Goal: Task Accomplishment & Management: Use online tool/utility

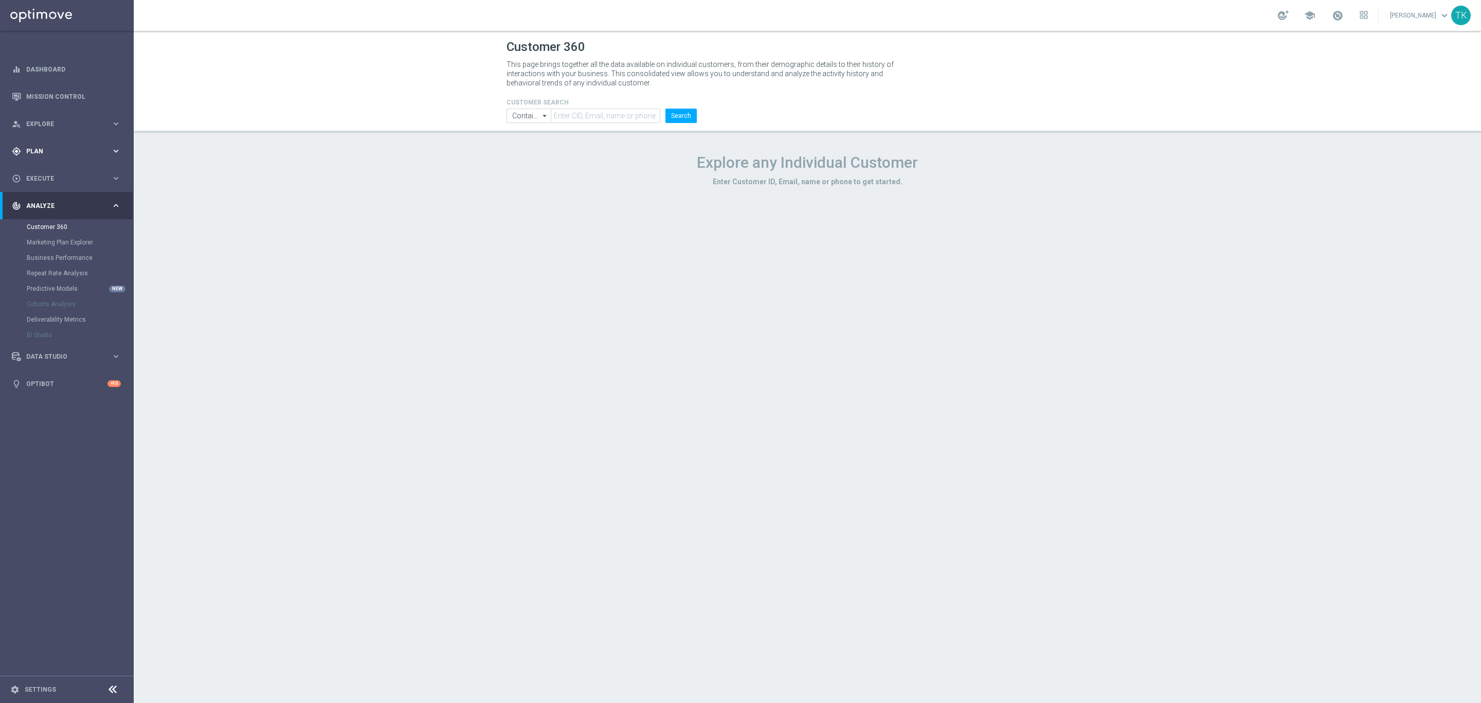
click at [36, 150] on span "Plan" at bounding box center [68, 151] width 85 height 6
click at [45, 173] on link "Target Groups" at bounding box center [67, 172] width 80 height 8
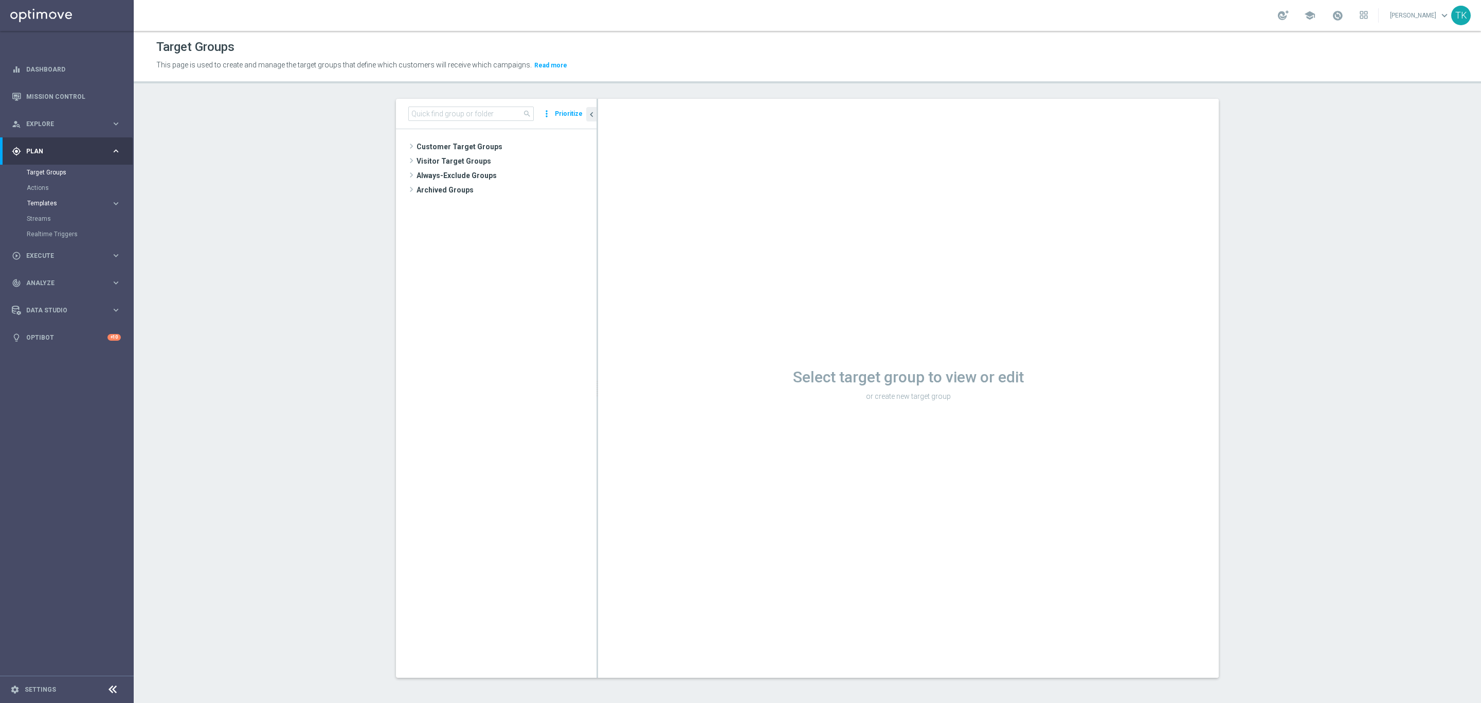
click at [42, 203] on span "Templates" at bounding box center [64, 203] width 74 height 6
click at [44, 221] on link "Optimail" at bounding box center [69, 218] width 75 height 8
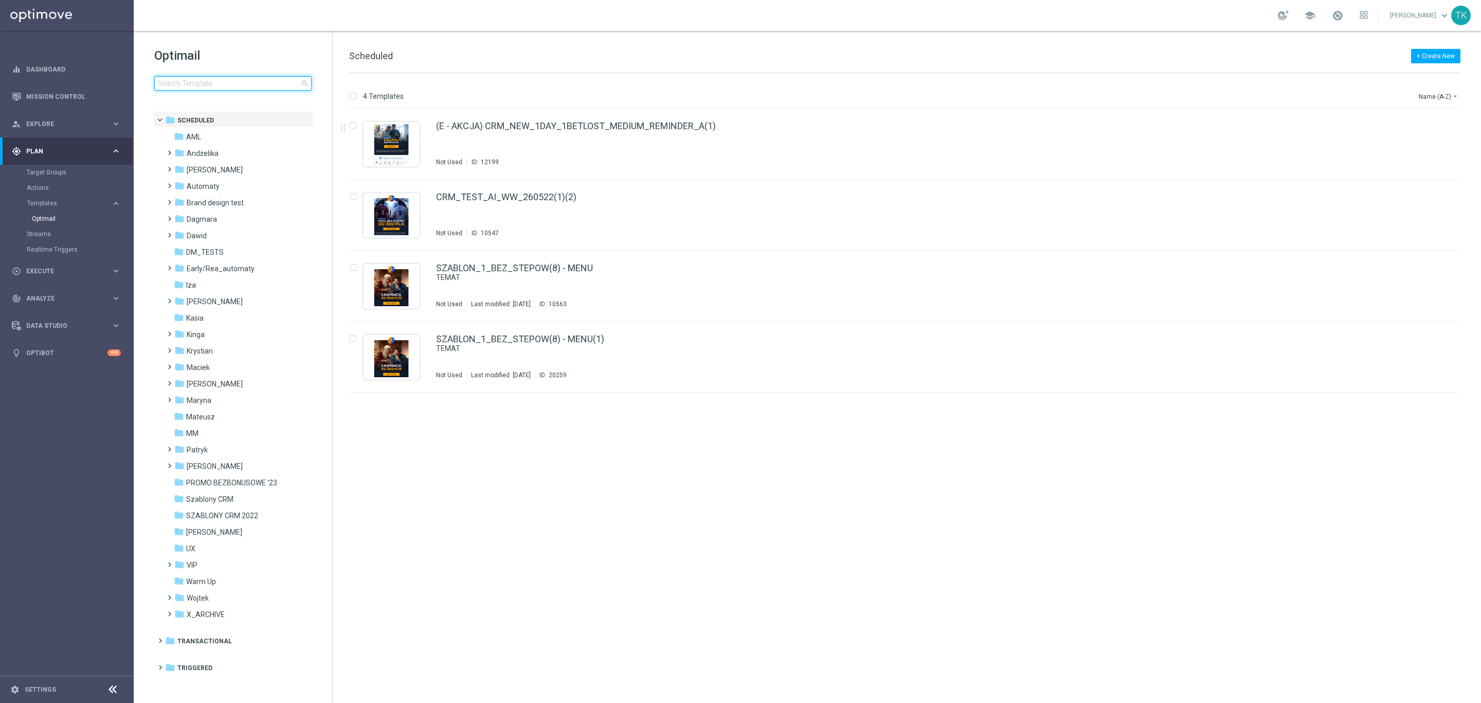
click at [207, 87] on input at bounding box center [232, 83] width 157 height 14
type input "E_ALL_AUTO_CASHDROP_GOLD_EVIP_REA_100 PLN_DAY4"
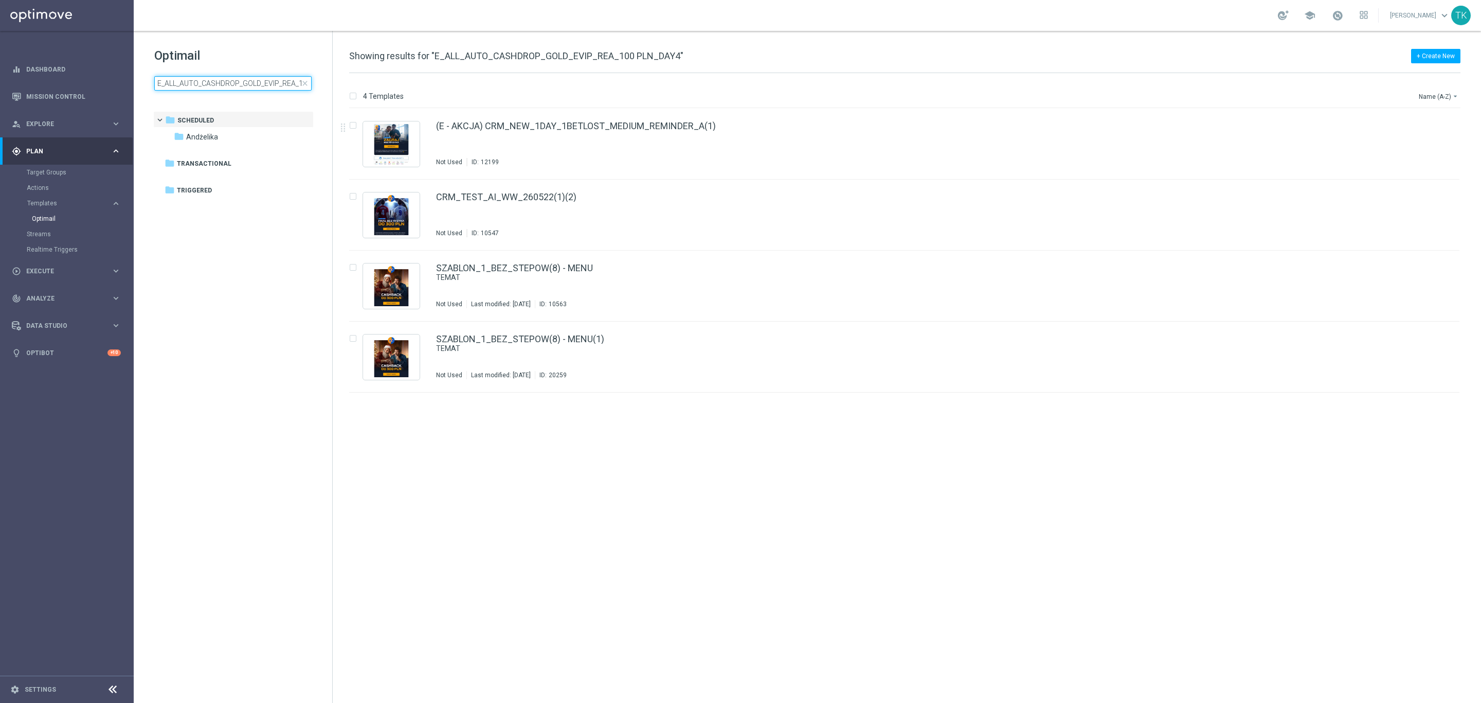
scroll to position [0, 41]
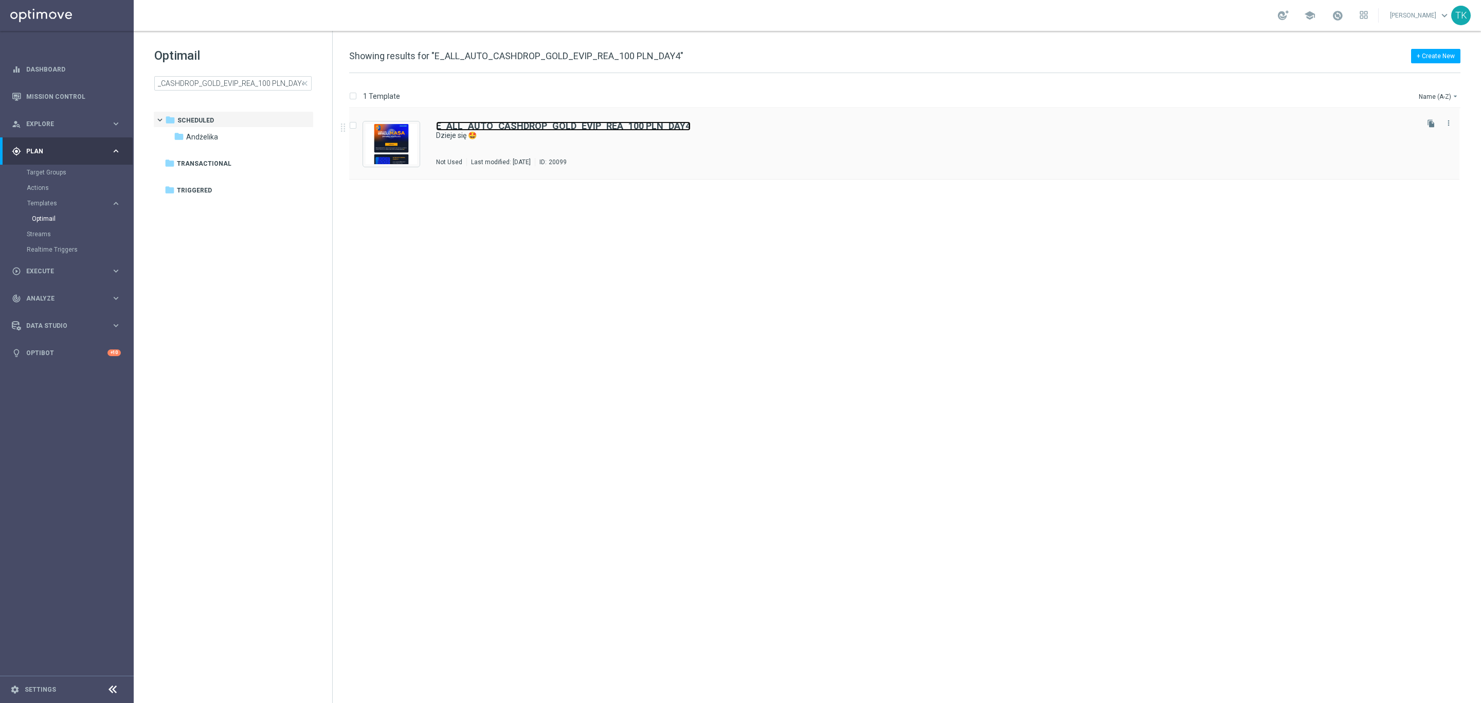
click at [586, 127] on b "E_ALL_AUTO_CASHDROP_GOLD_EVIP_REA_100 PLN_DAY4" at bounding box center [563, 125] width 255 height 11
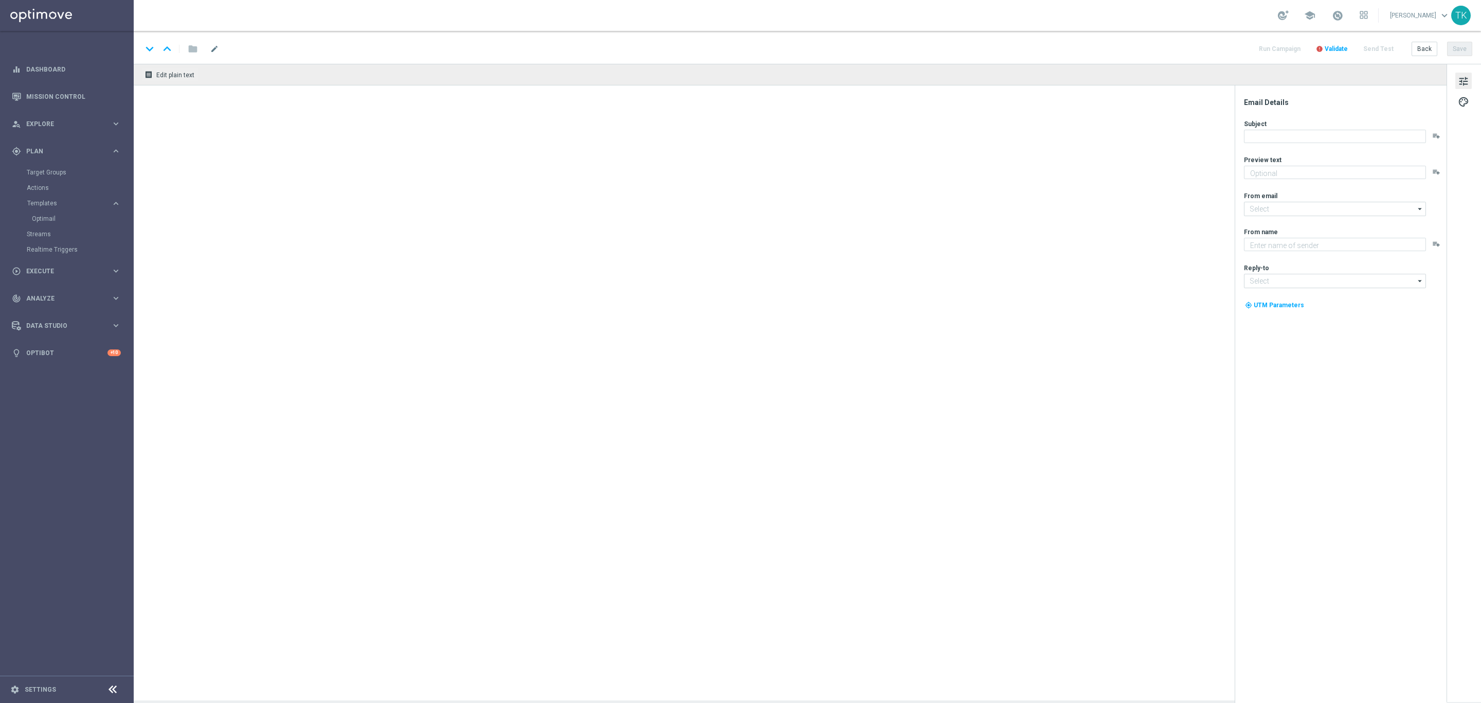
type textarea "Ekstra kasa zasiliła Twoje konto STS 💰"
type input "[EMAIL_ADDRESS][DOMAIN_NAME]"
type textarea "STS"
type input "[EMAIL_ADDRESS][DOMAIN_NAME]"
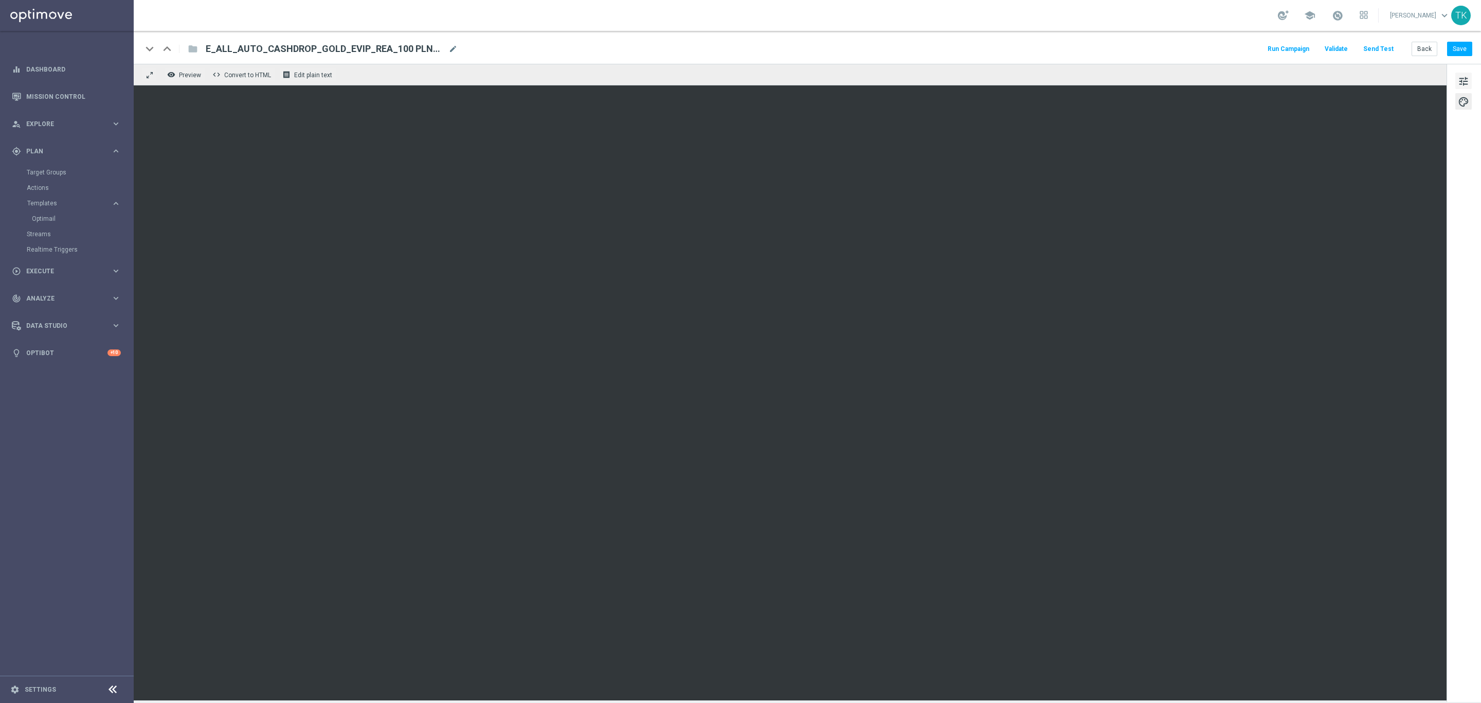
click at [1460, 79] on span "tune" at bounding box center [1463, 81] width 11 height 13
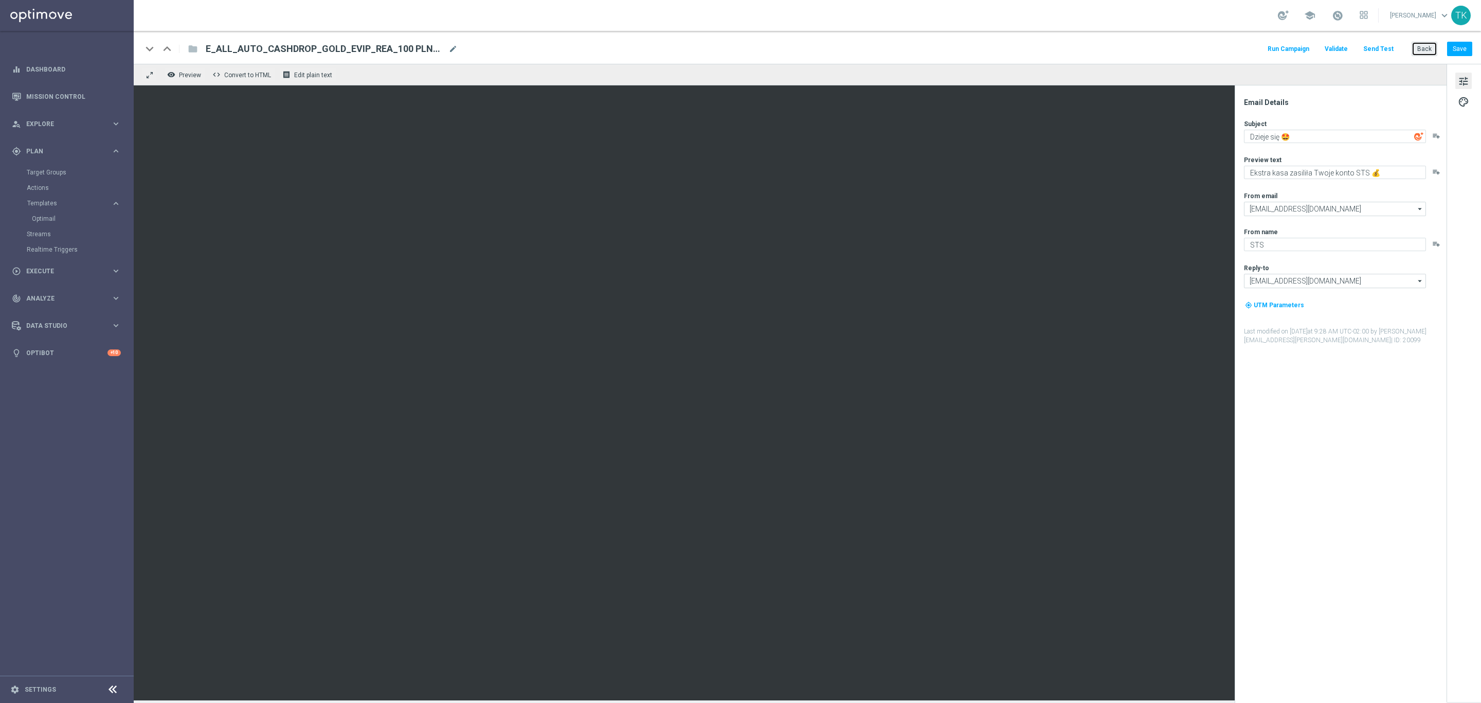
click at [1419, 45] on button "Back" at bounding box center [1425, 49] width 26 height 14
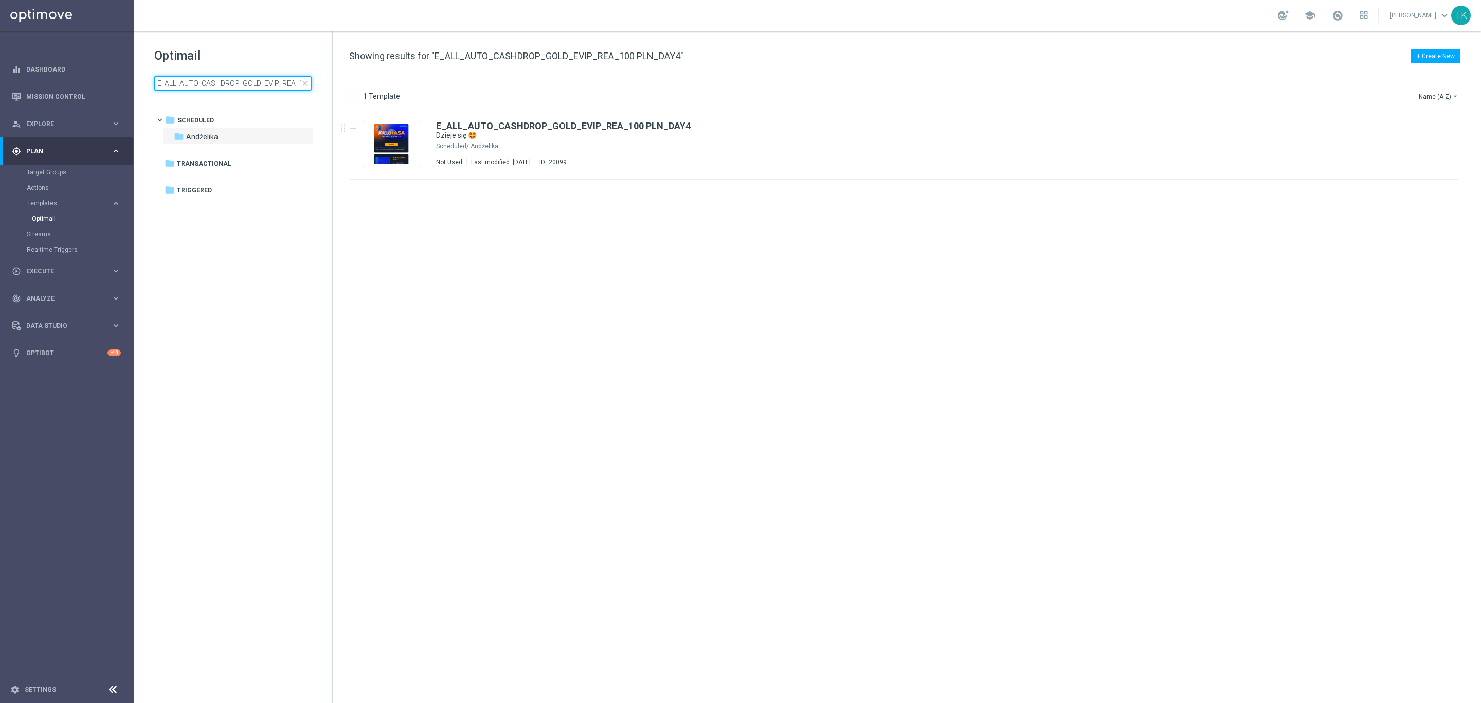
click at [248, 81] on input "E_ALL_AUTO_CASHDROP_GOLD_EVIP_REA_100 PLN_DAY4" at bounding box center [232, 83] width 157 height 14
type input "E_ALL_AUTO_CASHDROP_SILVER_EVIP_REA_50 PLN_DAY4"
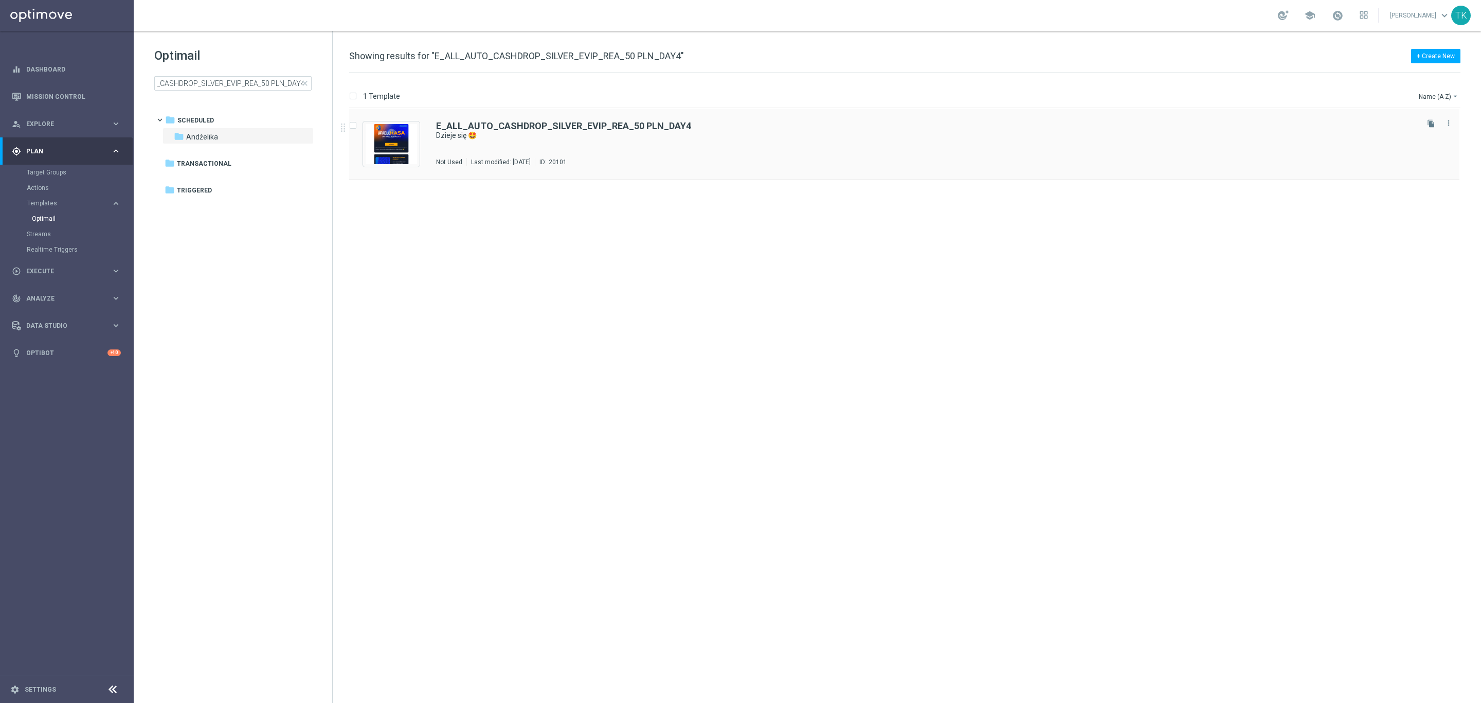
click at [628, 145] on div "E_ALL_AUTO_CASHDROP_SILVER_EVIP_REA_50 PLN_DAY4 Dzieje się 🤩 Not Used Last modi…" at bounding box center [926, 143] width 980 height 45
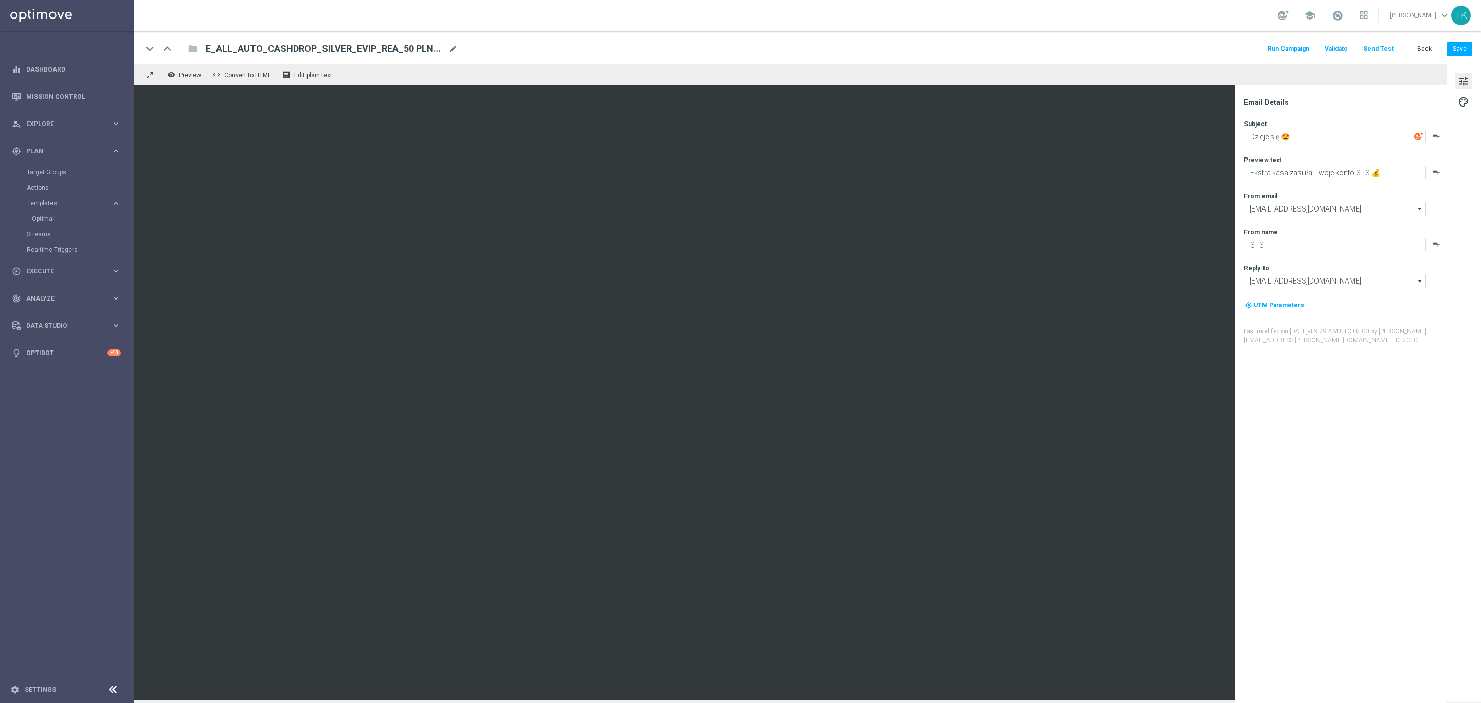
click at [1429, 39] on div "keyboard_arrow_down keyboard_arrow_up folder E_ALL_AUTO_CASHDROP_SILVER_EVIP_RE…" at bounding box center [808, 47] width 1348 height 33
click at [1426, 45] on button "Back" at bounding box center [1425, 49] width 26 height 14
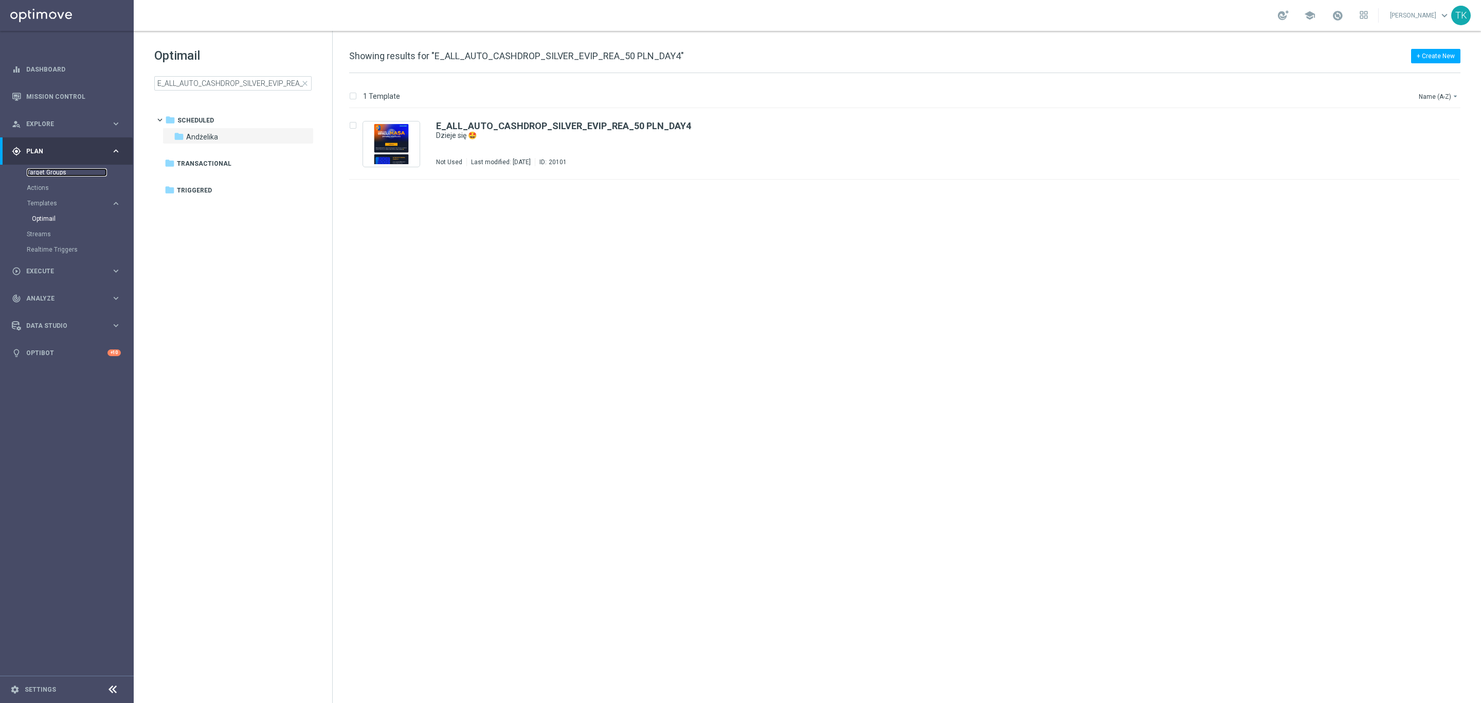
click at [48, 168] on link "Target Groups" at bounding box center [67, 172] width 80 height 8
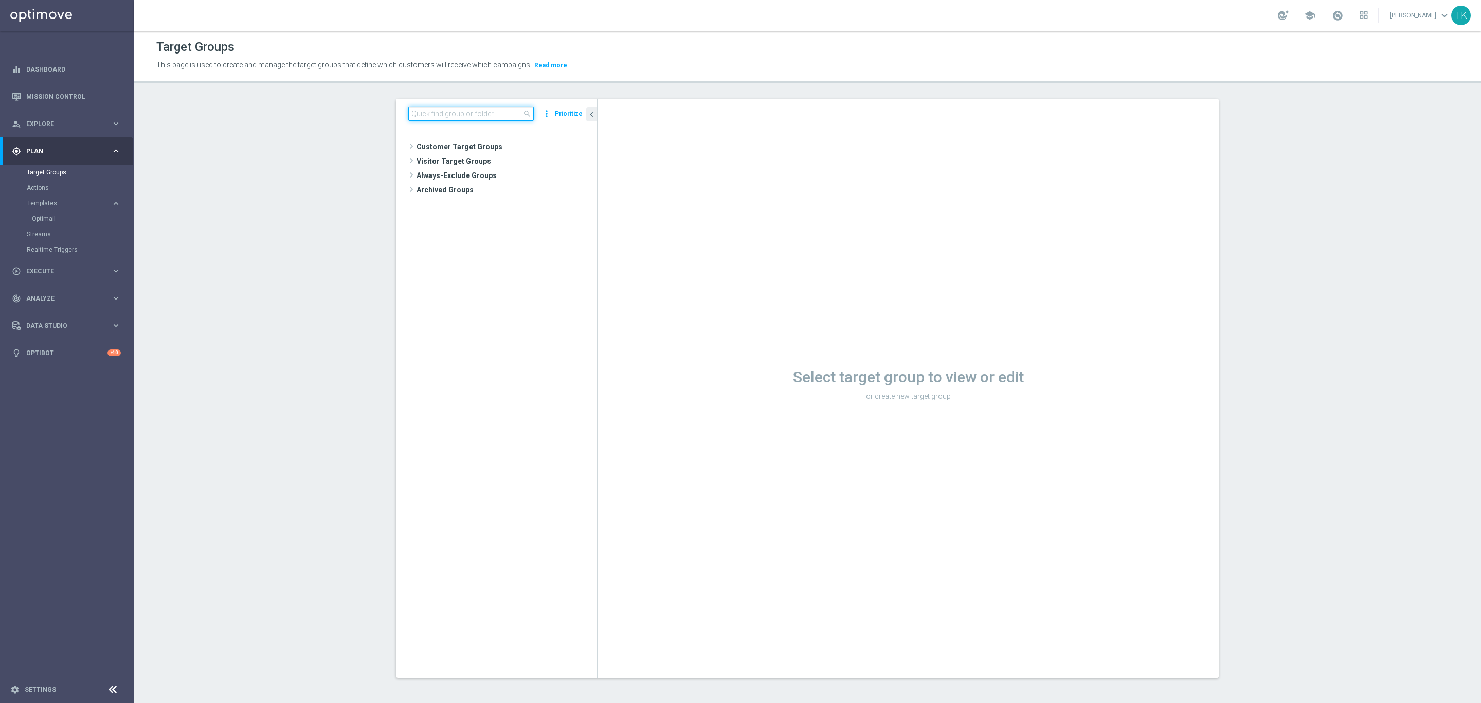
click at [450, 113] on input at bounding box center [471, 113] width 126 height 14
paste input "E_ALL_AUTO_CASHDROP_GOLD_EVIP_REA_100 PLN_DAY4"
click at [531, 219] on span "E_ALL_AUTO_CASHDROP_GOLD_EVIP_REA_100 PLN_DAY4" at bounding box center [526, 219] width 95 height 9
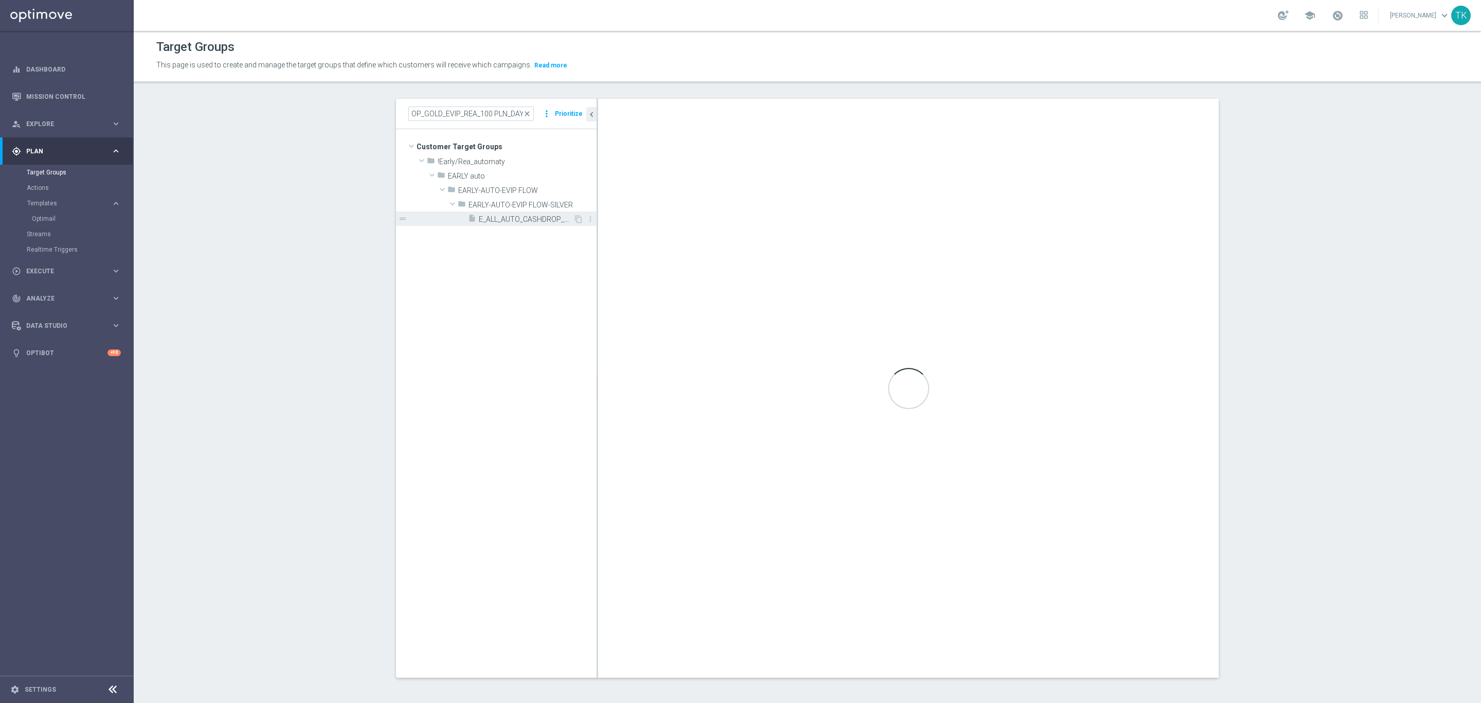
scroll to position [0, 0]
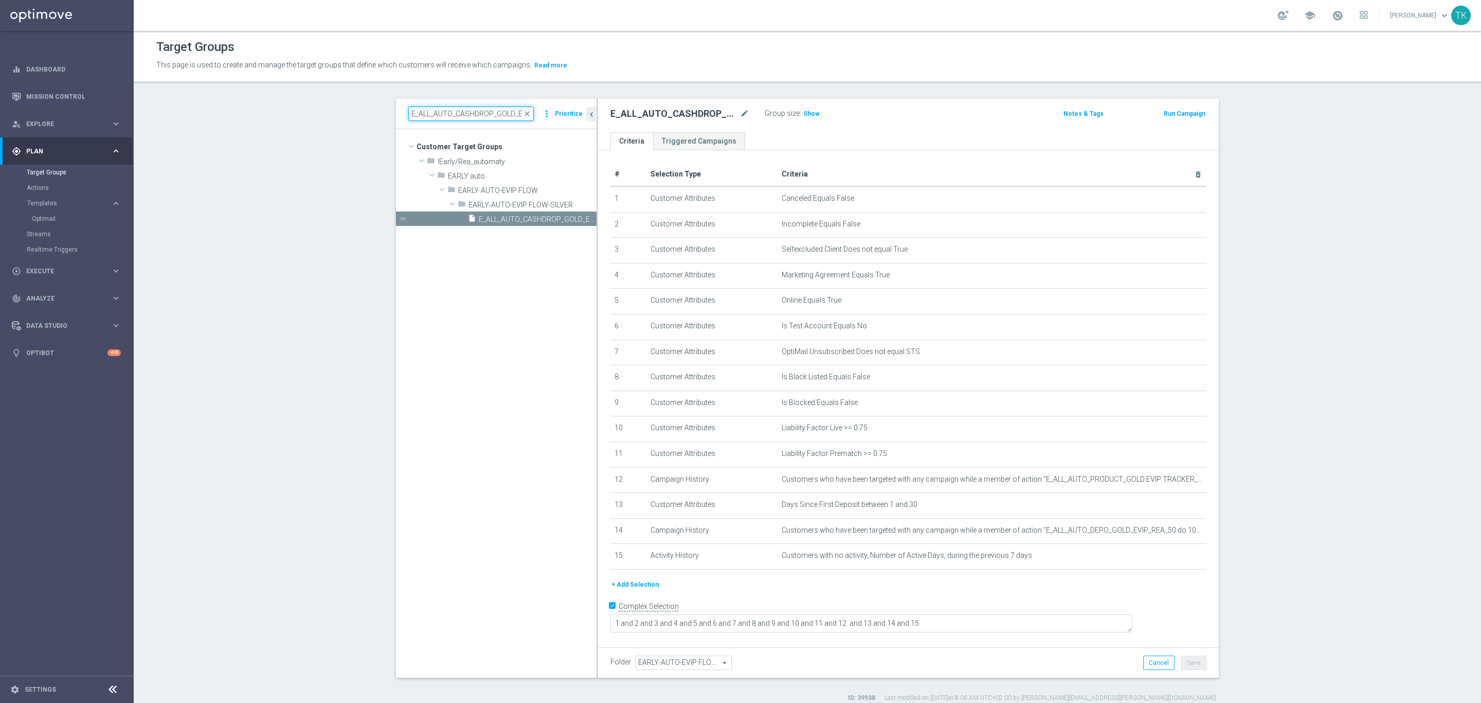
click at [443, 117] on input "E_ALL_AUTO_CASHDROP_GOLD_EVIP_REA_100 PLN_DAY4" at bounding box center [471, 113] width 126 height 14
paste input "SILVER_EVIP_REA_5"
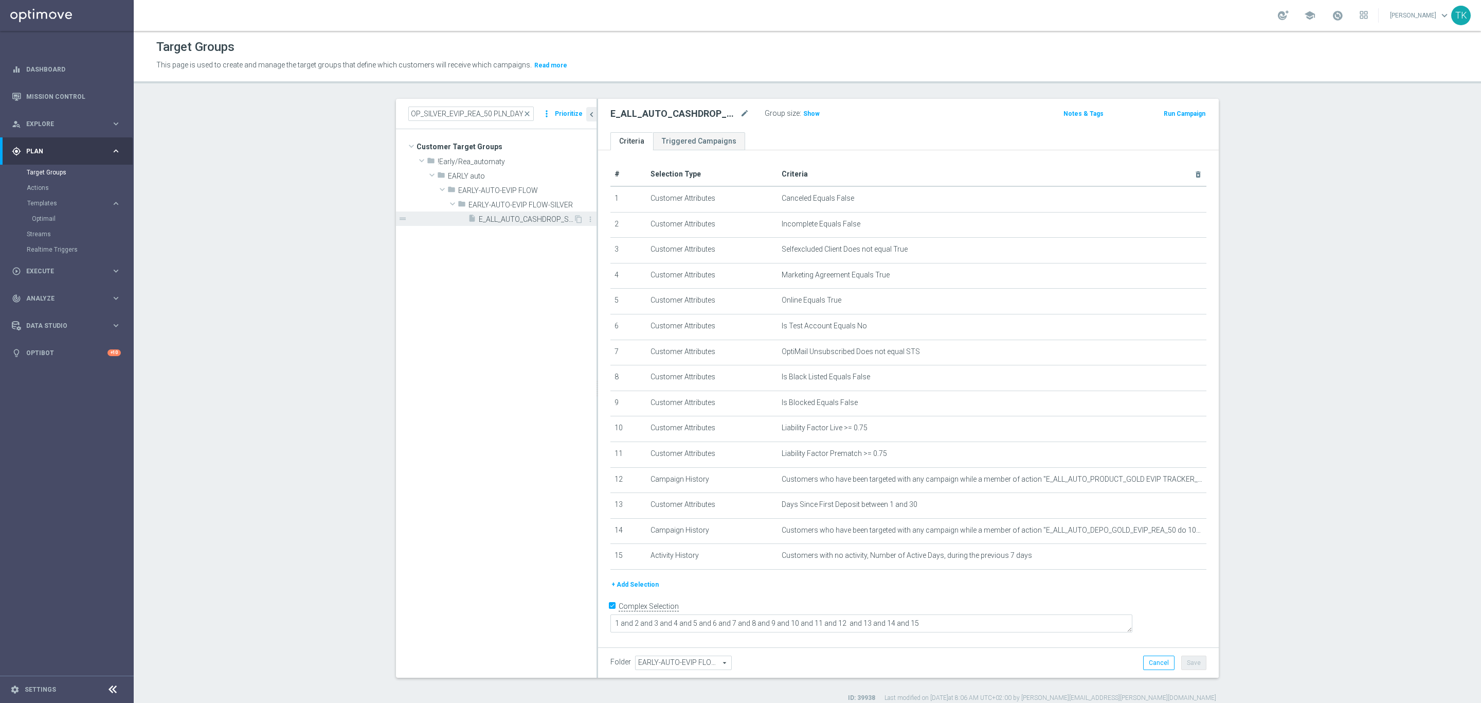
click at [492, 221] on span "E_ALL_AUTO_CASHDROP_SILVER_EVIP_REA_50 PLN_DAY4" at bounding box center [526, 219] width 95 height 9
click at [808, 113] on span "Show" at bounding box center [811, 113] width 16 height 7
click at [417, 121] on div "E_ALL_AUTO_CASHDROP_SILVER_EVIP_REA_50 PLN_DAY4 close more_vert Prioritize" at bounding box center [496, 114] width 201 height 30
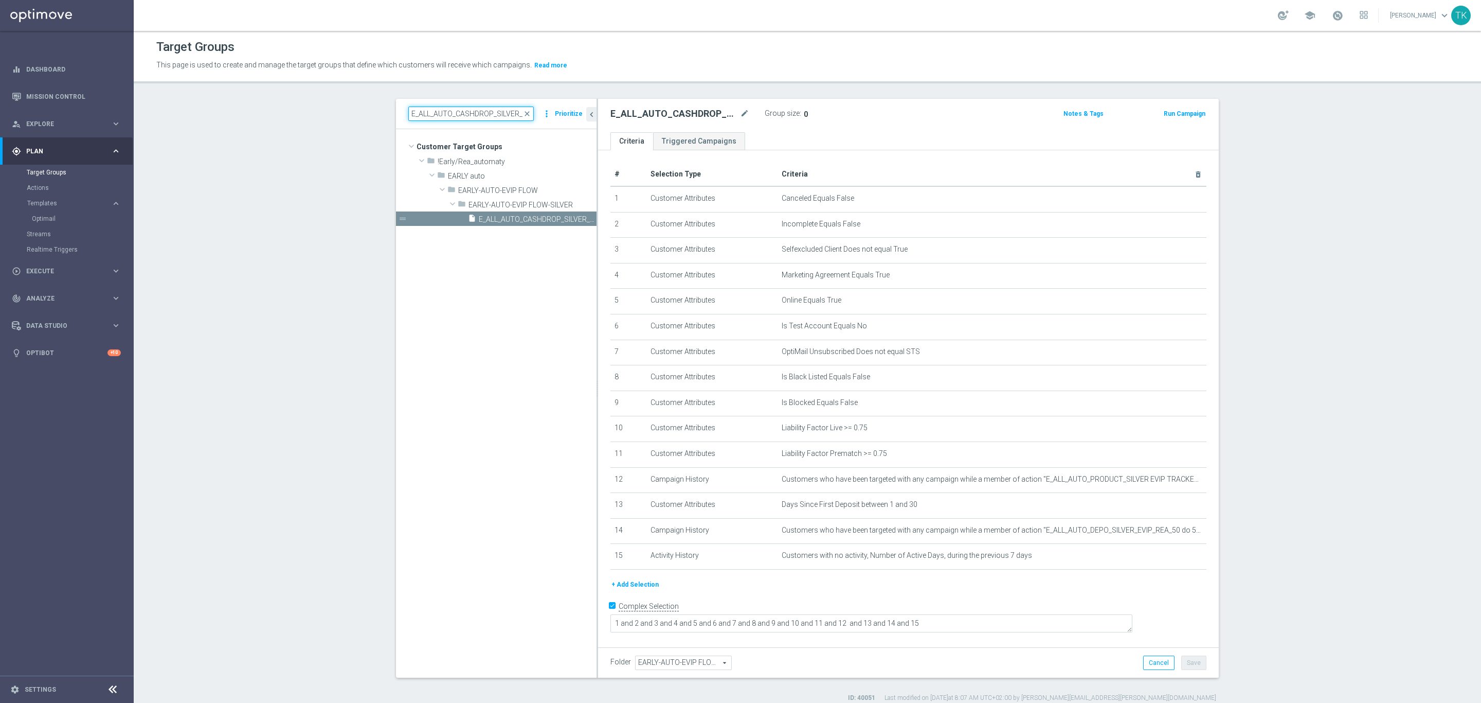
click at [420, 116] on input "E_ALL_AUTO_CASHDROP_SILVER_EVIP_REA_50 PLN_DAY4" at bounding box center [471, 113] width 126 height 14
paste input "BACK_GOLD_EVIP_REA_200 PLN_DAY5"
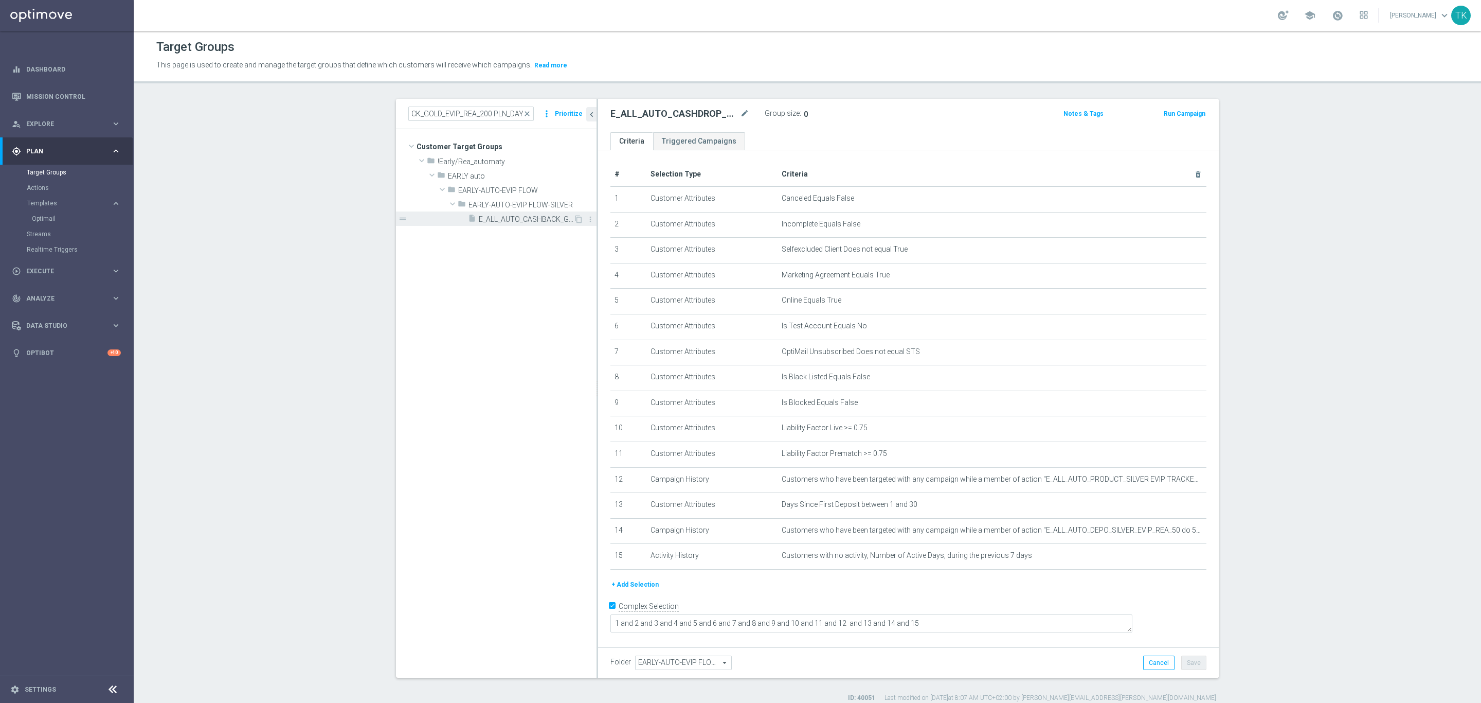
click at [506, 220] on span "E_ALL_AUTO_CASHBACK_GOLD_EVIP_REA_200 PLN_DAY5" at bounding box center [526, 219] width 95 height 9
click at [443, 118] on input "E_ALL_AUTO_CASHBACK_GOLD_EVIP_REA_200 PLN_DAY5" at bounding box center [471, 113] width 126 height 14
click at [444, 117] on input "E_ALL_AUTO_CASHBACK_GOLD_EVIP_REA_200 PLN_DAY5" at bounding box center [471, 113] width 126 height 14
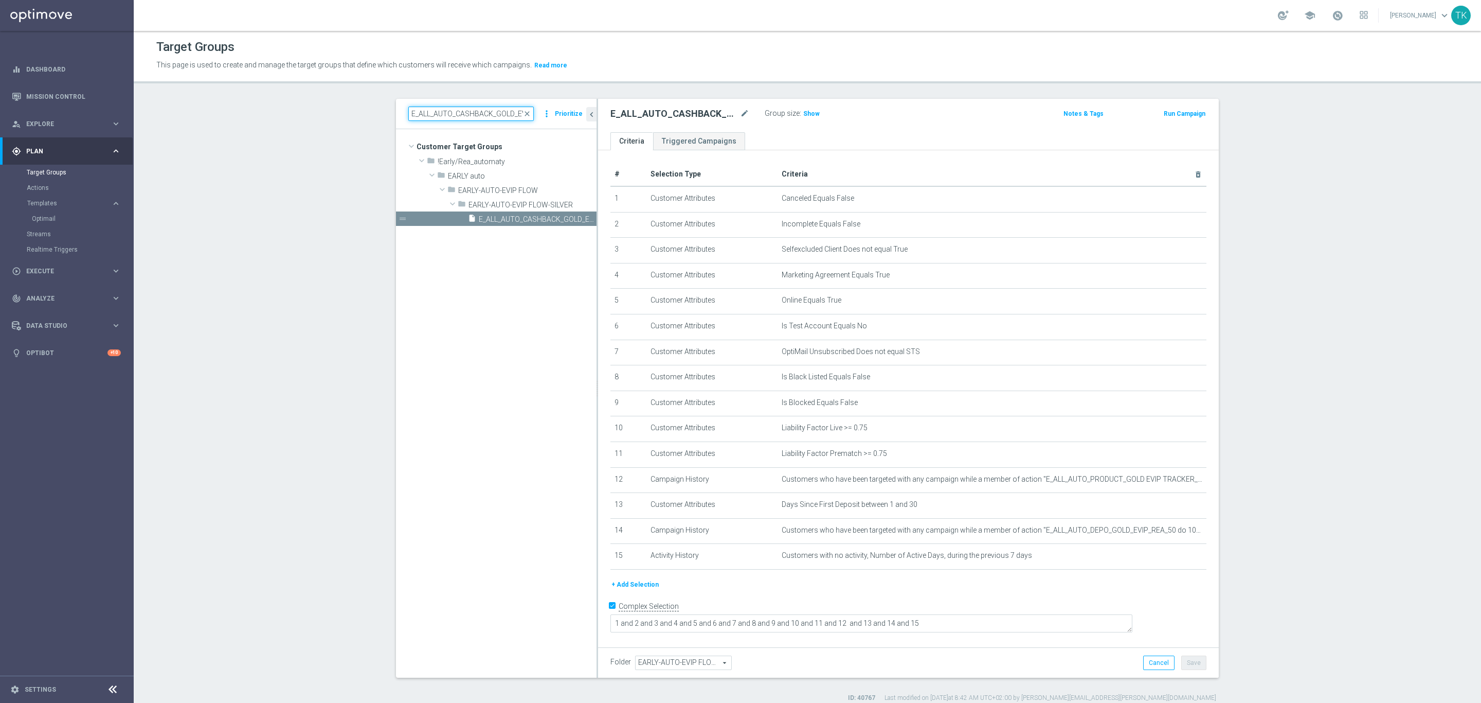
scroll to position [0, 73]
click at [1169, 531] on icon "mode_edit" at bounding box center [1173, 530] width 8 height 8
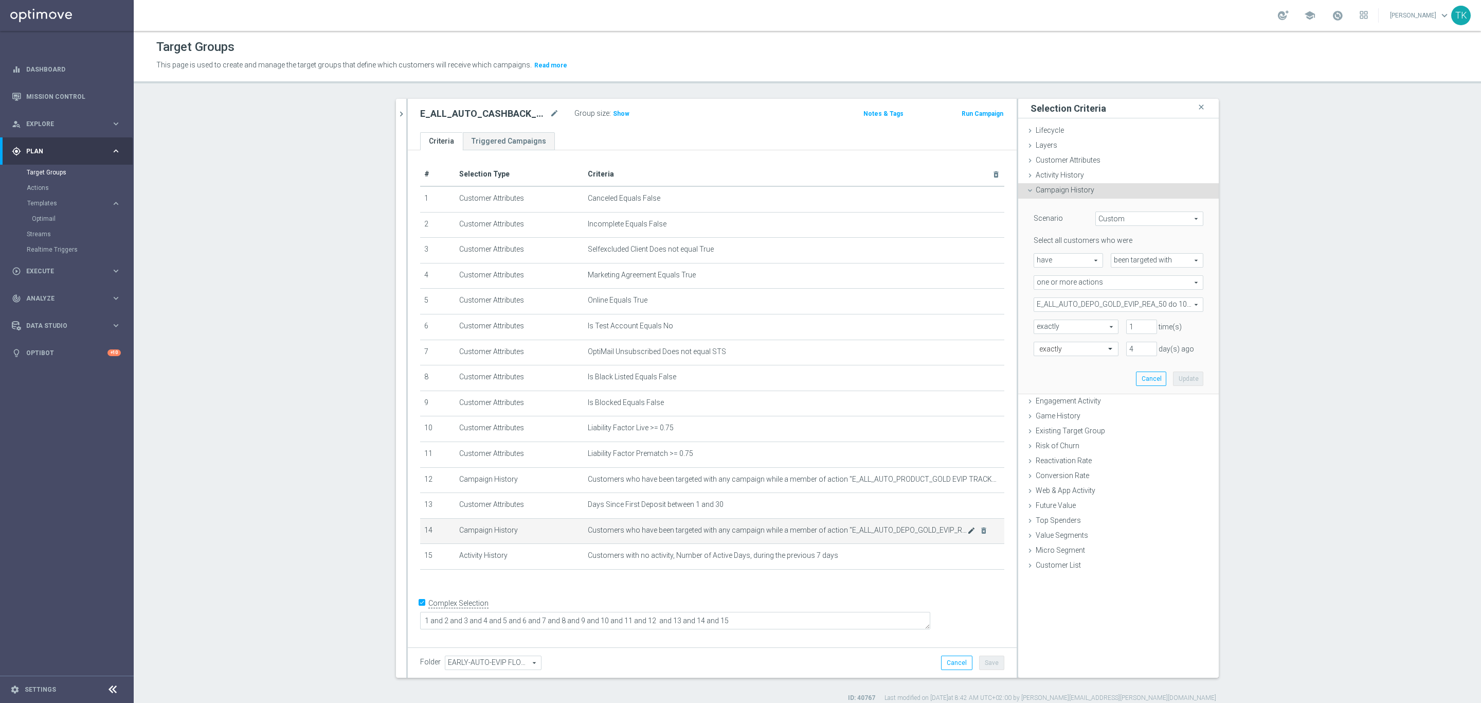
scroll to position [0, 0]
click at [396, 107] on button "chevron_right" at bounding box center [401, 114] width 10 height 30
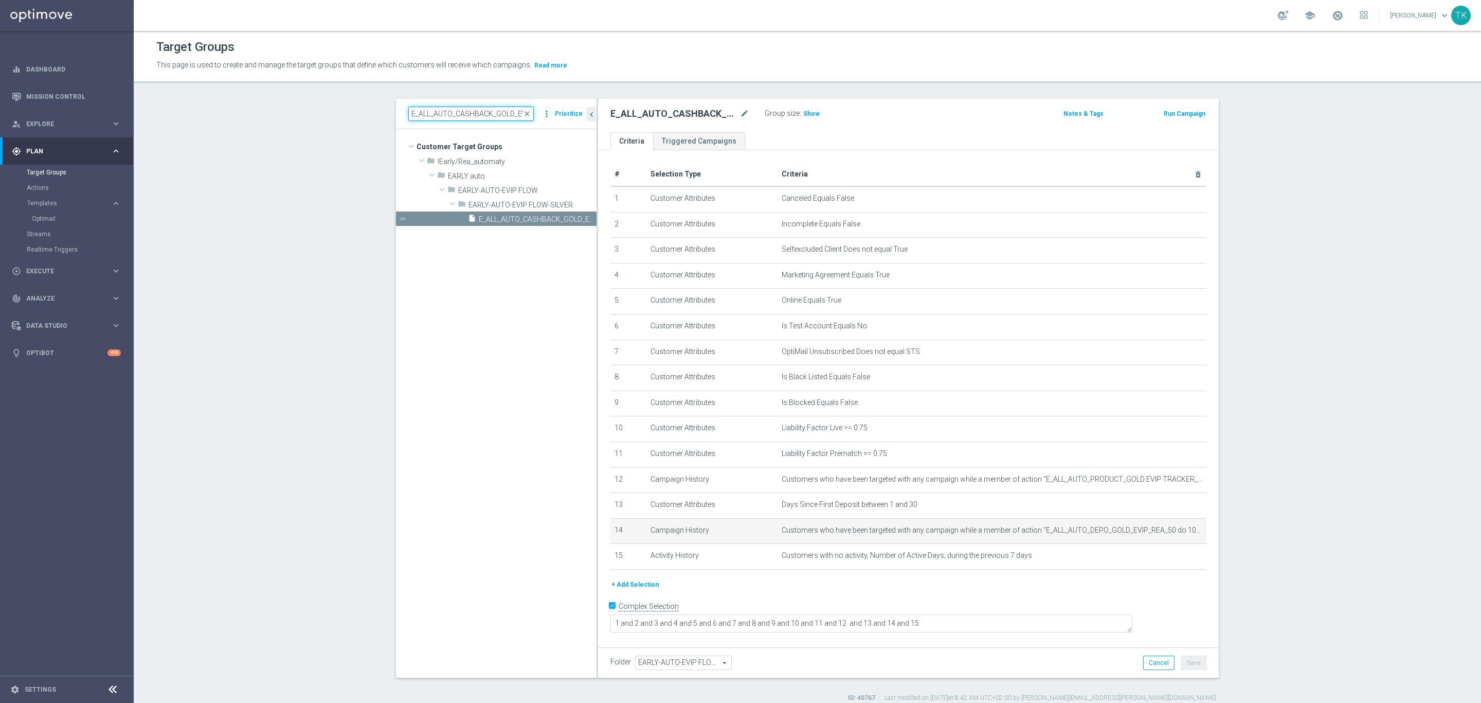
click at [441, 110] on input "E_ALL_AUTO_CASHBACK_GOLD_EVIP_REA_200 PLN_DAY5" at bounding box center [471, 113] width 126 height 14
click at [531, 217] on span "E_ALL_AUTO_CASHBACK_GOLD_EVIP_REA_200 PLN_DAY5" at bounding box center [526, 219] width 95 height 9
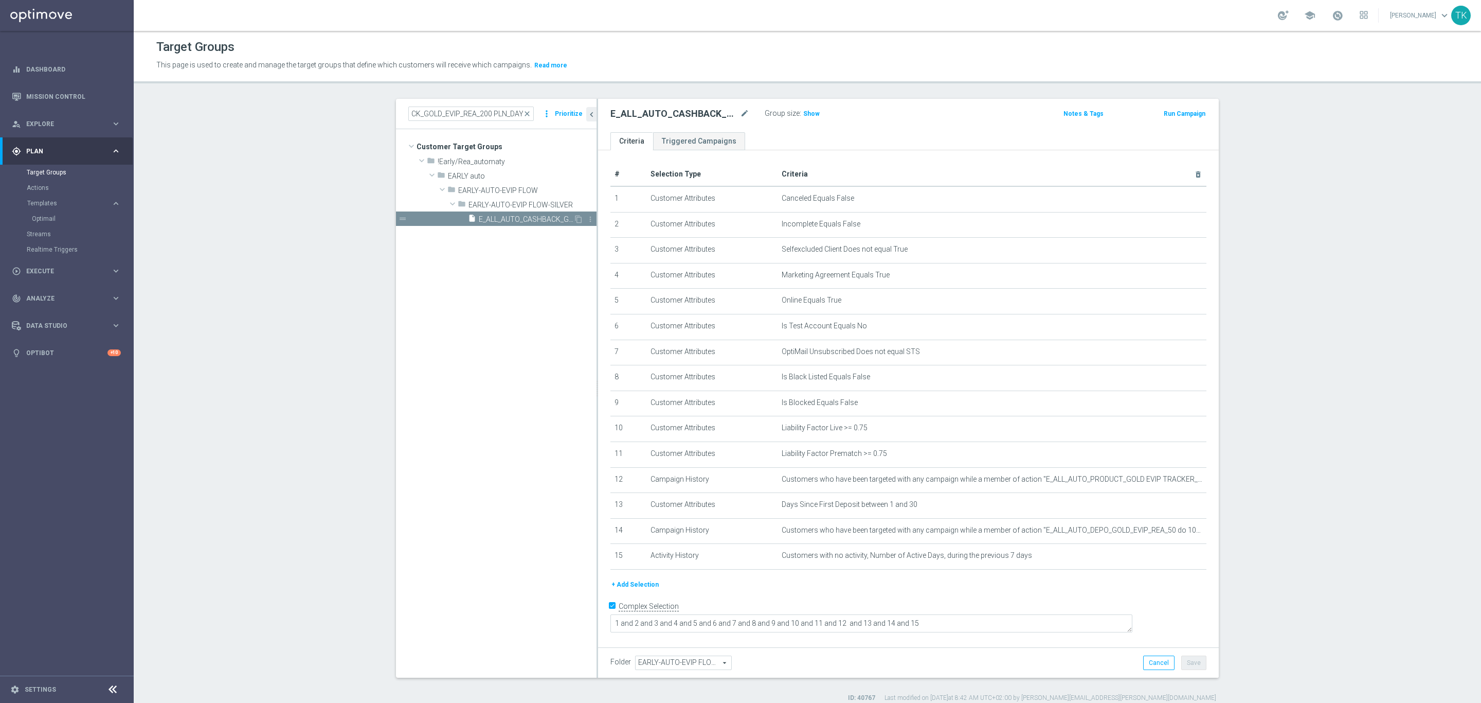
scroll to position [0, 0]
click at [472, 112] on input "E_ALL_AUTO_CASHBACK_GOLD_EVIP_REA_200 PLN_DAY5" at bounding box center [471, 113] width 126 height 14
paste input "DROP_GOLD_EVIP_REA_100 PLN_DAY11"
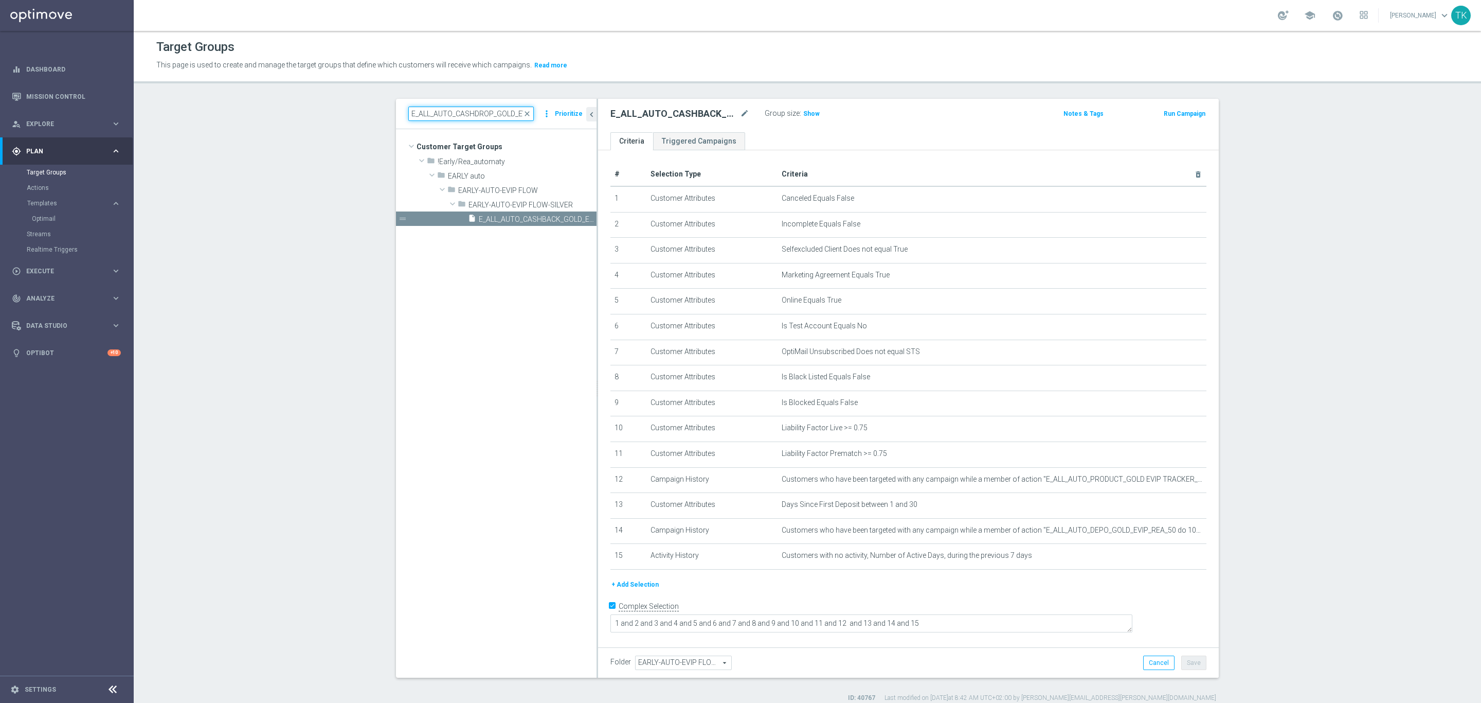
scroll to position [0, 76]
type input "E_ALL_AUTO_CASHDROP_GOLD_EVIP_REA_100 PLN_DAY11"
click at [508, 213] on div "insert_drive_file E_ALL_AUTO_CASHDROP_GOLD_EVIP_REA_100 PLN_DAY11" at bounding box center [520, 218] width 105 height 14
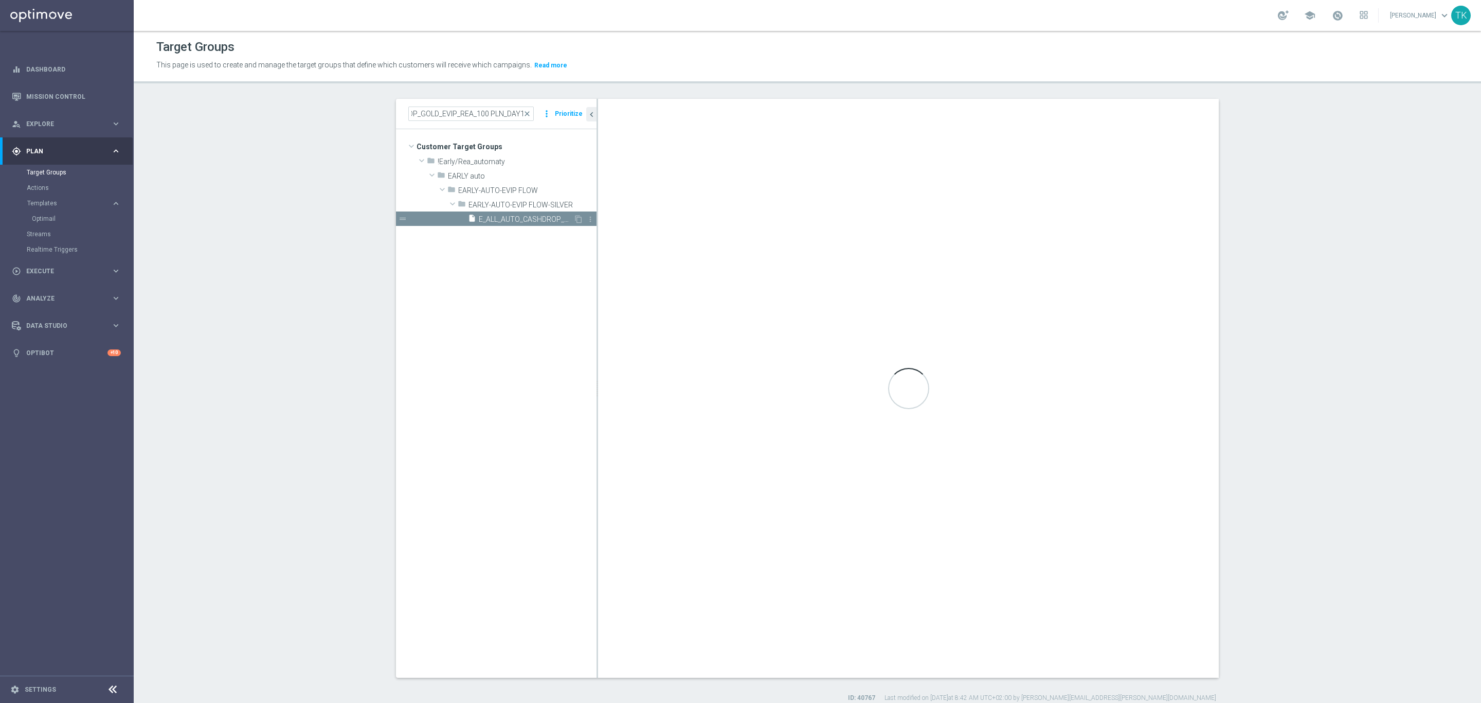
scroll to position [0, 0]
type textarea "1 and 2 and 3 and 4 and 5 and 6 and 7 and 8 and 9 and 10 and 11 and 12 and 13 a…"
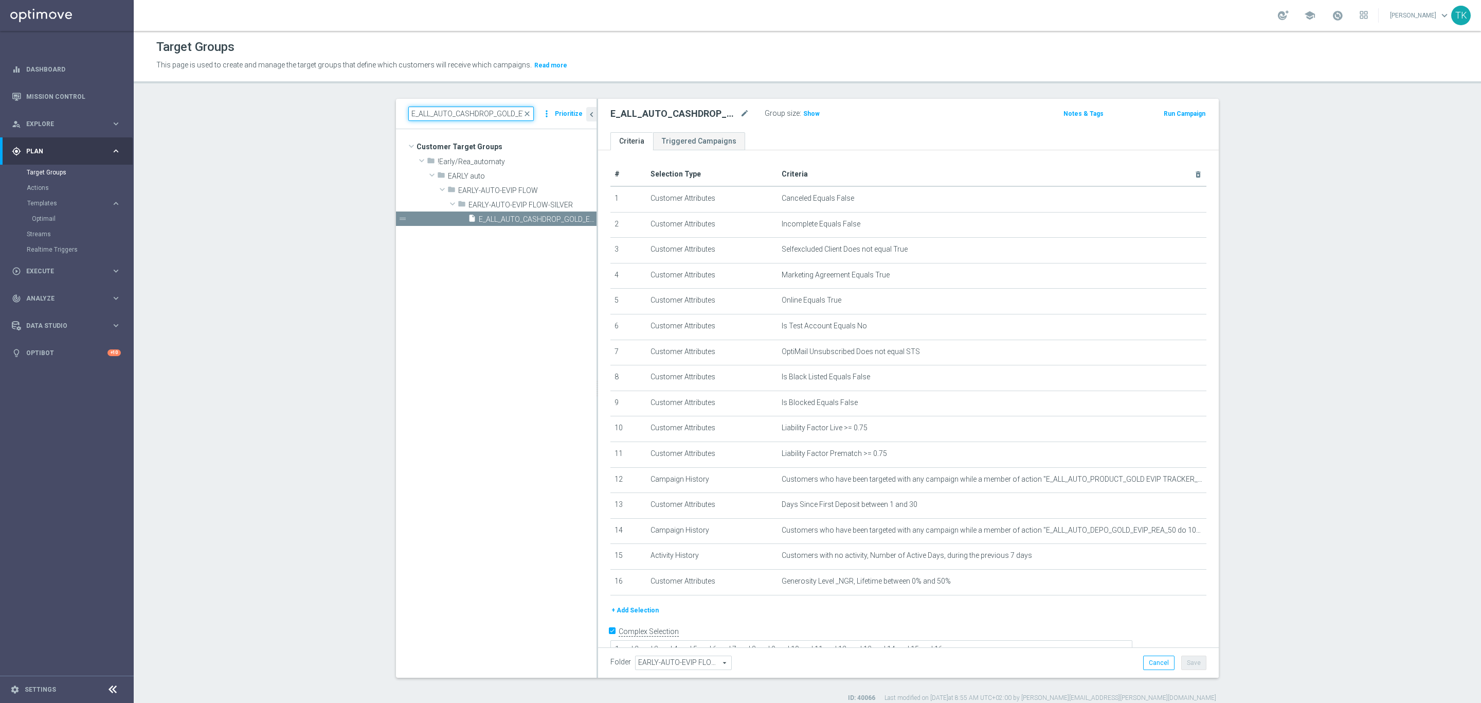
click at [431, 117] on input "E_ALL_AUTO_CASHDROP_GOLD_EVIP_REA_100 PLN_DAY11" at bounding box center [471, 113] width 126 height 14
paste input "WAGER_GOLD_EVIP_REA_200 PLN_DAY8"
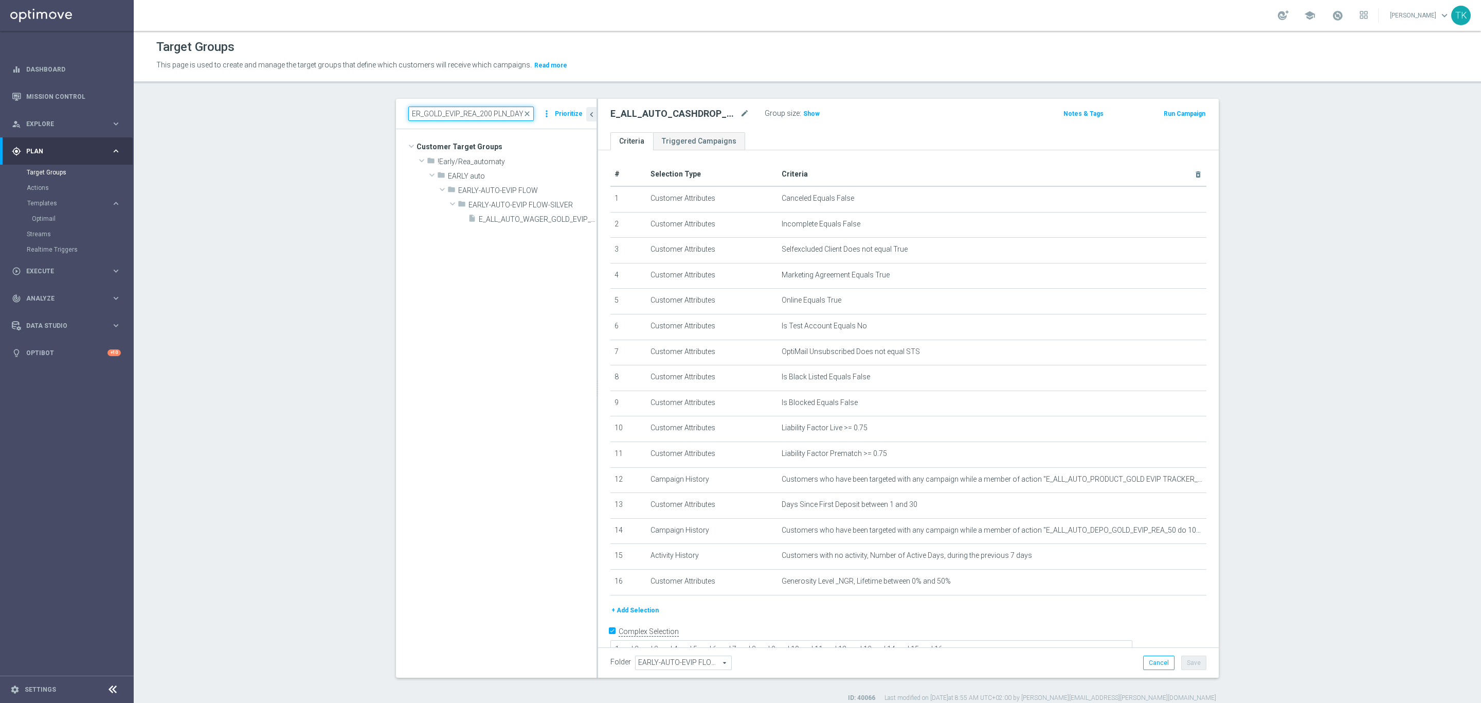
type input "E_ALL_AUTO_WAGER_GOLD_EVIP_REA_200 PLN_DAY8"
click at [443, 113] on input "E_ALL_AUTO_WAGER_GOLD_EVIP_REA_200 PLN_DAY8" at bounding box center [471, 113] width 126 height 14
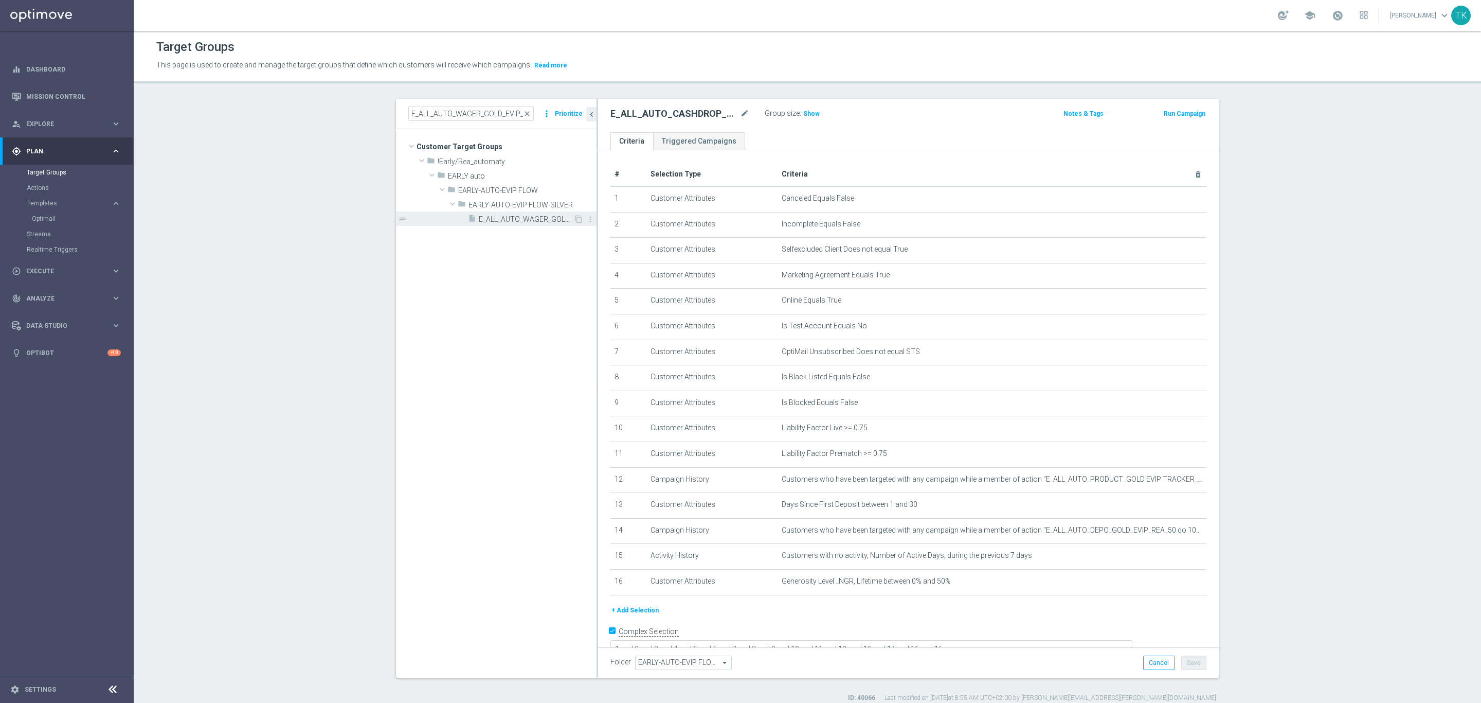
click at [526, 223] on span "E_ALL_AUTO_WAGER_GOLD_EVIP_REA_200 PLN_DAY8" at bounding box center [526, 219] width 95 height 9
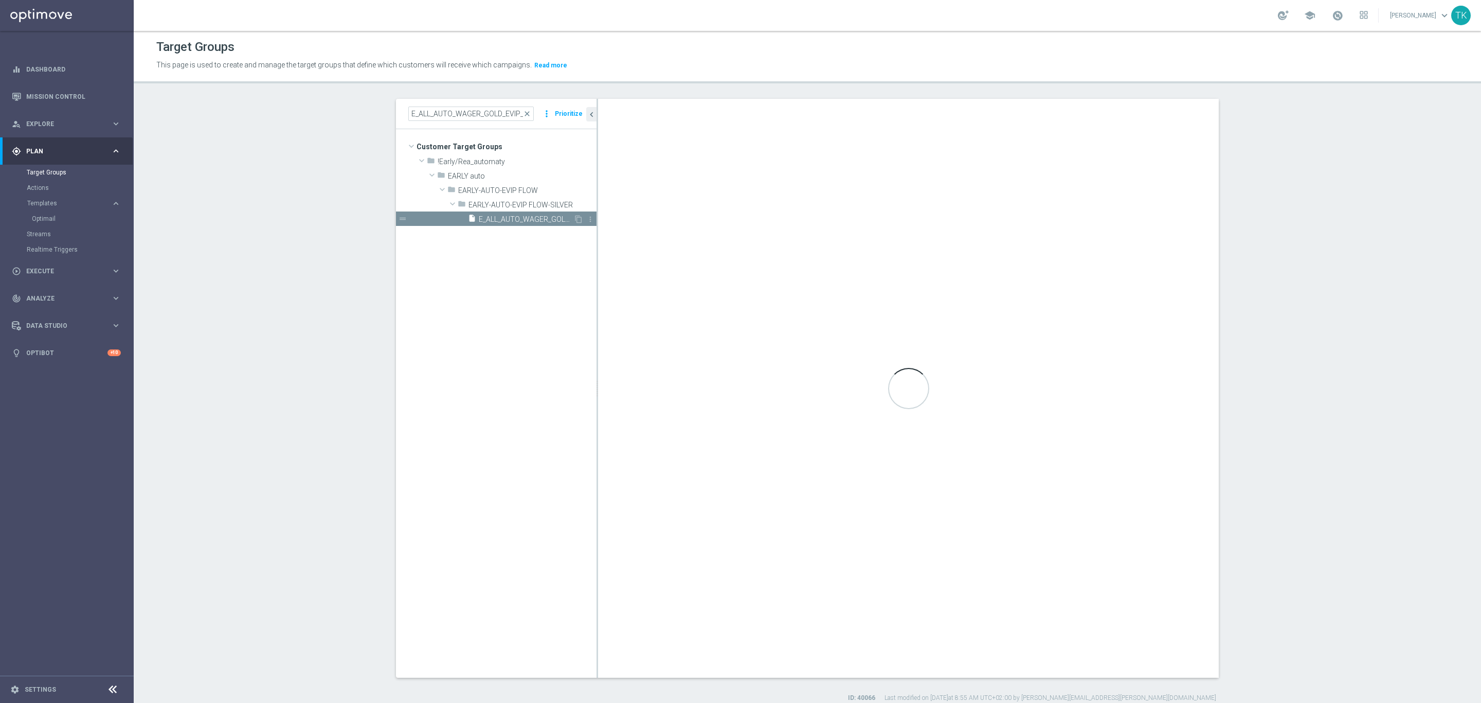
type textarea "1 and 2 and 3 and 4 and 5 and 6 and 7 and 8 and 9 and 10 and 11 and 12 and 13 a…"
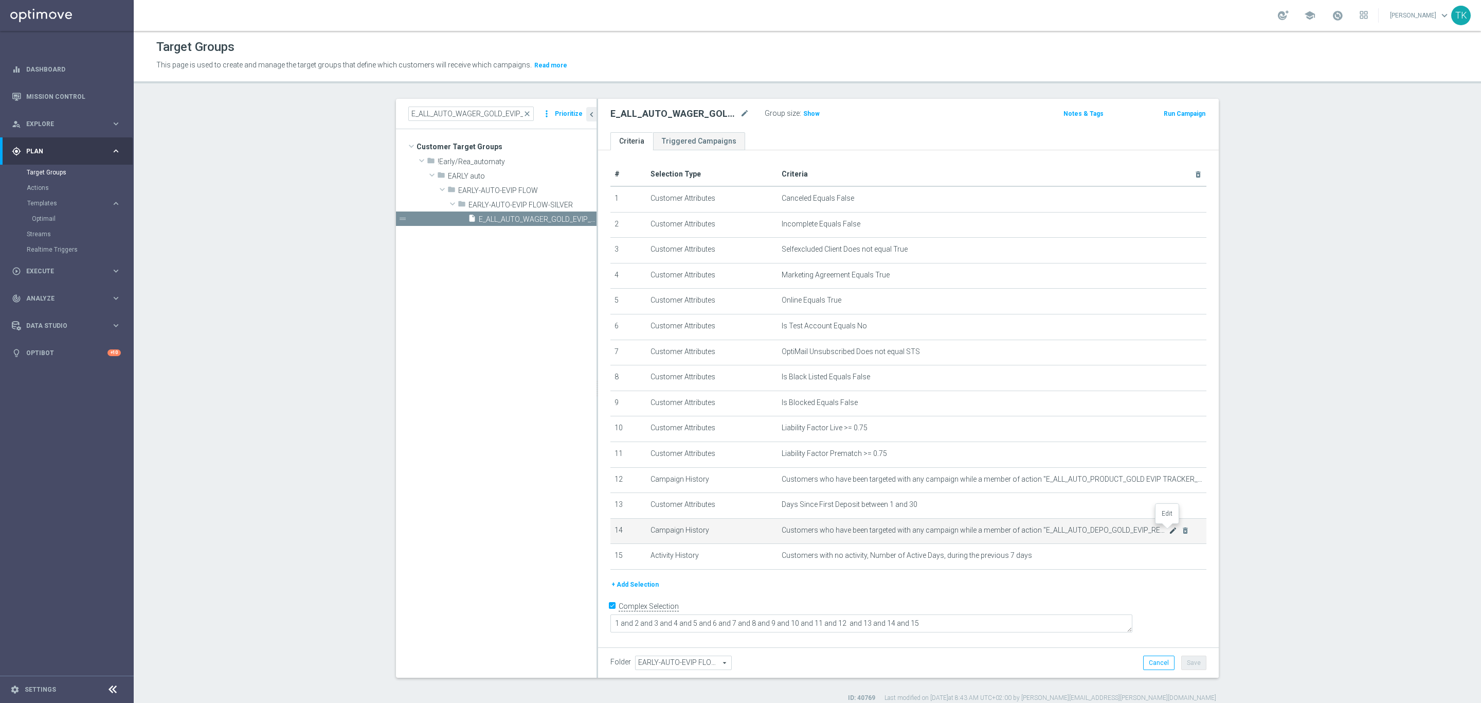
click at [1169, 530] on icon "mode_edit" at bounding box center [1173, 530] width 8 height 8
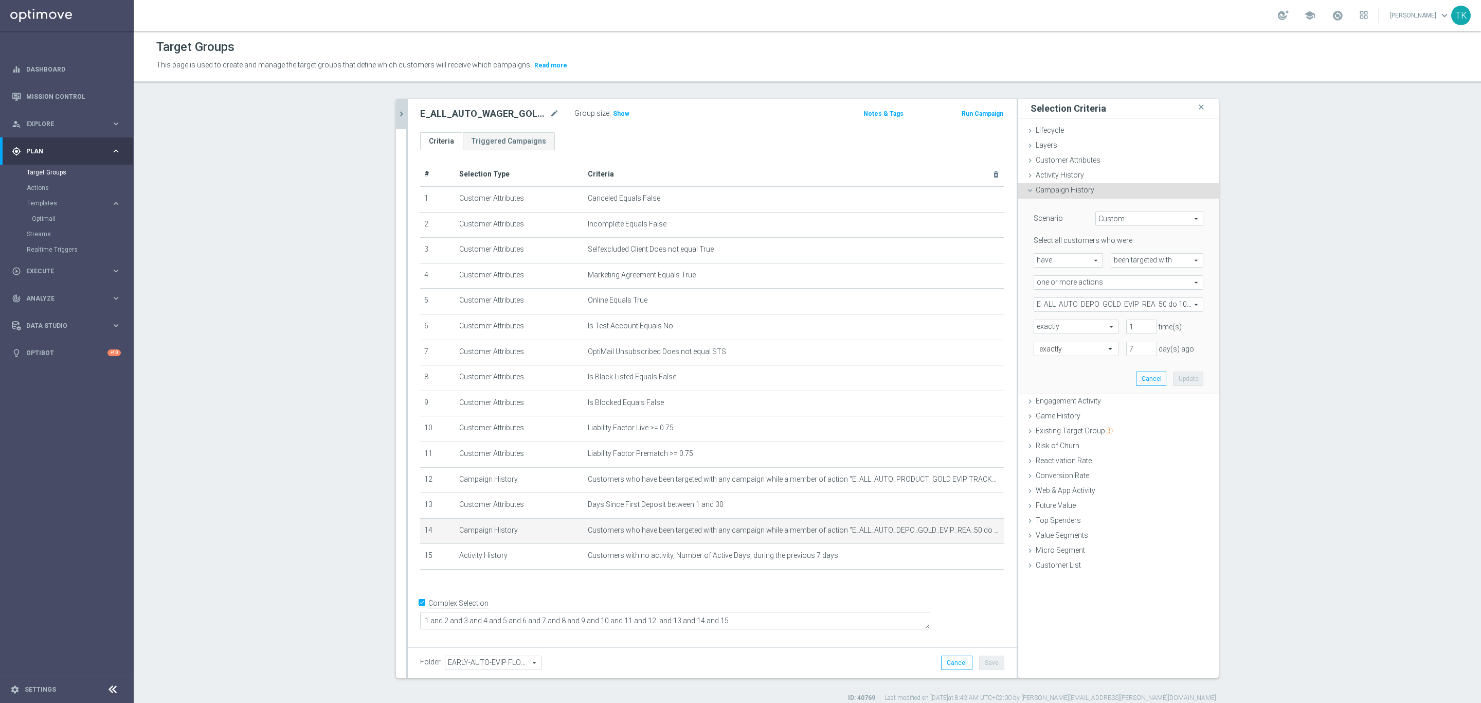
click at [396, 104] on button "chevron_right" at bounding box center [401, 114] width 10 height 30
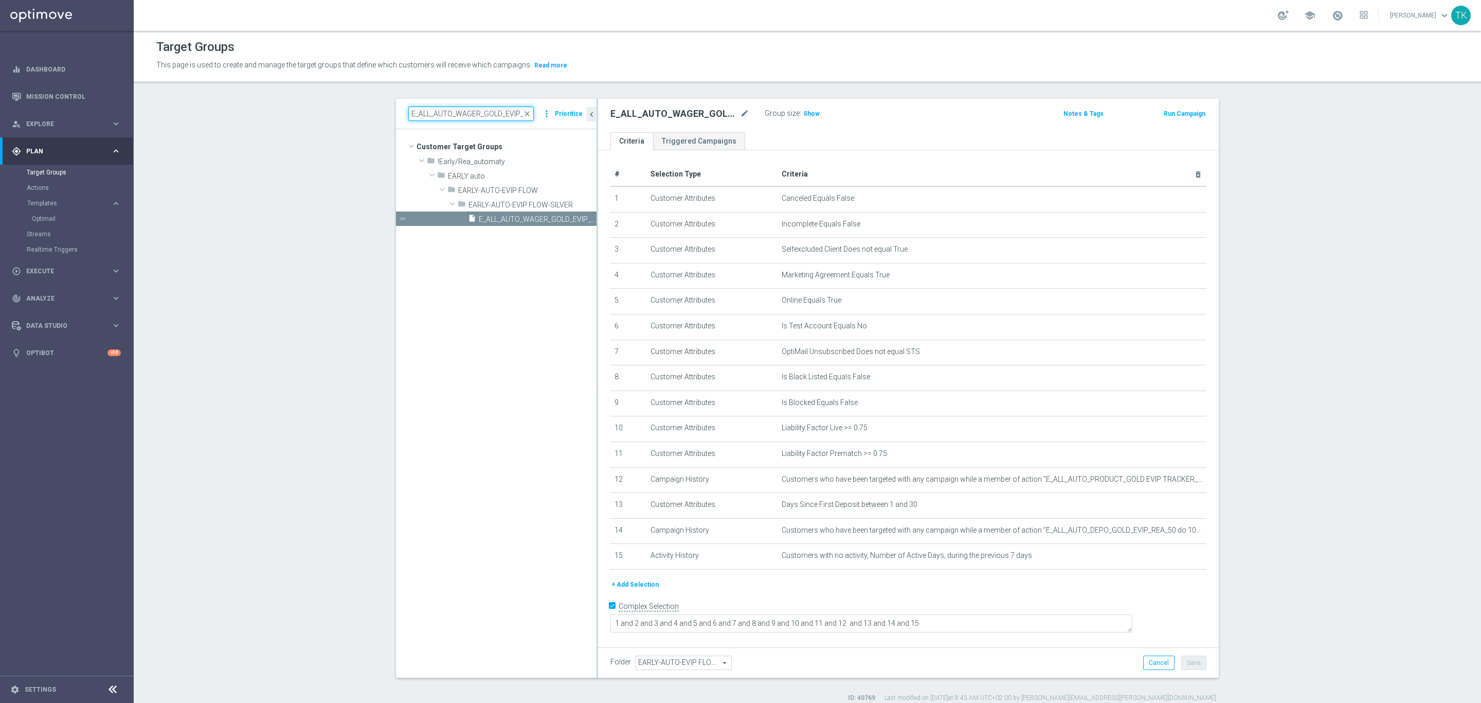
click at [448, 110] on input "E_ALL_AUTO_WAGER_GOLD_EVIP_REA_200 PLN_DAY8" at bounding box center [471, 113] width 126 height 14
paste input "SILVER_EVIP_REA_1"
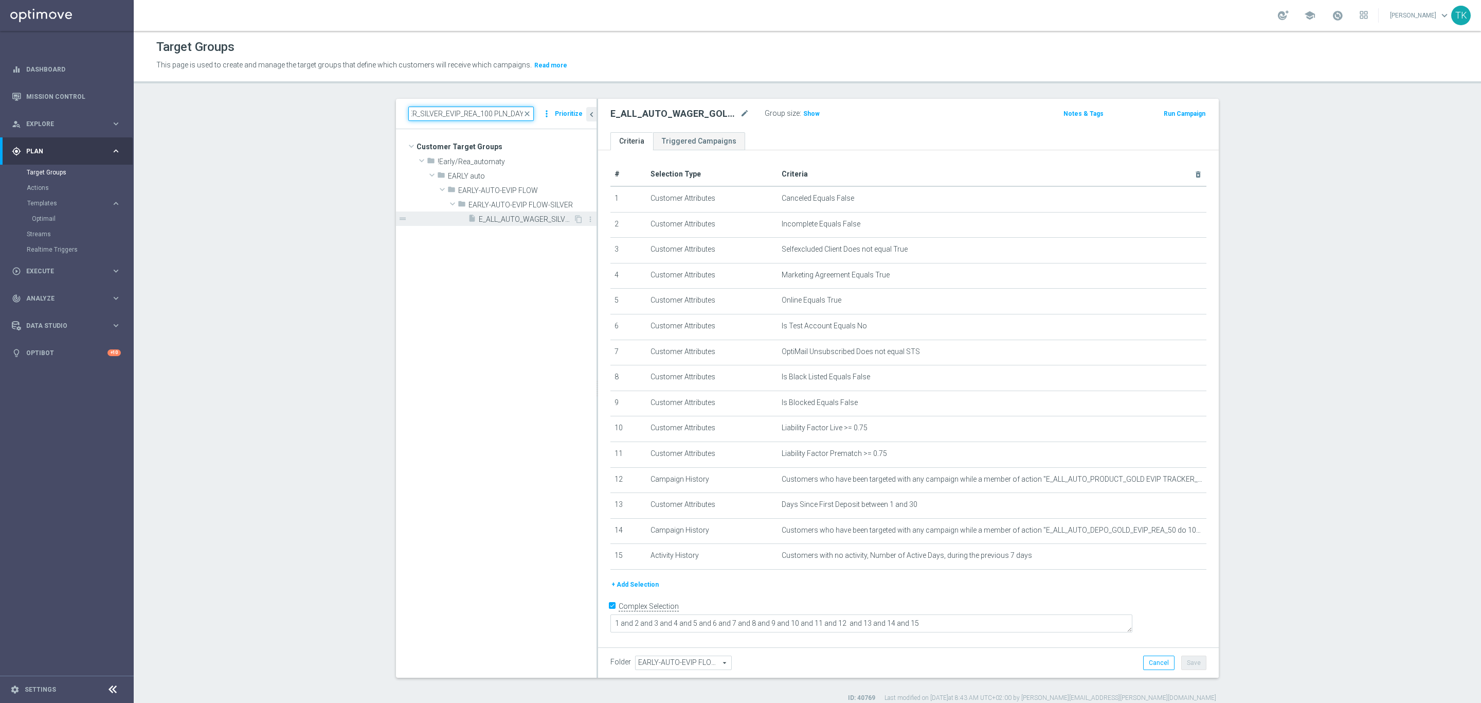
type input "E_ALL_AUTO_WAGER_SILVER_EVIP_REA_100 PLN_DAY8"
click at [514, 225] on div "insert_drive_file E_ALL_AUTO_WAGER_SILVER_EVIP_REA_100 PLN_DAY8" at bounding box center [520, 218] width 105 height 14
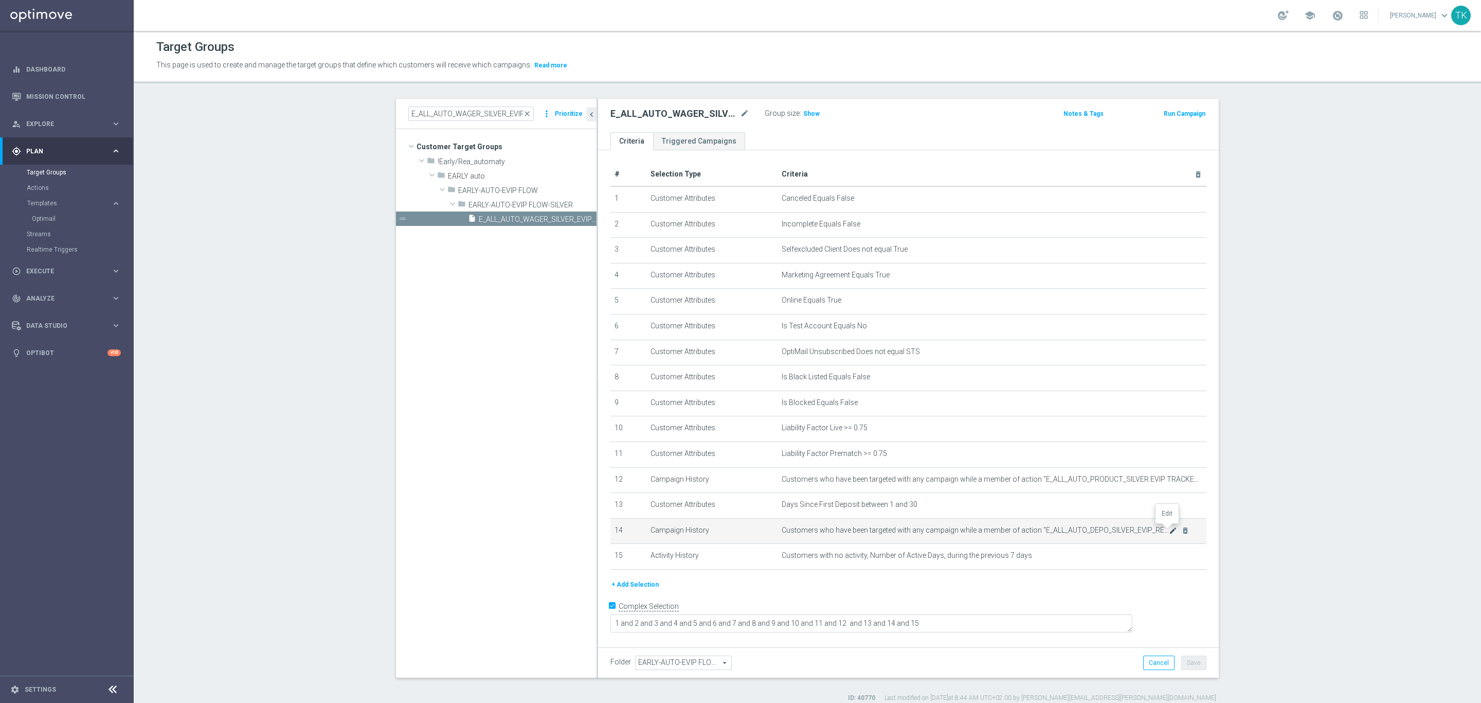
click at [1169, 530] on icon "mode_edit" at bounding box center [1173, 530] width 8 height 8
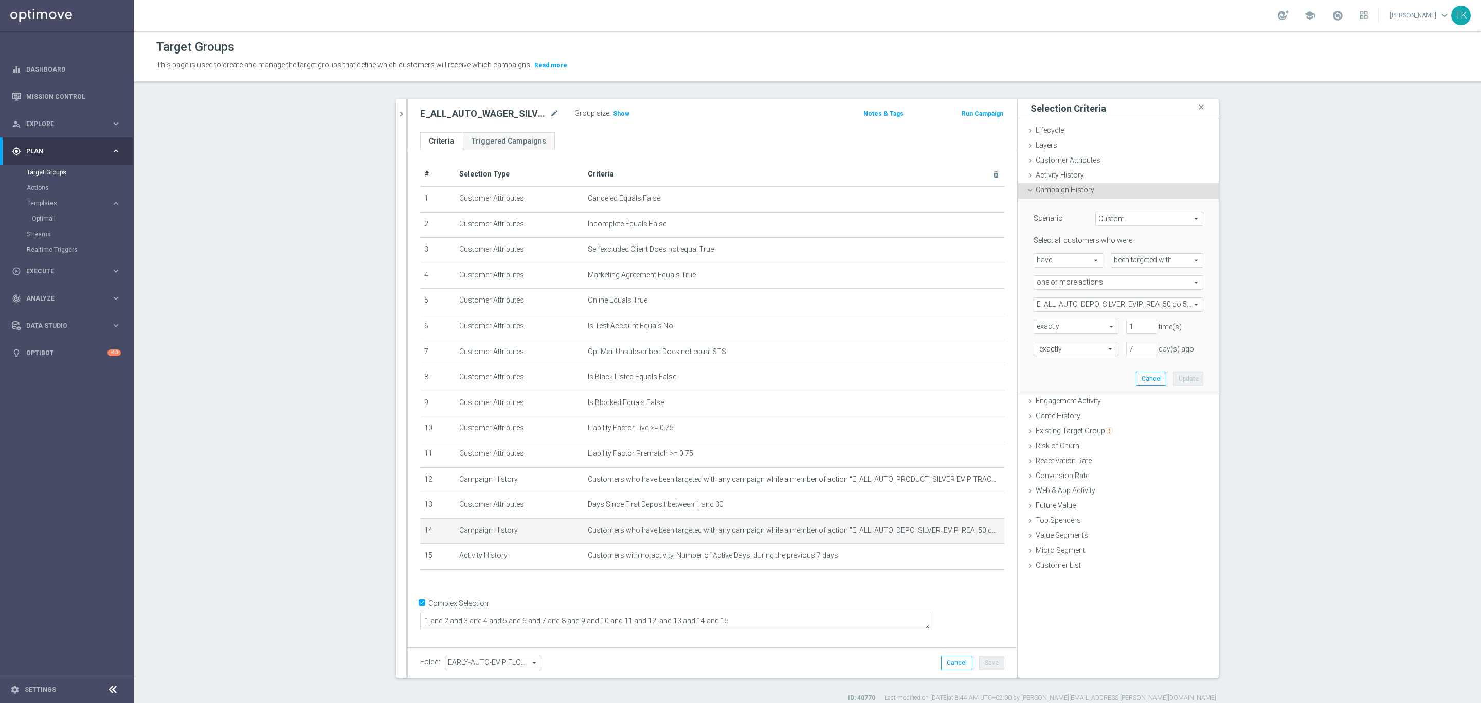
click at [962, 583] on div "+ Add Selection" at bounding box center [713, 583] width 600 height 8
click at [396, 122] on button "chevron_right" at bounding box center [401, 114] width 10 height 30
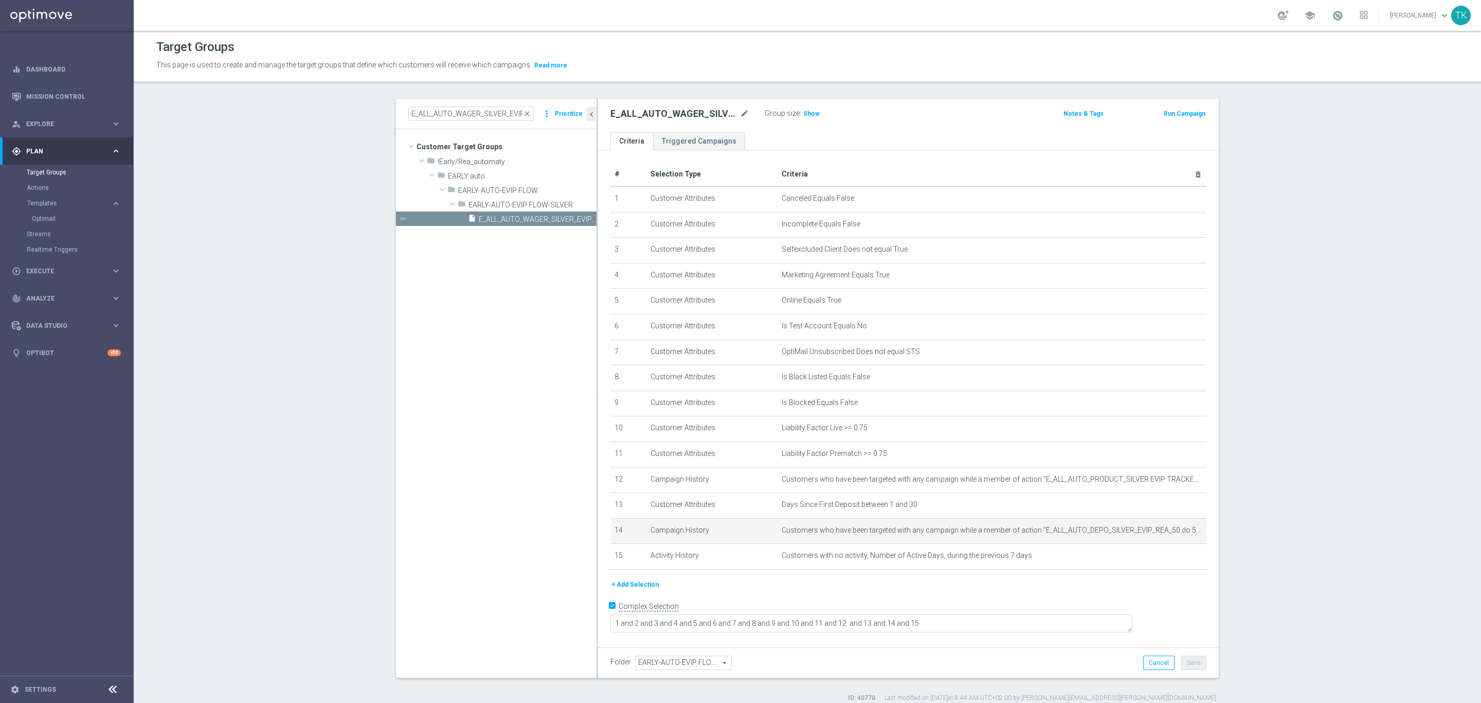
click at [450, 105] on div "E_ALL_AUTO_WAGER_SILVER_EVIP_REA_100 PLN_DAY8 close more_vert Prioritize" at bounding box center [496, 114] width 201 height 30
click at [451, 110] on input "E_ALL_AUTO_WAGER_SILVER_EVIP_REA_100 PLN_DAY8" at bounding box center [471, 113] width 126 height 14
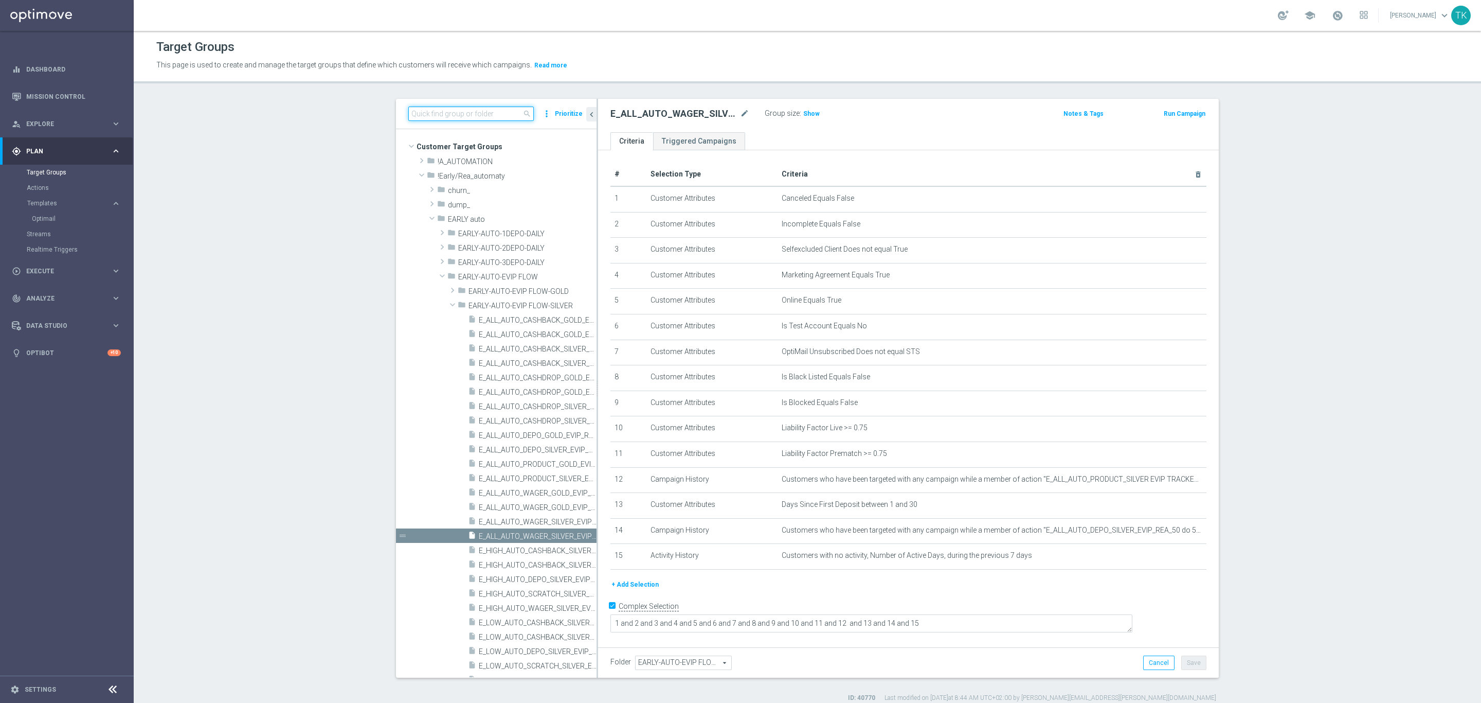
paste input "E_ALL_AUTO_CASHDROP_GOLD_EVIP_REA_100 PLN_DAY11"
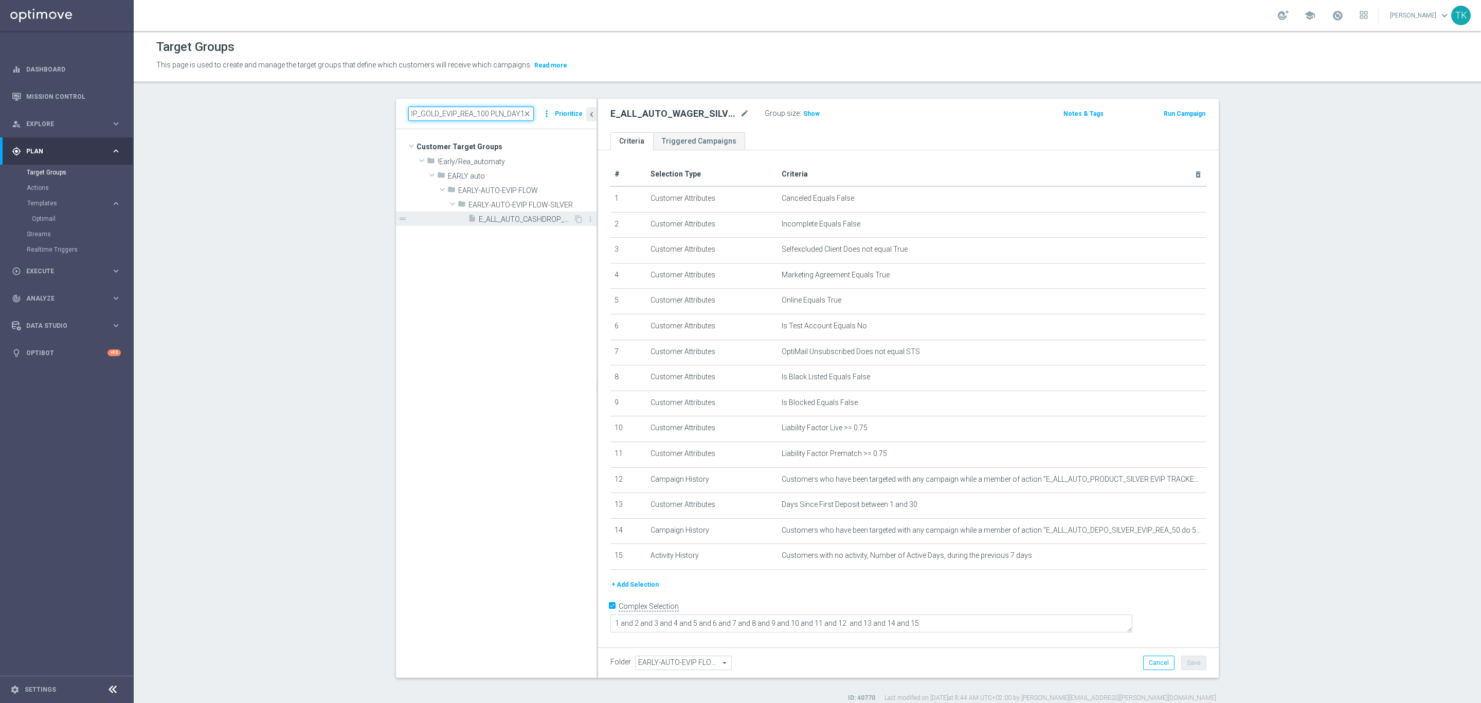
type input "E_ALL_AUTO_CASHDROP_GOLD_EVIP_REA_100 PLN_DAY11"
click at [519, 218] on span "E_ALL_AUTO_CASHDROP_GOLD_EVIP_REA_100 PLN_DAY11" at bounding box center [526, 219] width 95 height 9
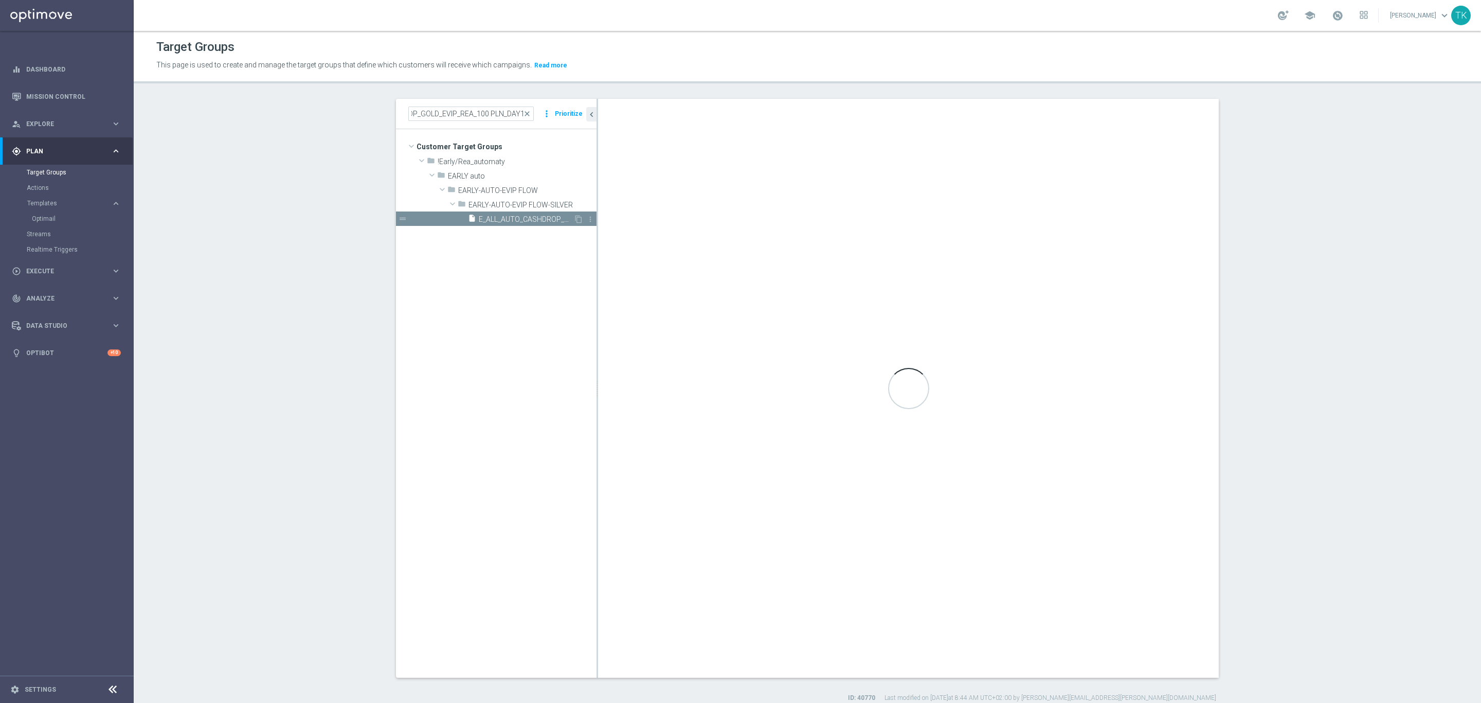
scroll to position [0, 0]
type textarea "1 and 2 and 3 and 4 and 5 and 6 and 7 and 8 and 9 and 10 and 11 and 12 and 13 a…"
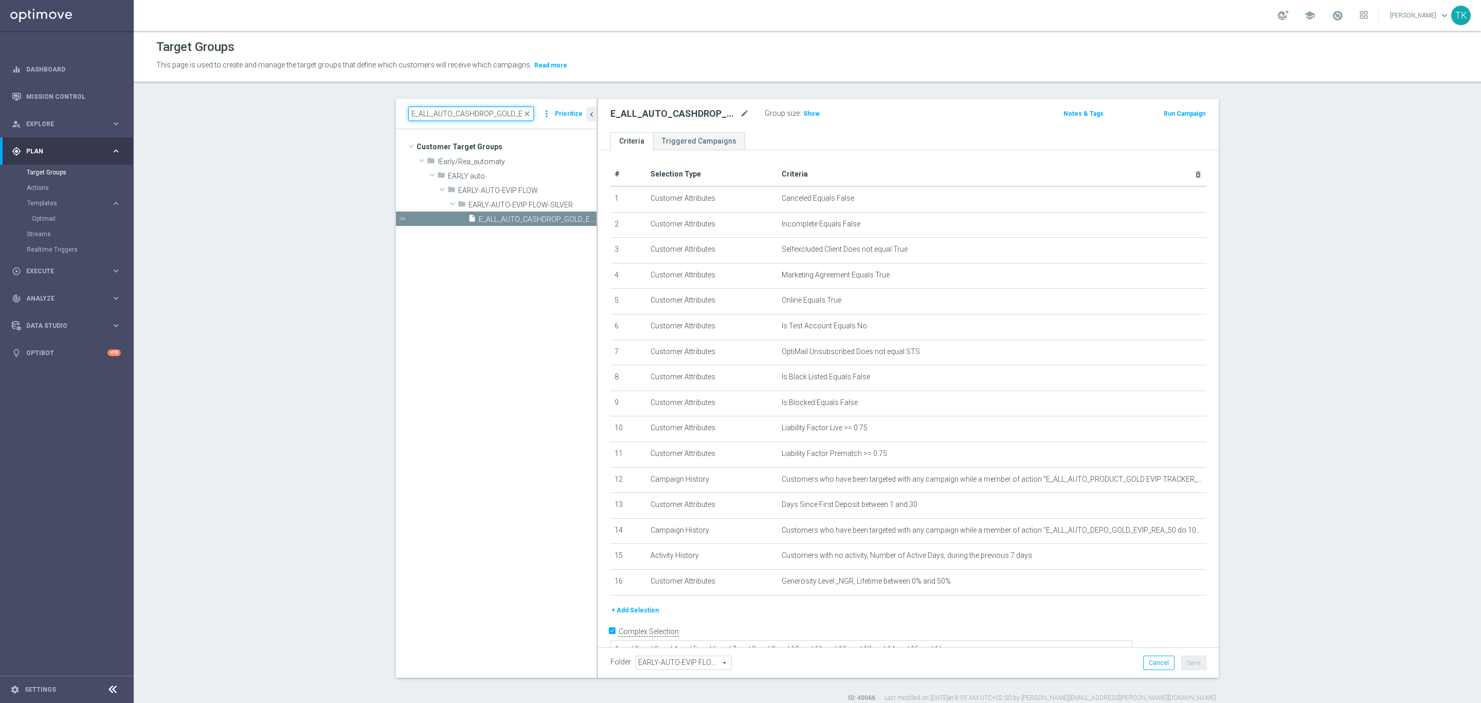
click at [434, 117] on input "E_ALL_AUTO_CASHDROP_GOLD_EVIP_REA_100 PLN_DAY11" at bounding box center [471, 113] width 126 height 14
paste input "SILVER_EVIP_REA_5"
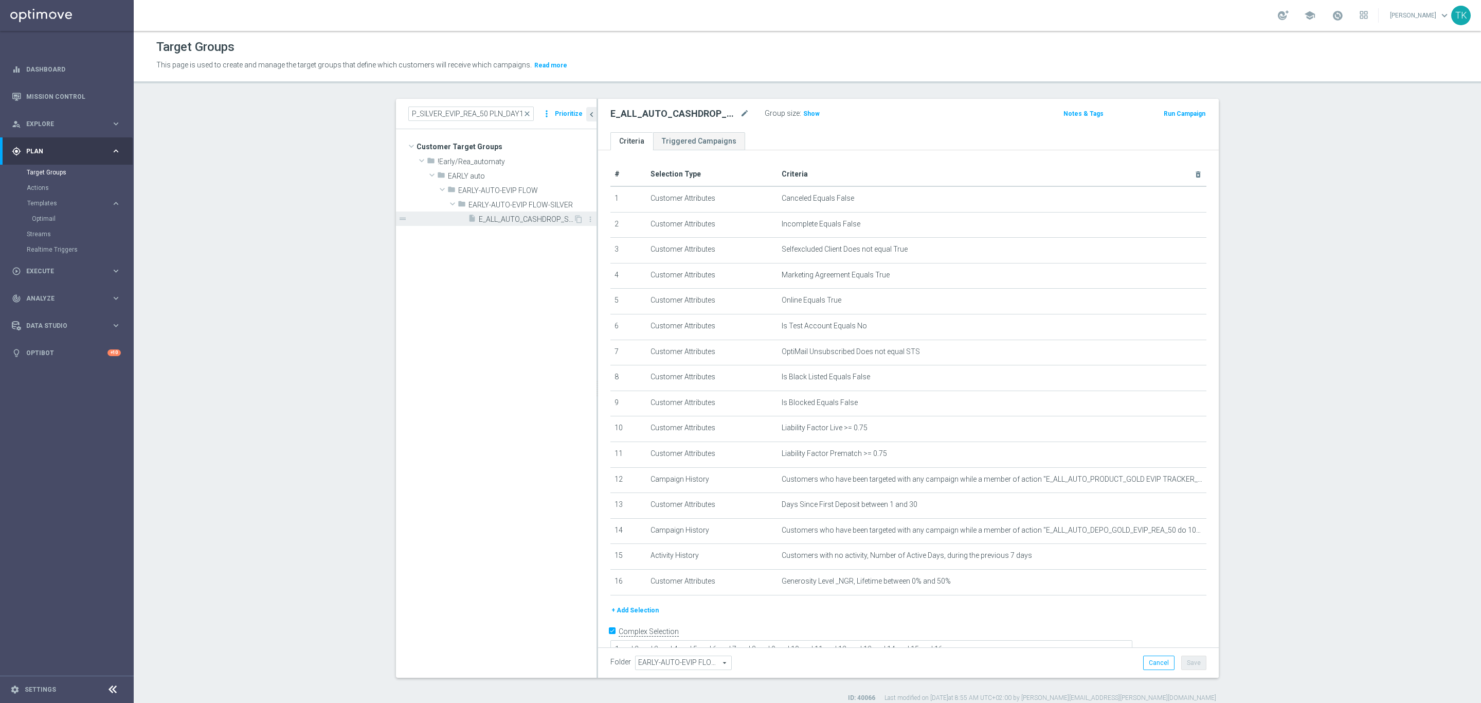
click at [514, 219] on span "E_ALL_AUTO_CASHDROP_SILVER_EVIP_REA_50 PLN_DAY11" at bounding box center [526, 219] width 95 height 9
click at [488, 120] on input "E_ALL_AUTO_CASHDROP_SILVER_EVIP_REA_50 PLN_DAY11" at bounding box center [471, 113] width 126 height 14
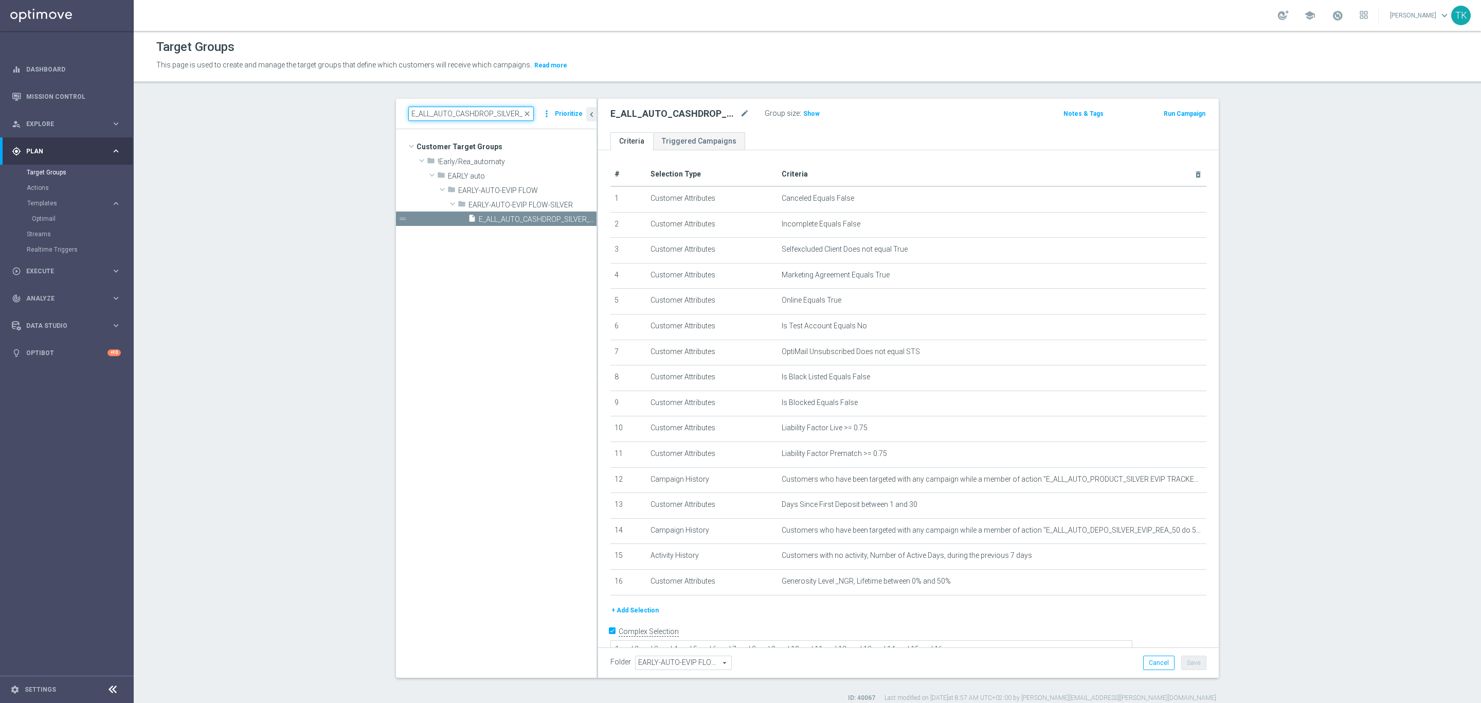
paste input "BACK_GOLD_EVIP_REA_200 PLN_DAY12"
type input "E_ALL_AUTO_CASHBACK_GOLD_EVIP_REA_200 PLN_DAY12"
click at [534, 216] on span "E_ALL_AUTO_CASHBACK_GOLD_EVIP_REA_200 PLN_DAY12" at bounding box center [526, 219] width 95 height 9
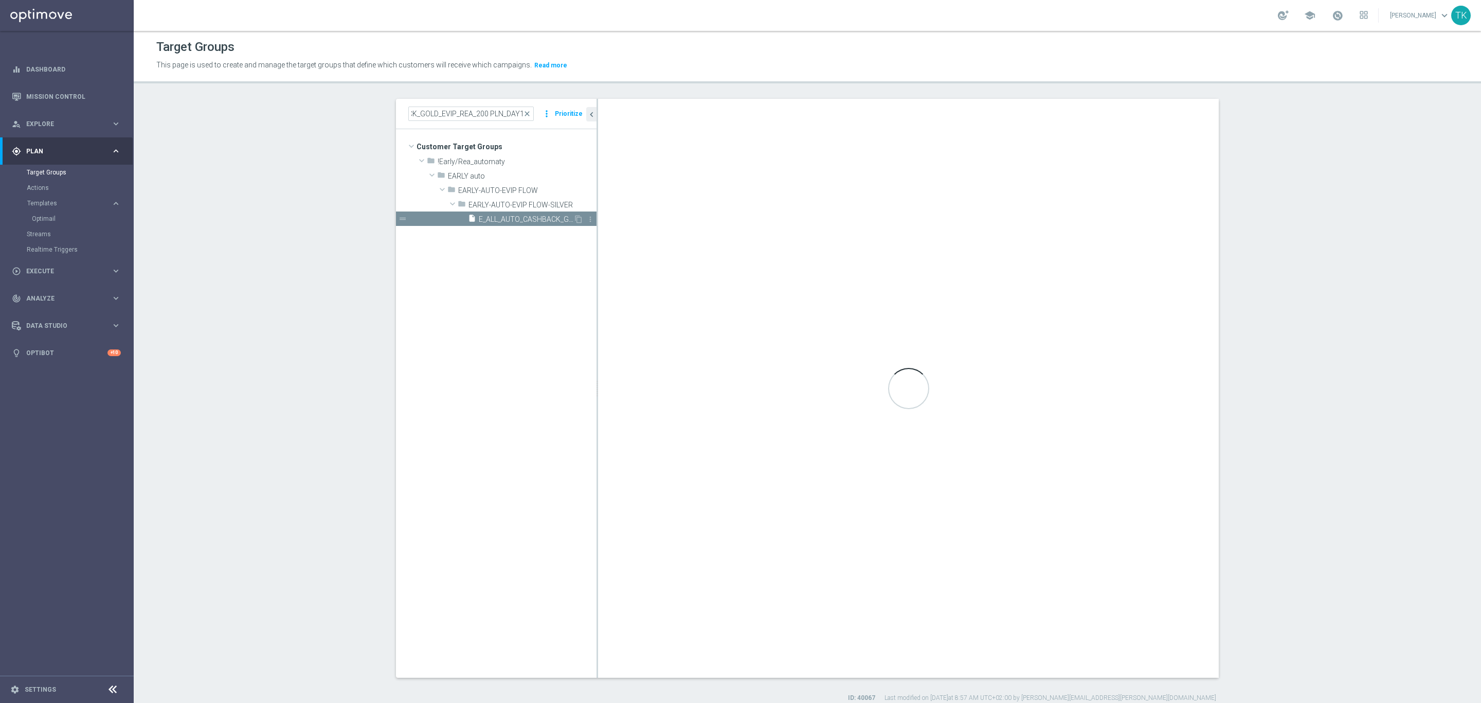
scroll to position [0, 0]
type textarea "1 and 2 and 3 and 4 and 5 and 6 and 7 and 8 and 9 and 10 and 11 and 12 and 13 a…"
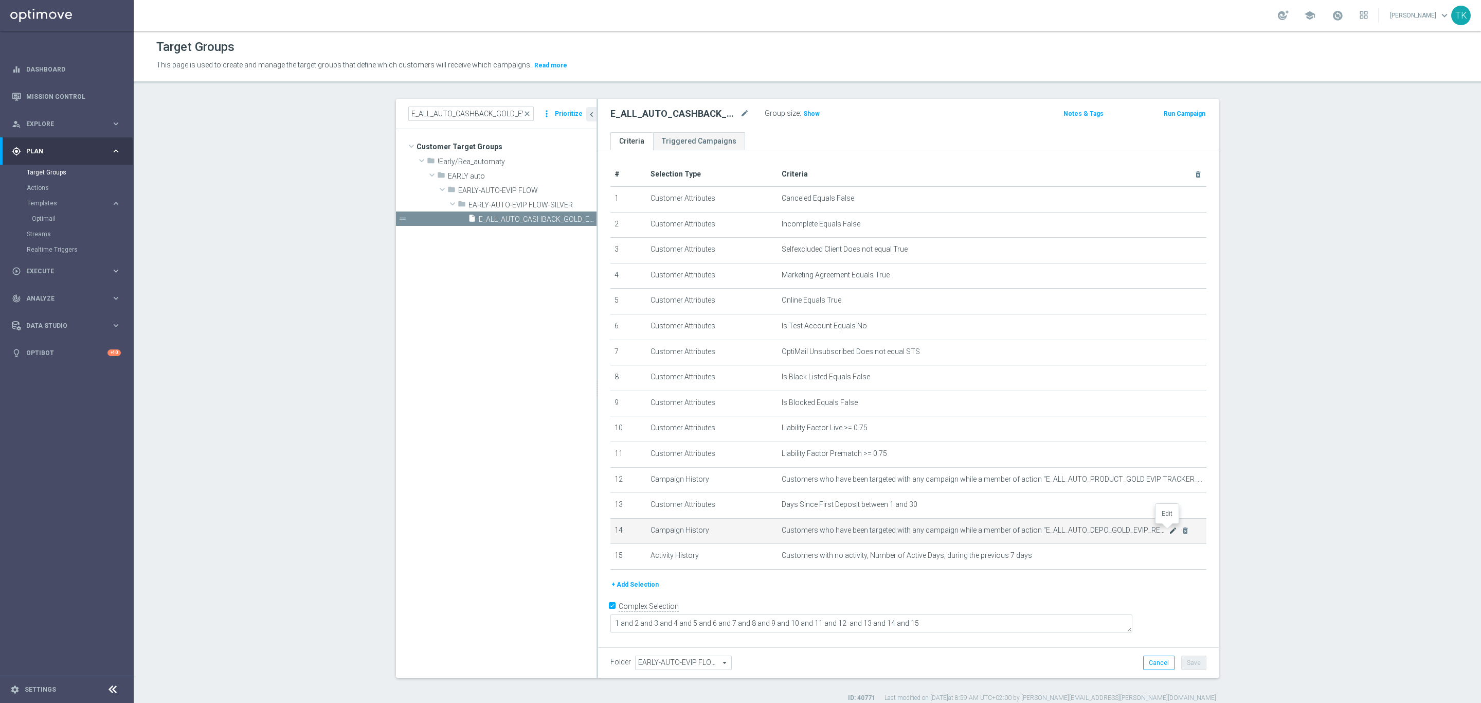
click at [1169, 529] on icon "mode_edit" at bounding box center [1173, 530] width 8 height 8
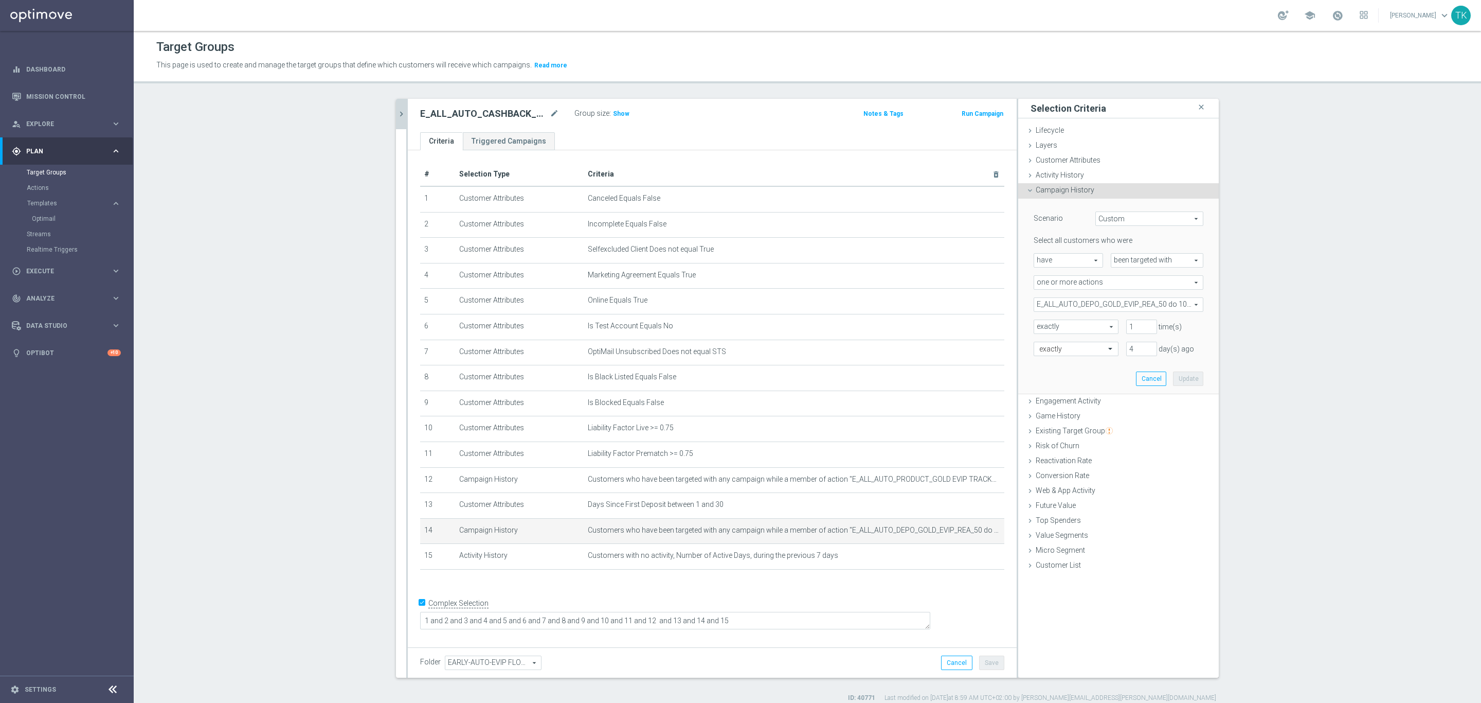
click at [396, 122] on button "chevron_right" at bounding box center [401, 114] width 10 height 30
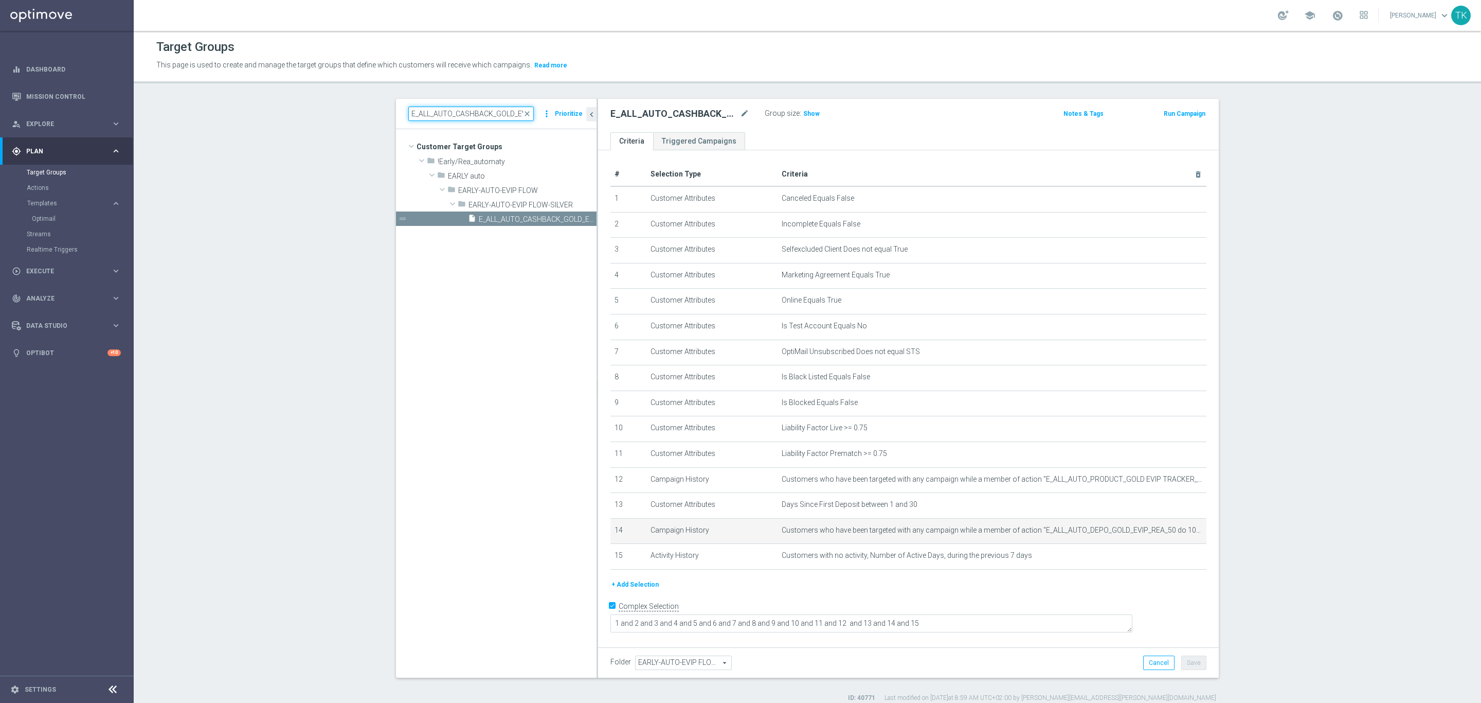
click at [448, 106] on input "E_ALL_AUTO_CASHBACK_GOLD_EVIP_REA_200 PLN_DAY12" at bounding box center [471, 113] width 126 height 14
paste input "DROP_GOLD_EVIP_REA_100 PLN_DAY11"
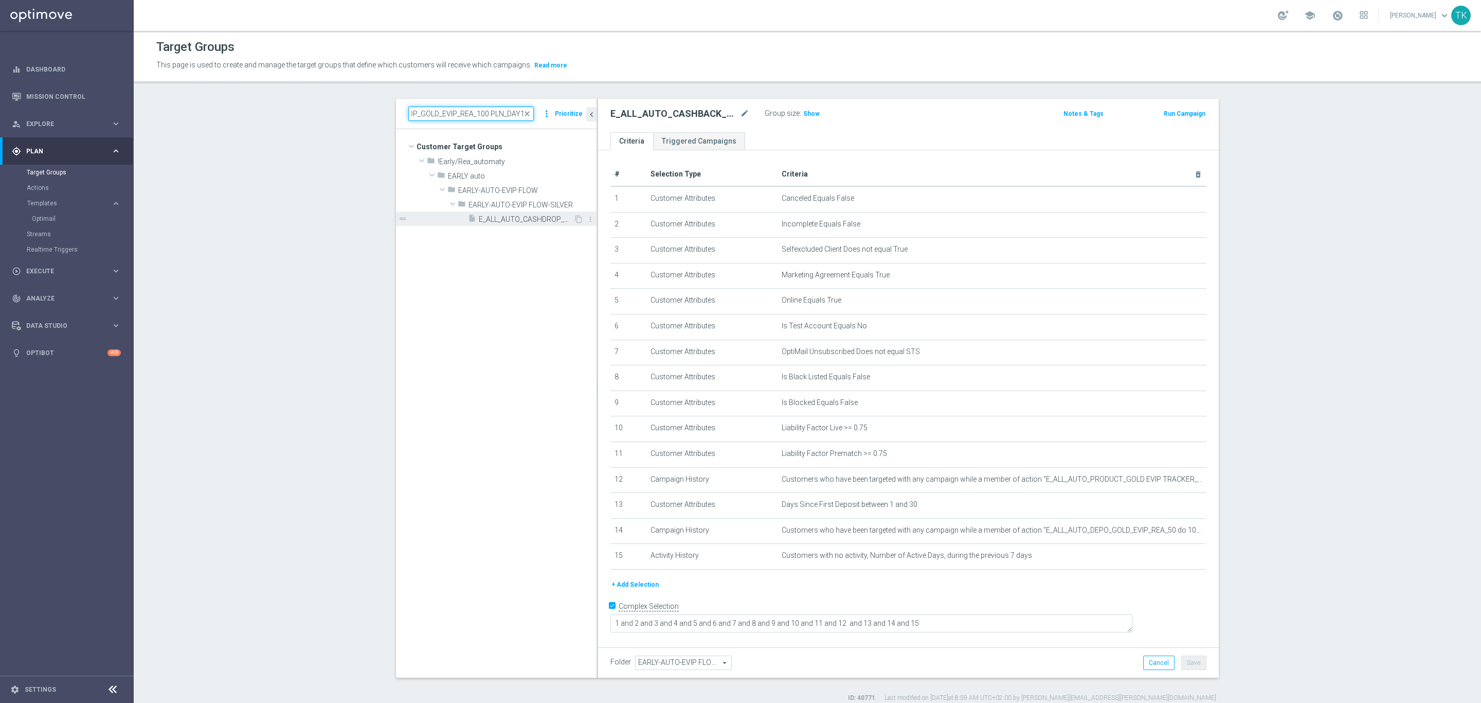
type input "E_ALL_AUTO_CASHDROP_GOLD_EVIP_REA_100 PLN_DAY11"
click at [527, 221] on span "E_ALL_AUTO_CASHDROP_GOLD_EVIP_REA_100 PLN_DAY11" at bounding box center [526, 219] width 95 height 9
type textarea "1 and 2 and 3 and 4 and 5 and 6 and 7 and 8 and 9 and 10 and 11 and 12 and 13 a…"
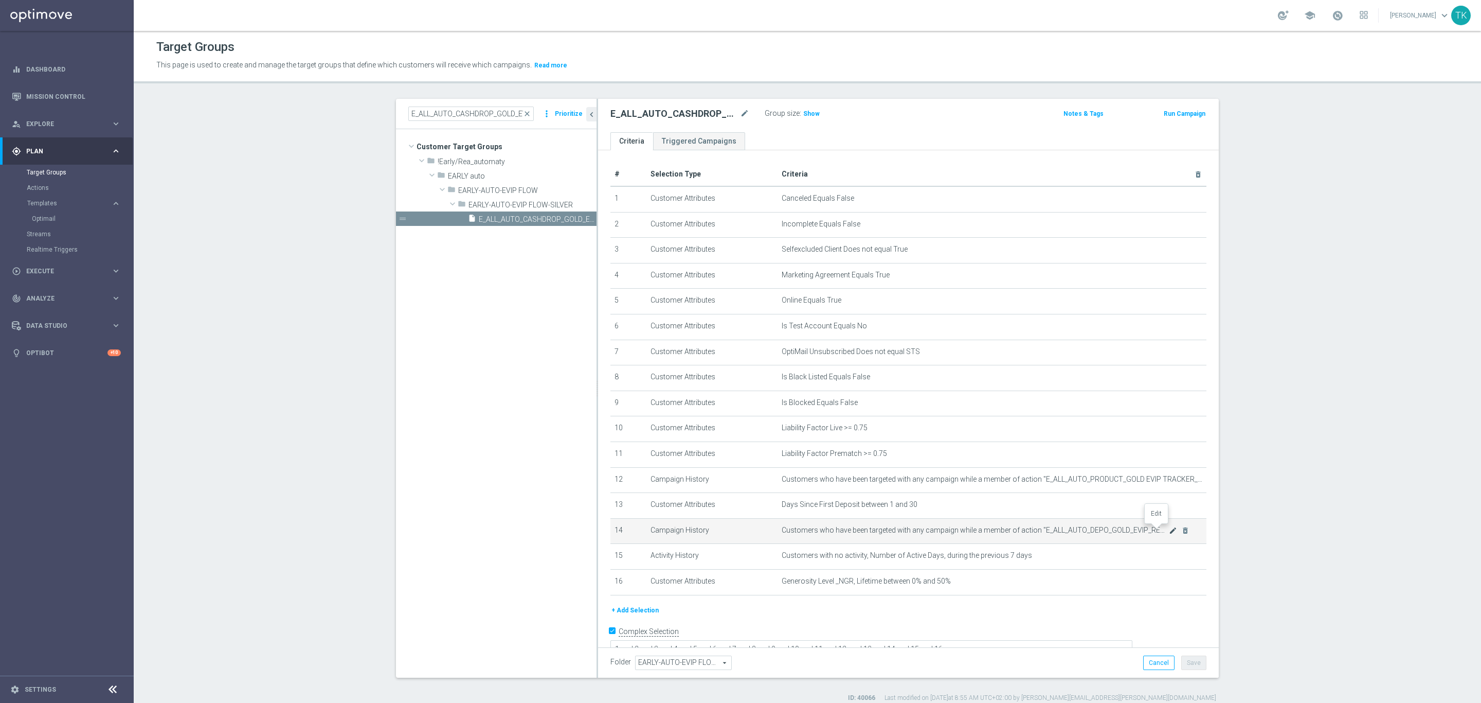
click at [1169, 530] on icon "mode_edit" at bounding box center [1173, 530] width 8 height 8
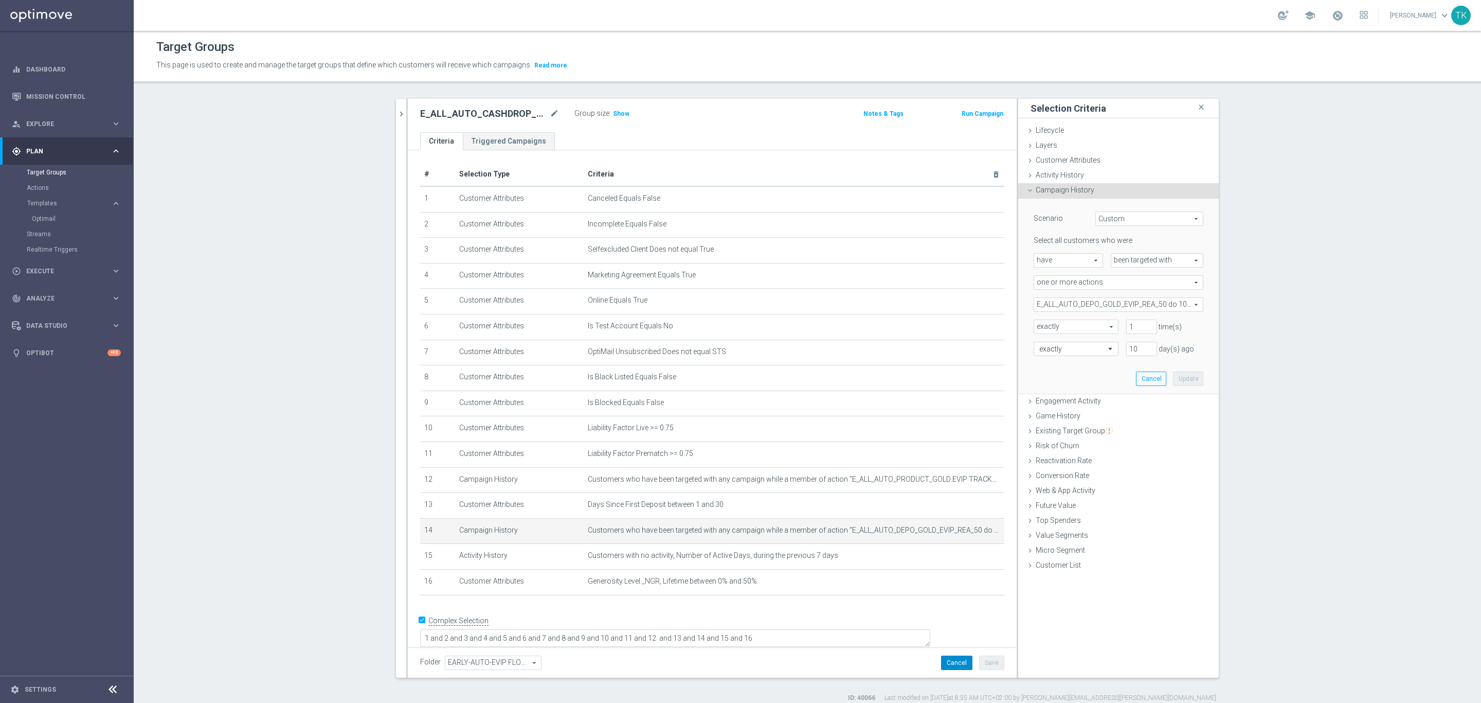
click at [954, 660] on button "Cancel" at bounding box center [956, 662] width 31 height 14
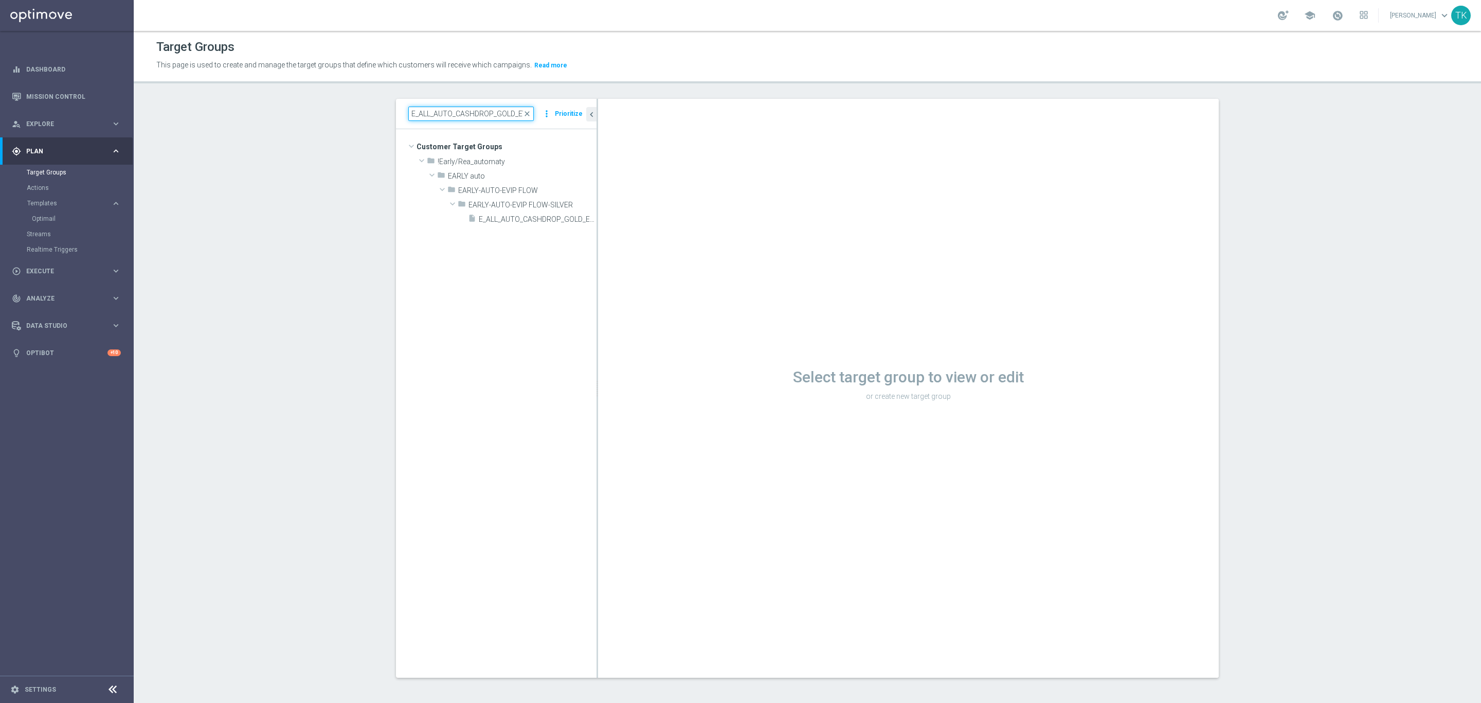
click at [439, 113] on input "E_ALL_AUTO_CASHDROP_GOLD_EVIP_REA_100 PLN_DAY11" at bounding box center [471, 113] width 126 height 14
paste input "BACK_GOLD_EVIP_REA_200 PLN_DAY12"
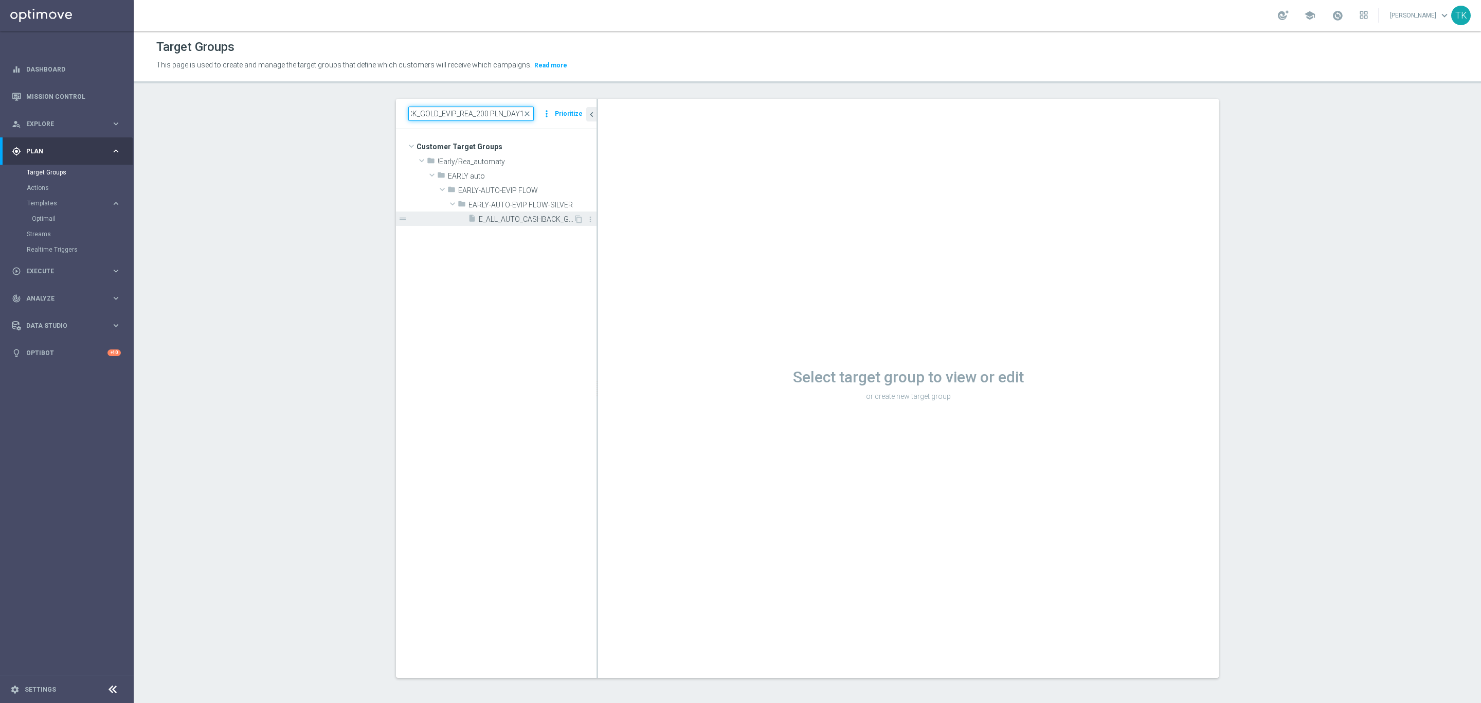
type input "E_ALL_AUTO_CASHBACK_GOLD_EVIP_REA_200 PLN_DAY12"
click at [517, 219] on span "E_ALL_AUTO_CASHBACK_GOLD_EVIP_REA_200 PLN_DAY12" at bounding box center [526, 219] width 95 height 9
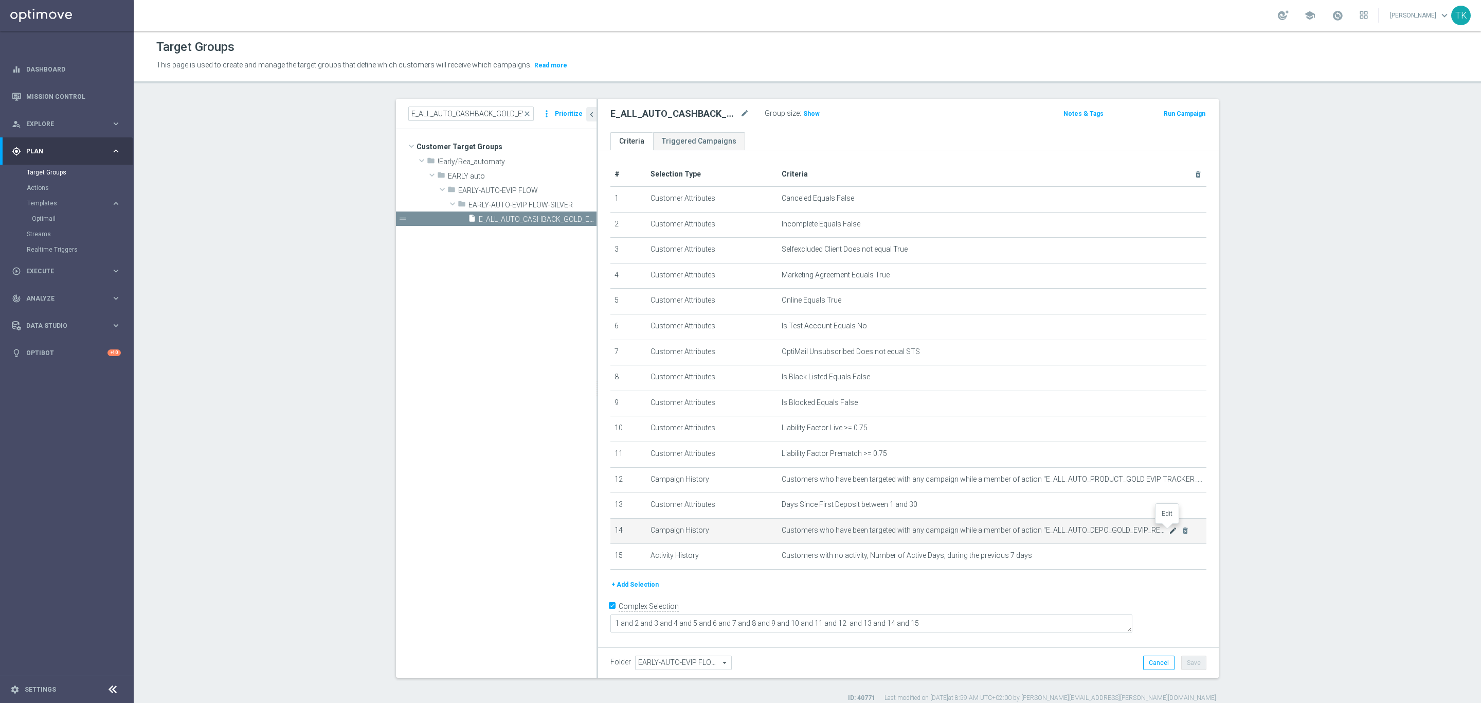
click at [1169, 531] on icon "mode_edit" at bounding box center [1173, 530] width 8 height 8
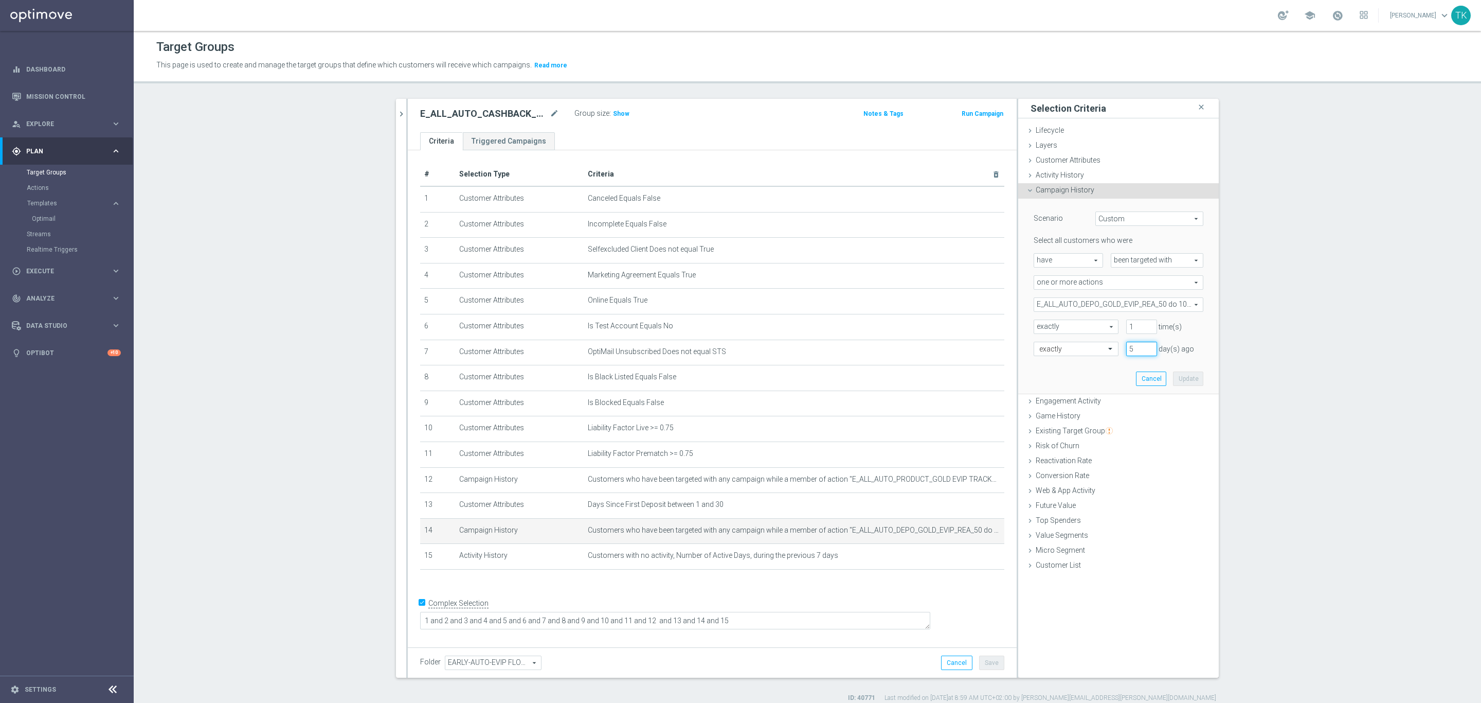
click at [1146, 346] on input "5" at bounding box center [1142, 349] width 31 height 14
click at [1146, 346] on input "6" at bounding box center [1142, 349] width 31 height 14
click at [1146, 346] on input "7" at bounding box center [1142, 349] width 31 height 14
click at [1146, 346] on input "8" at bounding box center [1142, 349] width 31 height 14
click at [1146, 346] on input "9" at bounding box center [1142, 349] width 31 height 14
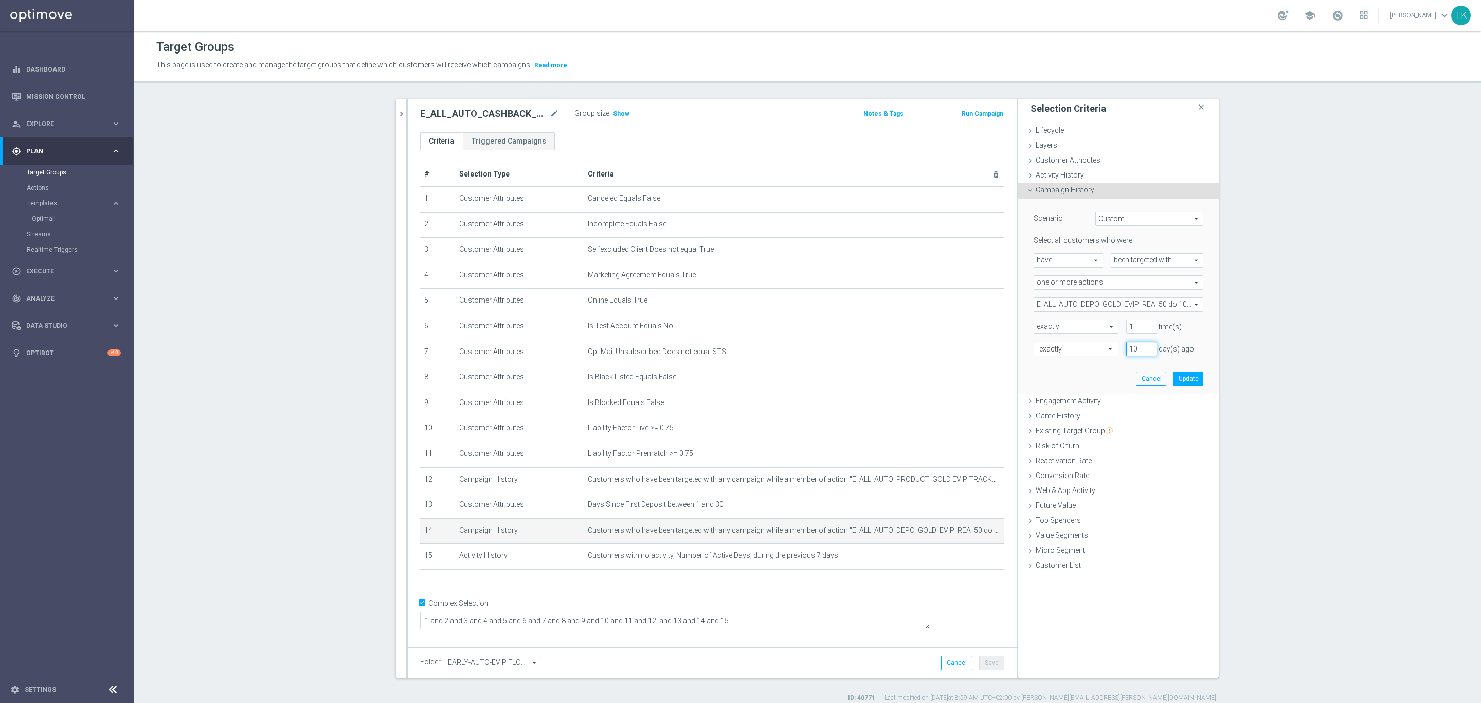
click at [1146, 346] on input "10" at bounding box center [1142, 349] width 31 height 14
type input "11"
click at [1146, 346] on input "11" at bounding box center [1142, 349] width 31 height 14
click at [1184, 375] on button "Update" at bounding box center [1188, 378] width 30 height 14
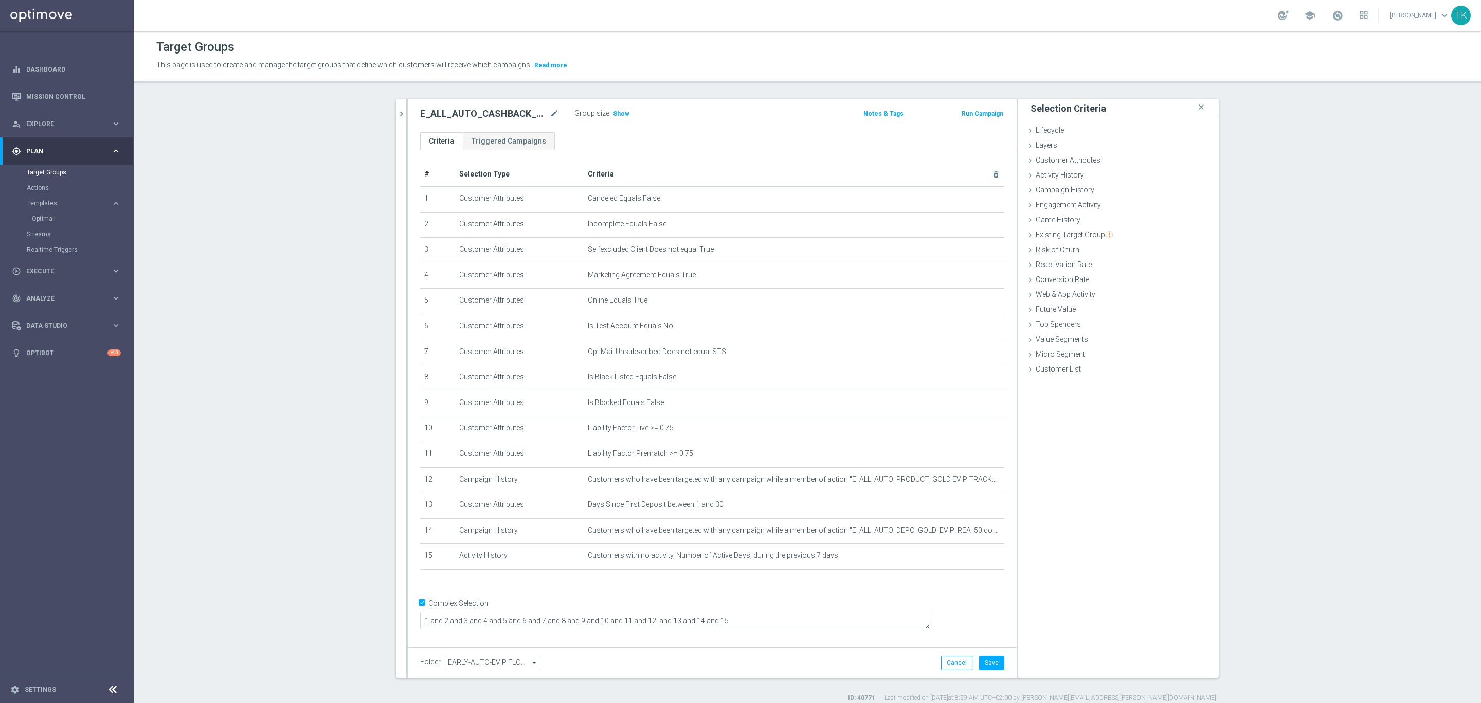
click at [542, 113] on div "E_ALL_AUTO_CASHBACK_GOLD_EVIP_REA_200 PLN_DAY12 mode_edit" at bounding box center [489, 114] width 139 height 12
click at [550, 112] on icon "mode_edit" at bounding box center [554, 114] width 9 height 12
click at [691, 122] on div "E_ALL_AUTO_CASHBACK_GOLD_EVIP_REA_200 PLN_DAY12 mode_edit Group size : Show Not…" at bounding box center [712, 115] width 609 height 33
click at [985, 663] on button "Save" at bounding box center [991, 662] width 25 height 14
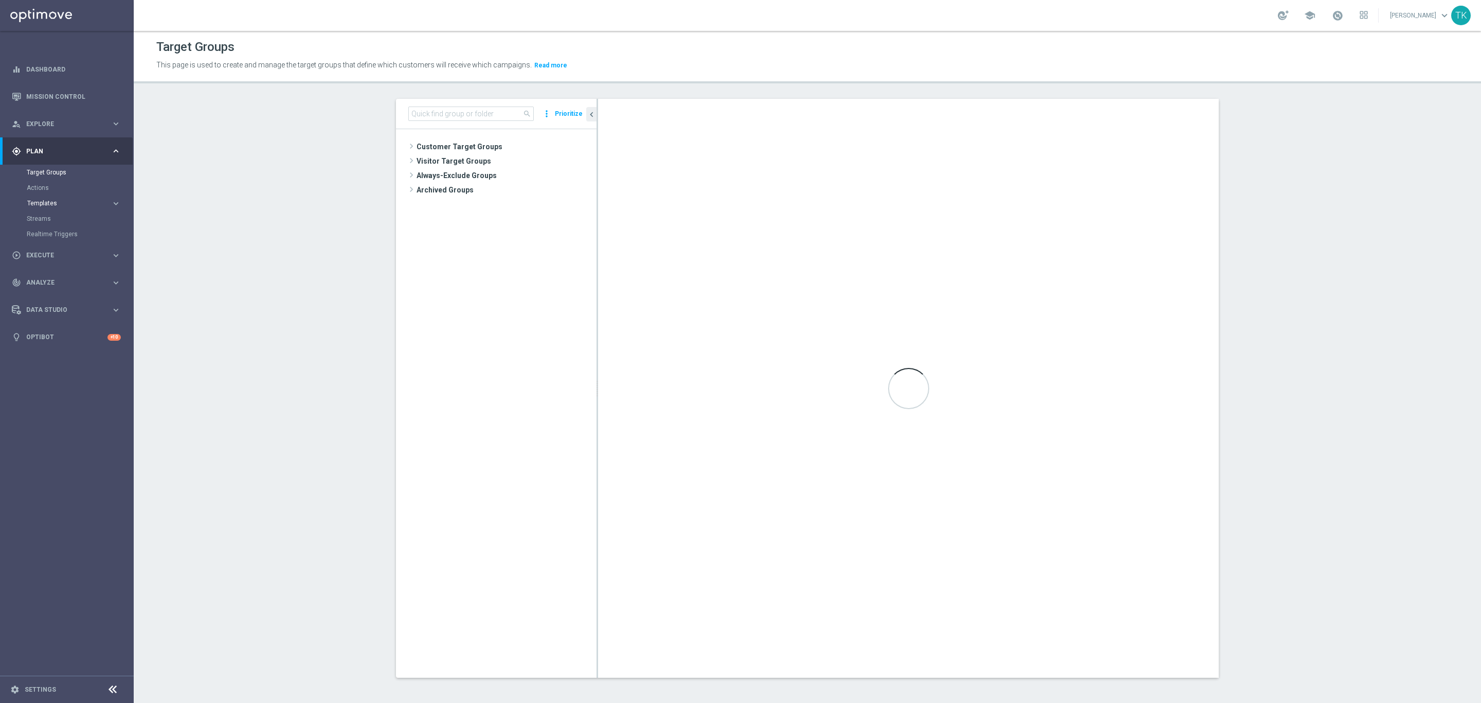
click at [37, 204] on span "Templates" at bounding box center [64, 203] width 74 height 6
click at [39, 217] on link "Optimail" at bounding box center [69, 218] width 75 height 8
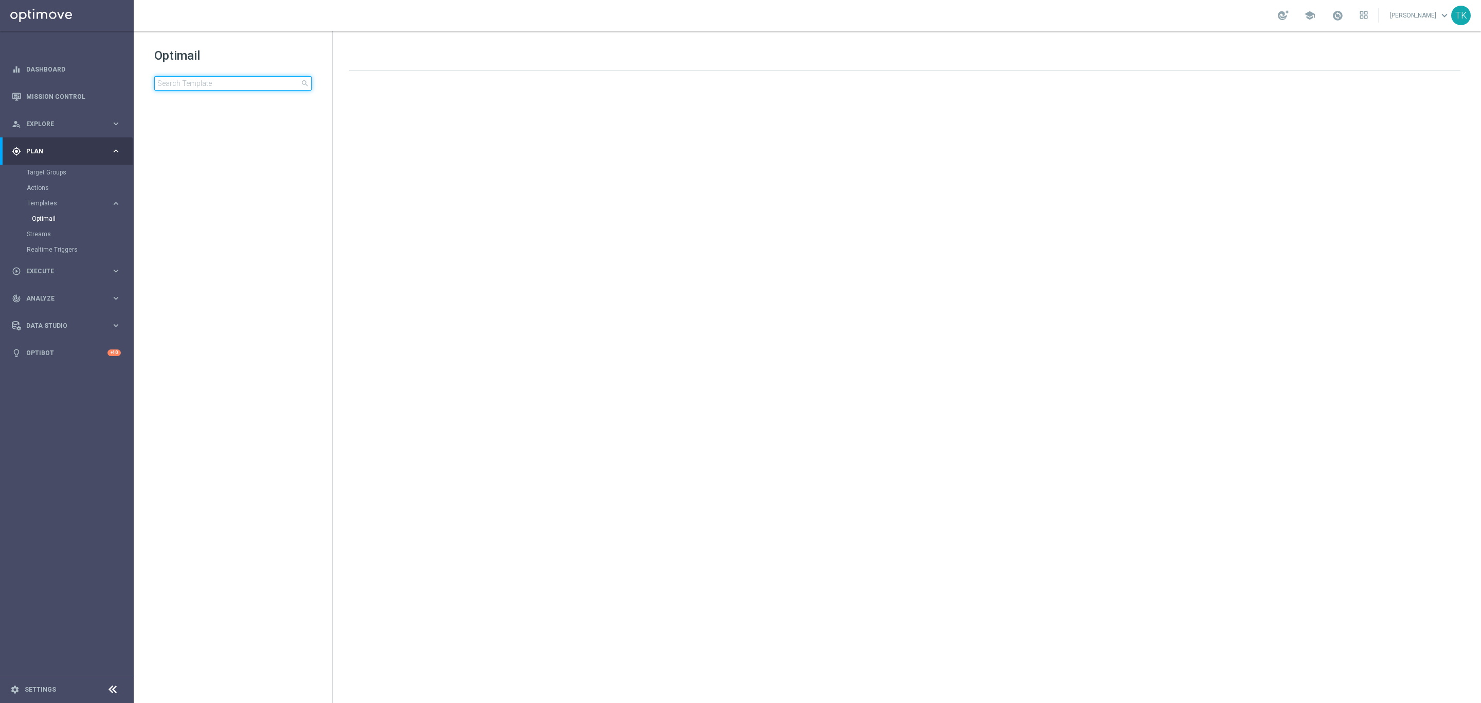
click at [176, 86] on input at bounding box center [232, 83] width 157 height 14
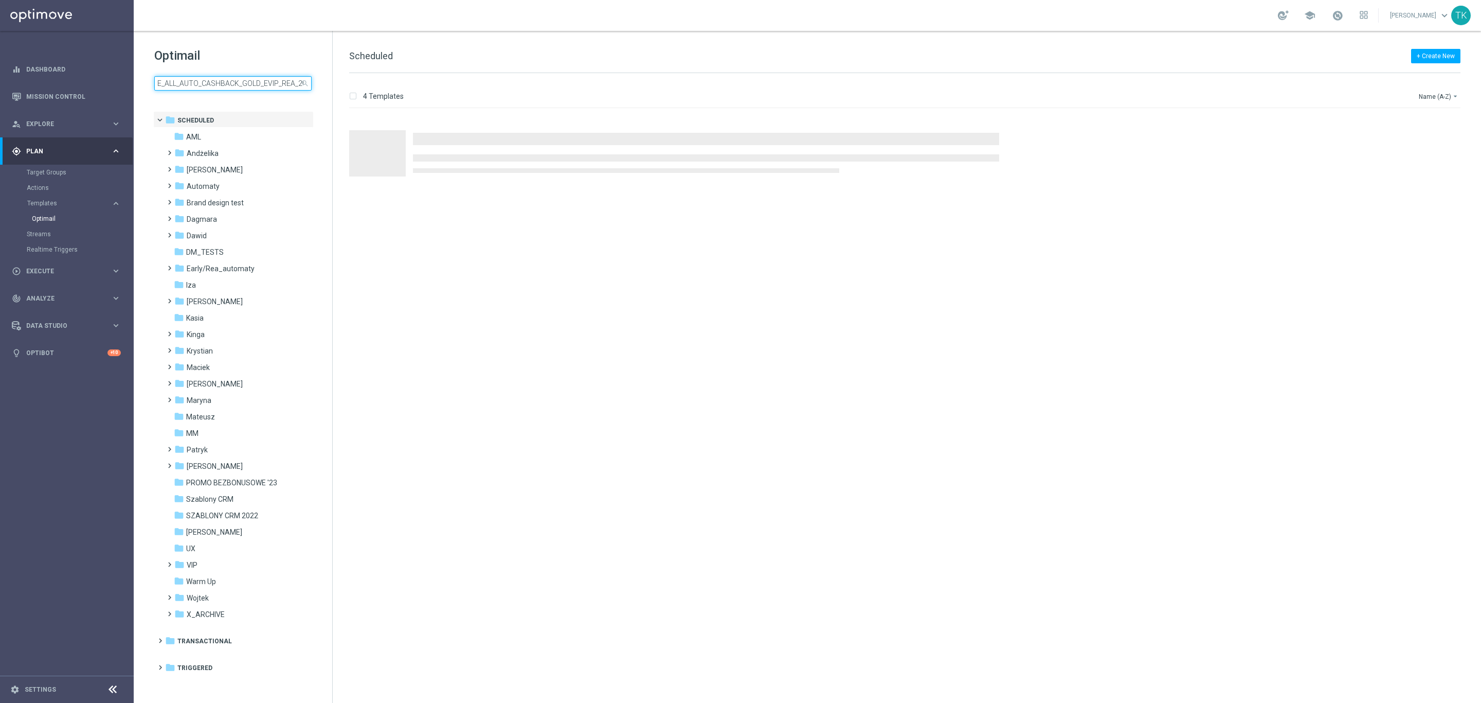
scroll to position [0, 41]
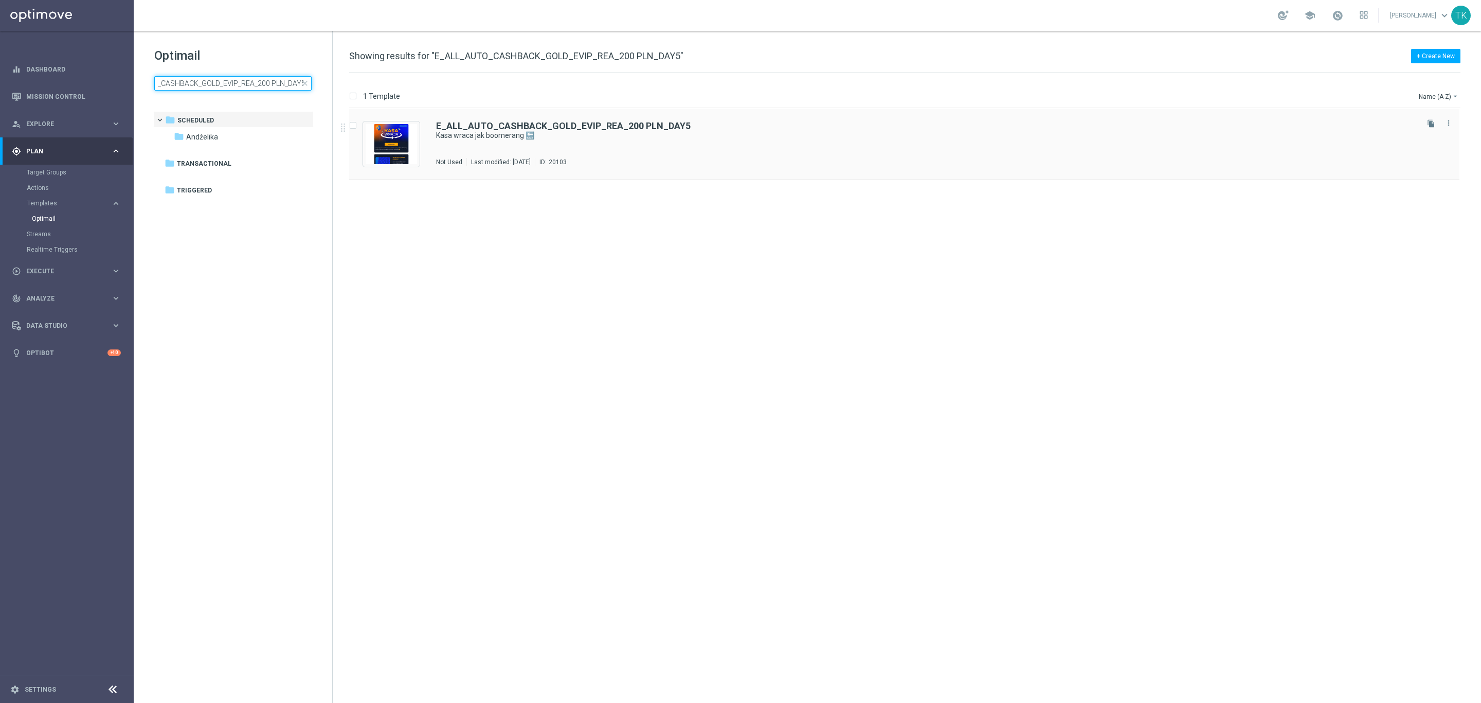
type input "E_ALL_AUTO_CASHBACK_GOLD_EVIP_REA_200 PLN_DAY5"
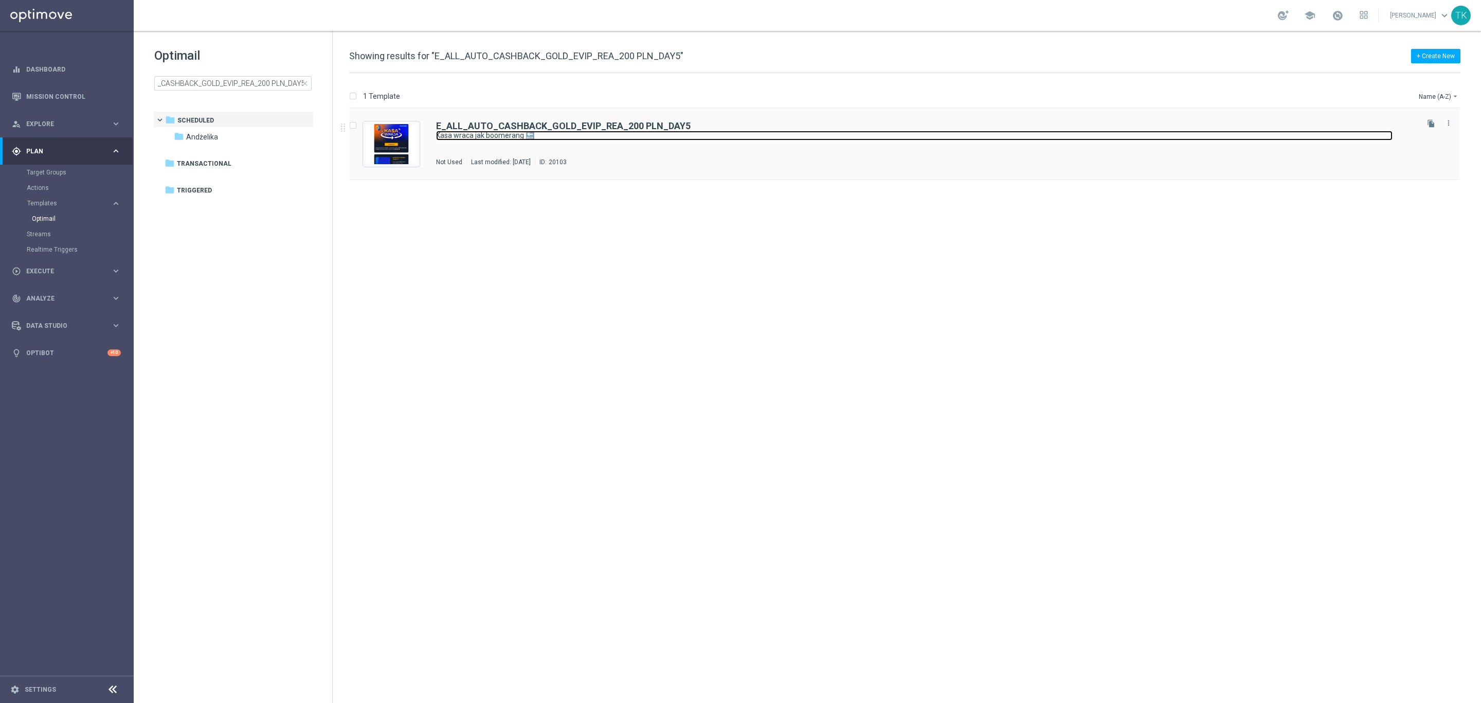
click at [658, 139] on link "Kasa wraca jak boomerang 🔙" at bounding box center [914, 136] width 957 height 10
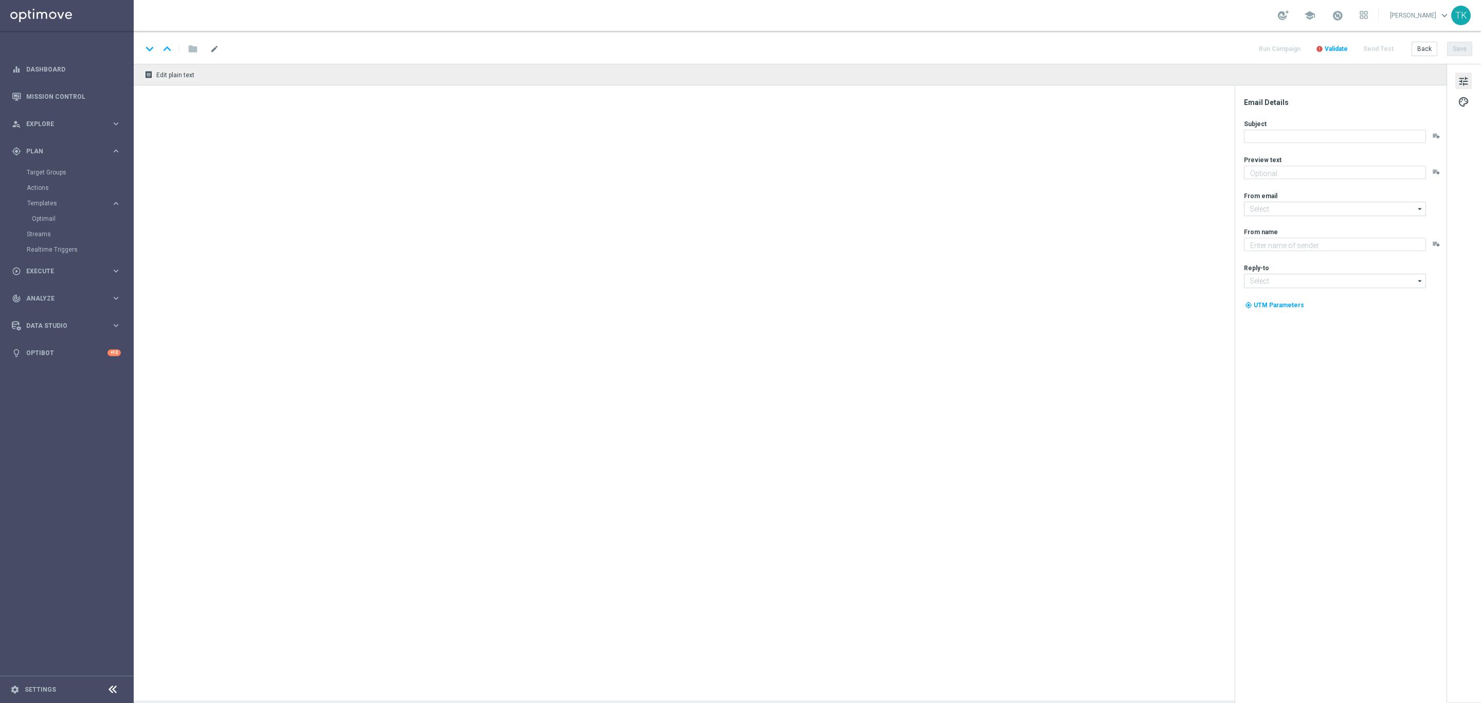
type textarea "Otrzymaj zwrot za nietrafione kupony do 200 zł 💰"
type input "[EMAIL_ADDRESS][DOMAIN_NAME]"
type textarea "STS"
type input "[EMAIL_ADDRESS][DOMAIN_NAME]"
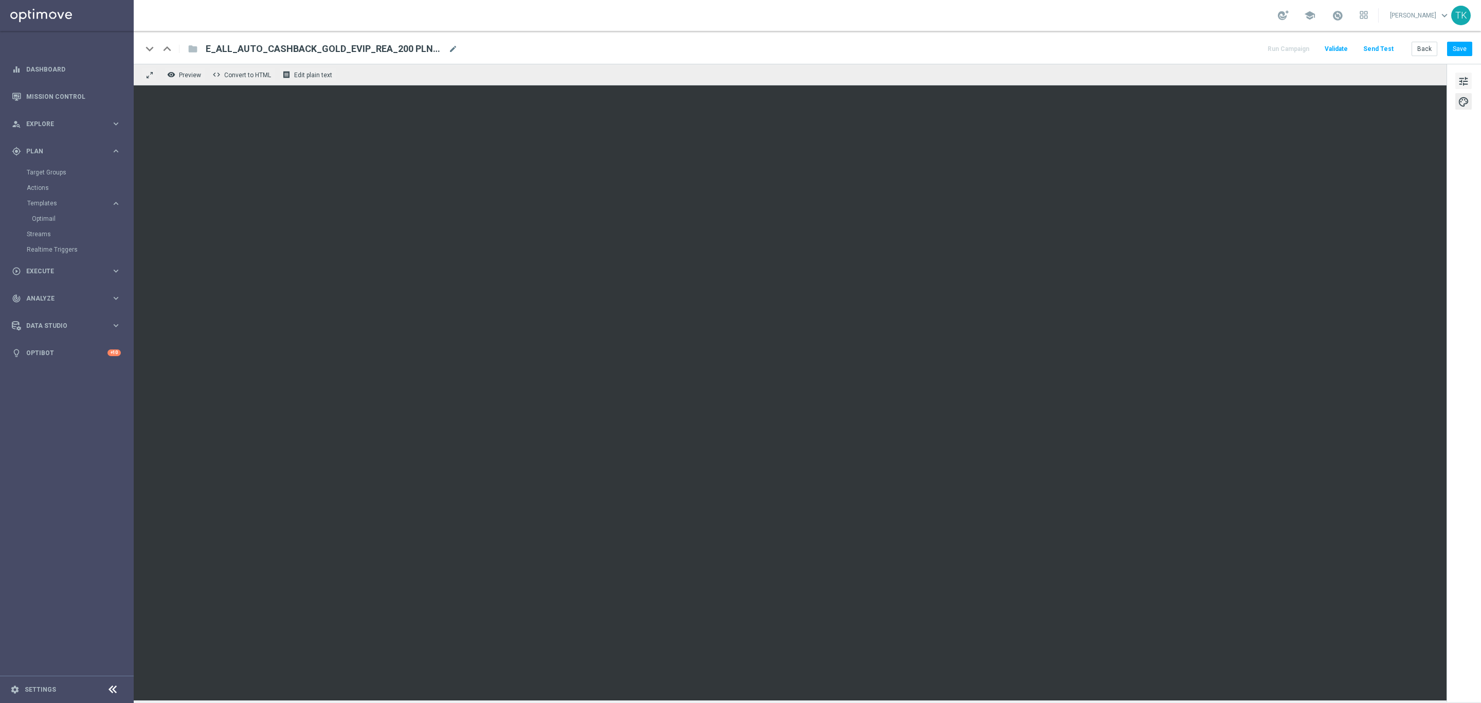
click at [1466, 75] on span "tune" at bounding box center [1463, 81] width 11 height 13
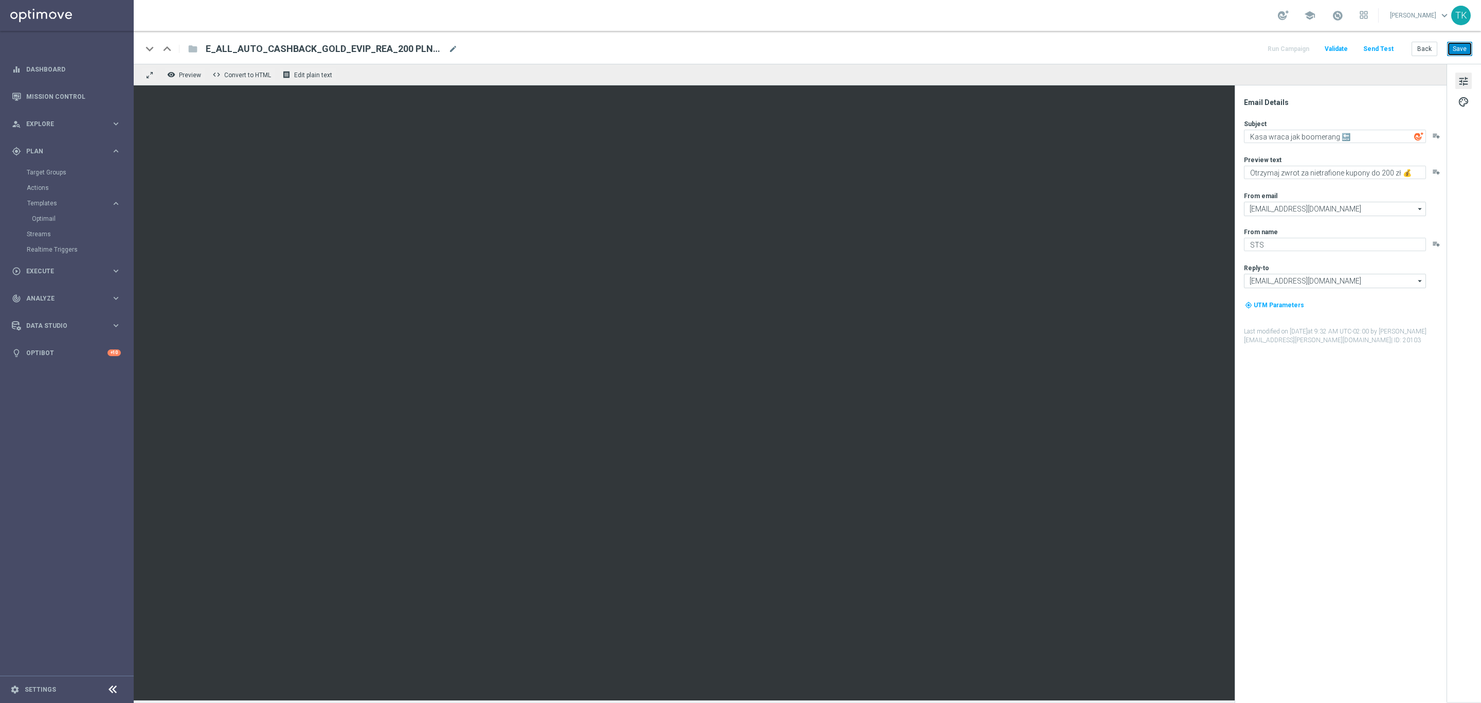
click at [1460, 48] on button "Save" at bounding box center [1459, 49] width 25 height 14
click at [1422, 46] on button "Back" at bounding box center [1425, 49] width 26 height 14
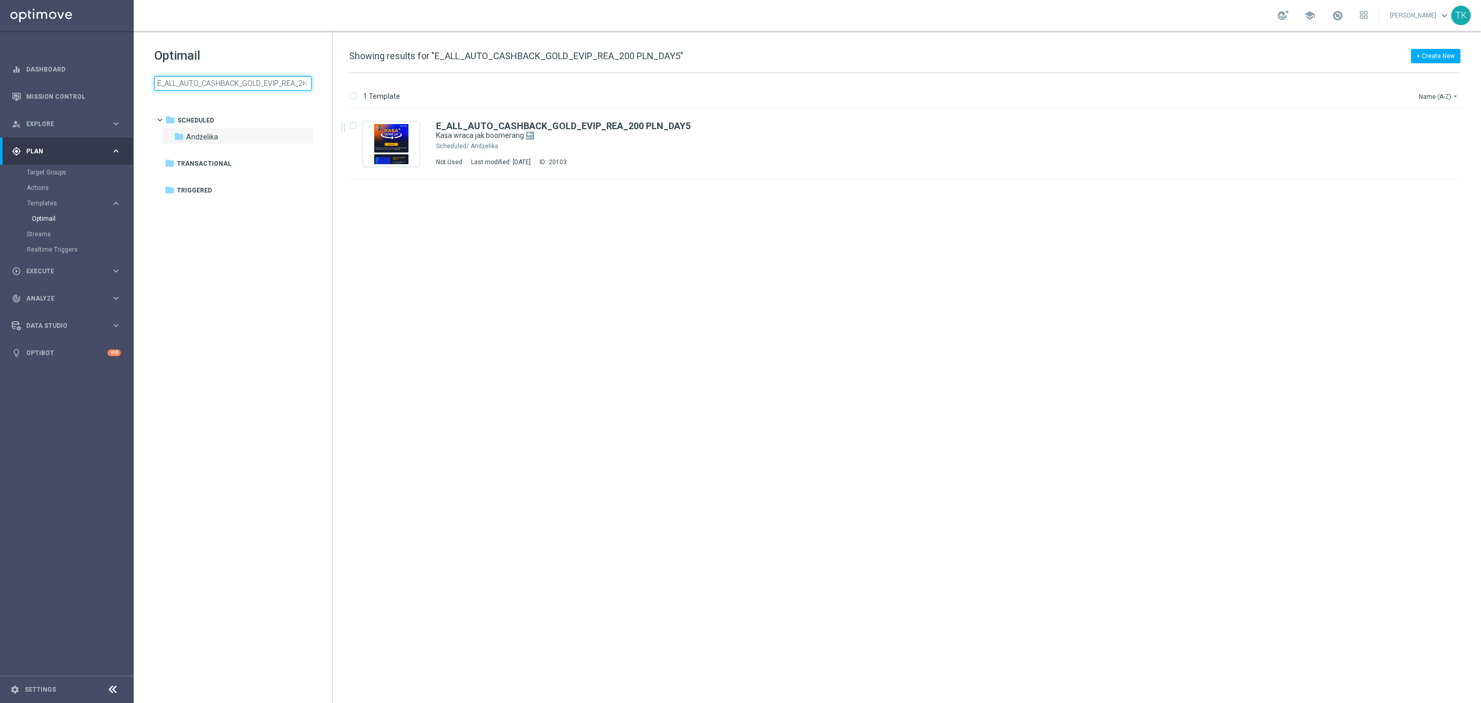
click at [246, 78] on input "E_ALL_AUTO_CASHBACK_GOLD_EVIP_REA_200 PLN_DAY5" at bounding box center [232, 83] width 157 height 14
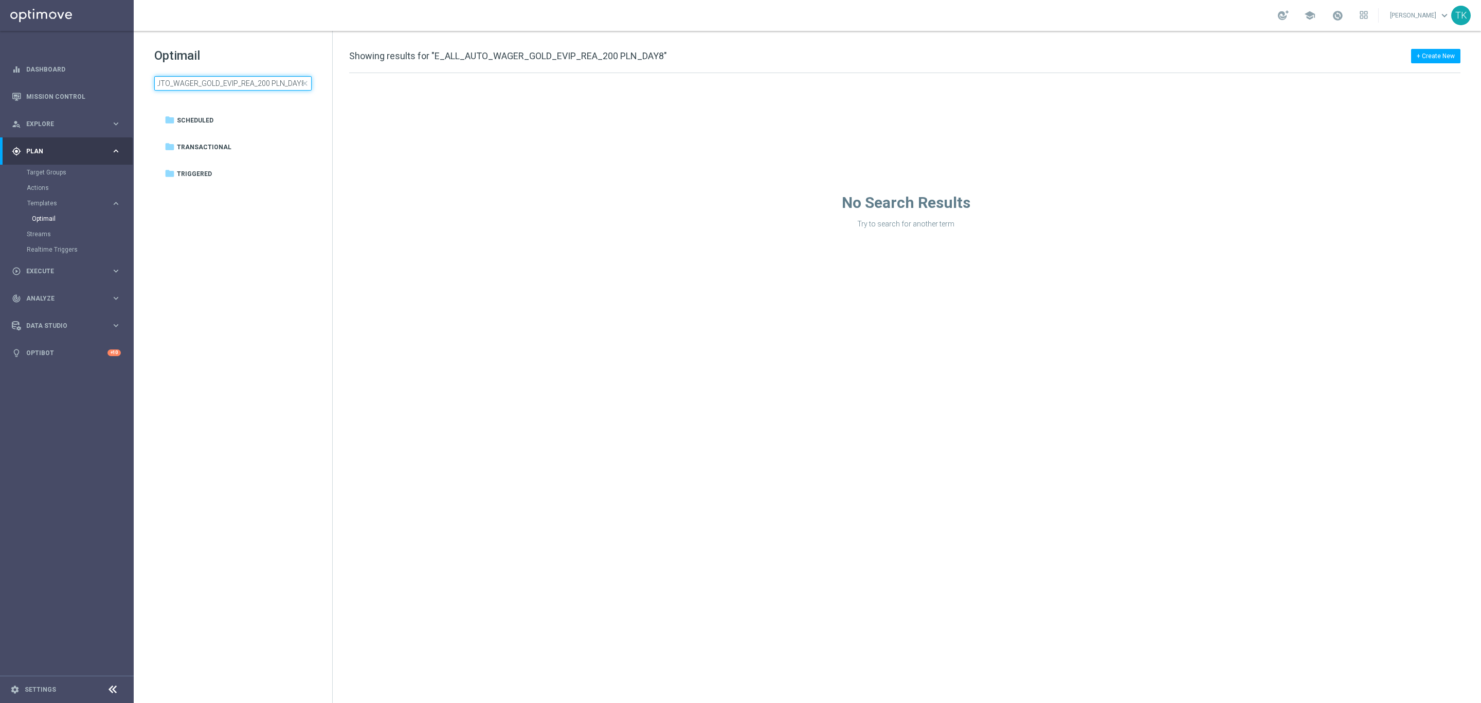
type input "E_ALL_AUTO_WAGER_GOLD_EVIP_REA_200 PLN_DAY8"
click at [230, 85] on input "E_ALL_AUTO_WAGER_GOLD_EVIP_REA_200 PLN_DAY8" at bounding box center [232, 83] width 157 height 14
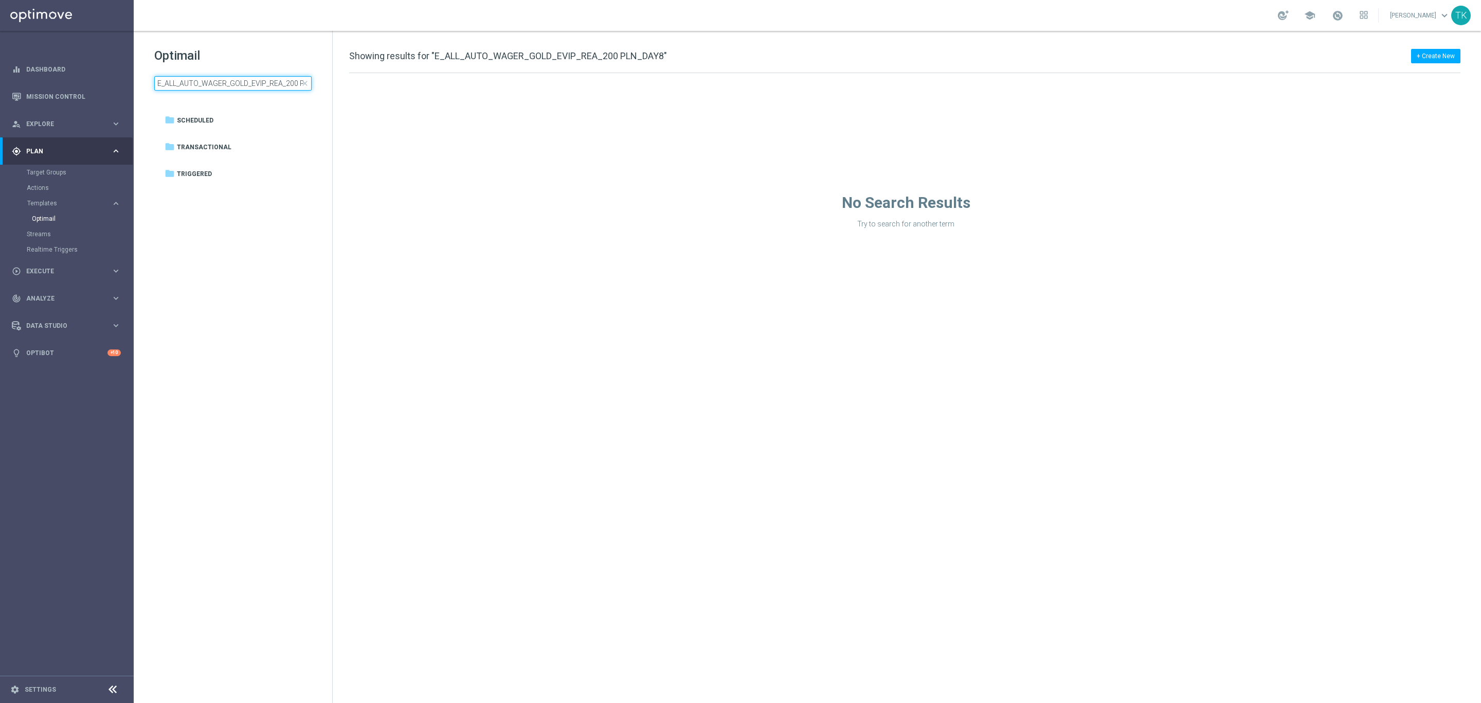
click at [257, 82] on input "E_ALL_AUTO_WAGER_GOLD_EVIP_REA_200 PLN_DAY8" at bounding box center [232, 83] width 157 height 14
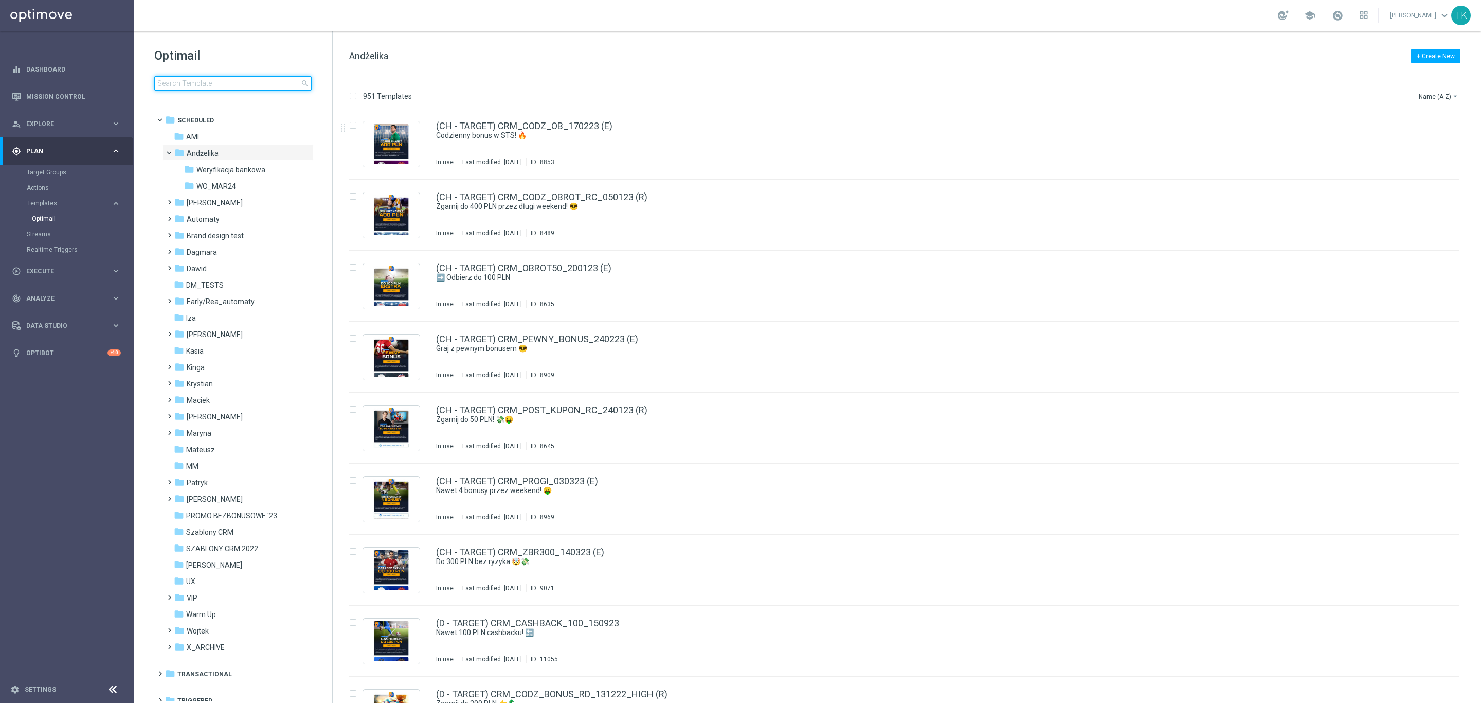
click at [180, 79] on input at bounding box center [232, 83] width 157 height 14
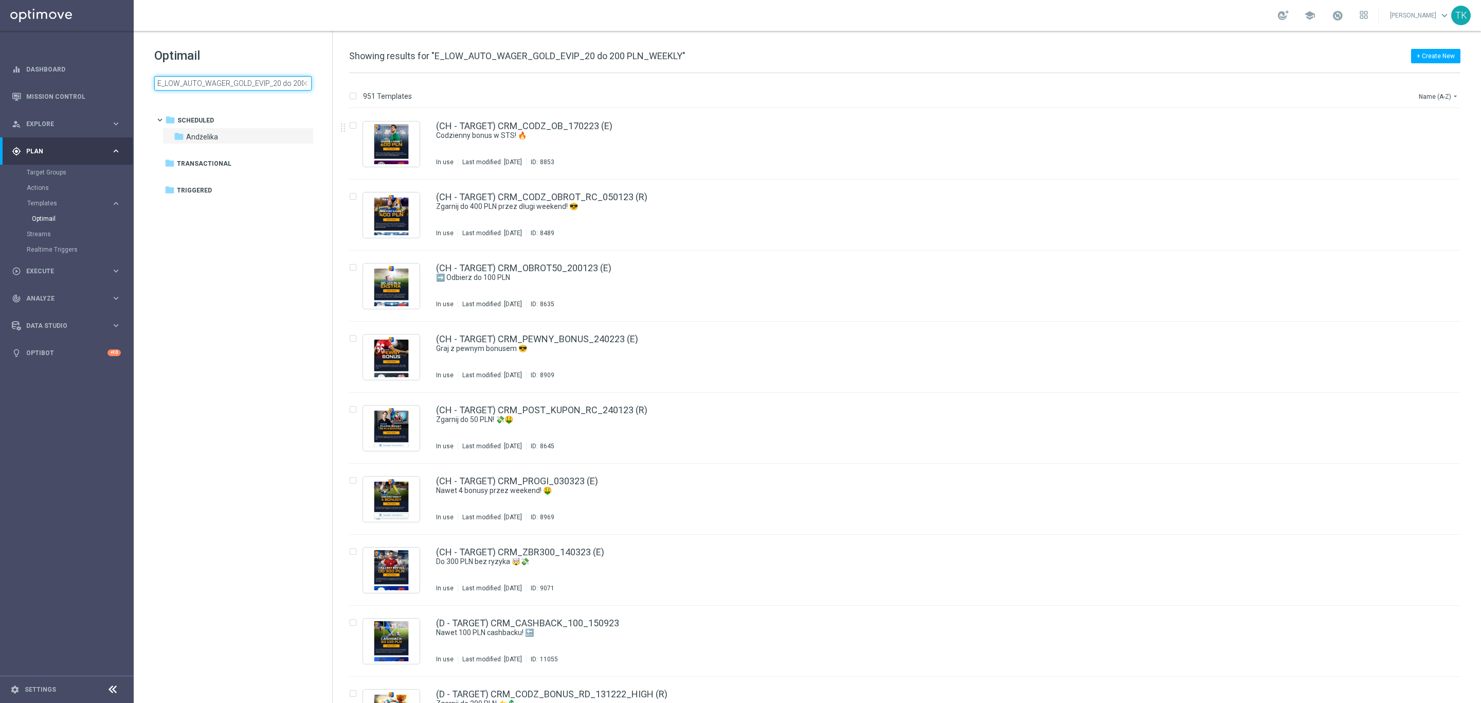
scroll to position [0, 44]
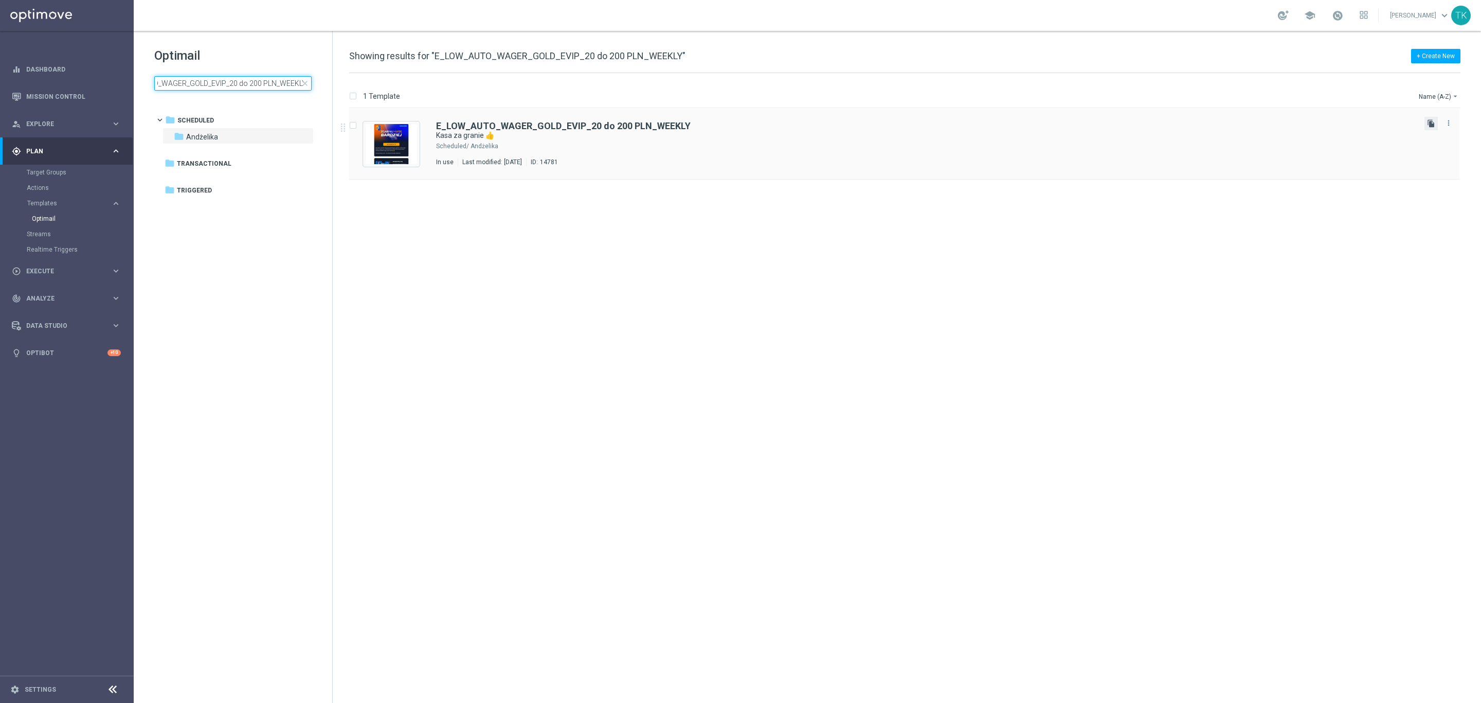
type input "E_LOW_AUTO_WAGER_GOLD_EVIP_20 do 200 PLN_WEEKLY"
click at [1427, 122] on icon "file_copy" at bounding box center [1431, 123] width 8 height 8
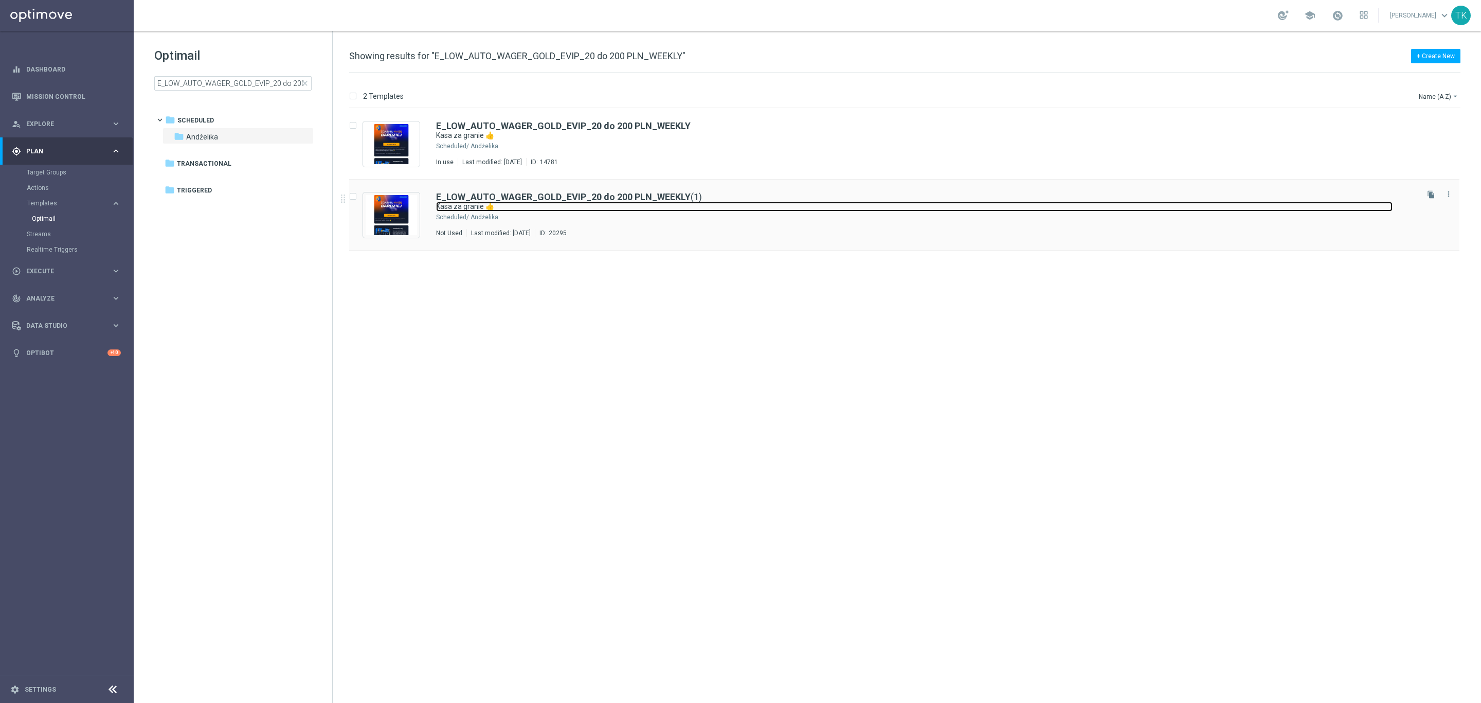
click at [682, 210] on link "Kasa za granie 👍" at bounding box center [914, 207] width 957 height 10
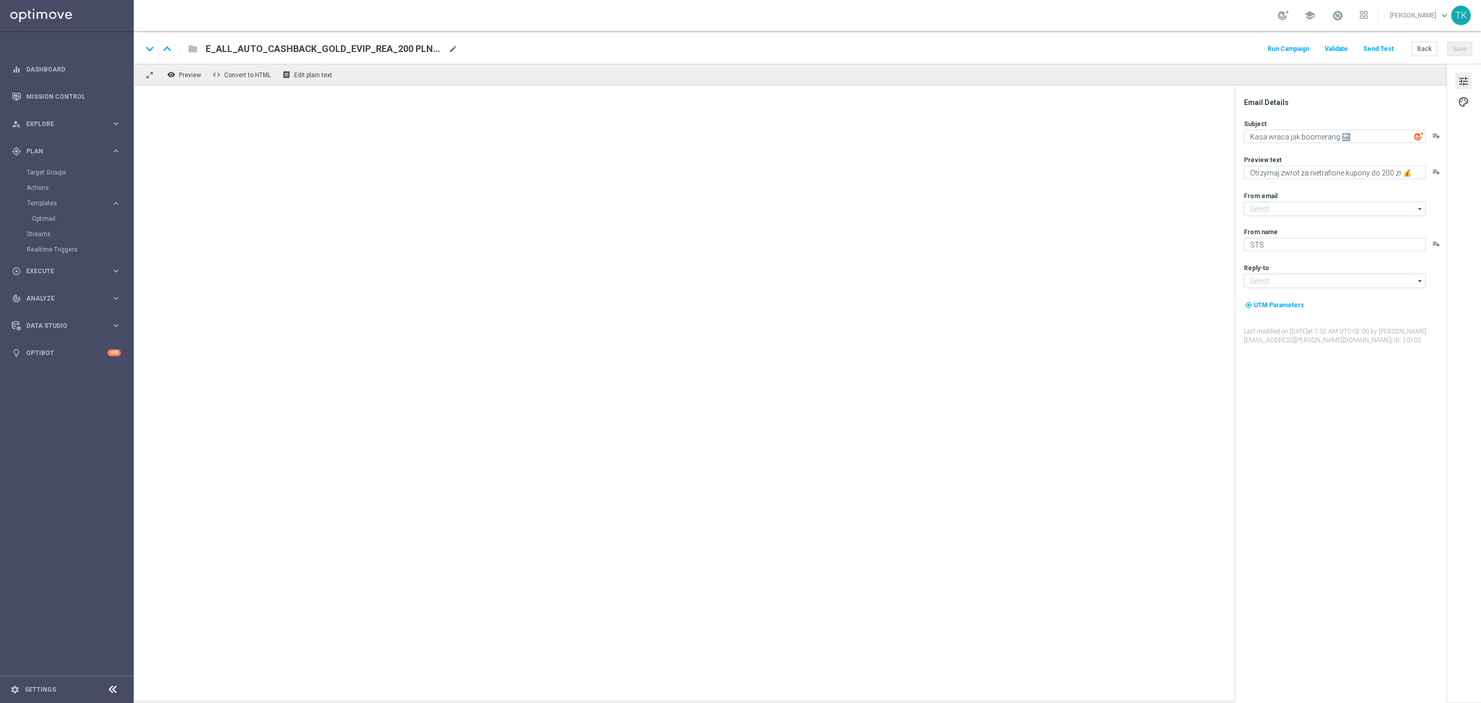
type input "[EMAIL_ADDRESS][DOMAIN_NAME]"
type textarea "Kasa za granie 👍"
type textarea "Obstawiaj swoich faworytów i zgarnij do 200 PLN 💸"
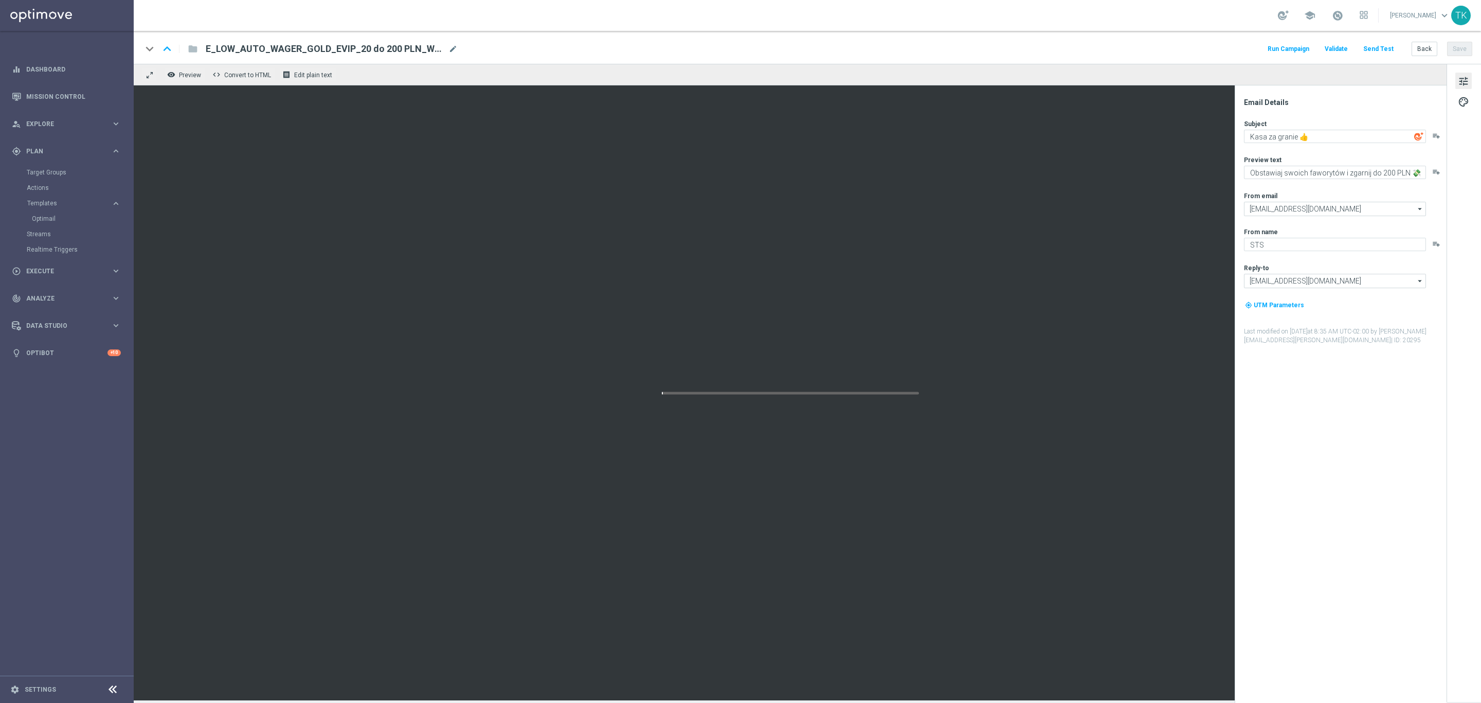
click at [446, 49] on div "E_LOW_AUTO_WAGER_GOLD_EVIP_20 do 200 PLN_WEEKLY(1) mode_edit" at bounding box center [332, 48] width 252 height 13
click at [304, 49] on input "E_LOW_AUTO_WAGER_GOLD_EVIP_20 do 200 PLN_WEEKLY(1)" at bounding box center [333, 48] width 255 height 13
paste input "ALL_AUTO_WAGER_GOLD_EVIP_REA_200 PLN_DAY8"
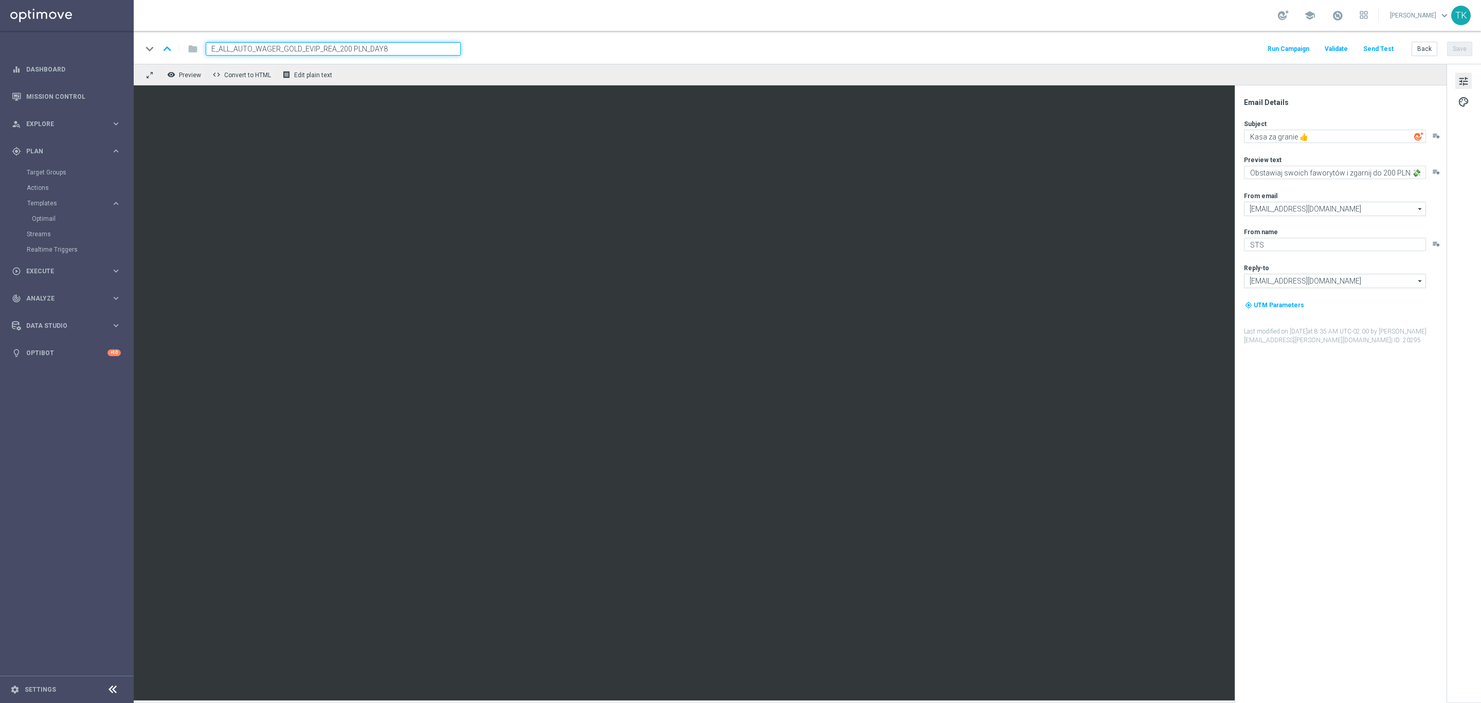
type input "E_ALL_AUTO_WAGER_GOLD_EVIP_REA_200 PLN_DAY8"
click at [509, 54] on div "keyboard_arrow_down keyboard_arrow_up folder E_ALL_AUTO_WAGER_GOLD_EVIP_REA_200…" at bounding box center [807, 48] width 1331 height 13
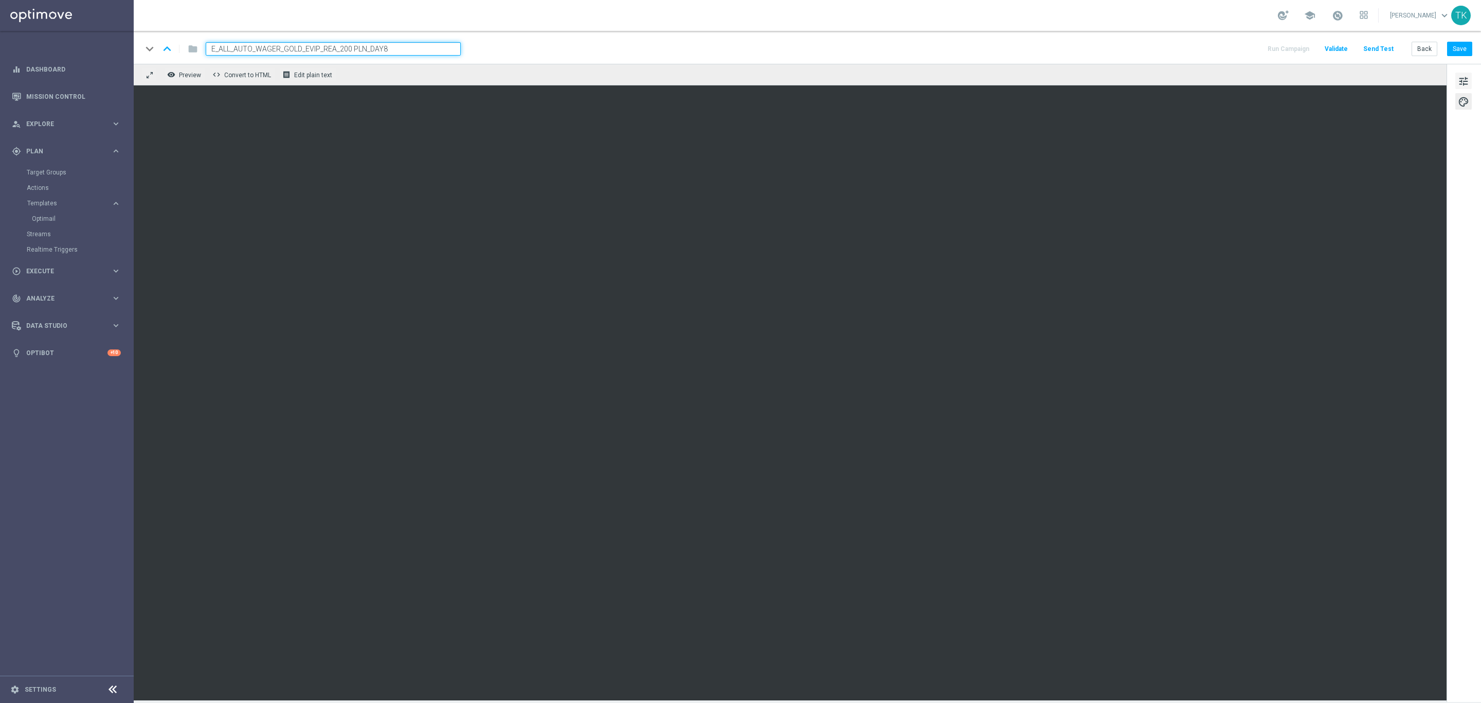
click at [1464, 84] on span "tune" at bounding box center [1463, 81] width 11 height 13
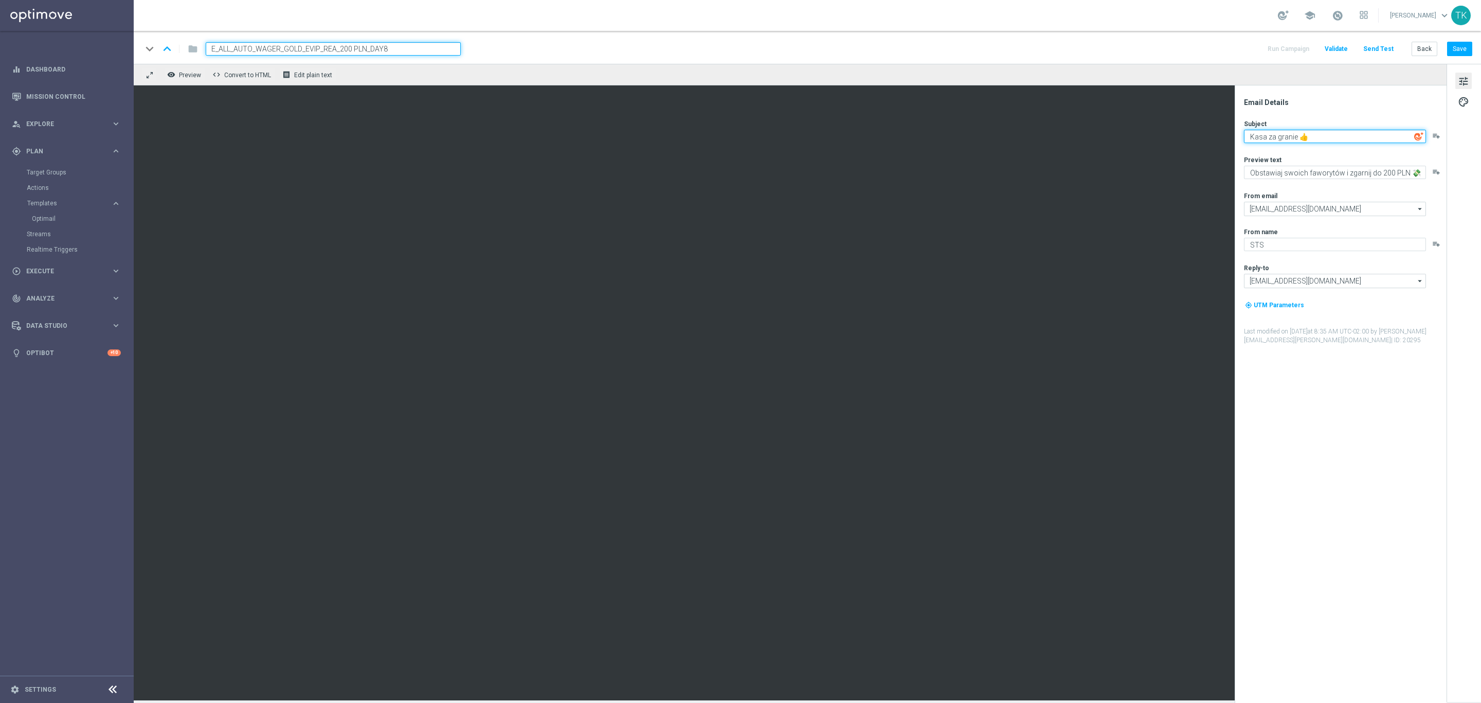
click at [1278, 136] on textarea "Kasa za granie 👍" at bounding box center [1335, 136] width 182 height 13
paste textarea "Pewna kasa do 100 zł 🤑"
type textarea "Pewna kasa do 100 zł 🤑"
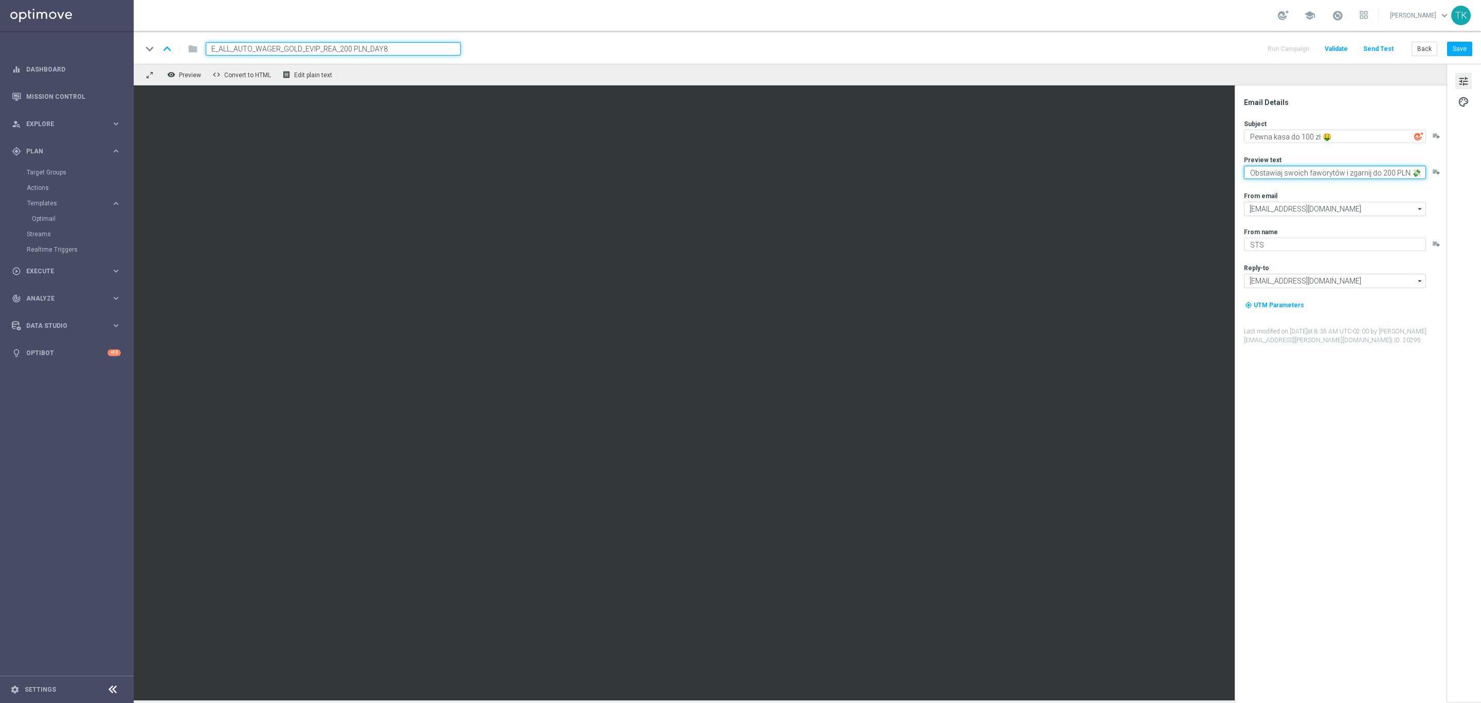
click at [1326, 170] on textarea "Obstawiaj swoich faworytów i zgarnij do 200 PLN 💸" at bounding box center [1335, 172] width 182 height 13
paste textarea "Graj na co tylko chcesz i zgarnij bonus 💪"
type textarea "Graj na co tylko chcesz i zgarnij bonus 💪"
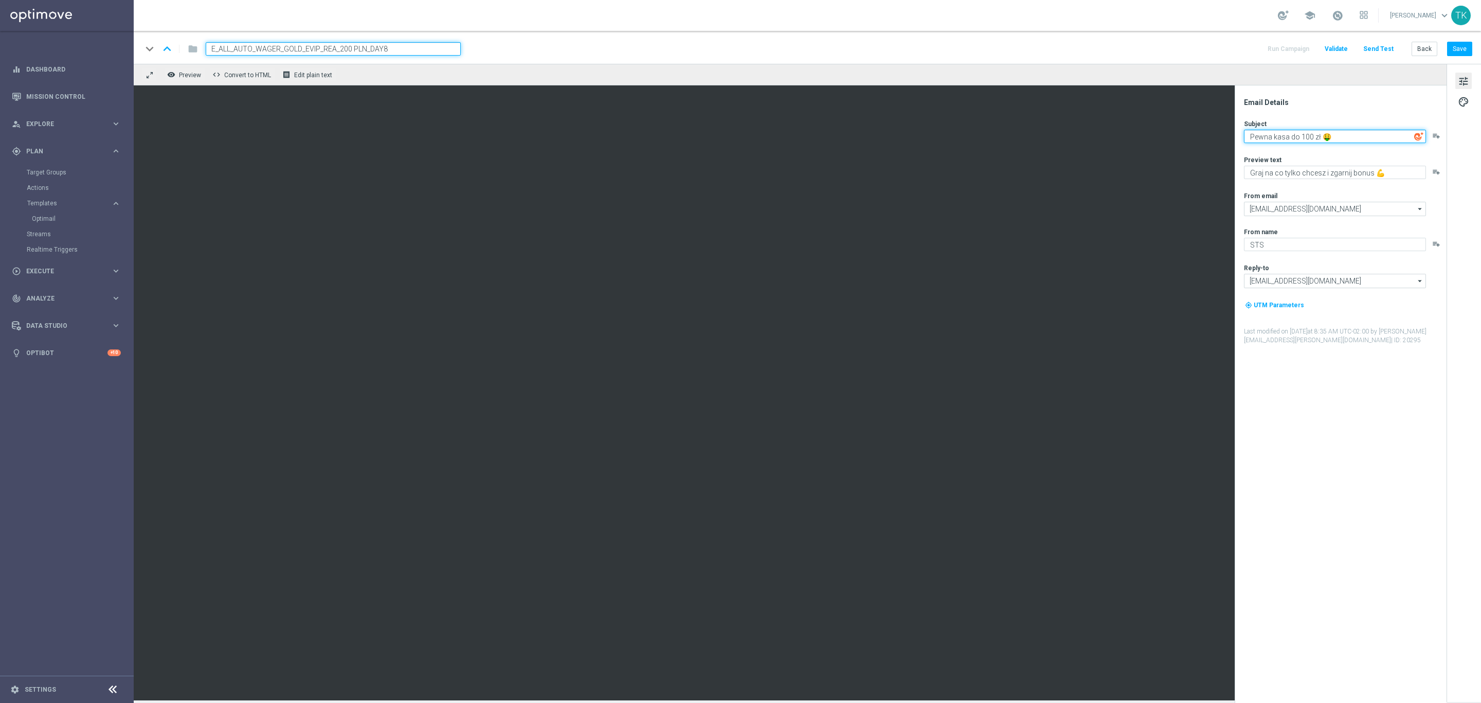
click at [1303, 136] on textarea "Pewna kasa do 100 zł 🤑" at bounding box center [1335, 136] width 182 height 13
type textarea "Pewna kasa do 200 zł 🤑"
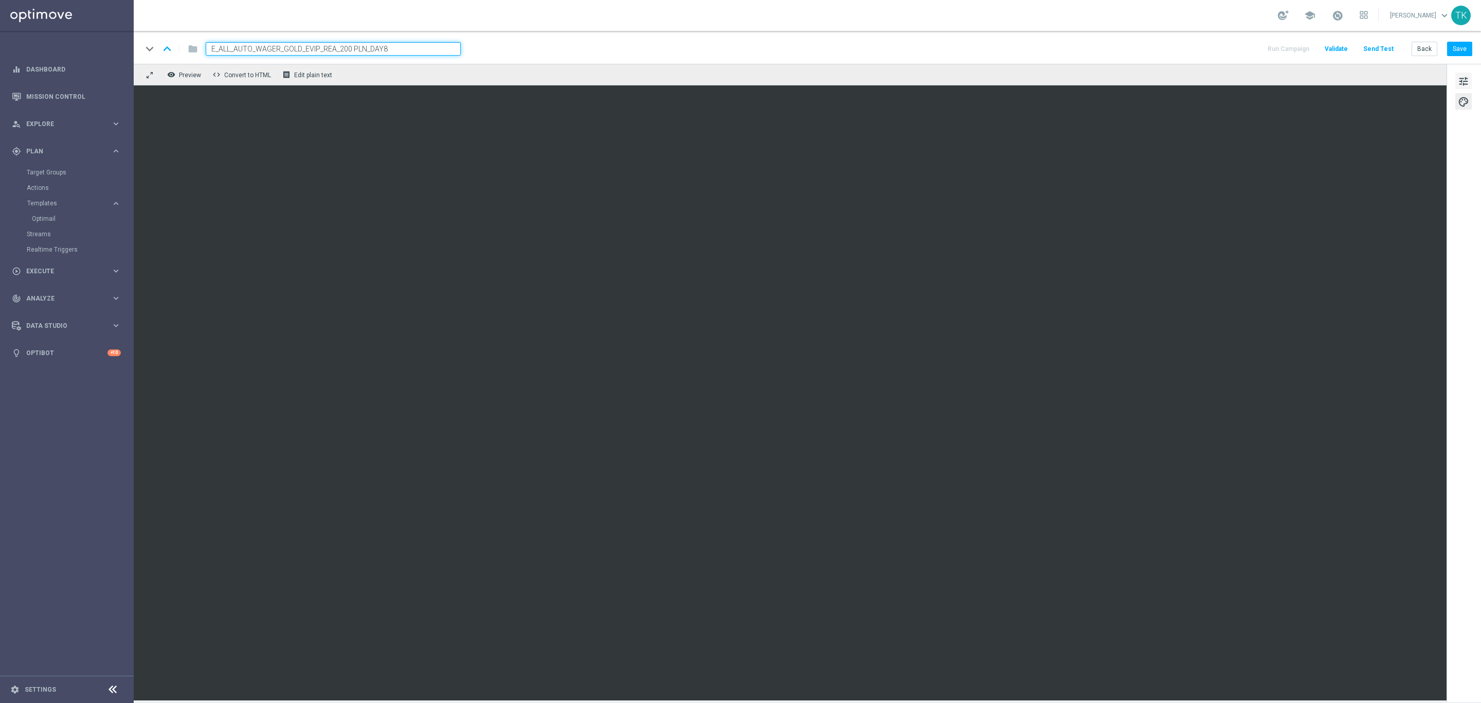
click at [1471, 77] on button "tune" at bounding box center [1464, 81] width 16 height 16
click at [1463, 45] on button "Save" at bounding box center [1459, 49] width 25 height 14
click at [1429, 46] on button "Back" at bounding box center [1425, 49] width 26 height 14
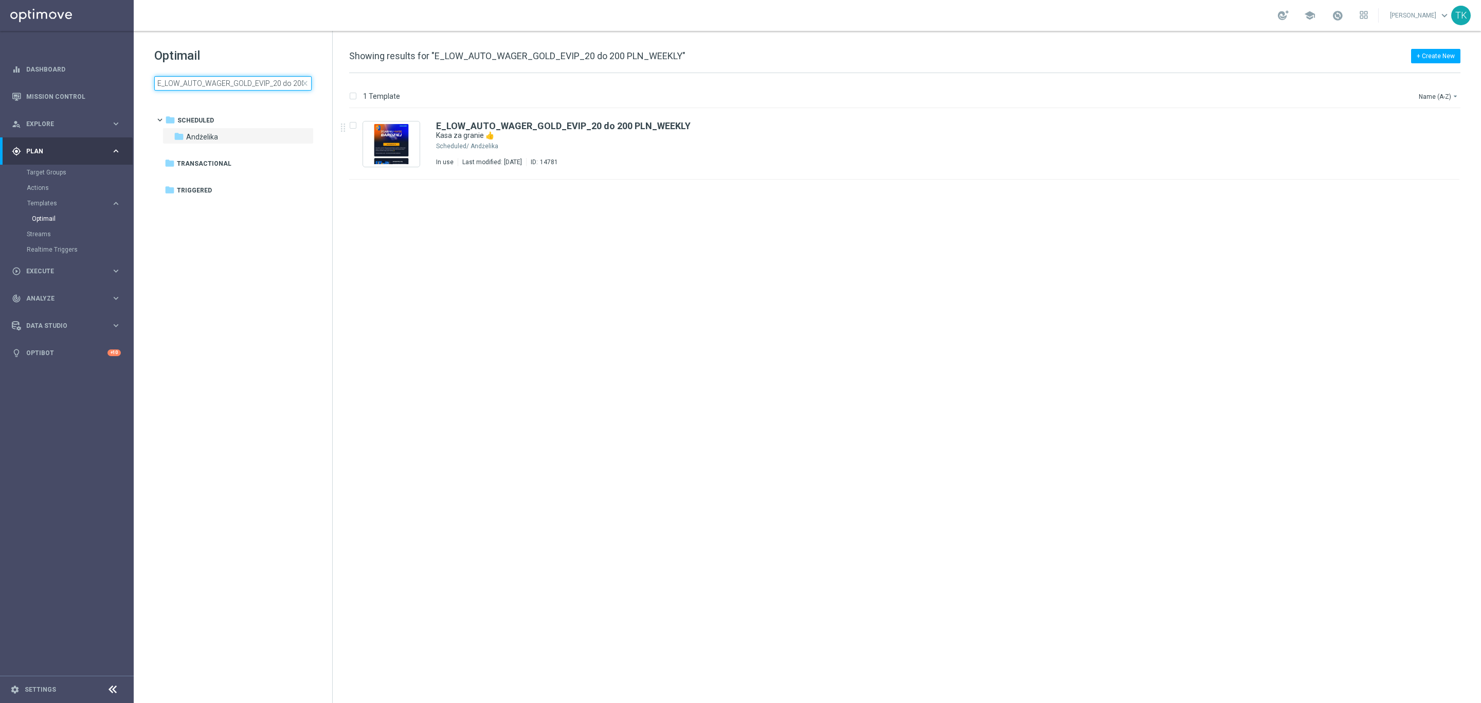
click at [214, 79] on input "E_LOW_AUTO_WAGER_GOLD_EVIP_20 do 200 PLN_WEEKLY" at bounding box center [232, 83] width 157 height 14
type input "E_ALL_AUTO_WAGER_GOLD_EVIP_REA_200 PLN_DAY8"
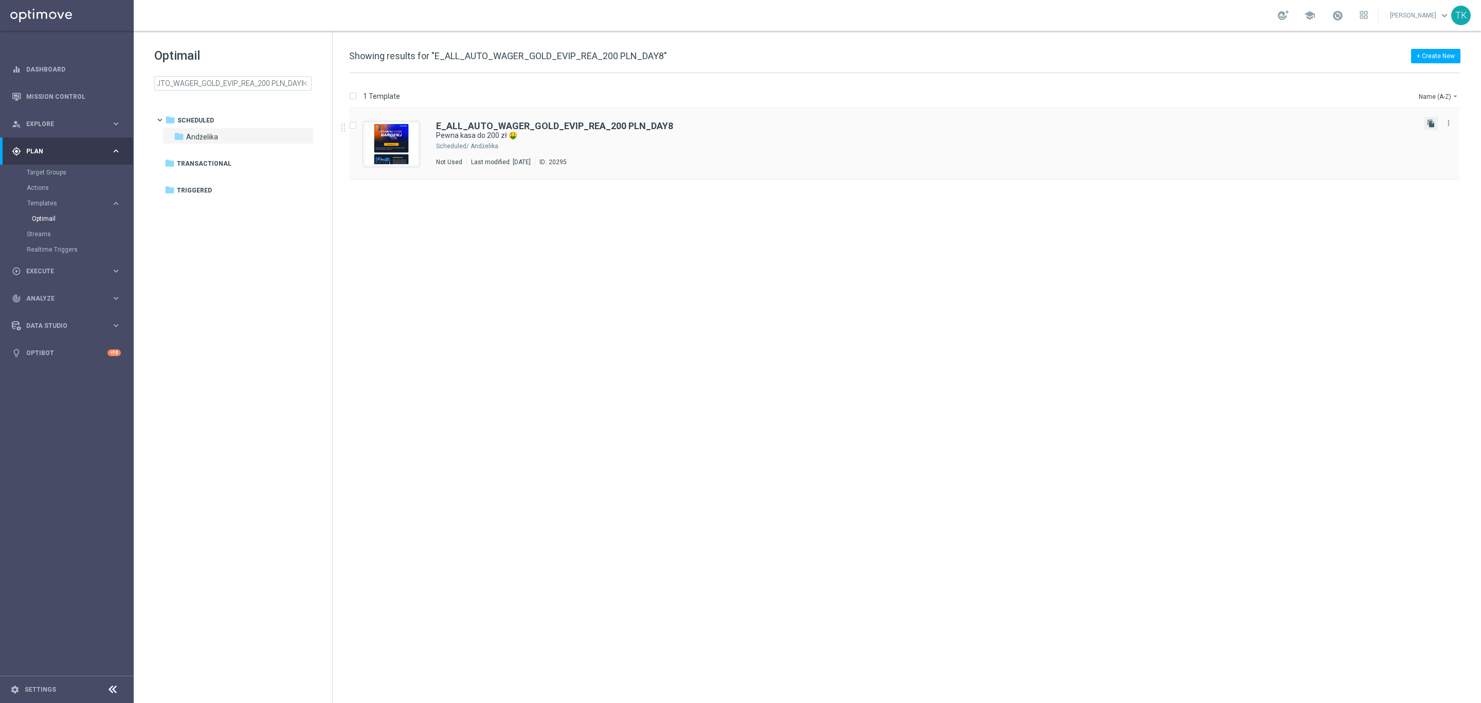
click at [1433, 121] on icon "file_copy" at bounding box center [1431, 123] width 8 height 8
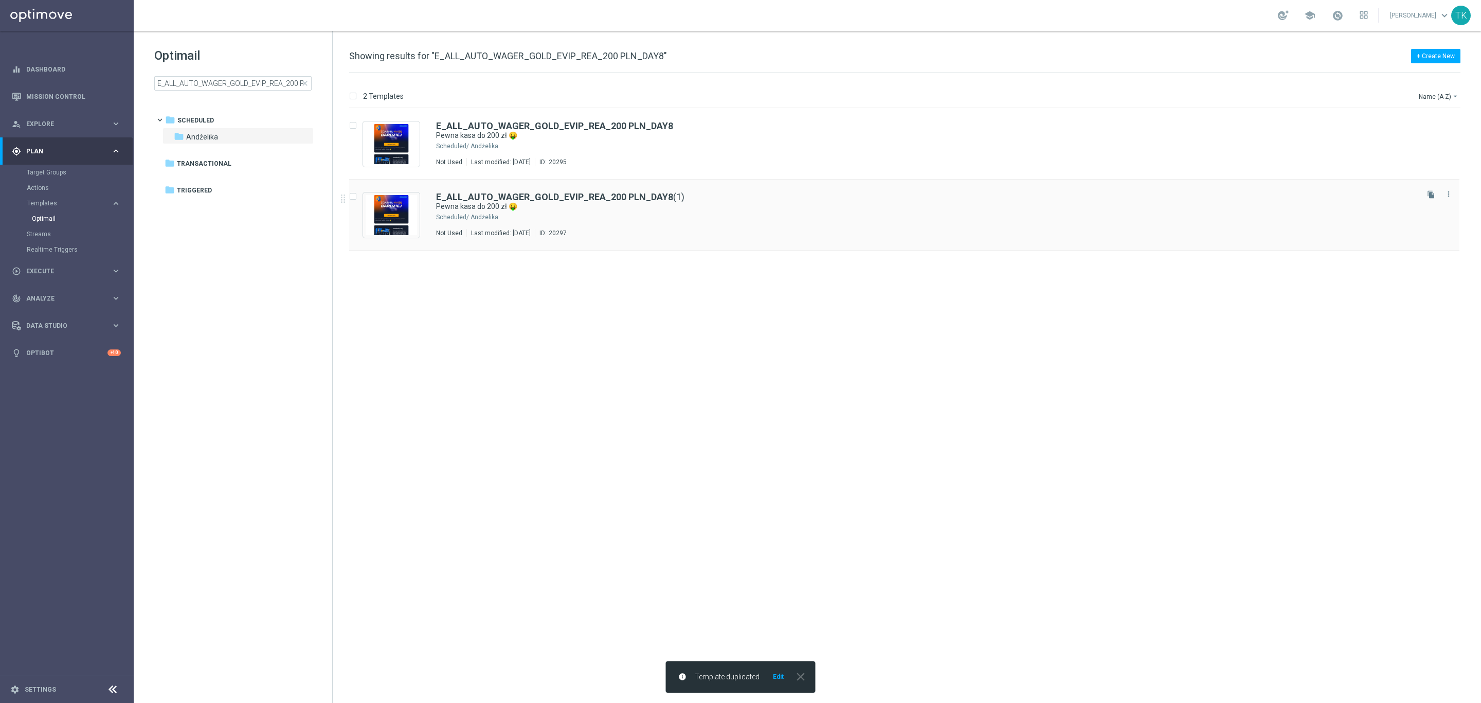
click at [692, 221] on div "E_ALL_AUTO_WAGER_GOLD_EVIP_REA_200 PLN_DAY8 (1) Pewna kasa do 200 zł 🤑 Schedule…" at bounding box center [926, 214] width 980 height 45
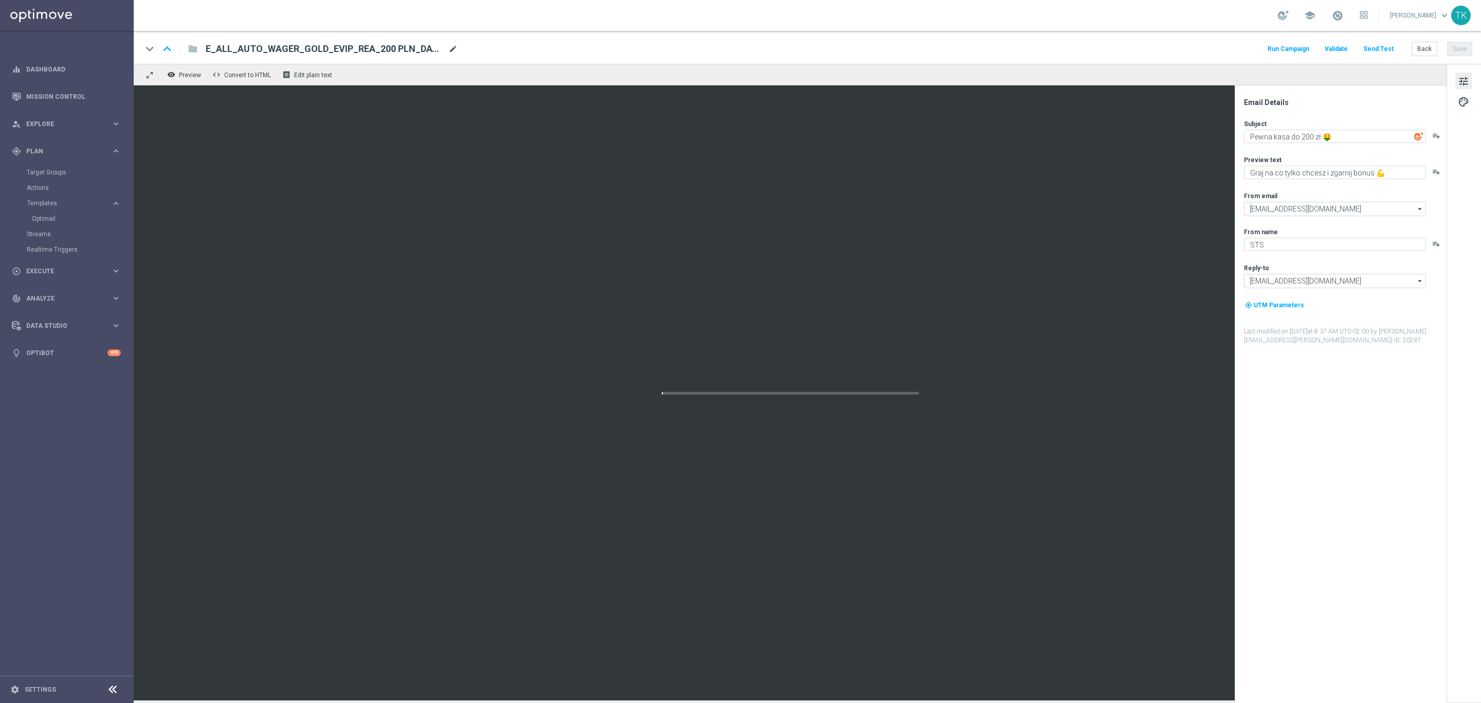
click at [452, 47] on span "mode_edit" at bounding box center [453, 48] width 9 height 9
click at [382, 45] on input "E_ALL_AUTO_WAGER_GOLD_EVIP_REA_200 PLN_DAY8(1)" at bounding box center [333, 48] width 255 height 13
paste input "SILVER_EVIP_REA_100 PLN_DAY8"
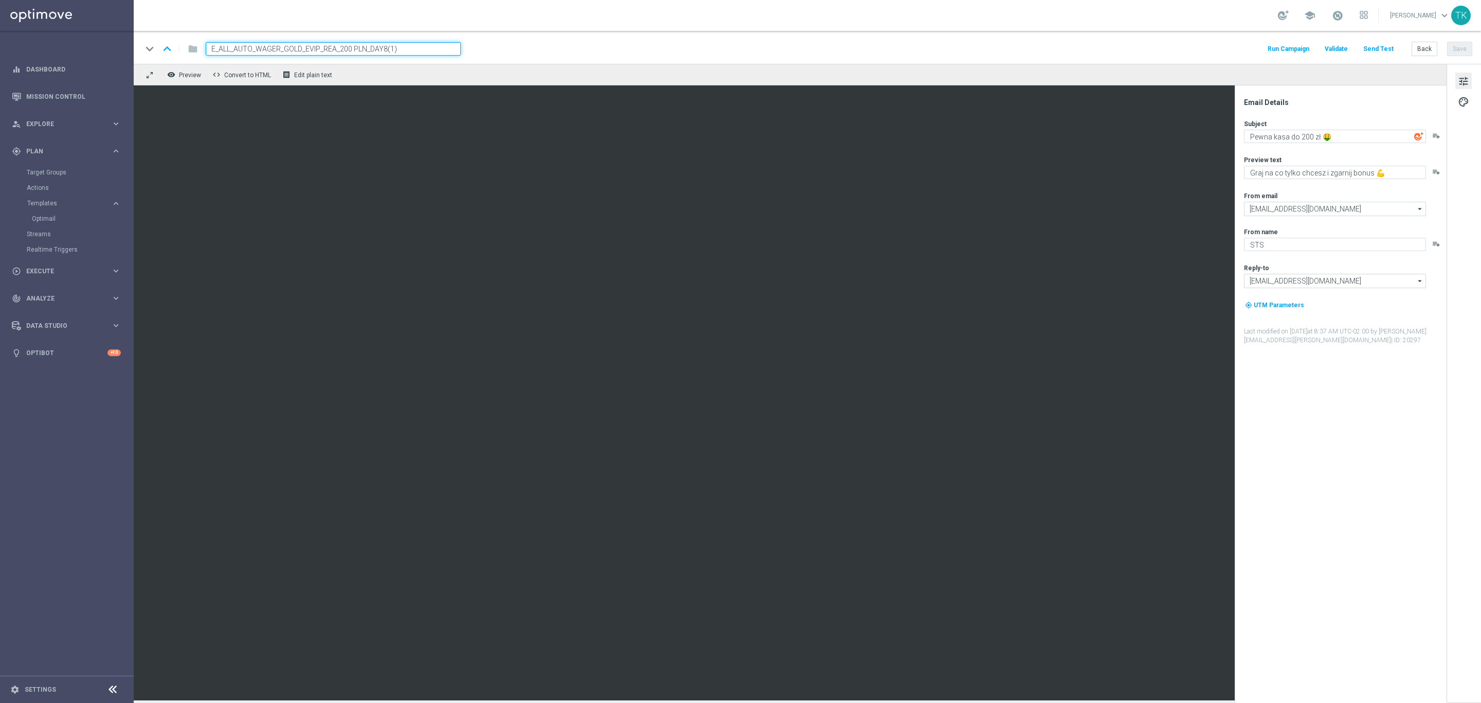
type input "E_ALL_AUTO_WAGER_SILVER_EVIP_REA_100 PLN_DAY8"
click at [510, 50] on div "keyboard_arrow_down keyboard_arrow_up folder E_ALL_AUTO_WAGER_SILVER_EVIP_REA_1…" at bounding box center [807, 48] width 1331 height 13
click at [1302, 136] on textarea "Pewna kasa do 200 zł 🤑" at bounding box center [1335, 136] width 182 height 13
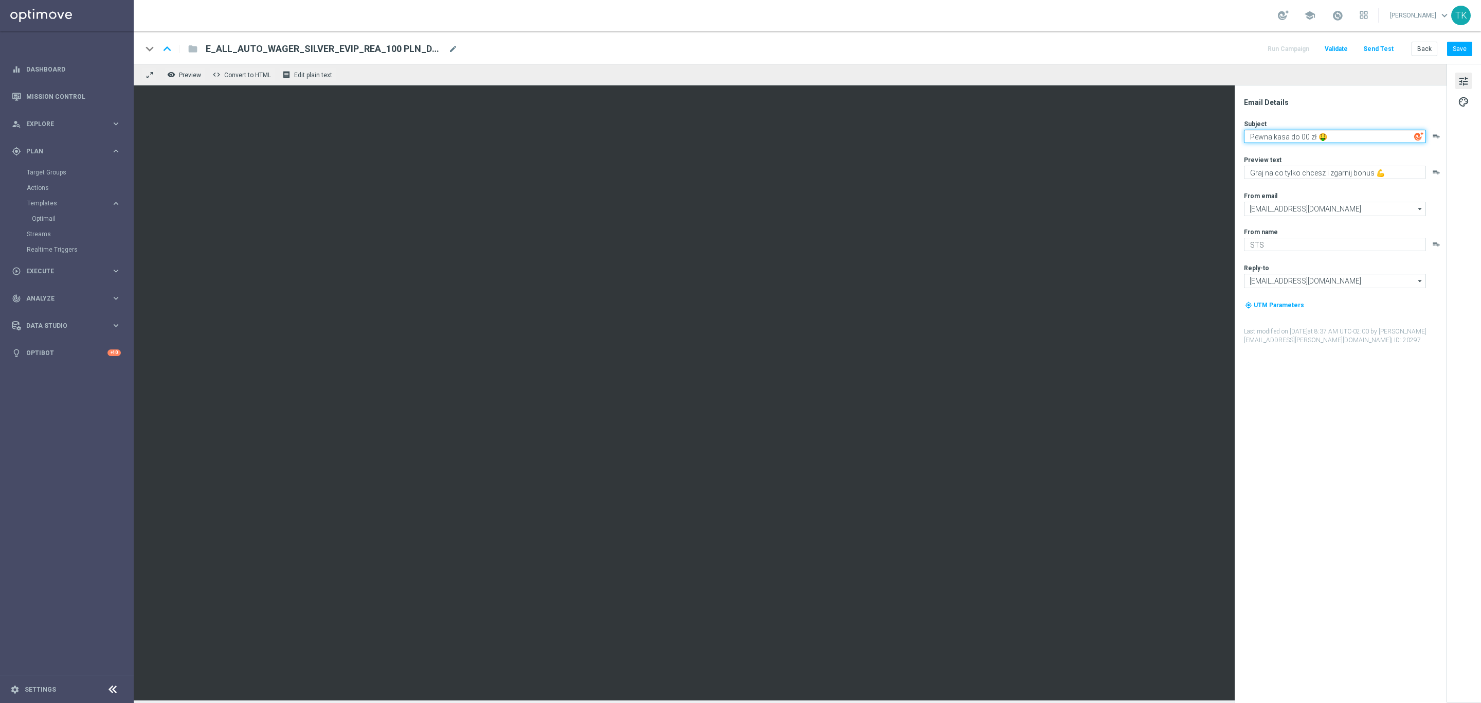
type textarea "Pewna kasa do 100 zł 🤑"
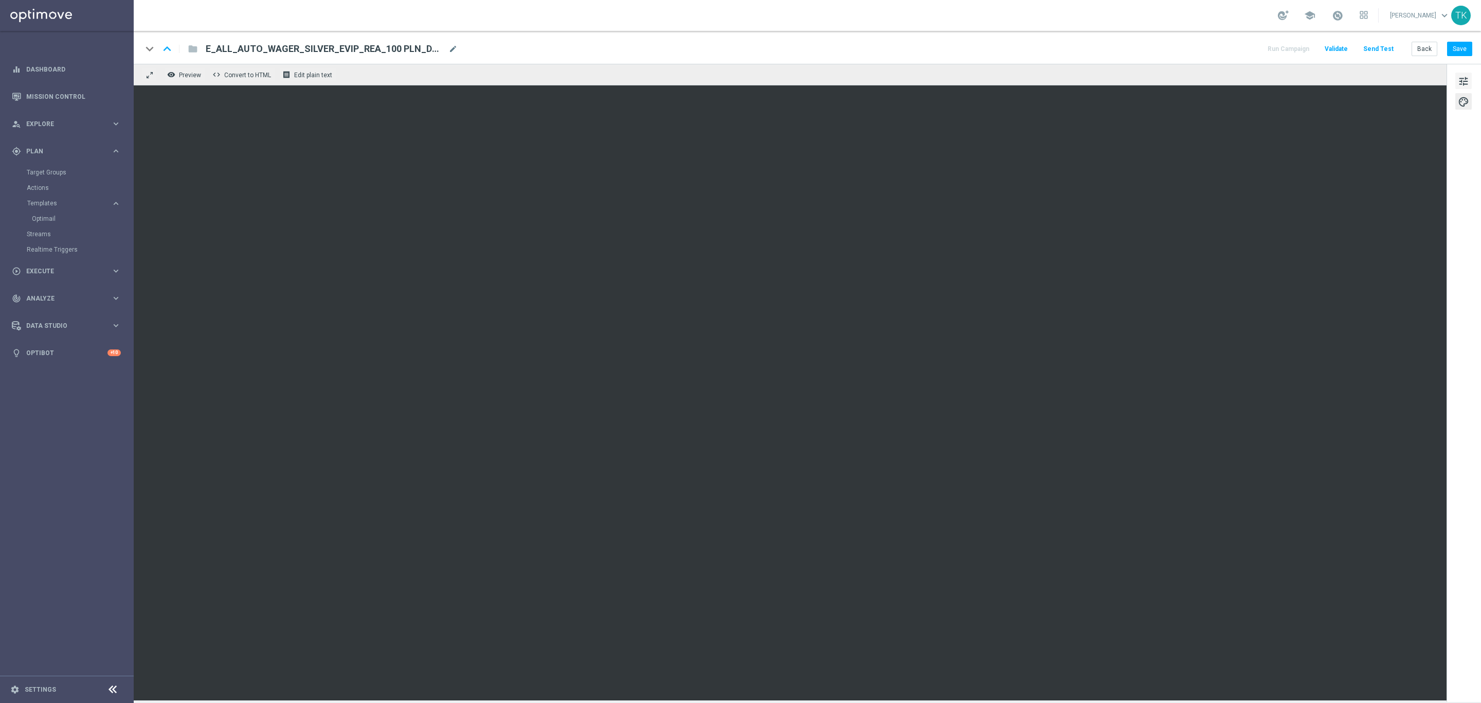
click at [1467, 75] on span "tune" at bounding box center [1463, 81] width 11 height 13
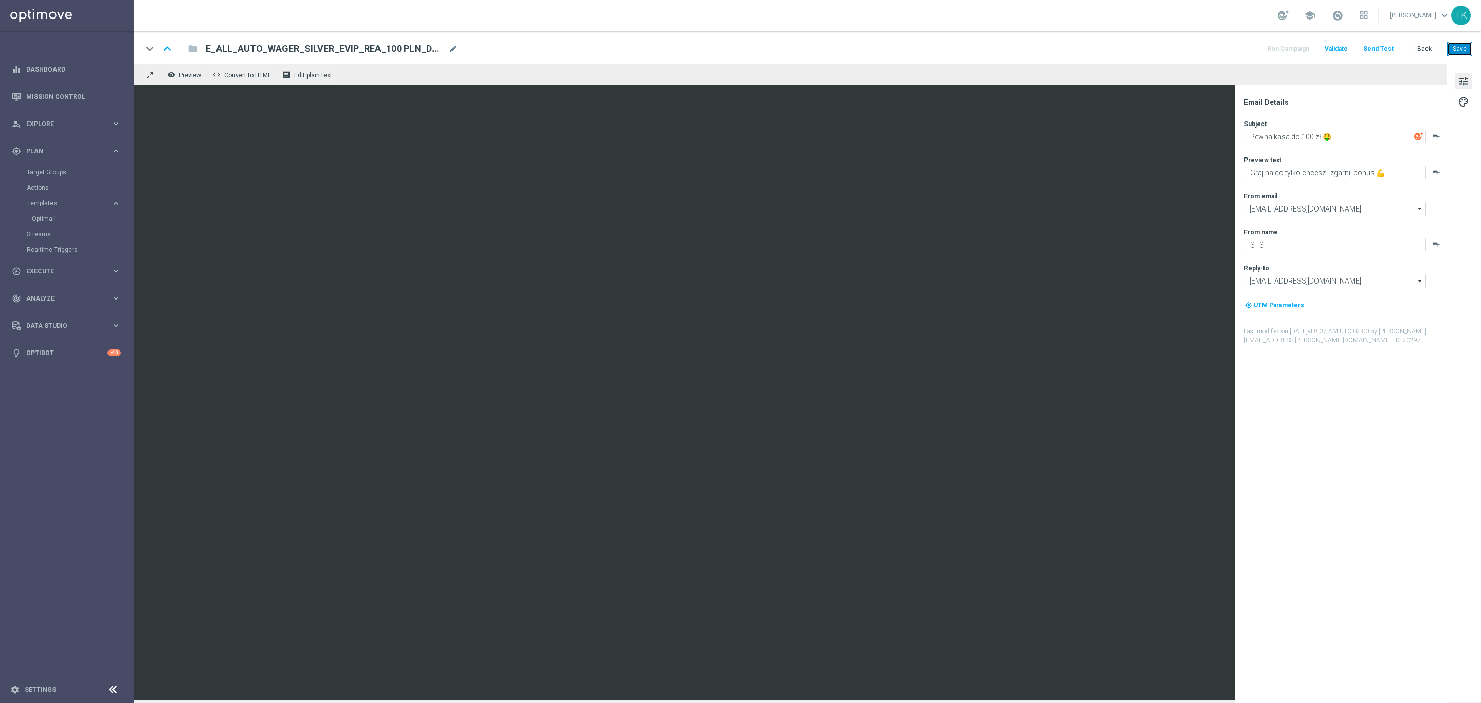
click at [1459, 48] on button "Save" at bounding box center [1459, 49] width 25 height 14
click at [1459, 51] on button "Save" at bounding box center [1459, 49] width 25 height 14
click at [1424, 48] on button "Back" at bounding box center [1425, 49] width 26 height 14
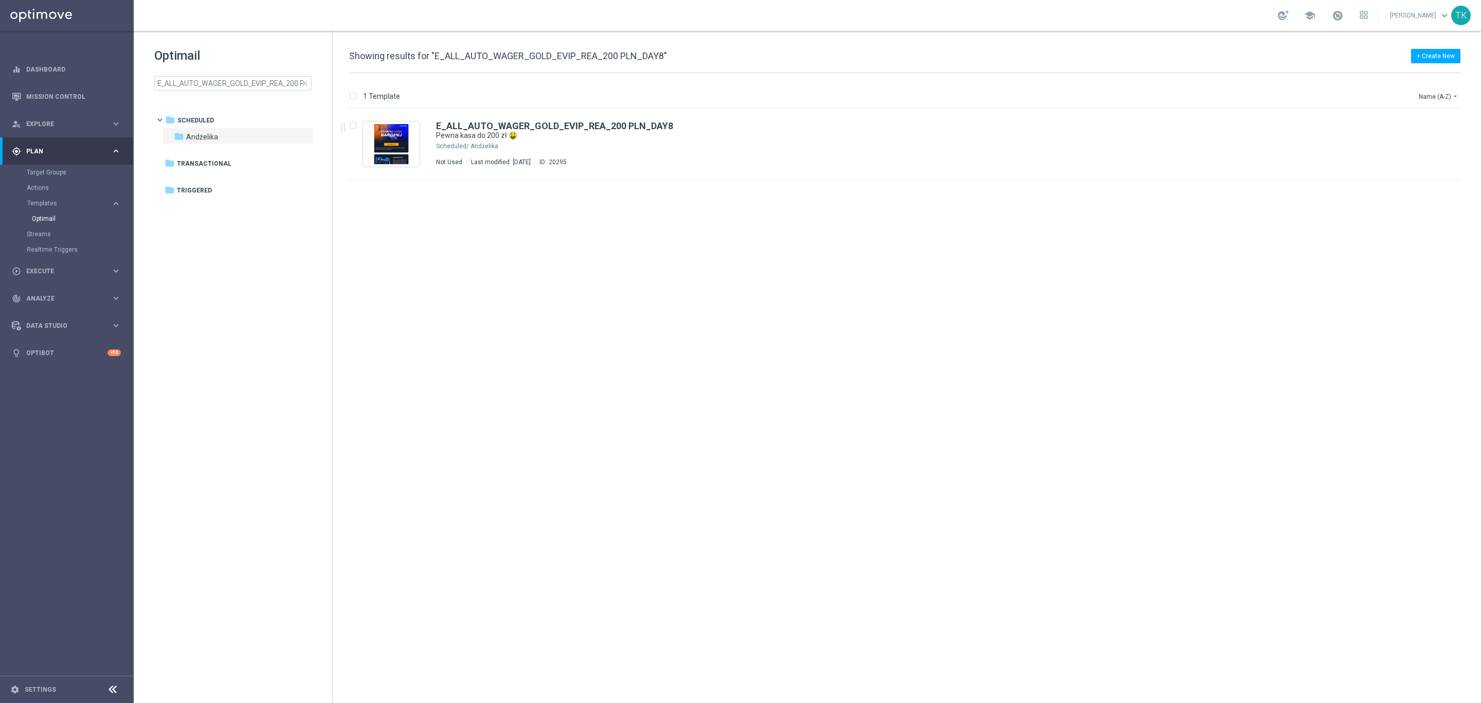
click at [221, 74] on div "Optimail E_ALL_AUTO_WAGER_GOLD_EVIP_REA_200 PLN_DAY8 close" at bounding box center [243, 68] width 178 height 43
click at [217, 79] on input "E_ALL_AUTO_WAGER_GOLD_EVIP_REA_200 PLN_DAY8" at bounding box center [232, 83] width 157 height 14
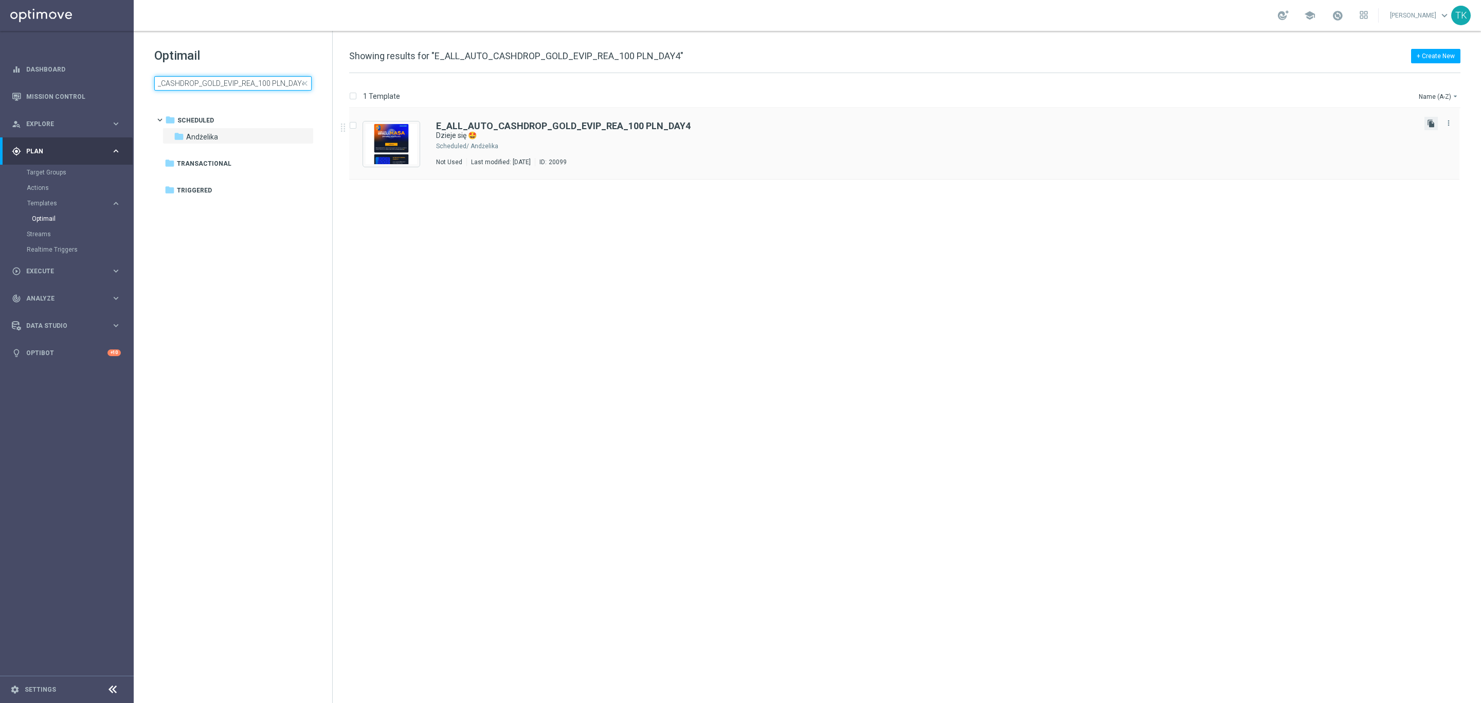
type input "E_ALL_AUTO_CASHDROP_GOLD_EVIP_REA_100 PLN_DAY4"
click at [1431, 122] on icon "file_copy" at bounding box center [1431, 123] width 8 height 8
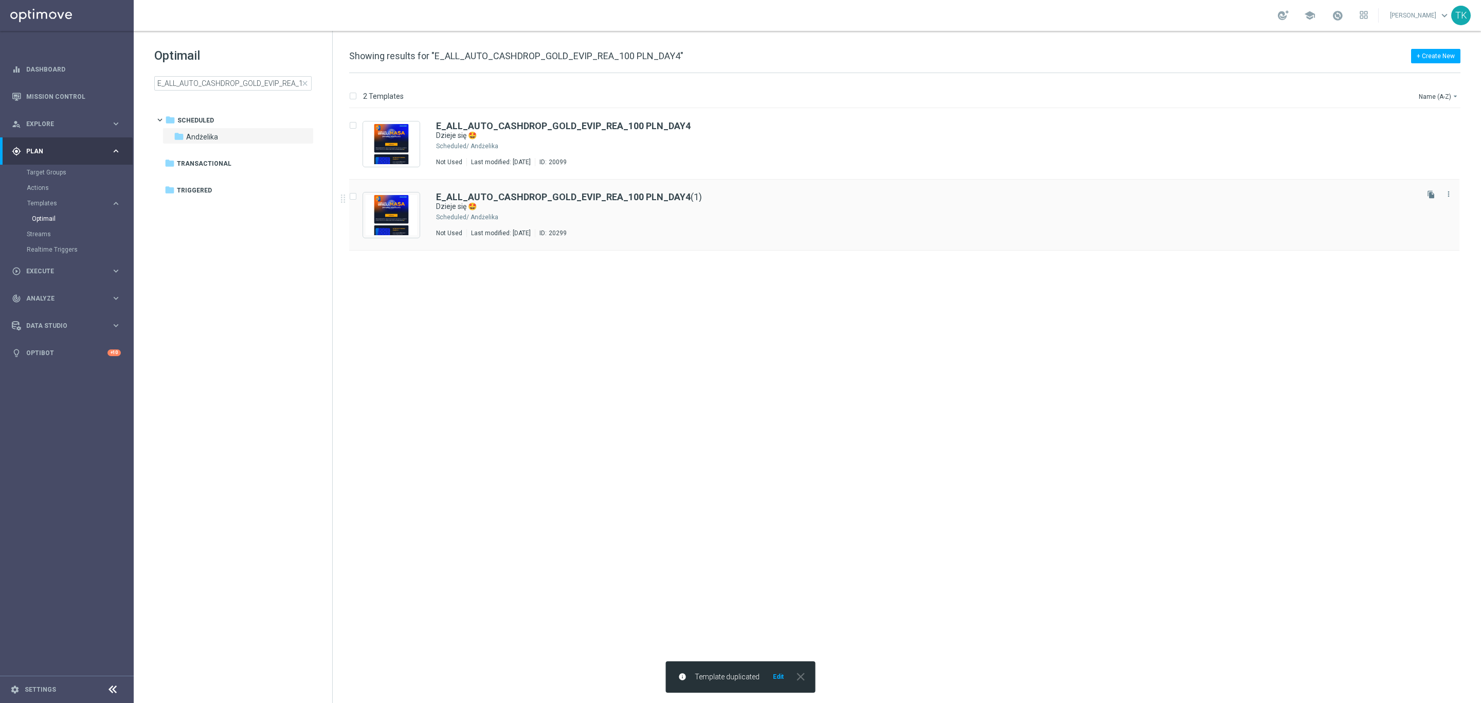
click at [556, 215] on div "Andżelika" at bounding box center [944, 217] width 946 height 8
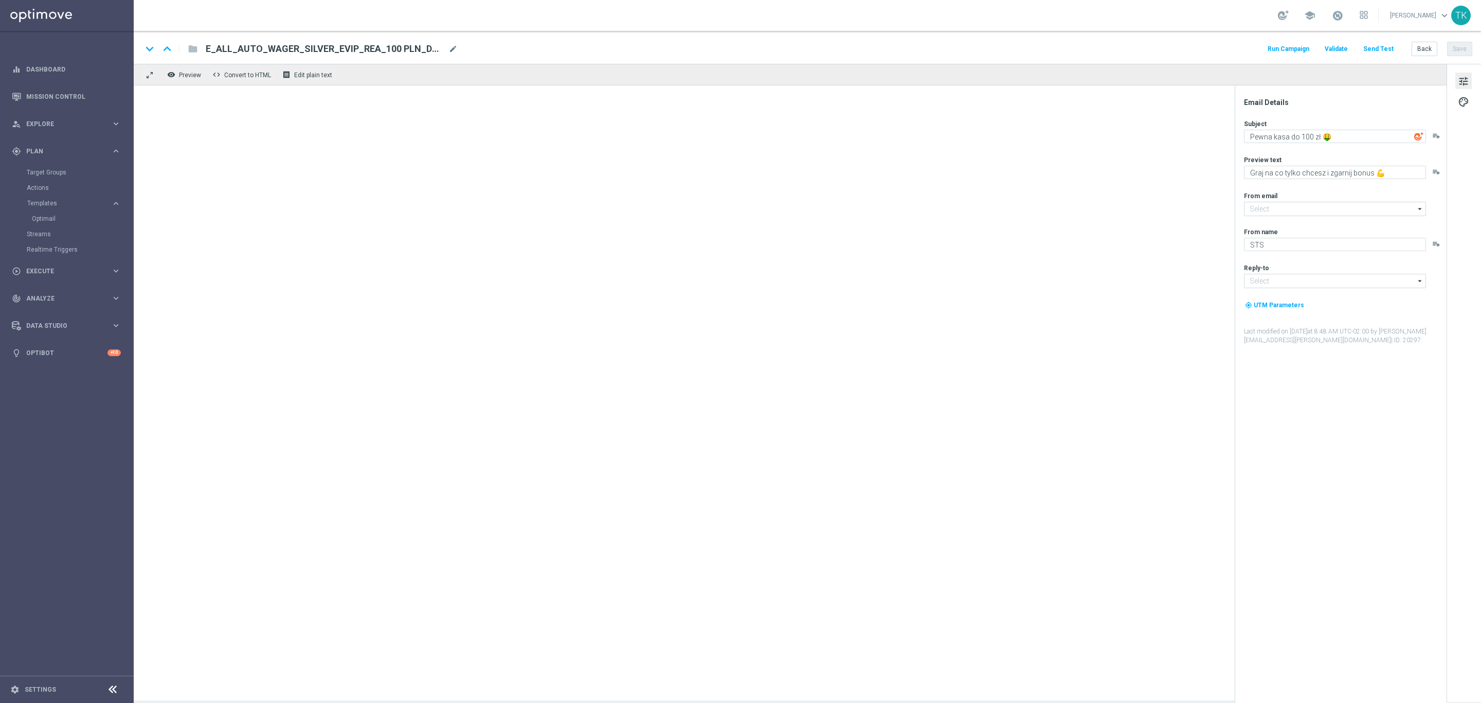
type textarea "Dzieje się 🤩"
type textarea "Ekstra kasa zasiliła Twoje konto STS 💰"
type input "[EMAIL_ADDRESS][DOMAIN_NAME]"
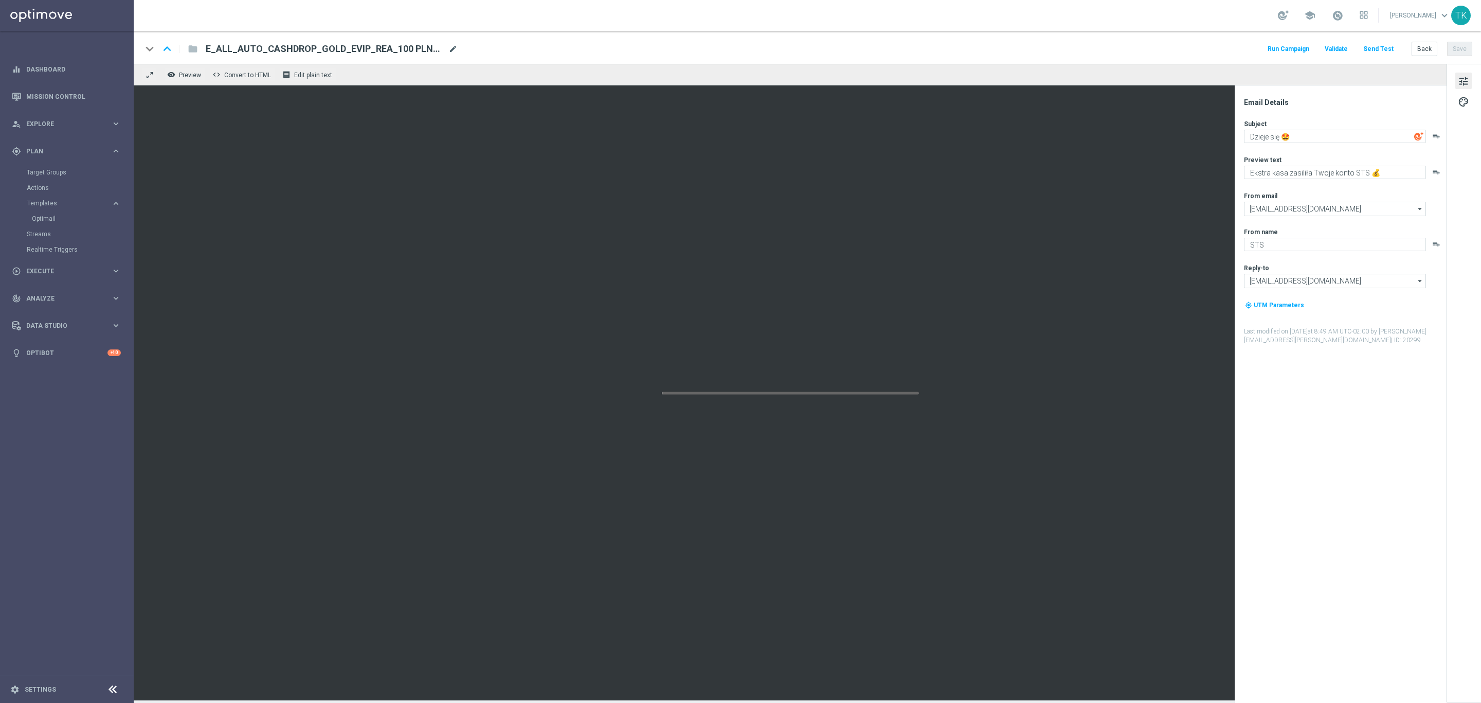
click at [454, 51] on span "mode_edit" at bounding box center [453, 48] width 9 height 9
click at [346, 48] on input "E_ALL_AUTO_CASHDROP_GOLD_EVIP_REA_100 PLN_DAY4(1)" at bounding box center [333, 48] width 255 height 13
paste input "11"
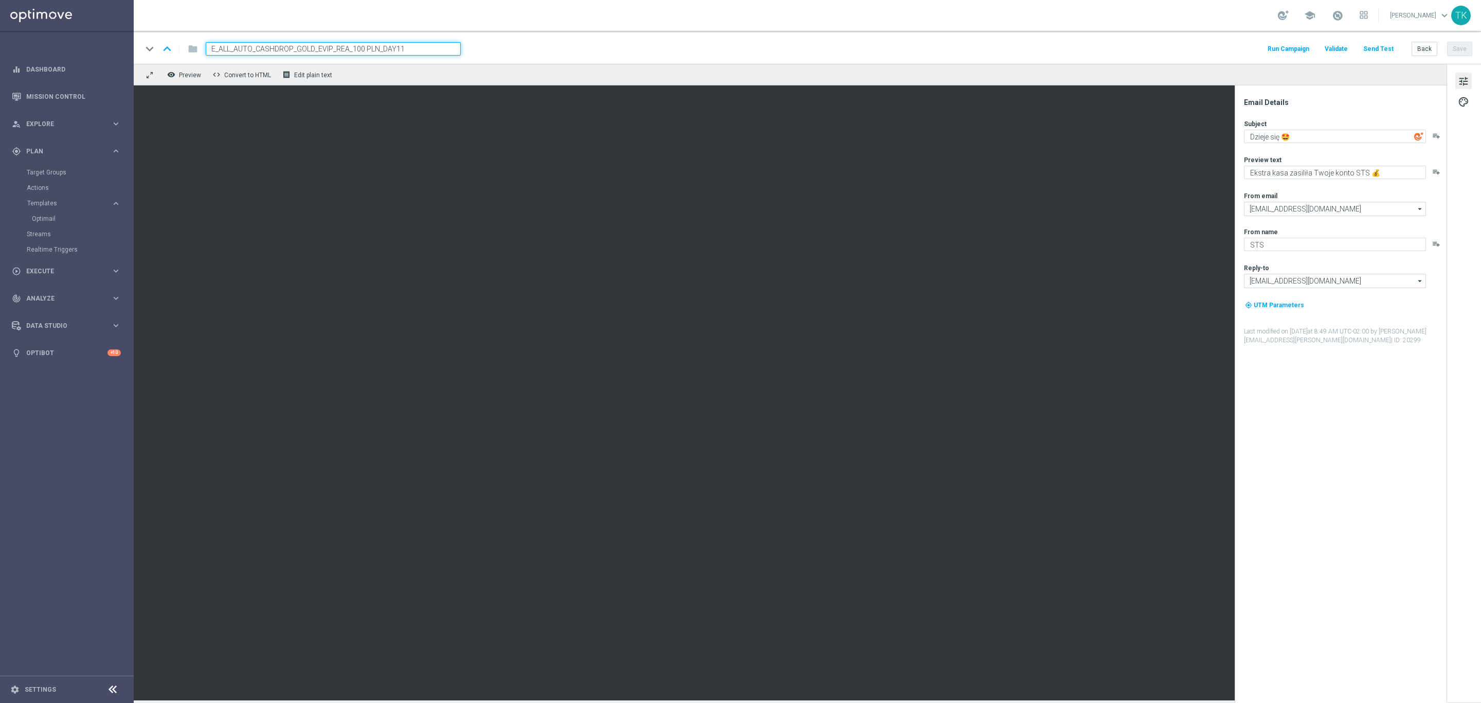
type input "E_ALL_AUTO_CASHDROP_GOLD_EVIP_REA_100 PLN_DAY11"
click at [526, 51] on div "keyboard_arrow_down keyboard_arrow_up folder E_ALL_AUTO_CASHDROP_GOLD_EVIP_REA_…" at bounding box center [807, 48] width 1331 height 13
click at [1457, 52] on button "Save" at bounding box center [1459, 49] width 25 height 14
click at [1428, 45] on button "Back" at bounding box center [1425, 49] width 26 height 14
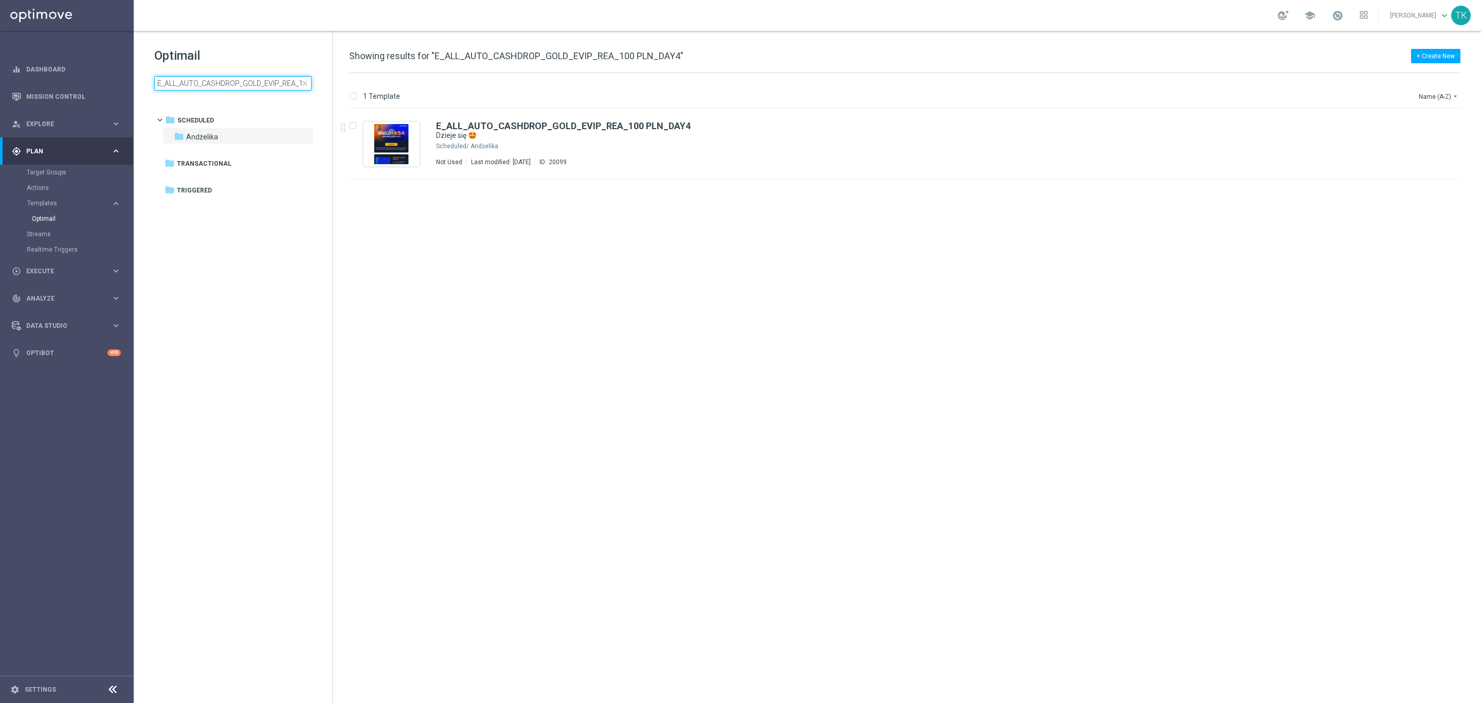
click at [198, 76] on input "E_ALL_AUTO_CASHDROP_GOLD_EVIP_REA_100 PLN_DAY4" at bounding box center [232, 83] width 157 height 14
type input "E_ALL_AUTO_CASHDROP_SILVER_EVIP_REA_50 PLN_DAY4"
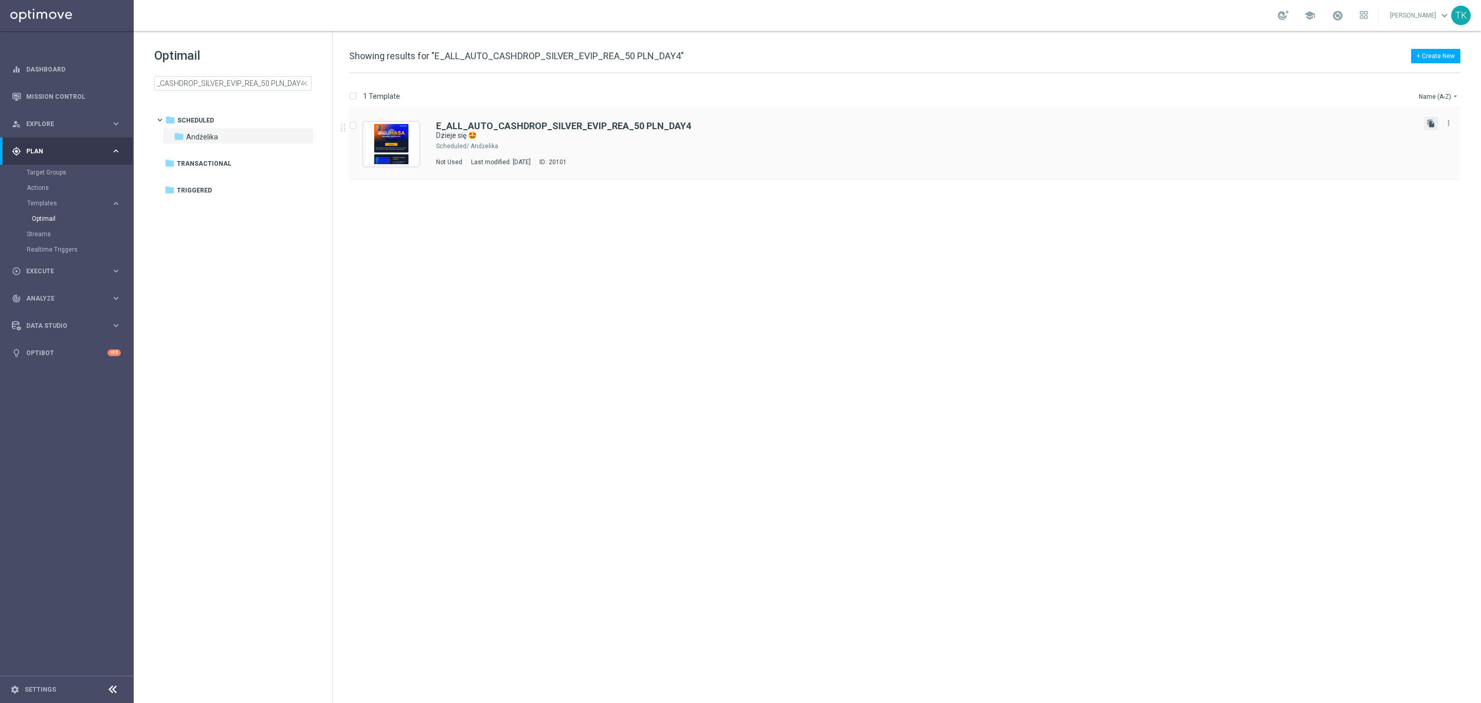
click at [1434, 126] on icon "file_copy" at bounding box center [1431, 123] width 8 height 8
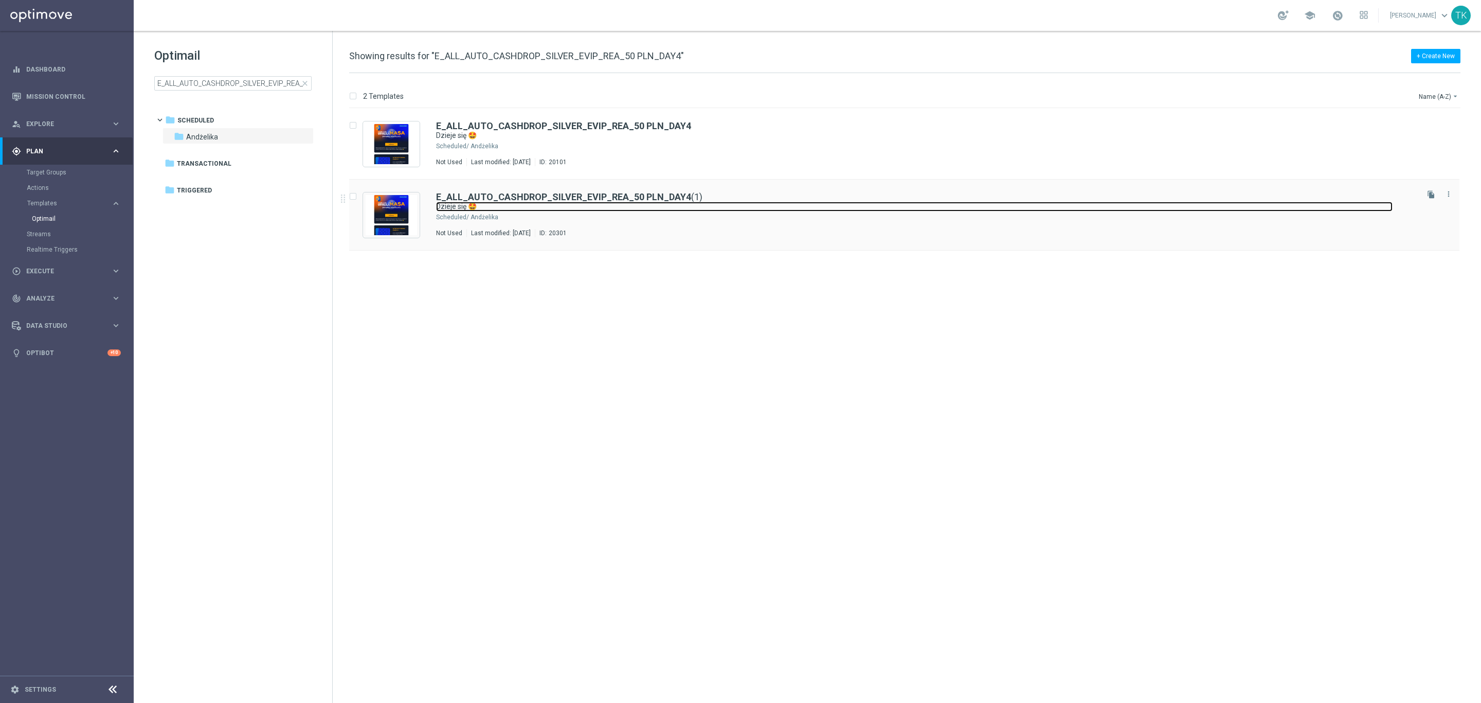
click at [542, 206] on link "Dzieje się 🤩" at bounding box center [914, 207] width 957 height 10
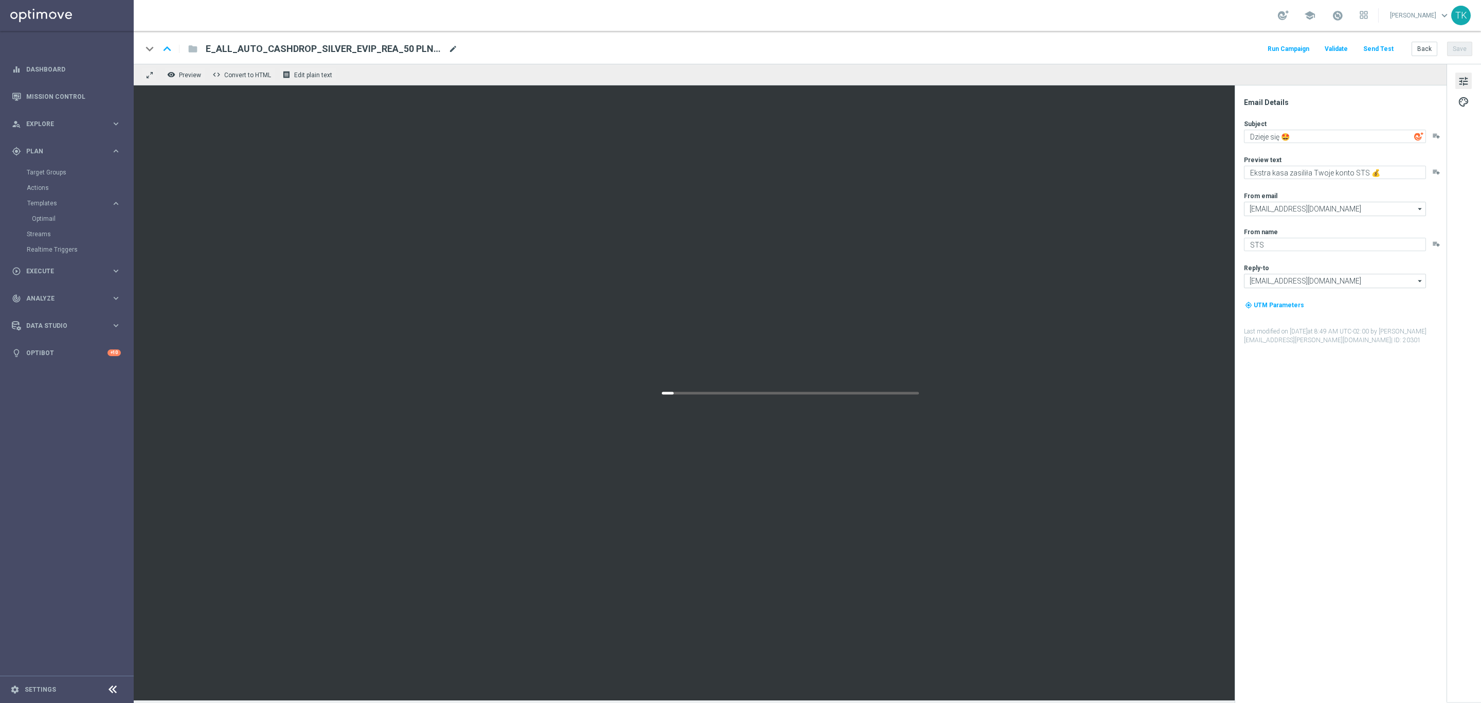
click at [452, 53] on span "mode_edit" at bounding box center [453, 48] width 9 height 9
click at [404, 51] on input "E_ALL_AUTO_CASHDROP_SILVER_EVIP_REA_50 PLN_DAY4(1)" at bounding box center [333, 48] width 255 height 13
paste input "11"
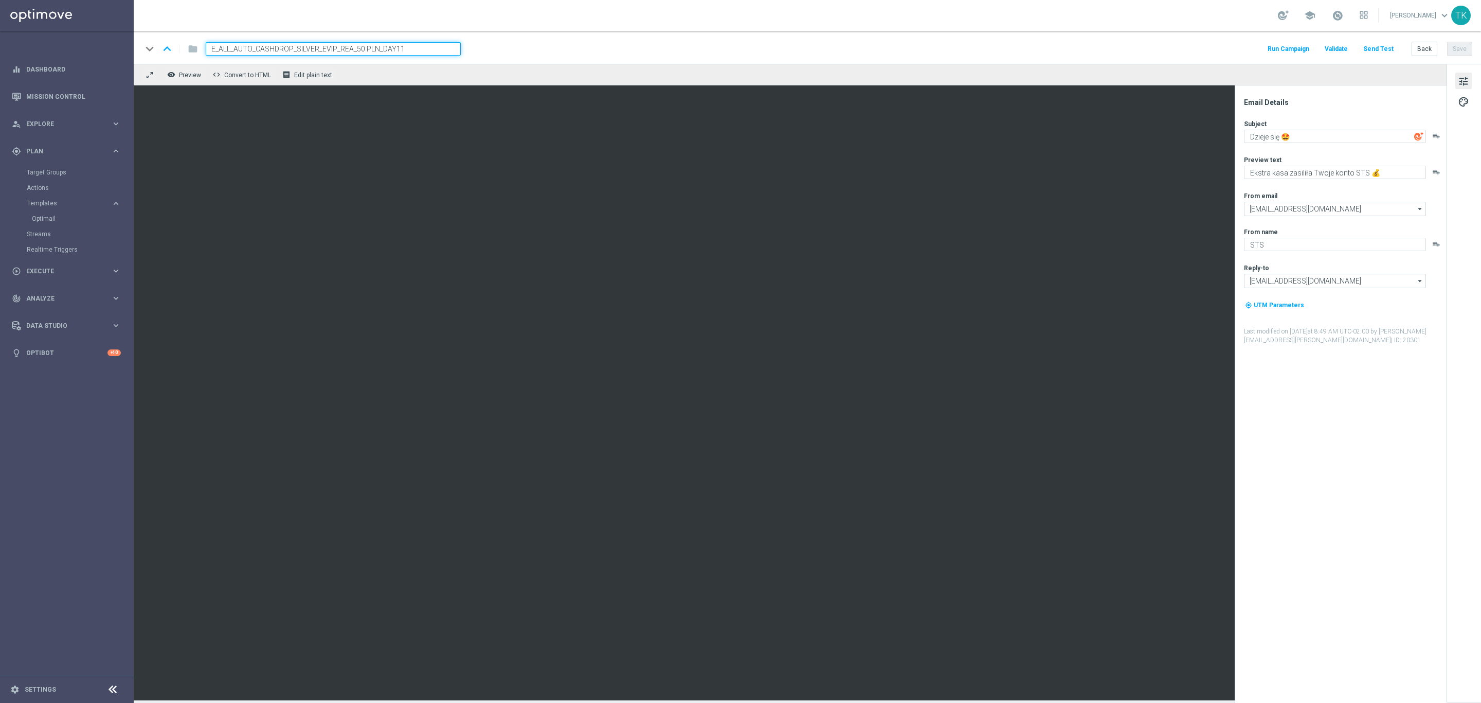
type input "E_ALL_AUTO_CASHDROP_SILVER_EVIP_REA_50 PLN_DAY11"
click at [531, 51] on div "keyboard_arrow_down keyboard_arrow_up folder E_ALL_AUTO_CASHDROP_SILVER_EVIP_RE…" at bounding box center [807, 48] width 1331 height 13
click at [1467, 40] on div "keyboard_arrow_down keyboard_arrow_up folder E_ALL_AUTO_CASHDROP_SILVER_EVIP_RE…" at bounding box center [808, 47] width 1348 height 33
click at [1464, 44] on button "Save" at bounding box center [1459, 49] width 25 height 14
click at [1417, 46] on button "Back" at bounding box center [1425, 49] width 26 height 14
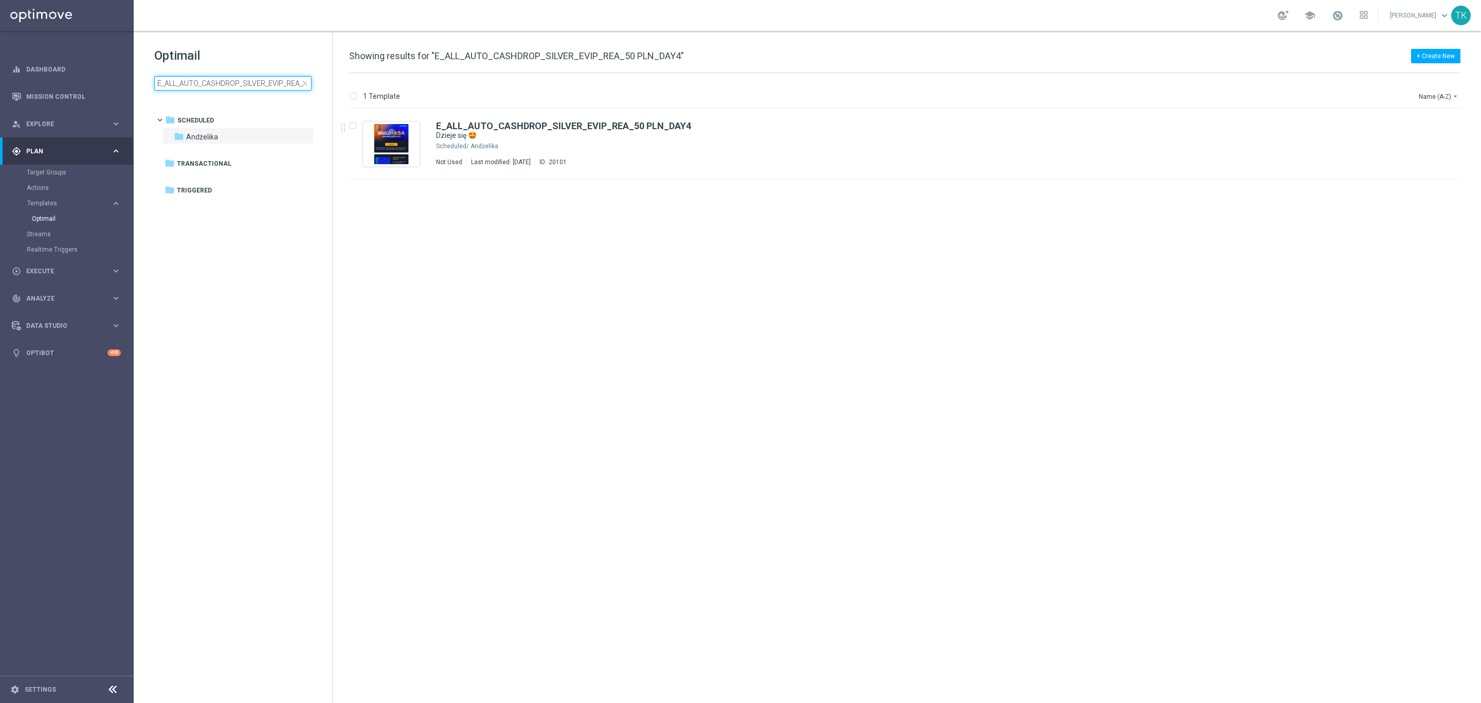
click at [201, 84] on input "E_ALL_AUTO_CASHDROP_SILVER_EVIP_REA_50 PLN_DAY4" at bounding box center [232, 83] width 157 height 14
type input "E_ALL_AUTO_CASHBACK_GOLD_EVIP_REA_200 PLN_DAY5"
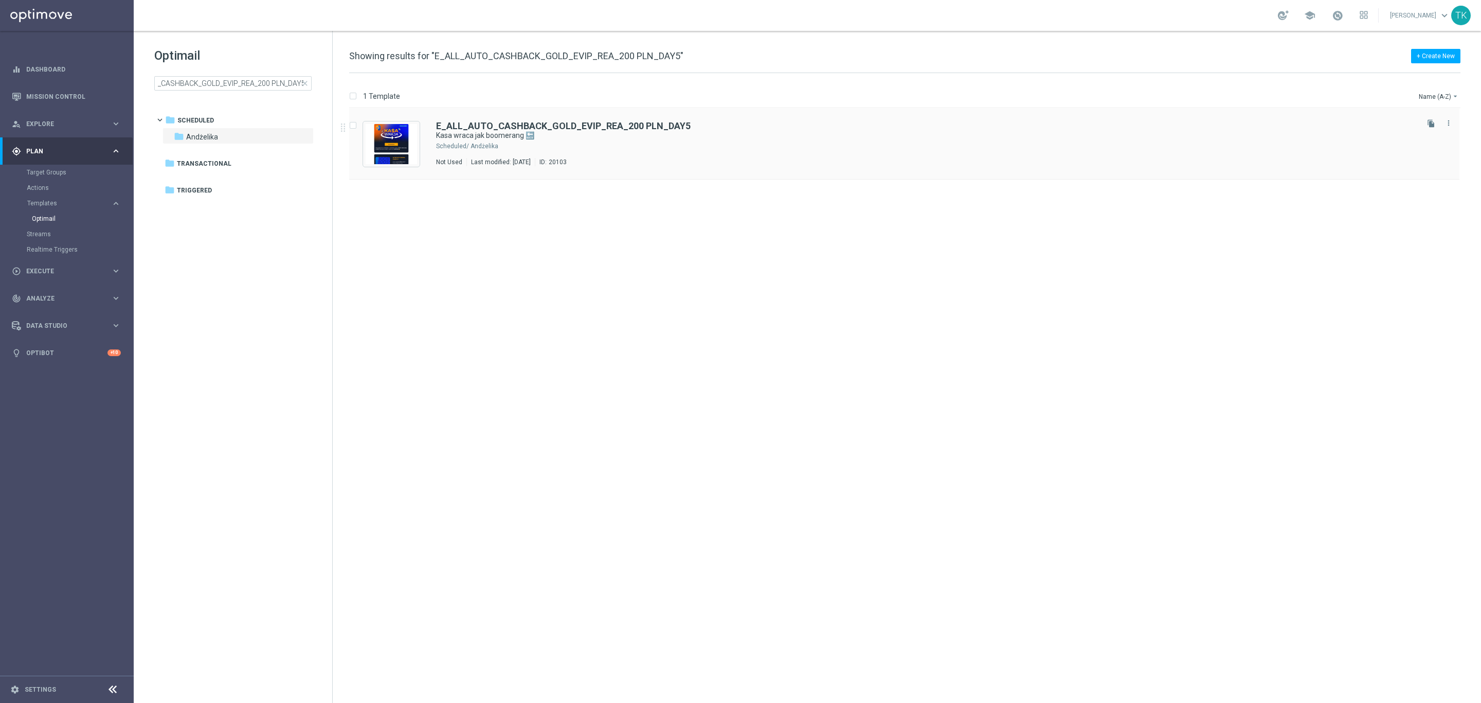
click at [551, 145] on div "Andżelika" at bounding box center [944, 146] width 946 height 8
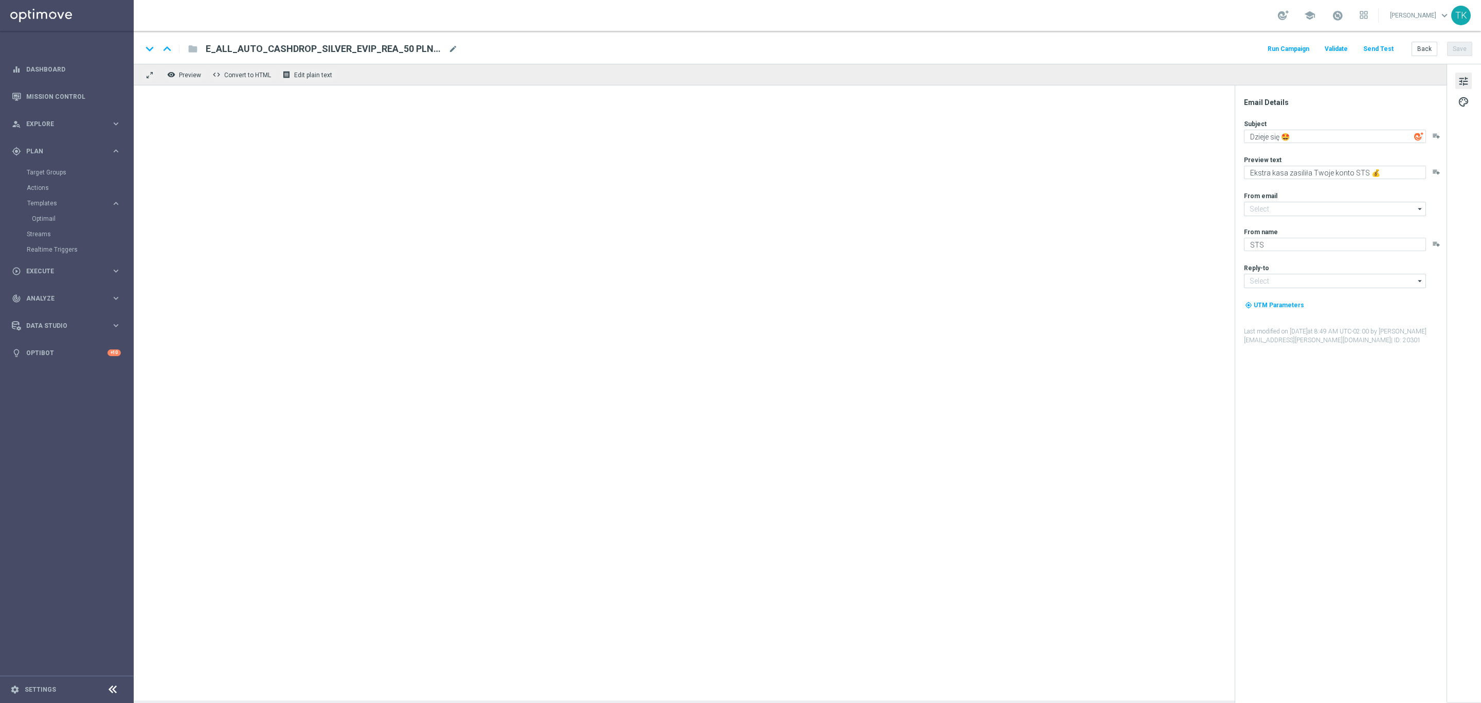
type input "[EMAIL_ADDRESS][DOMAIN_NAME]"
type textarea "Kasa wraca jak boomerang 🔙"
type textarea "Otrzymaj zwrot za nietrafione kupony do 200 zł 💰"
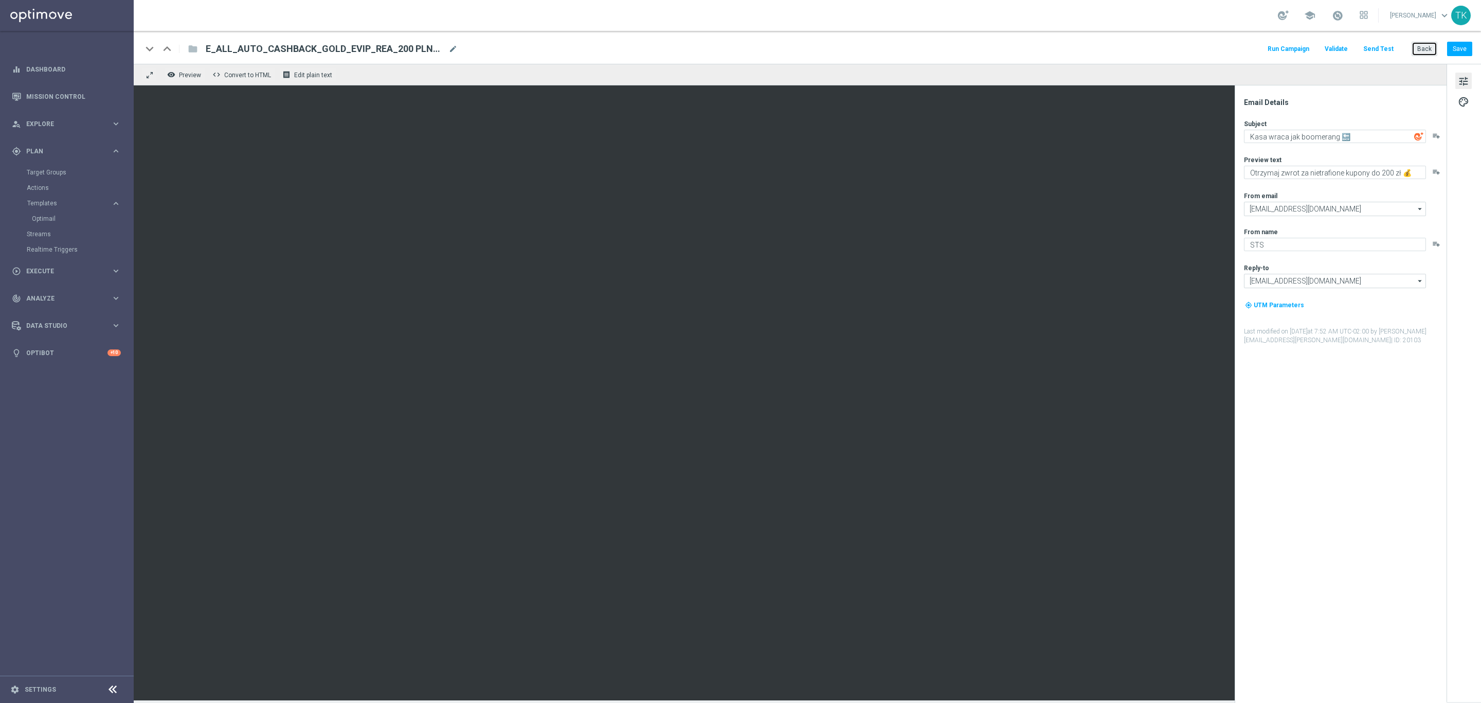
click at [1422, 48] on button "Back" at bounding box center [1425, 49] width 26 height 14
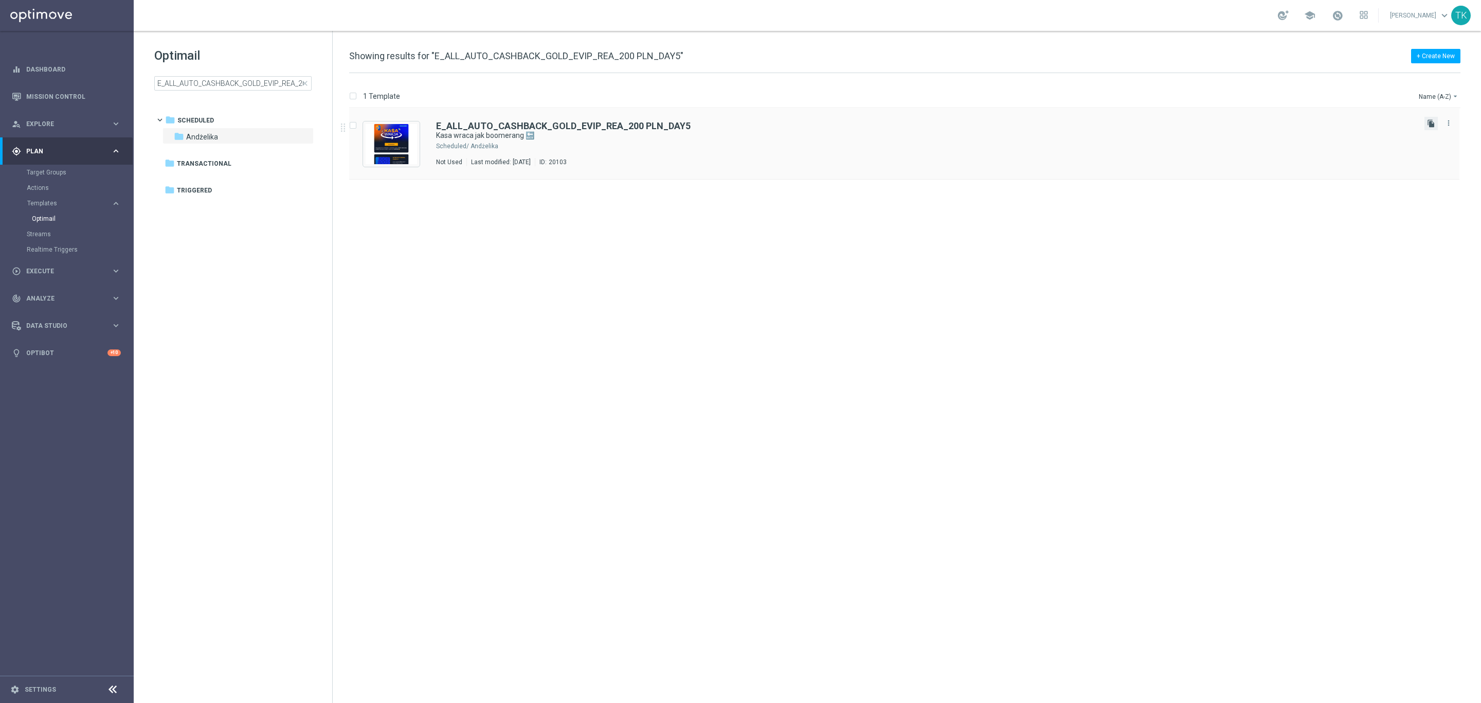
click at [1429, 122] on icon "file_copy" at bounding box center [1431, 123] width 8 height 8
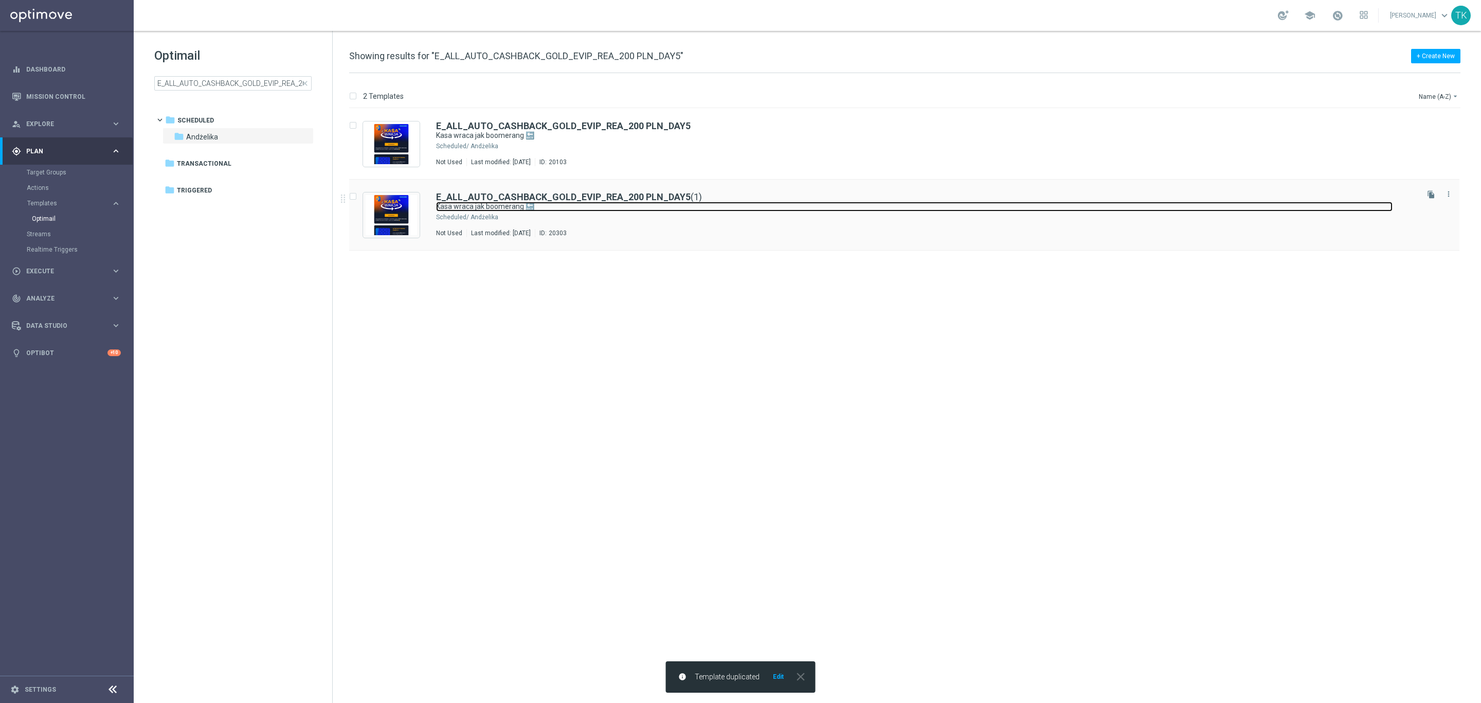
click at [684, 204] on link "Kasa wraca jak boomerang 🔙" at bounding box center [914, 207] width 957 height 10
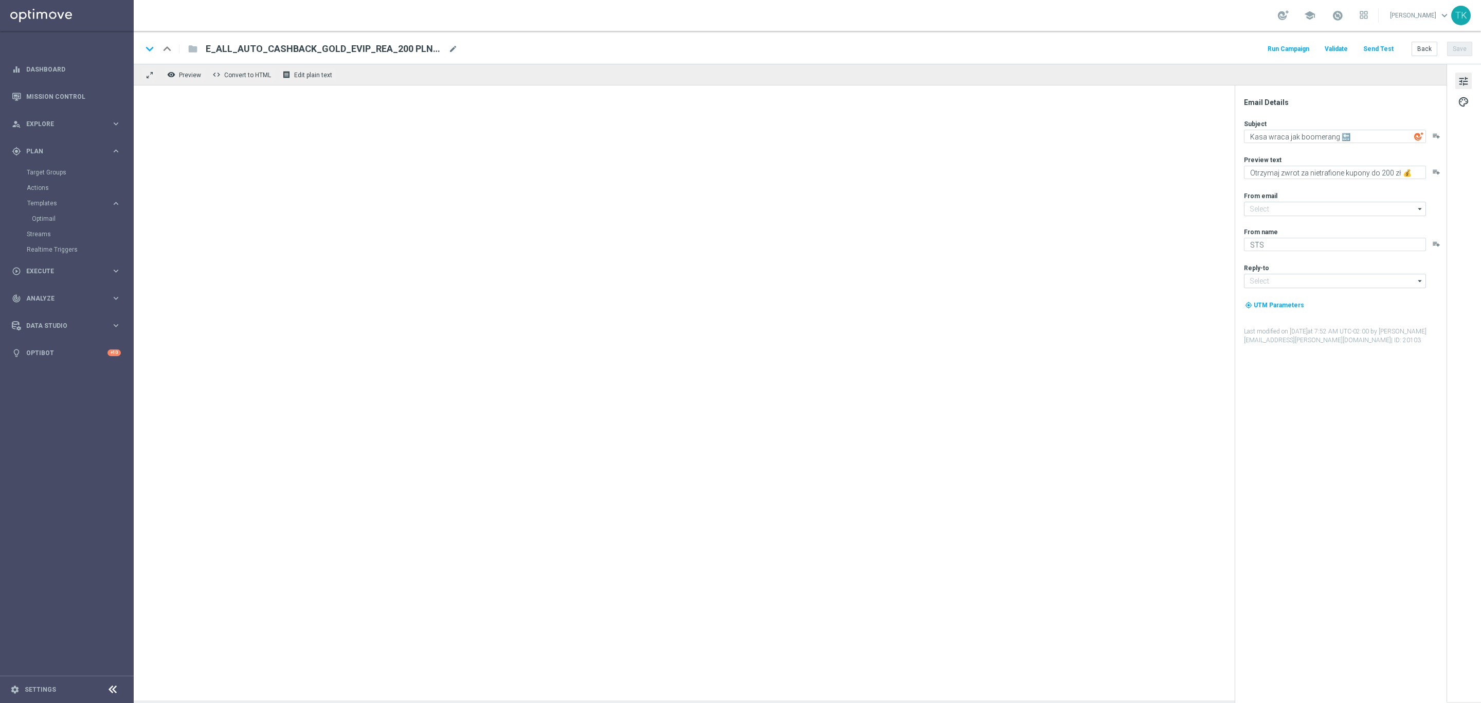
type input "[EMAIL_ADDRESS][DOMAIN_NAME]"
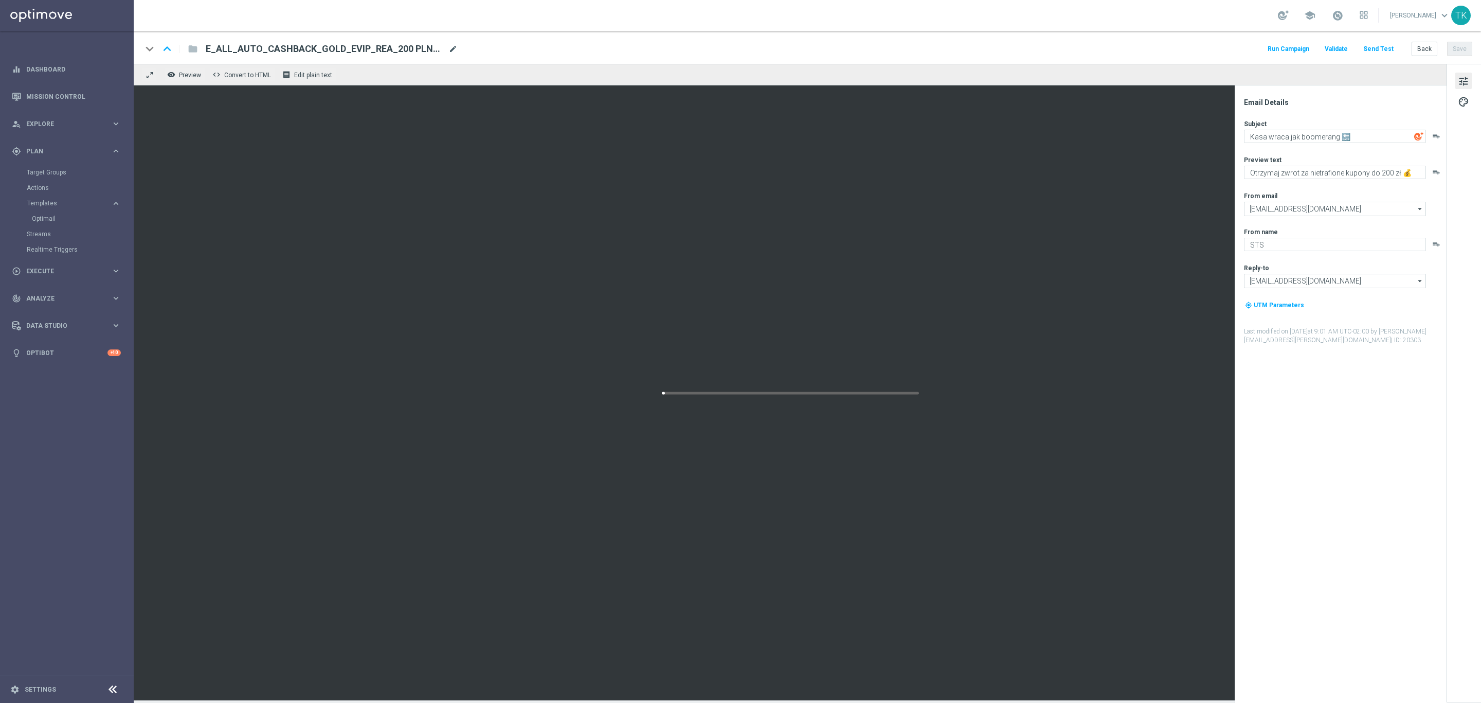
click at [454, 51] on span "mode_edit" at bounding box center [453, 48] width 9 height 9
click at [394, 51] on input "E_ALL_AUTO_CASHBACK_GOLD_EVIP_REA_200 PLN_DAY5(1)" at bounding box center [333, 48] width 255 height 13
paste input "12"
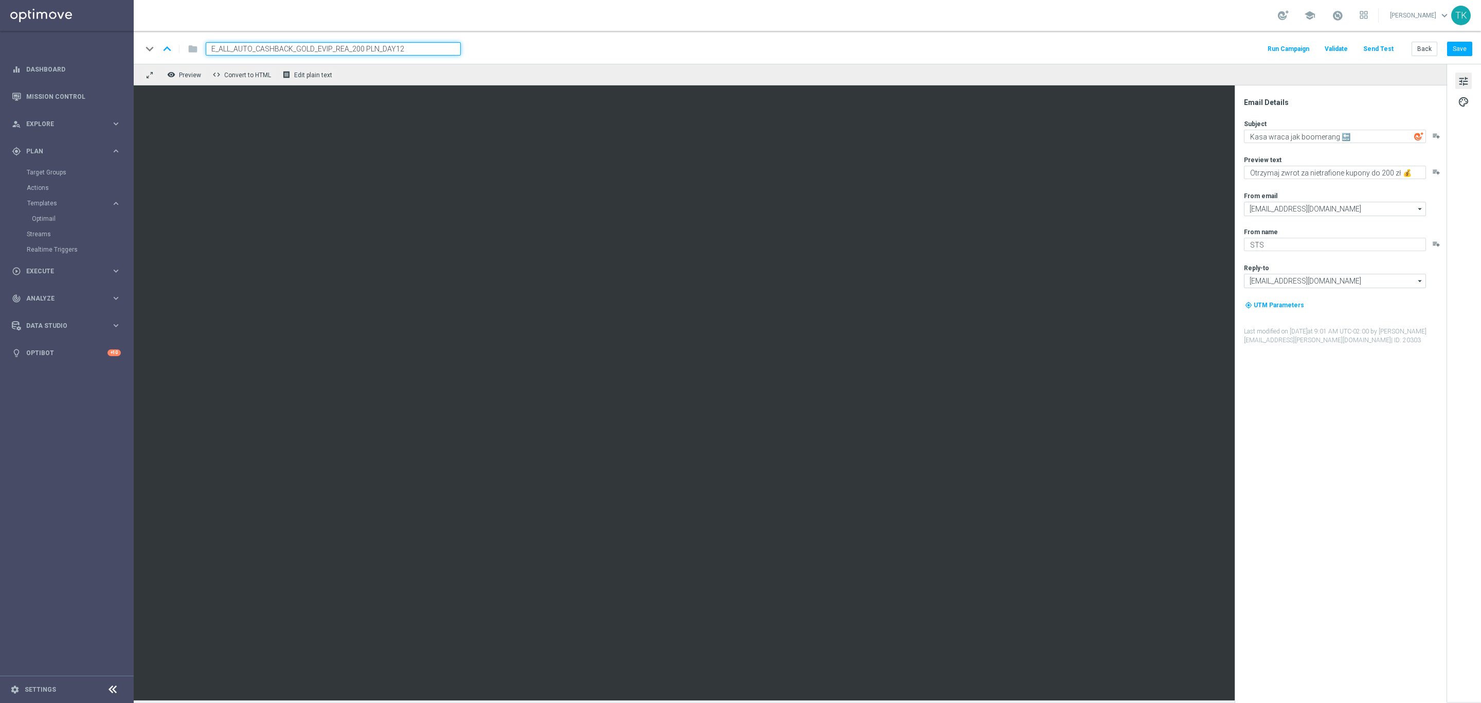
type input "E_ALL_AUTO_CASHBACK_GOLD_EVIP_REA_200 PLN_DAY12"
click at [511, 51] on div "keyboard_arrow_down keyboard_arrow_up folder E_ALL_AUTO_CASHBACK_GOLD_EVIP_REA_…" at bounding box center [807, 48] width 1331 height 13
click at [1455, 55] on button "Save" at bounding box center [1459, 49] width 25 height 14
click at [1422, 47] on button "Back" at bounding box center [1425, 49] width 26 height 14
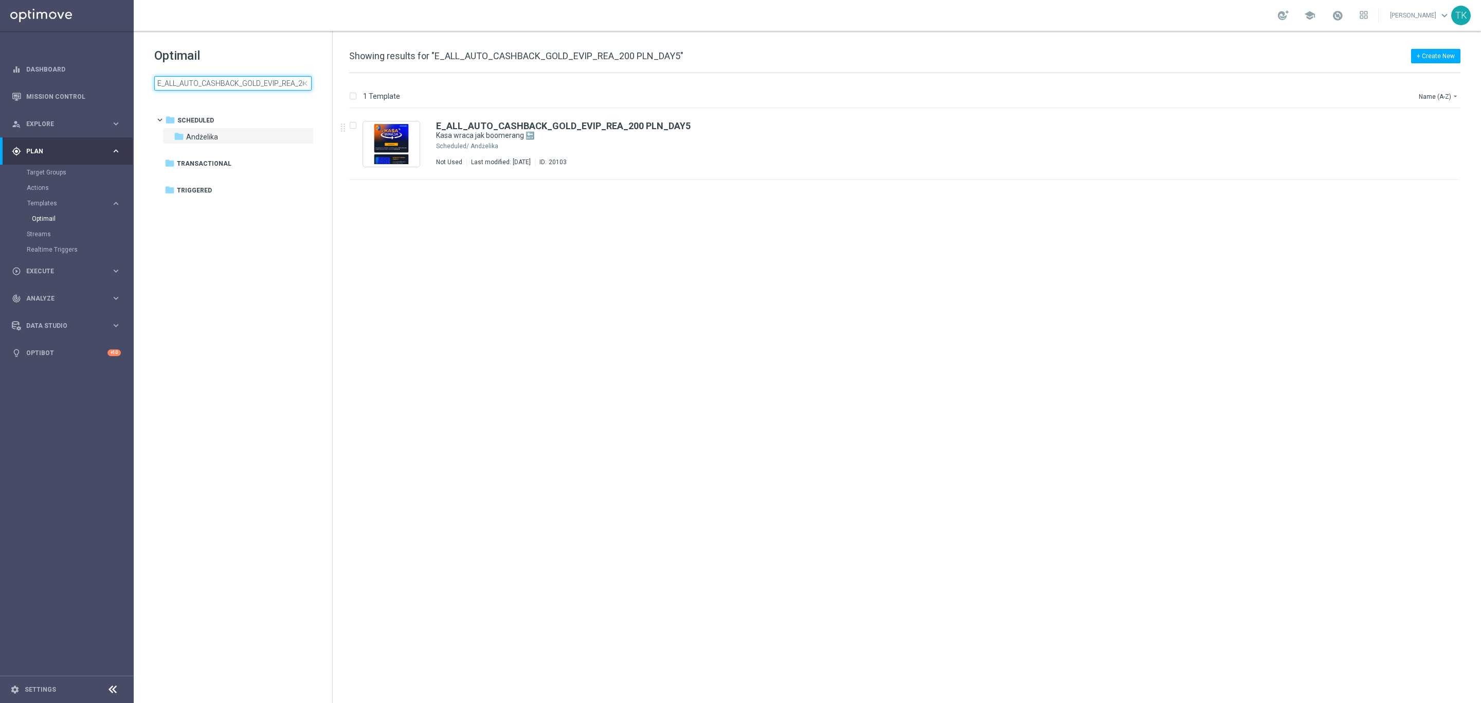
click at [231, 80] on input "E_ALL_AUTO_CASHBACK_GOLD_EVIP_REA_200 PLN_DAY5" at bounding box center [232, 83] width 157 height 14
type input "E_ALL_AUTO_CASHBACK_SILVER_EVIP_REA_100 PLN_DAY5"
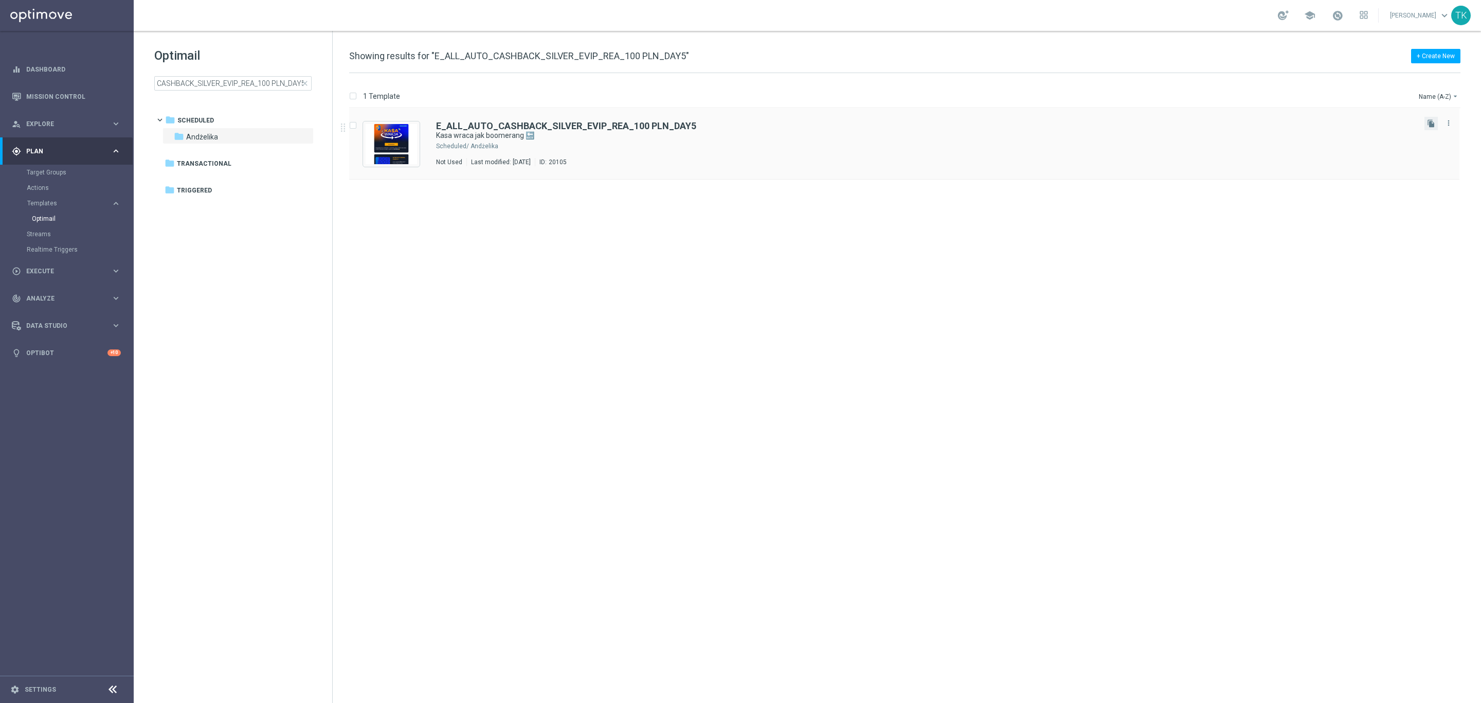
click at [1426, 126] on button "file_copy" at bounding box center [1431, 123] width 13 height 13
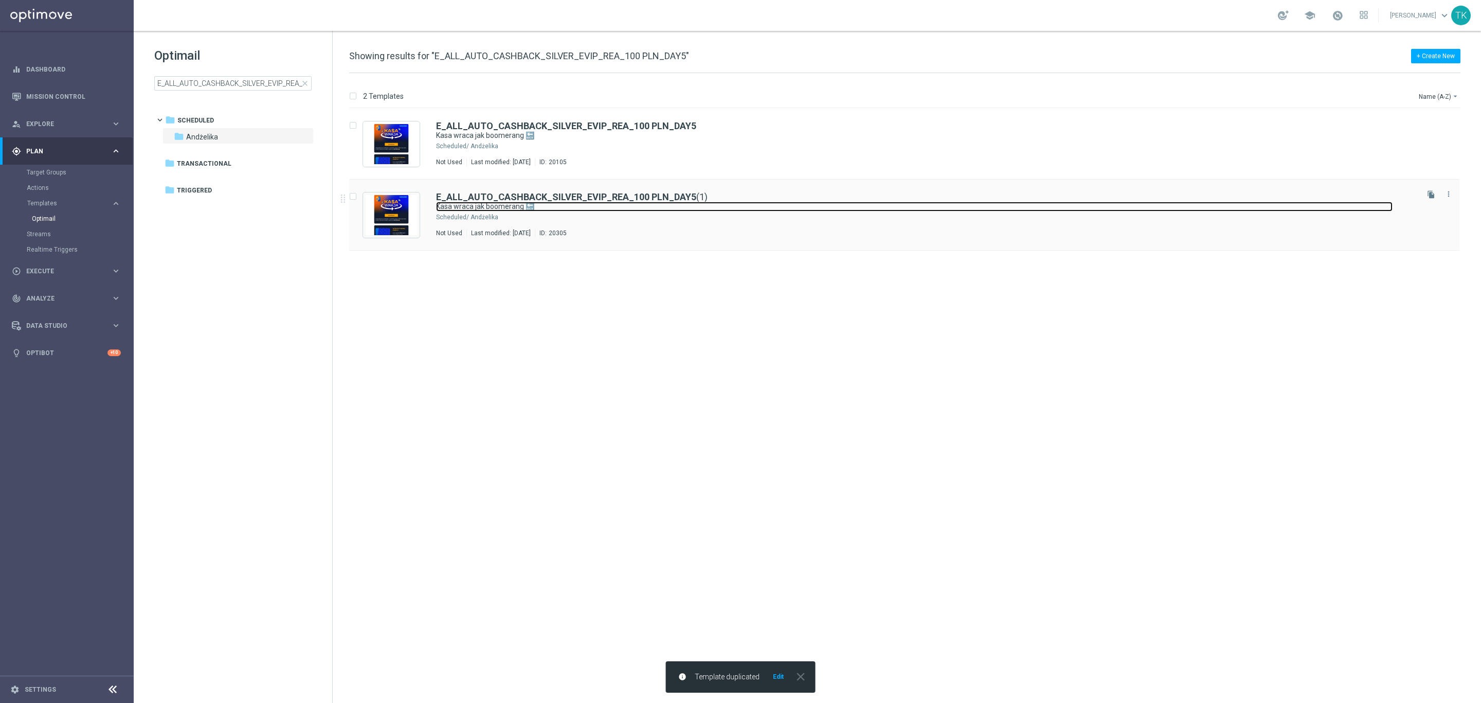
click at [732, 206] on link "Kasa wraca jak boomerang 🔙" at bounding box center [914, 207] width 957 height 10
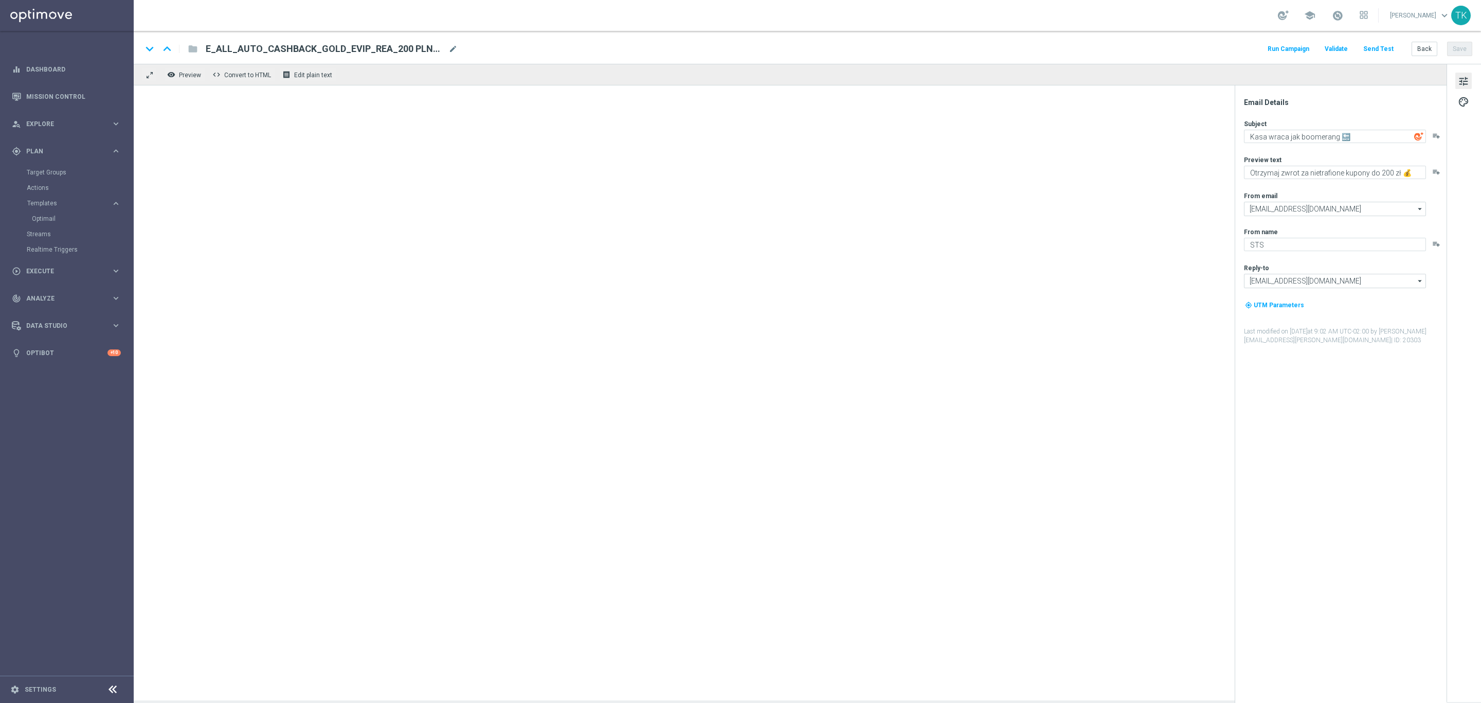
type input "E_ALL_AUTO_CASHBACK_SILVER_EVIP_REA_100 PLN_DAY5(1)"
type textarea "Otrzymaj zwrot za nietrafione kupony do 100 zł 💰"
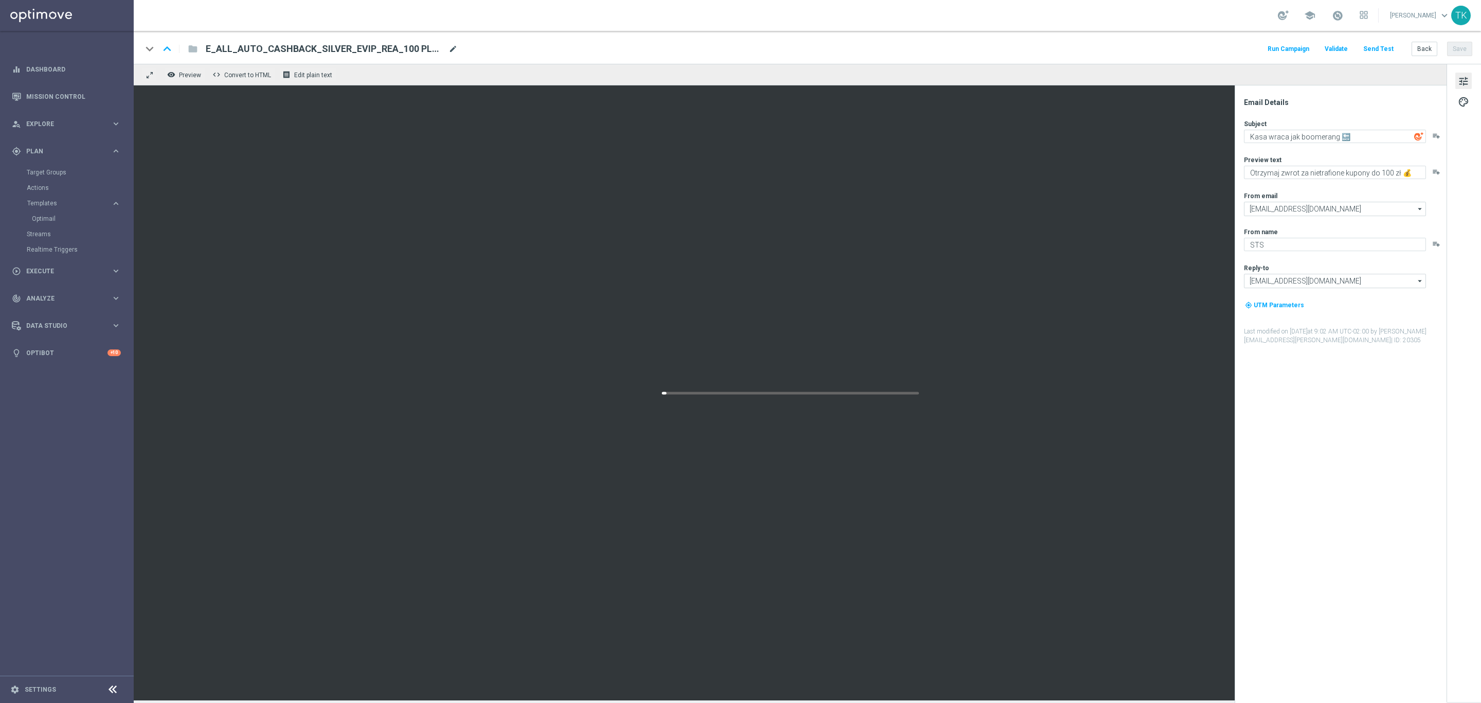
click at [453, 50] on span "mode_edit" at bounding box center [453, 48] width 9 height 9
click at [381, 48] on input "E_ALL_AUTO_CASHBACK_SILVER_EVIP_REA_100 PLN_DAY5(1)" at bounding box center [333, 48] width 255 height 13
paste input "12"
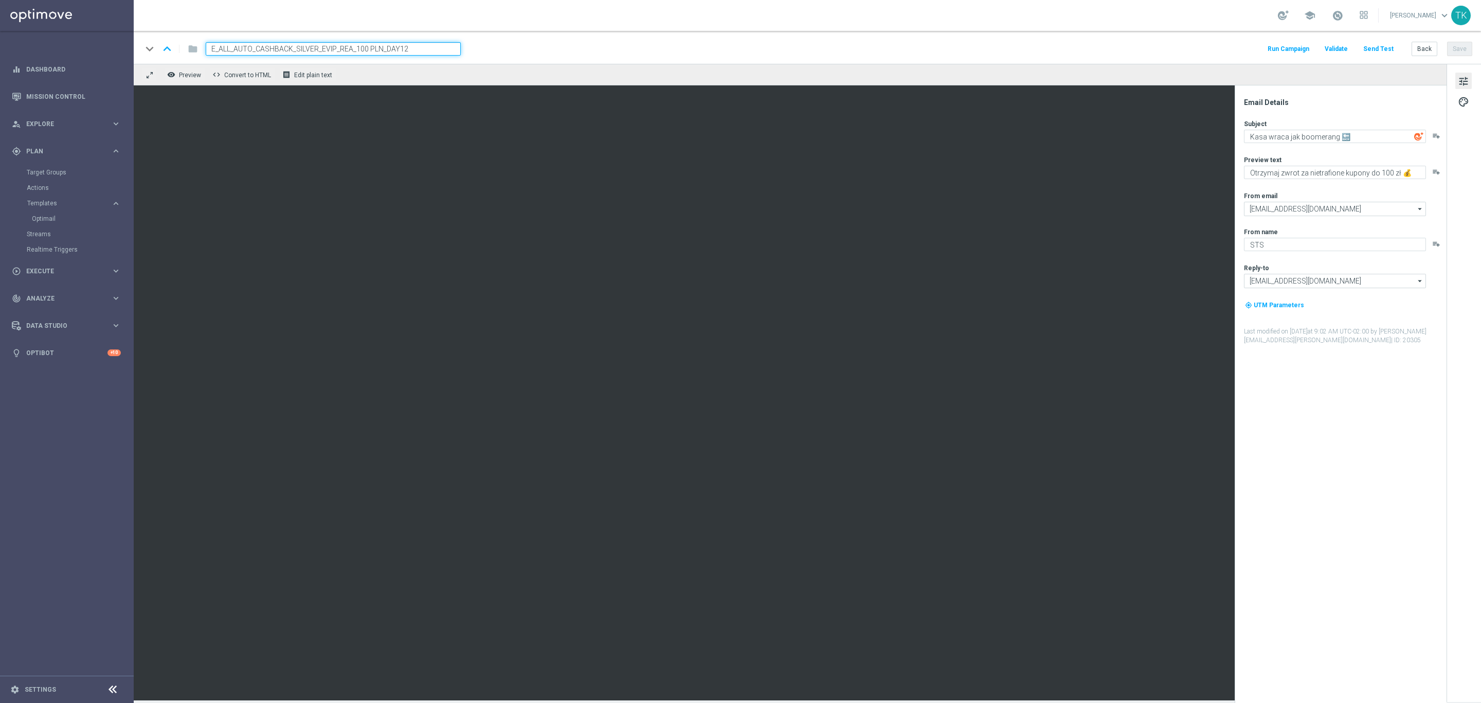
type input "E_ALL_AUTO_CASHBACK_SILVER_EVIP_REA_100 PLN_DAY12"
click at [512, 48] on div "keyboard_arrow_down keyboard_arrow_up folder E_ALL_AUTO_CASHBACK_SILVER_EVIP_RE…" at bounding box center [807, 48] width 1331 height 13
click at [1461, 48] on button "Save" at bounding box center [1459, 49] width 25 height 14
click at [1429, 47] on button "Back" at bounding box center [1425, 49] width 26 height 14
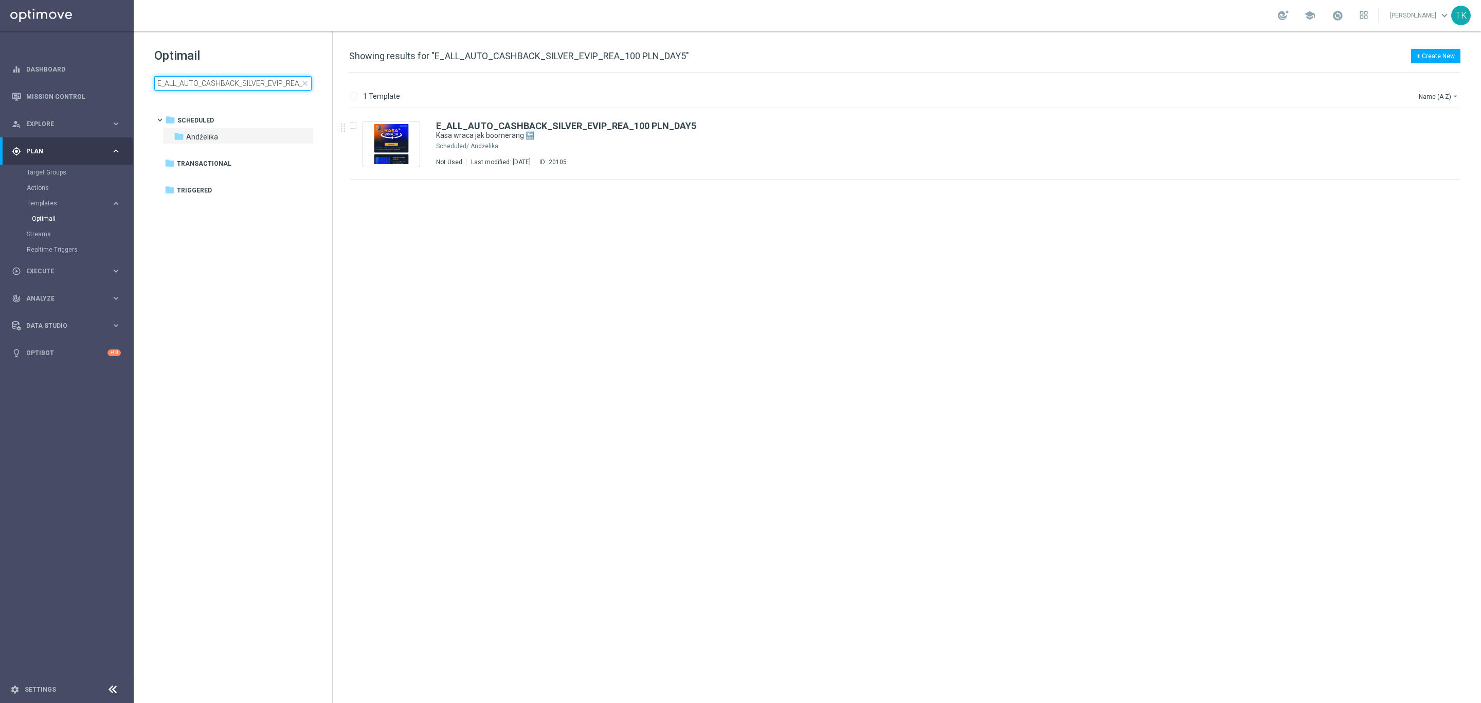
click at [202, 85] on input "E_ALL_AUTO_CASHBACK_SILVER_EVIP_REA_100 PLN_DAY5" at bounding box center [232, 83] width 157 height 14
type input "E_ALL_AUTO_CASHBACK_GOLD_EVIP_REA_200 PLN_DAY12"
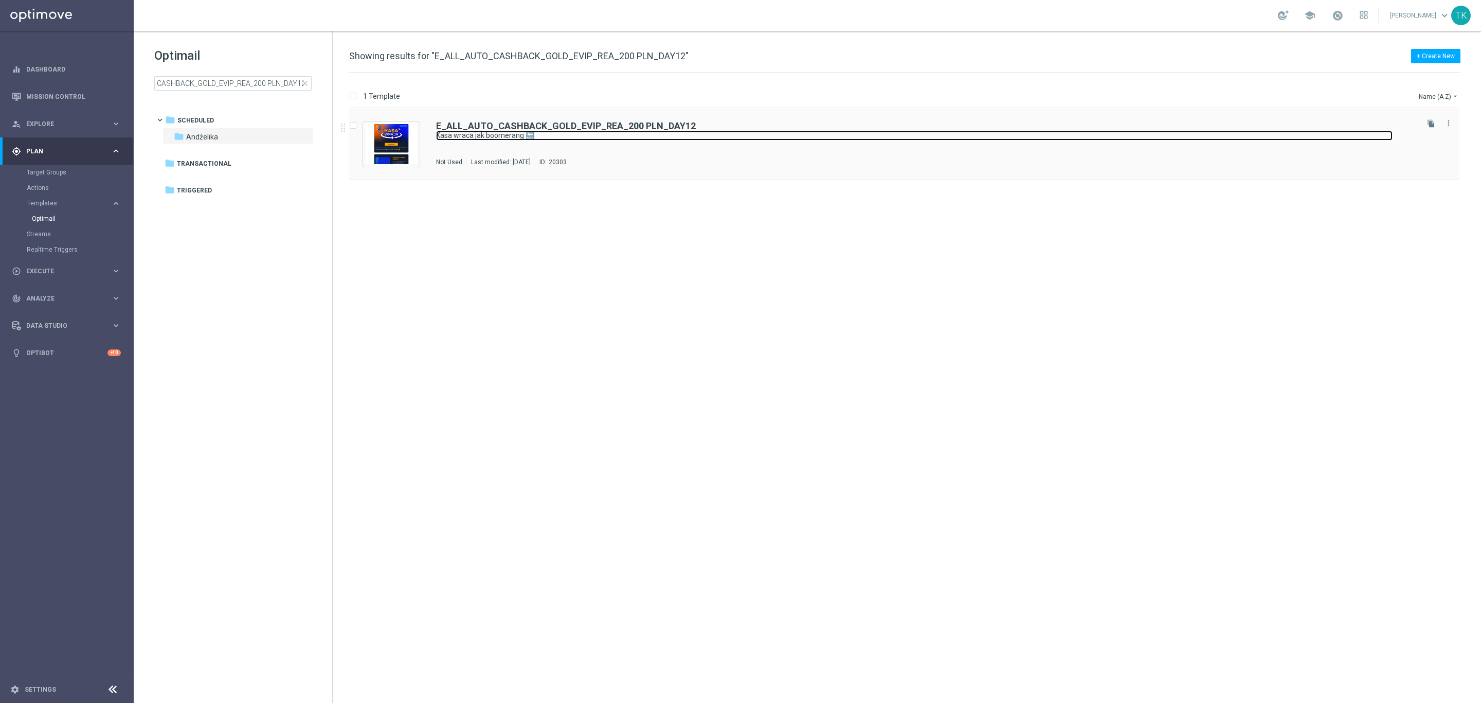
click at [508, 136] on link "Kasa wraca jak boomerang 🔙" at bounding box center [914, 136] width 957 height 10
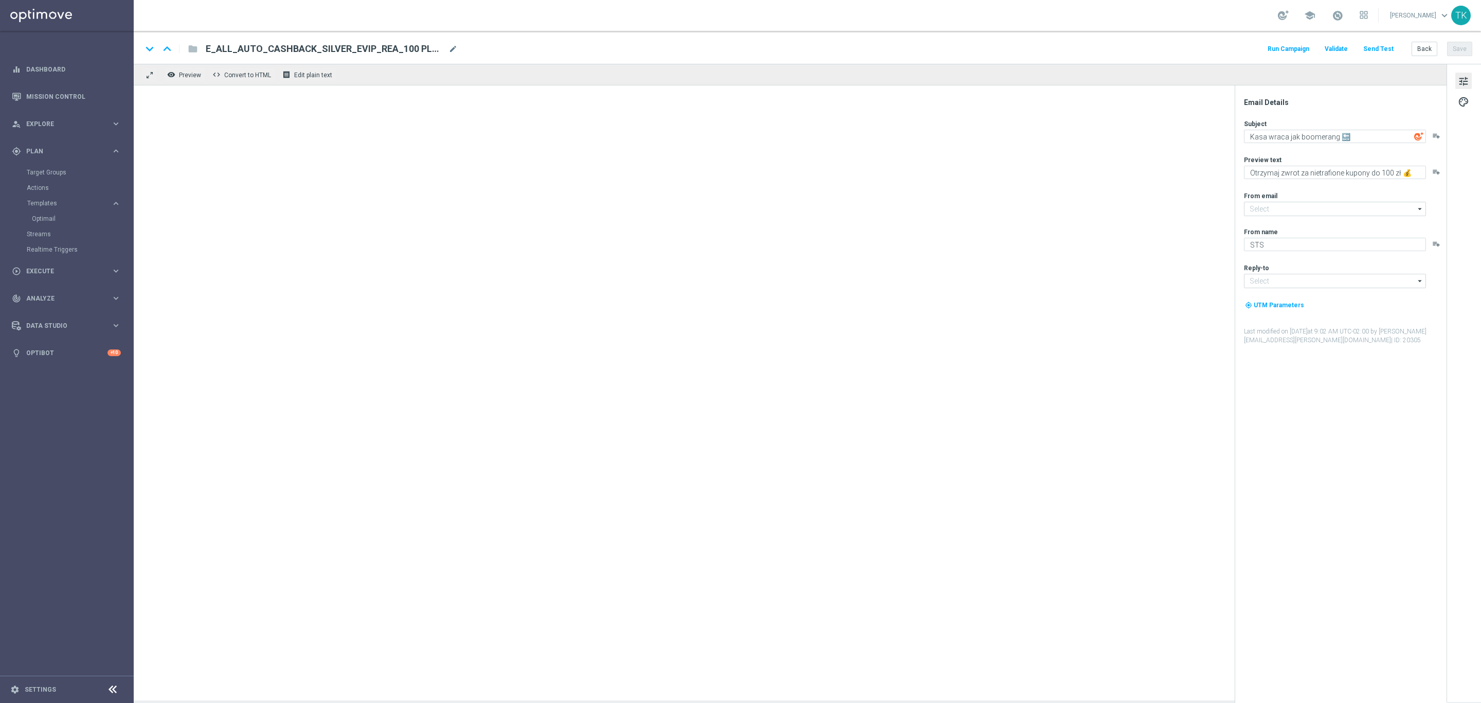
type input "[EMAIL_ADDRESS][DOMAIN_NAME]"
type textarea "Otrzymaj zwrot za nietrafione kupony do 200 zł 💰"
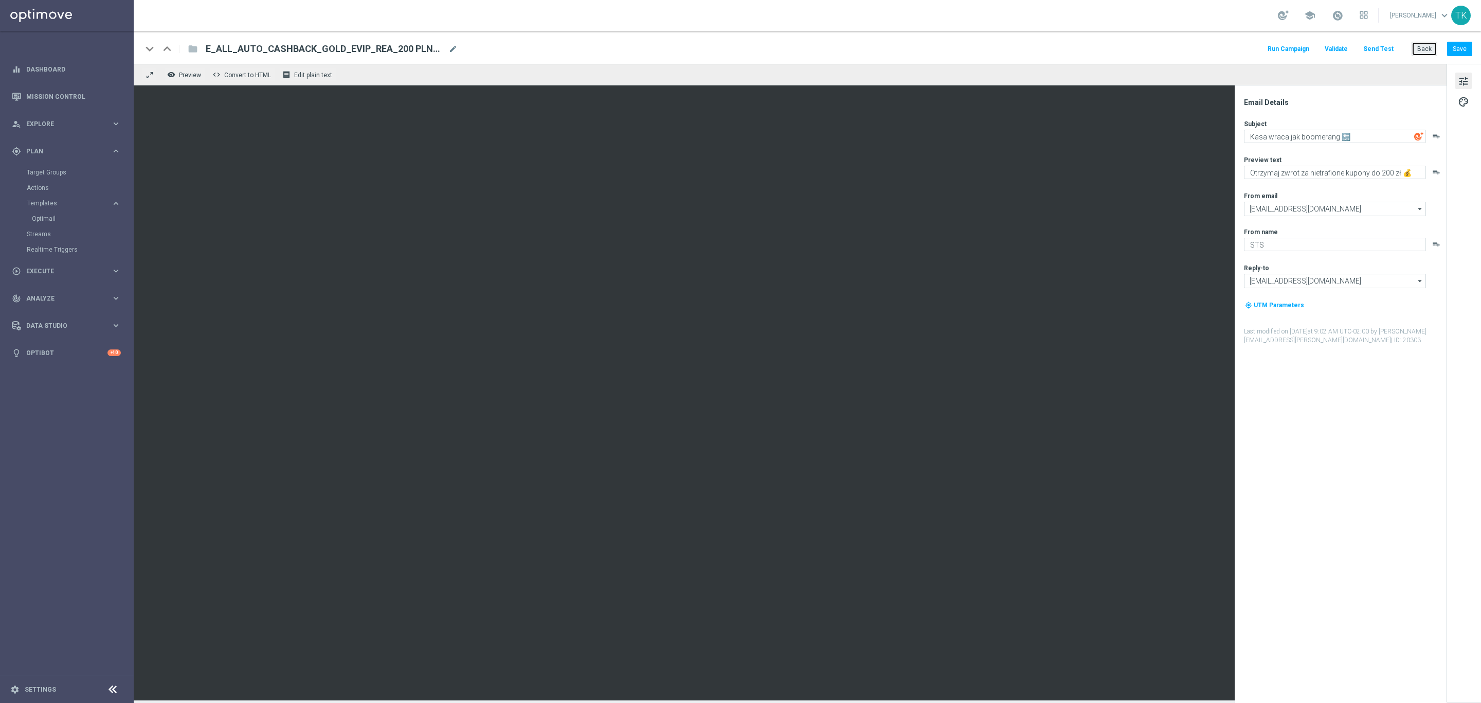
click at [1421, 50] on button "Back" at bounding box center [1425, 49] width 26 height 14
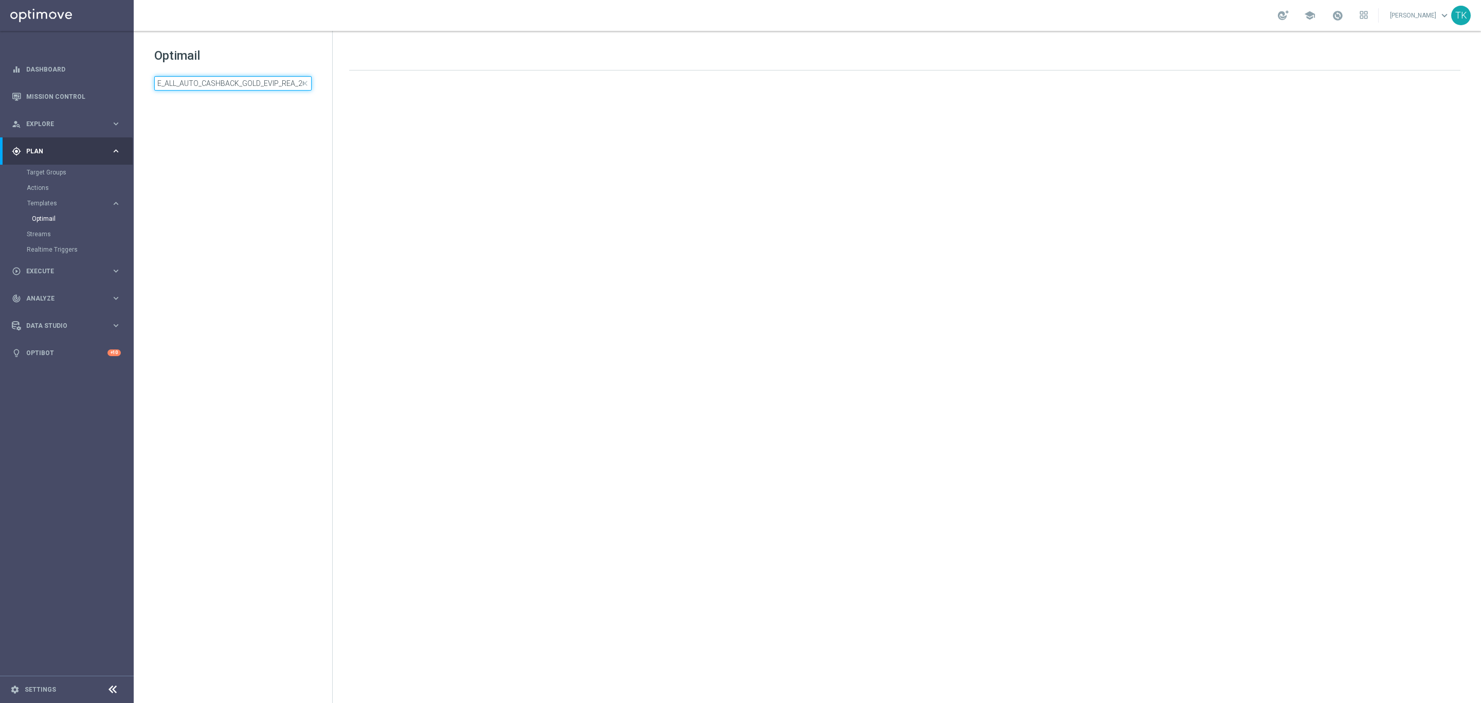
click at [193, 80] on input "E_ALL_AUTO_CASHBACK_GOLD_EVIP_REA_200 PLN_DAY12" at bounding box center [232, 83] width 157 height 14
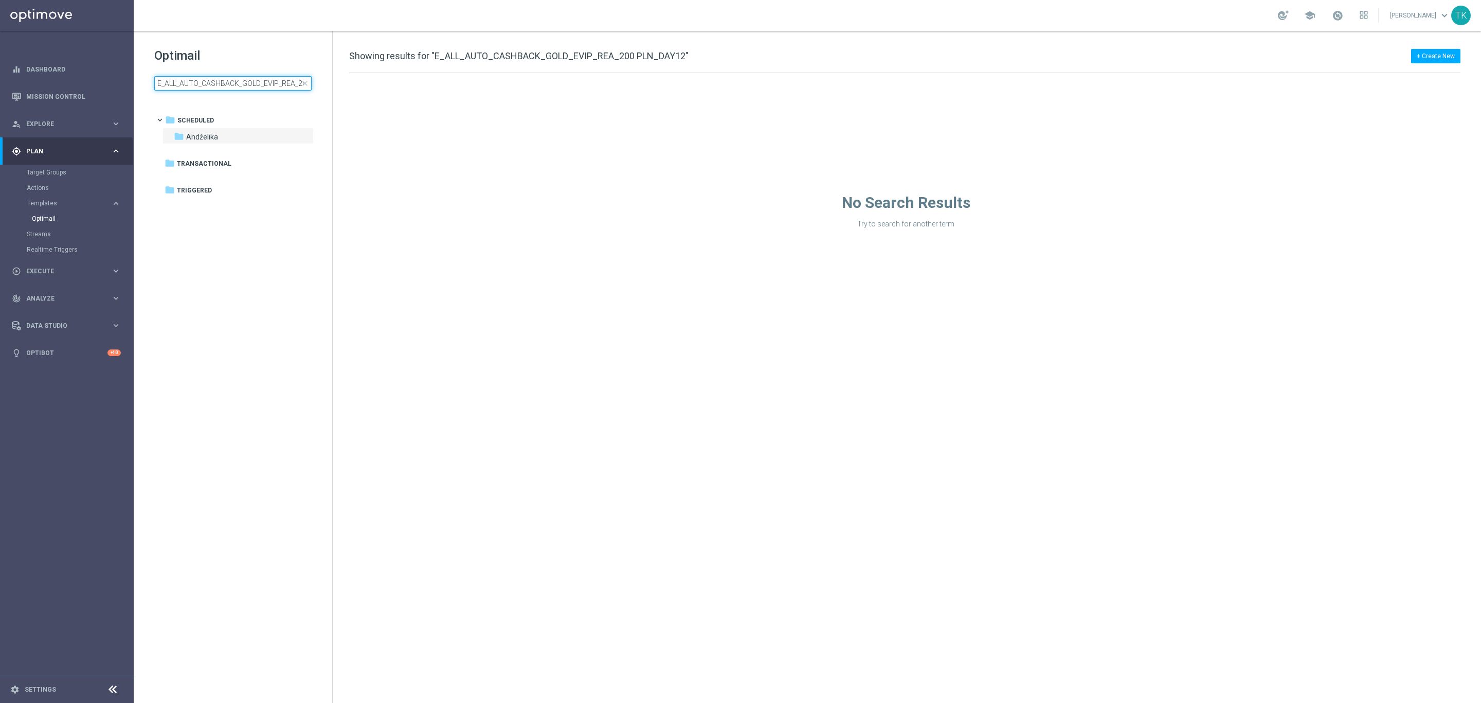
click at [193, 80] on input "E_ALL_AUTO_CASHBACK_GOLD_EVIP_REA_200 PLN_DAY12" at bounding box center [232, 83] width 157 height 14
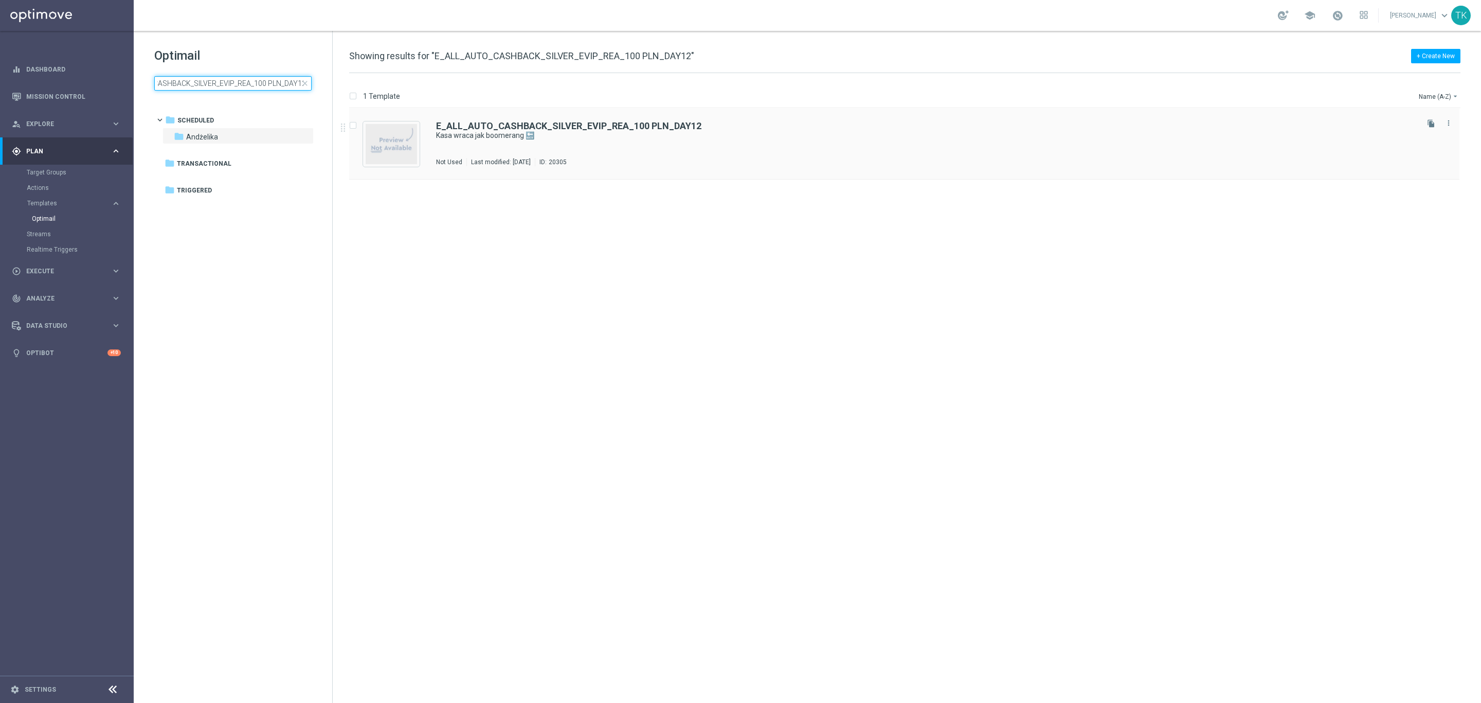
type input "E_ALL_AUTO_CASHBACK_SILVER_EVIP_REA_100 PLN_DAY12"
click at [630, 153] on div "E_ALL_AUTO_CASHBACK_SILVER_EVIP_REA_100 PLN_DAY12 Kasa wraca jak boomerang 🔙 No…" at bounding box center [926, 143] width 980 height 45
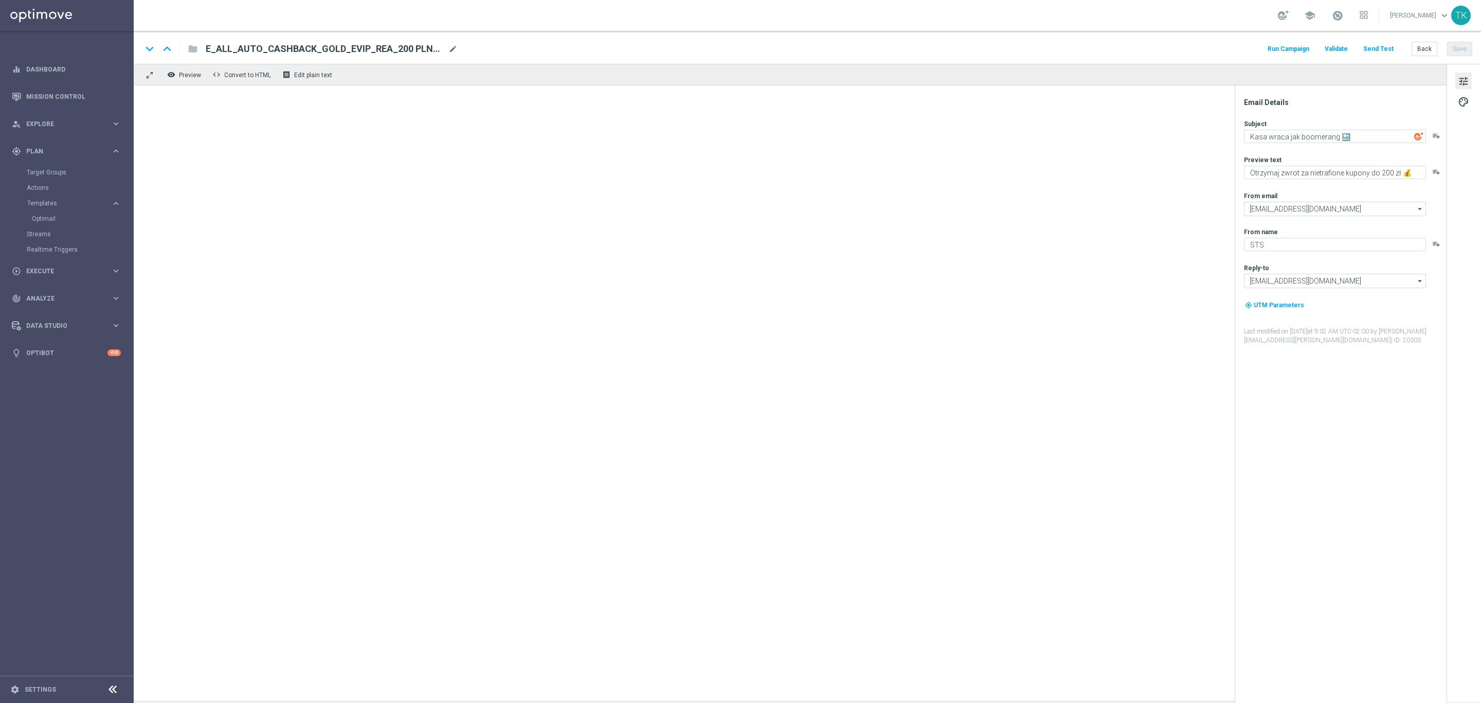
type textarea "Otrzymaj zwrot za nietrafione kupony do 100 zł 💰"
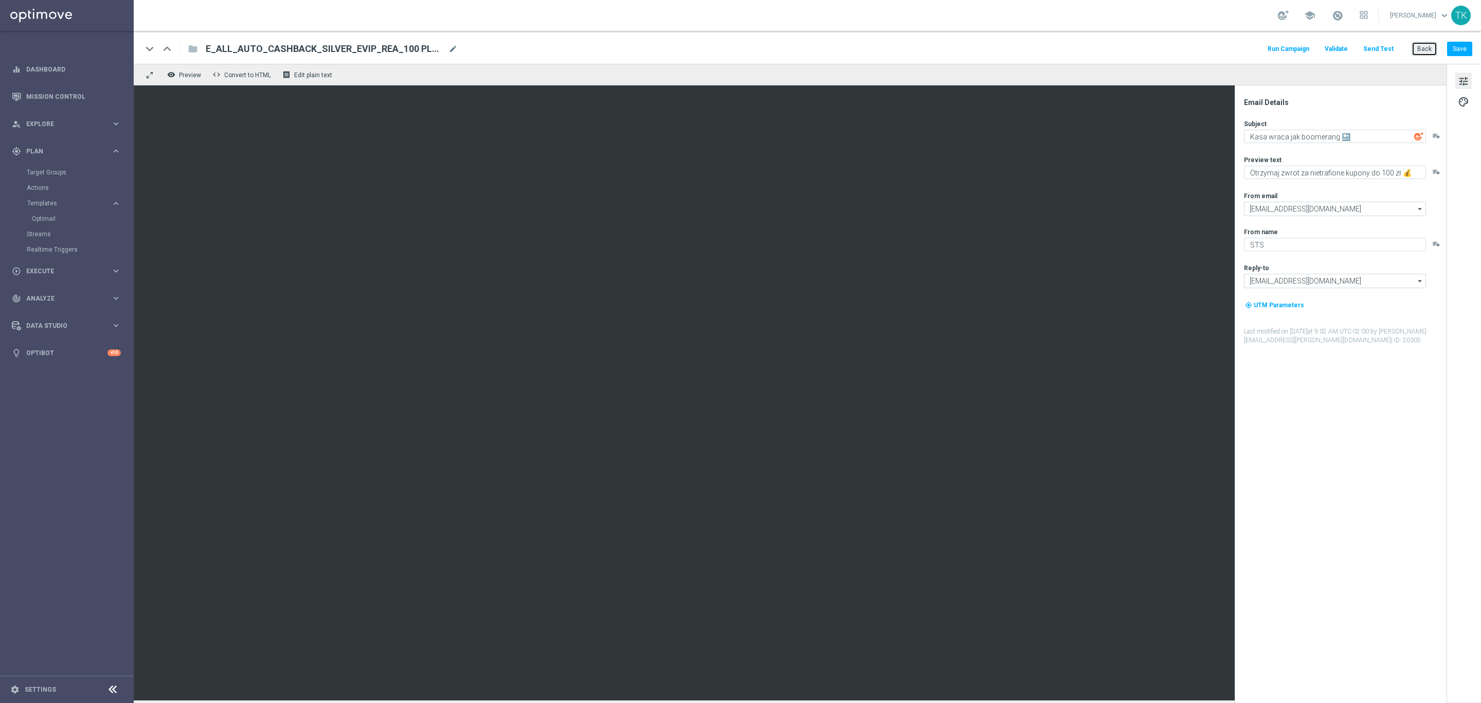
click at [1420, 53] on button "Back" at bounding box center [1425, 49] width 26 height 14
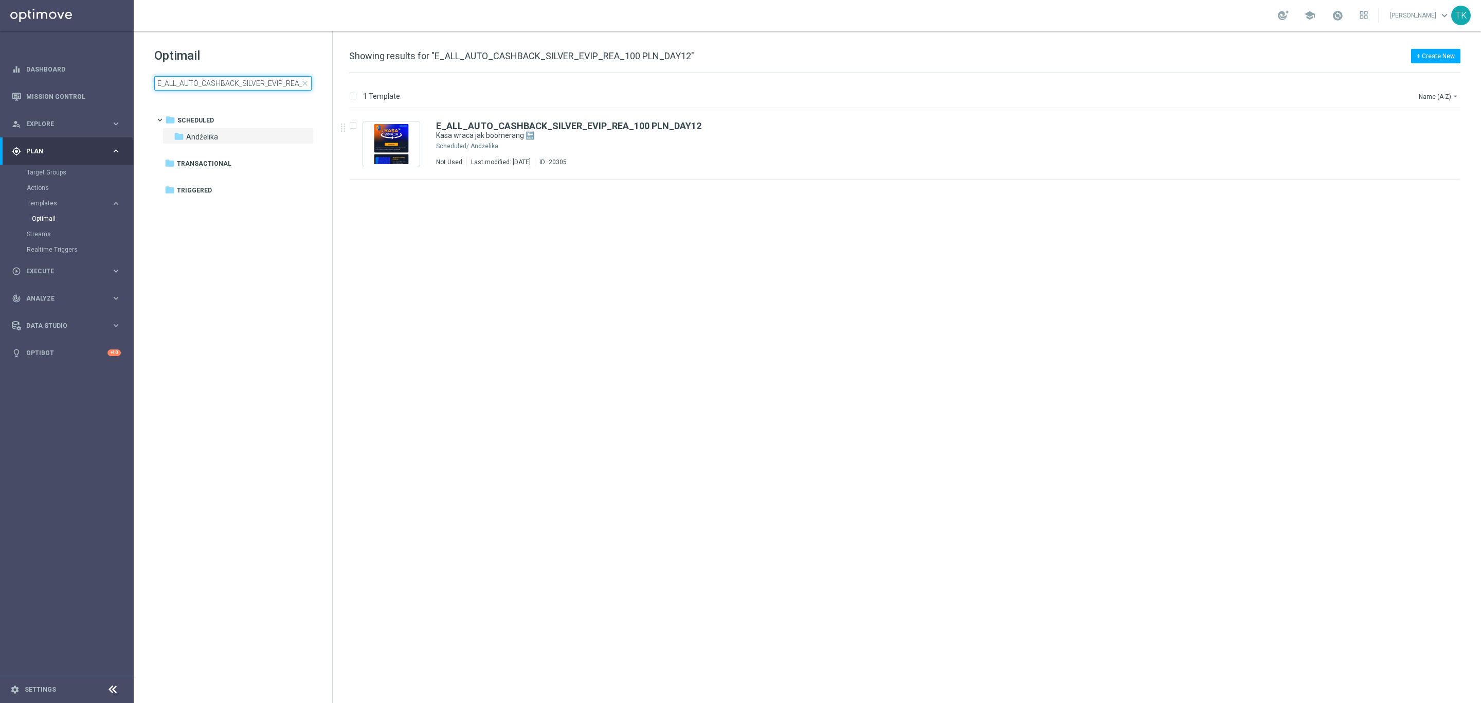
click at [212, 88] on input "E_ALL_AUTO_CASHBACK_SILVER_EVIP_REA_100 PLN_DAY12" at bounding box center [232, 83] width 157 height 14
type input "E_ALL_AUTO_DEPO_GOLD_EVIP_REA_50 do 1000 PLN_WEEKLY"
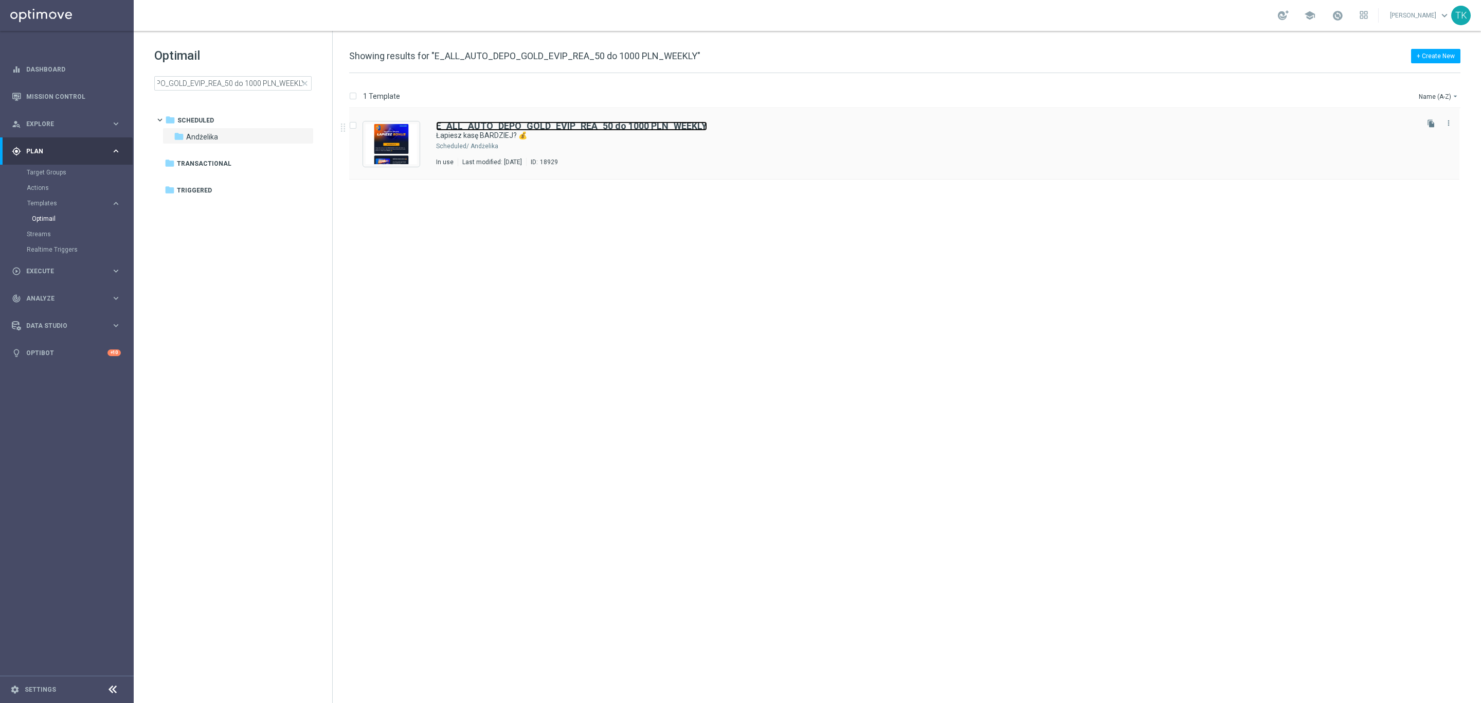
click at [621, 130] on b "E_ALL_AUTO_DEPO_GOLD_EVIP_REA_50 do 1000 PLN_WEEKLY" at bounding box center [571, 125] width 271 height 11
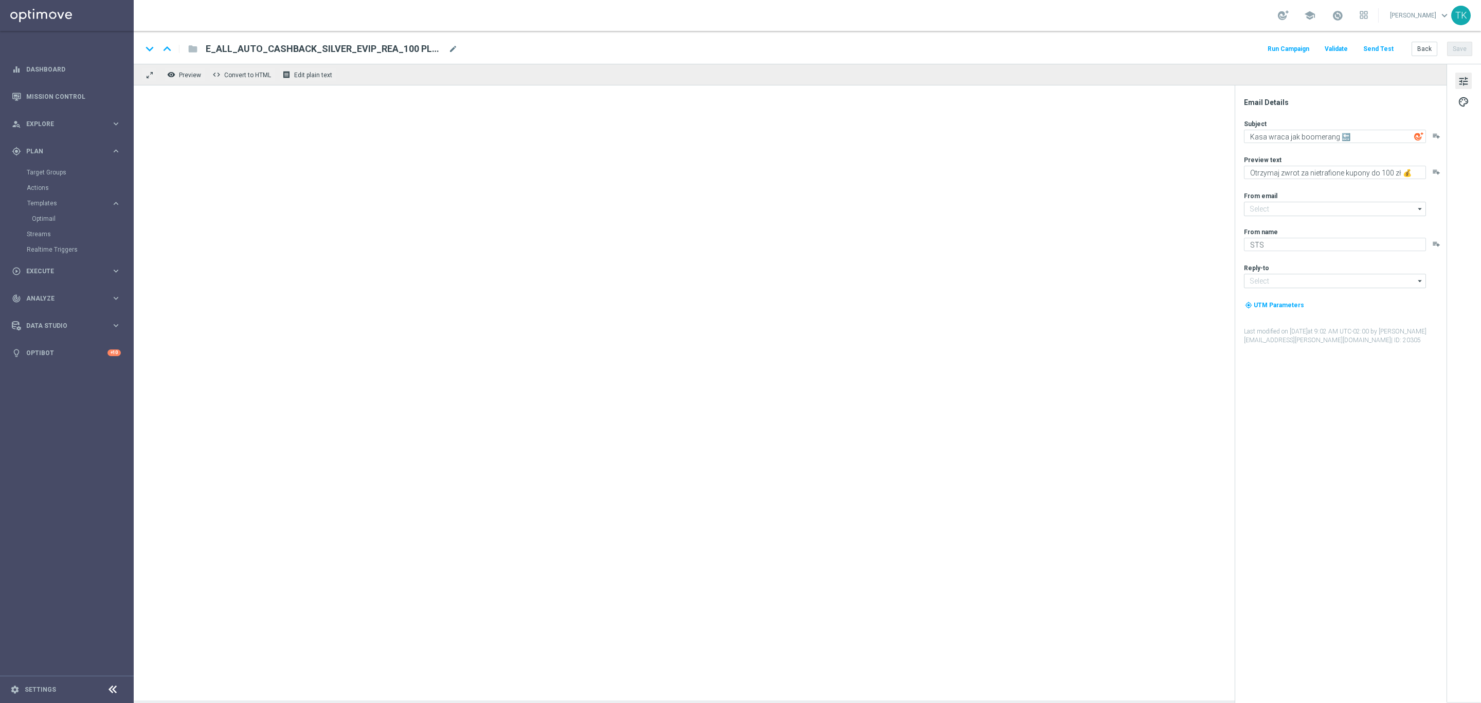
type textarea "Łapiesz kasę BARDZIEJ? 💰"
type textarea "Bonus od wpłaty do 1000 zł już na Ciebie czeka ⏳"
type input "[EMAIL_ADDRESS][DOMAIN_NAME]"
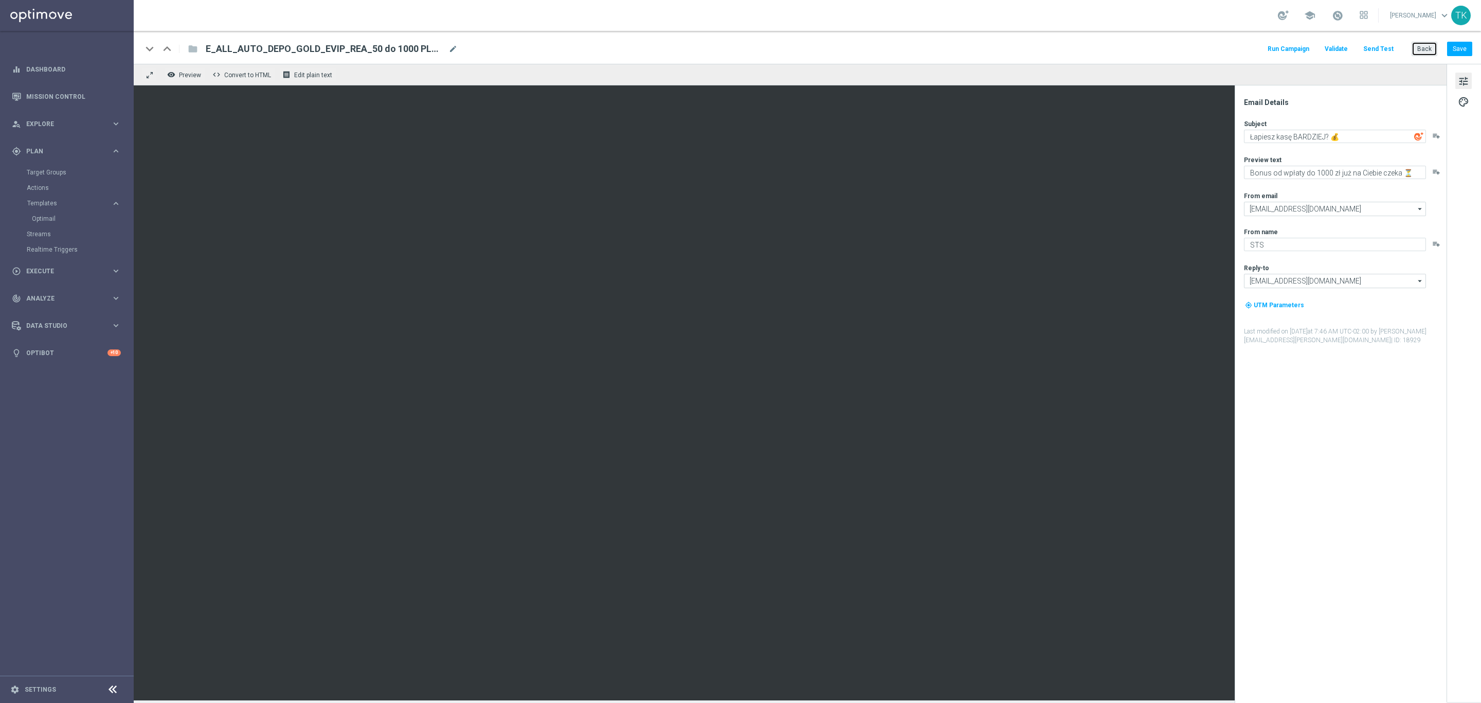
click at [1420, 48] on button "Back" at bounding box center [1425, 49] width 26 height 14
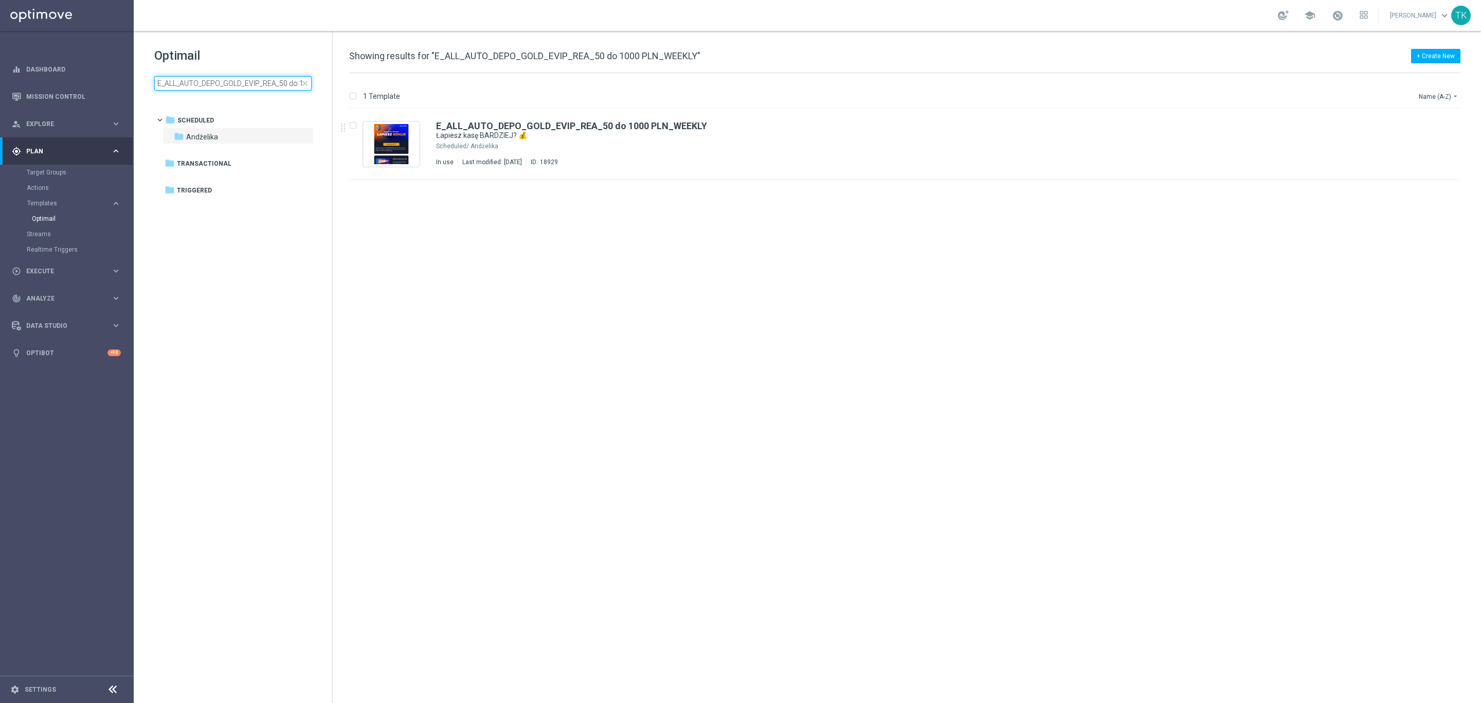
click at [187, 85] on input "E_ALL_AUTO_DEPO_GOLD_EVIP_REA_50 do 1000 PLN_WEEKLY" at bounding box center [232, 83] width 157 height 14
type input "E_ALL_AUTO_WAGER_GOLD_EVIP_REA_200 PLN_DAY8"
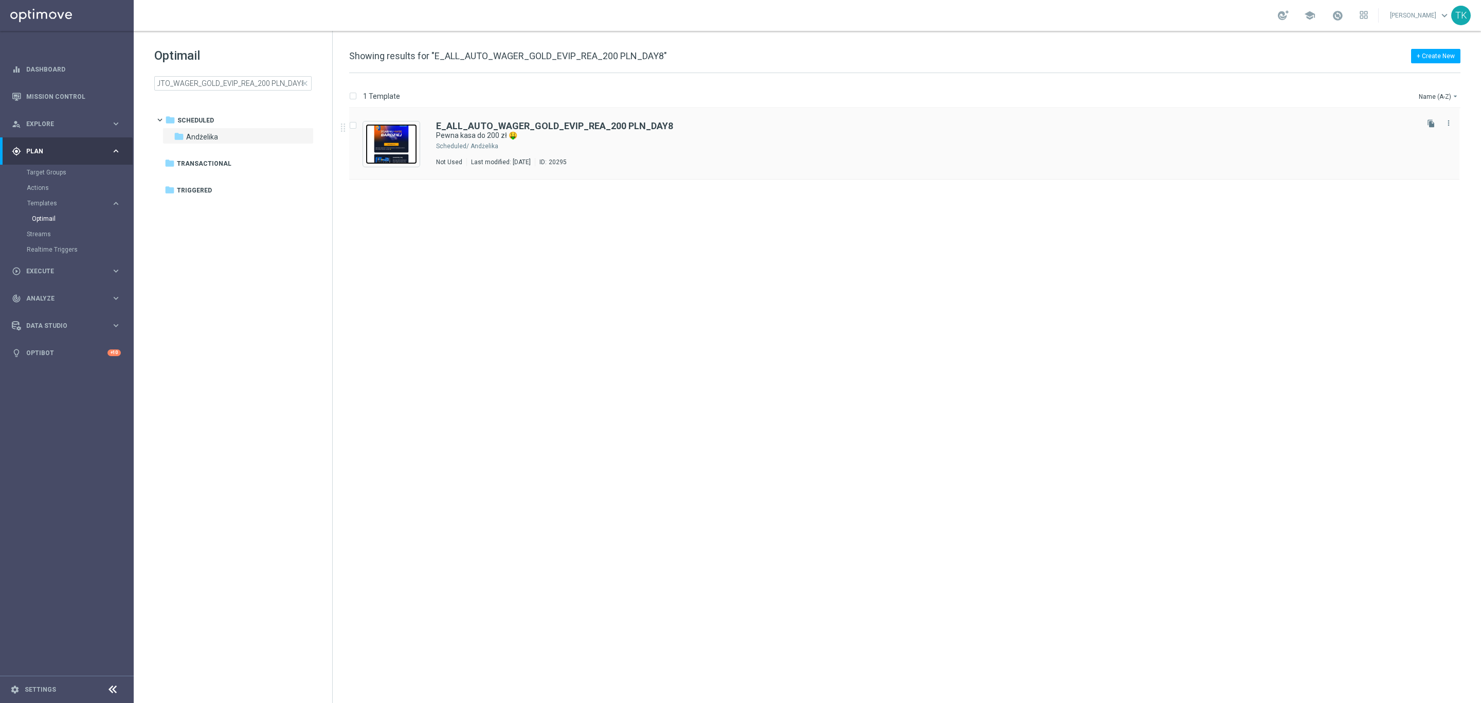
click at [399, 136] on img "Press SPACE to select this row." at bounding box center [391, 144] width 51 height 40
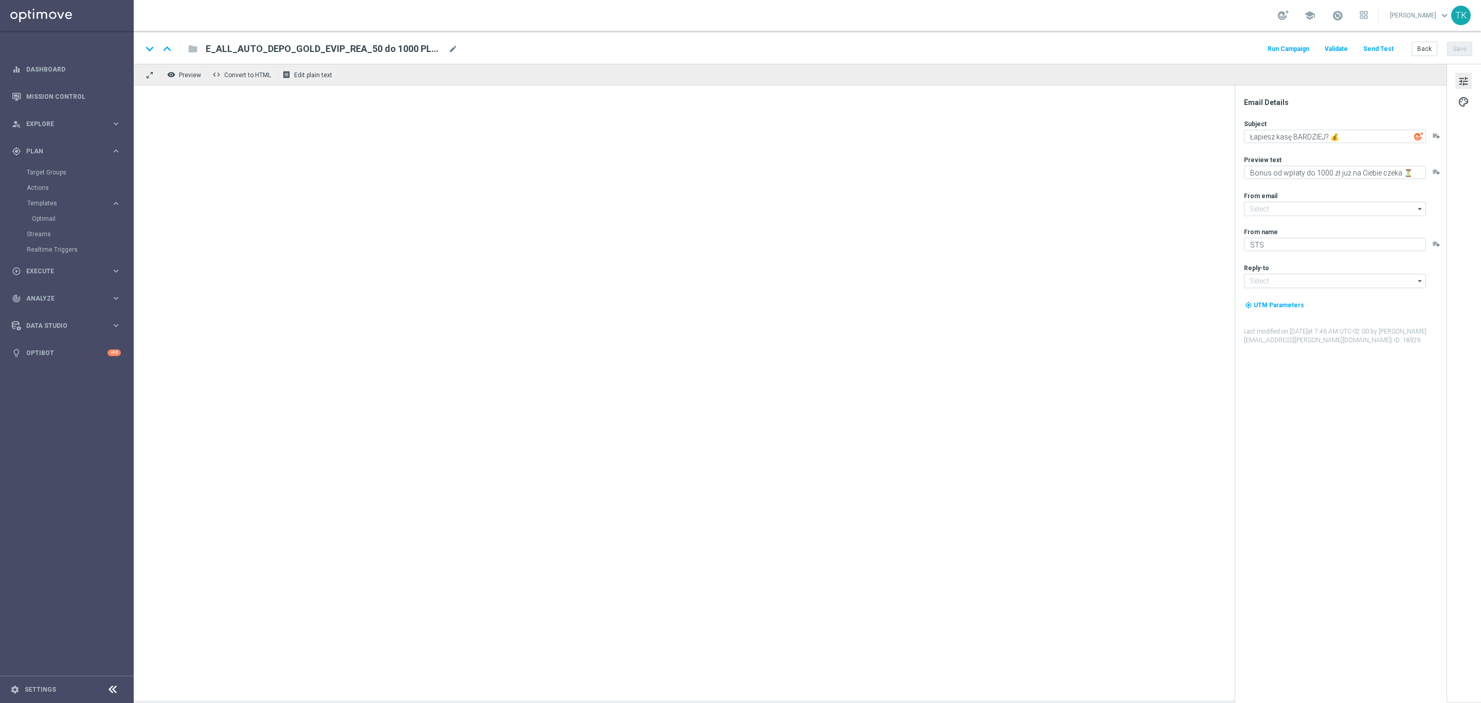
type textarea "Pewna kasa do 200 zł 🤑"
type textarea "Graj na co tylko chcesz i zgarnij bonus 💪"
type input "[EMAIL_ADDRESS][DOMAIN_NAME]"
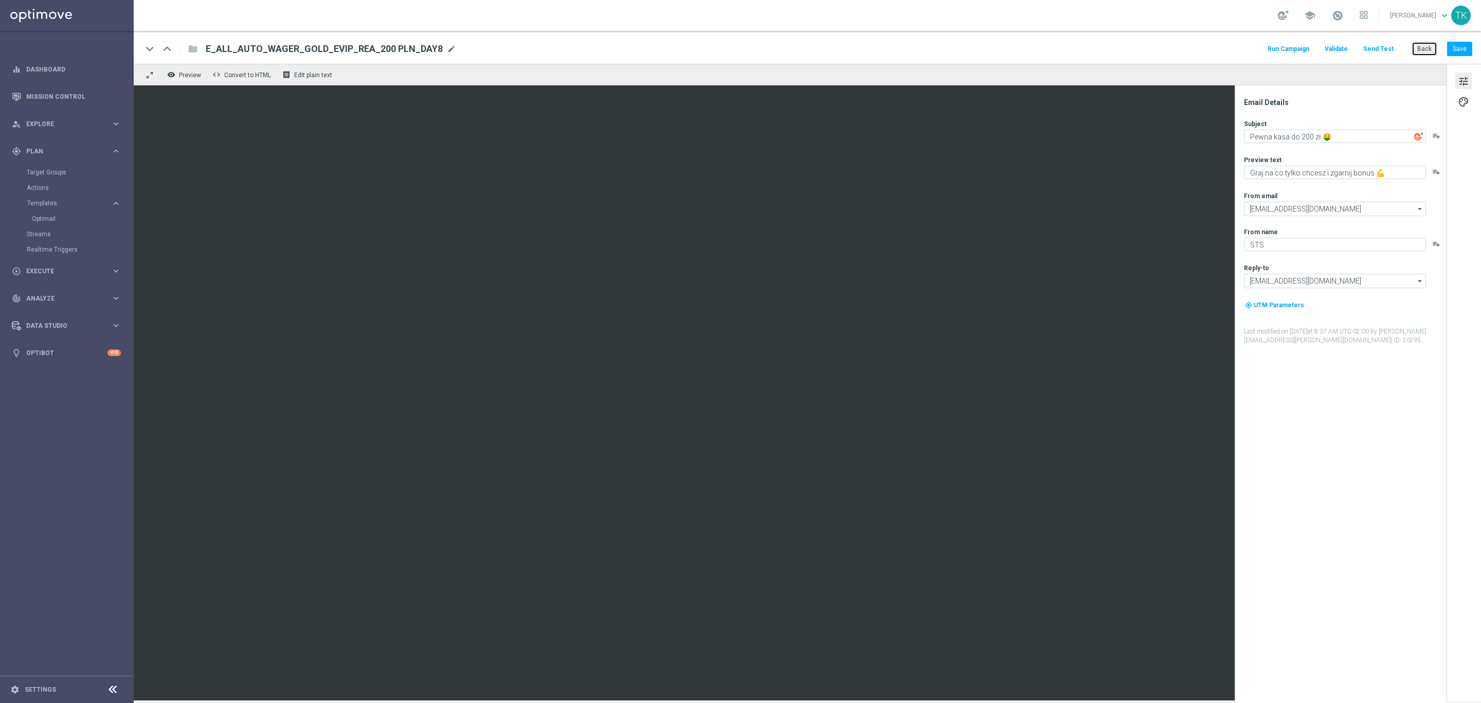
click at [1425, 48] on button "Back" at bounding box center [1425, 49] width 26 height 14
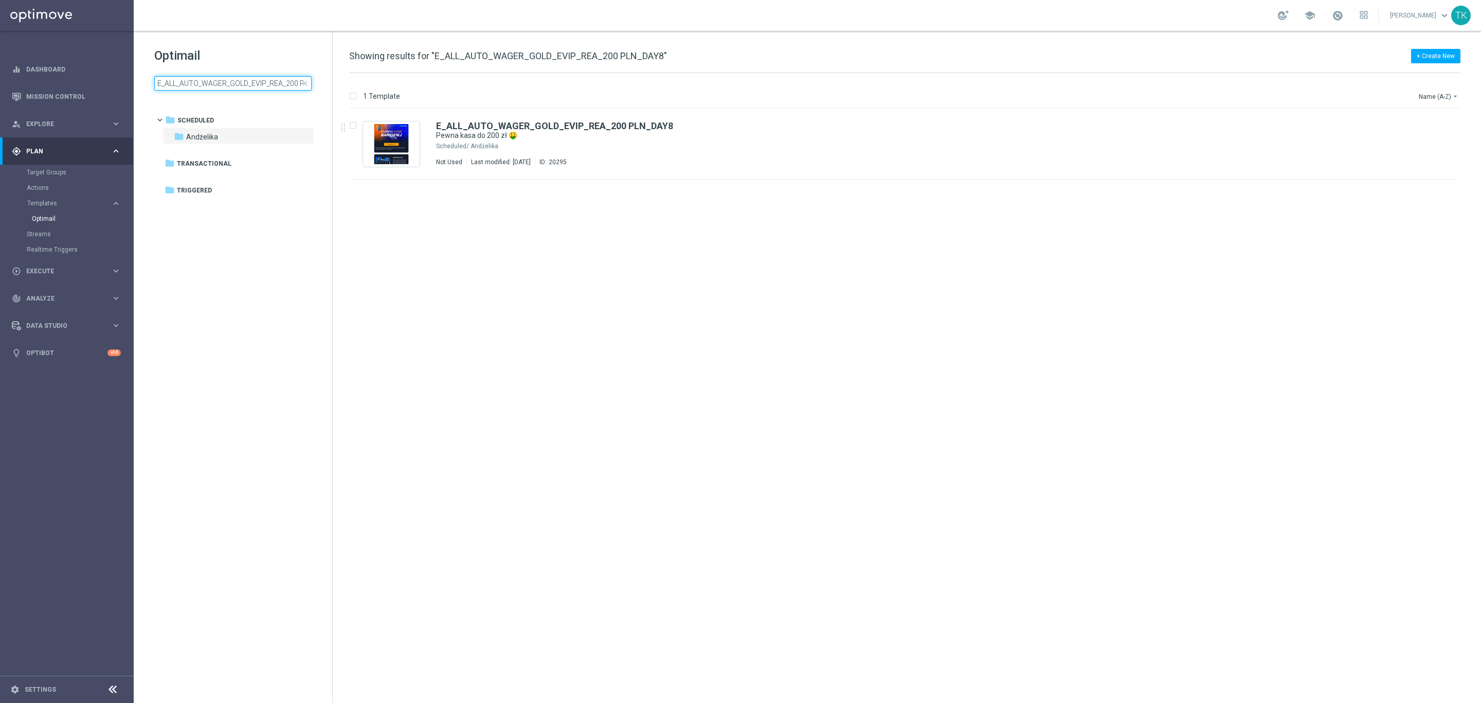
click at [227, 83] on input "E_ALL_AUTO_WAGER_GOLD_EVIP_REA_200 PLN_DAY8" at bounding box center [232, 83] width 157 height 14
click at [1431, 119] on icon "file_copy" at bounding box center [1431, 123] width 8 height 8
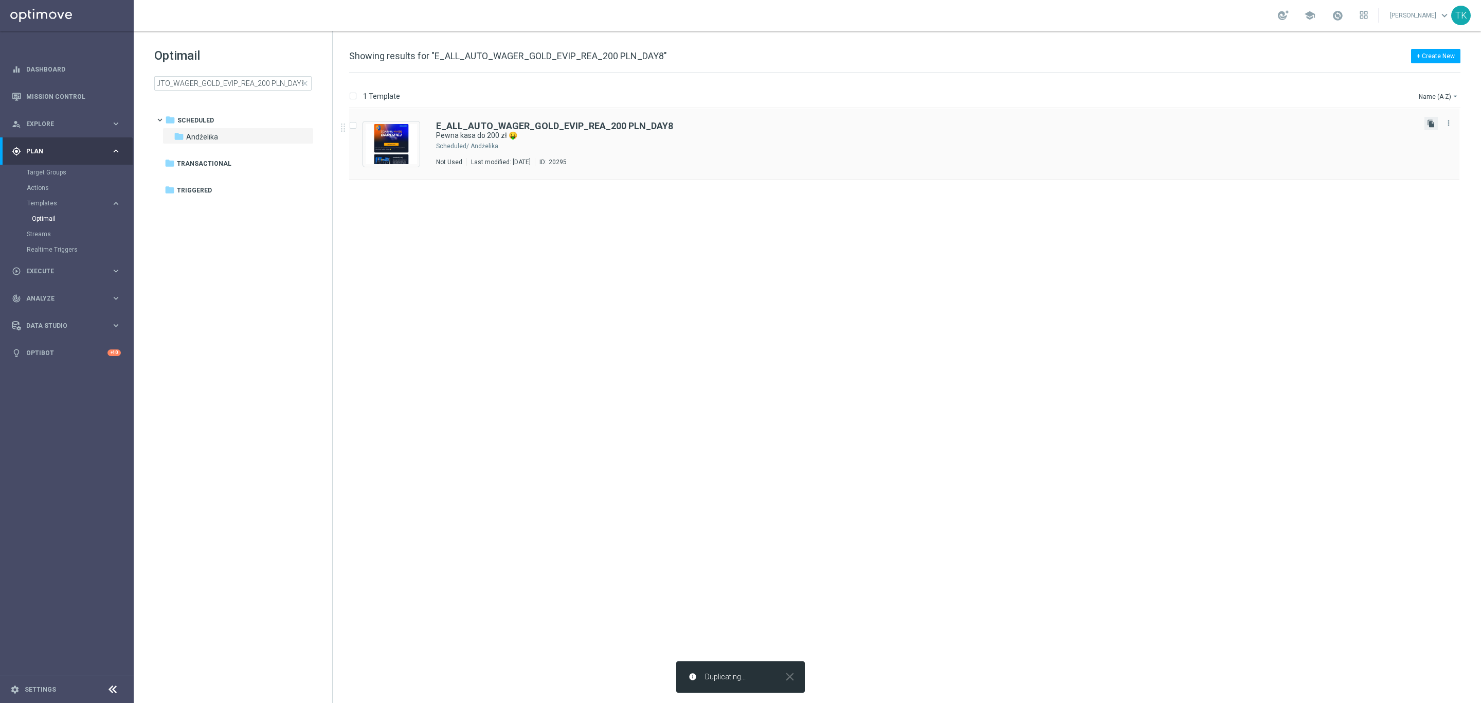
scroll to position [0, 0]
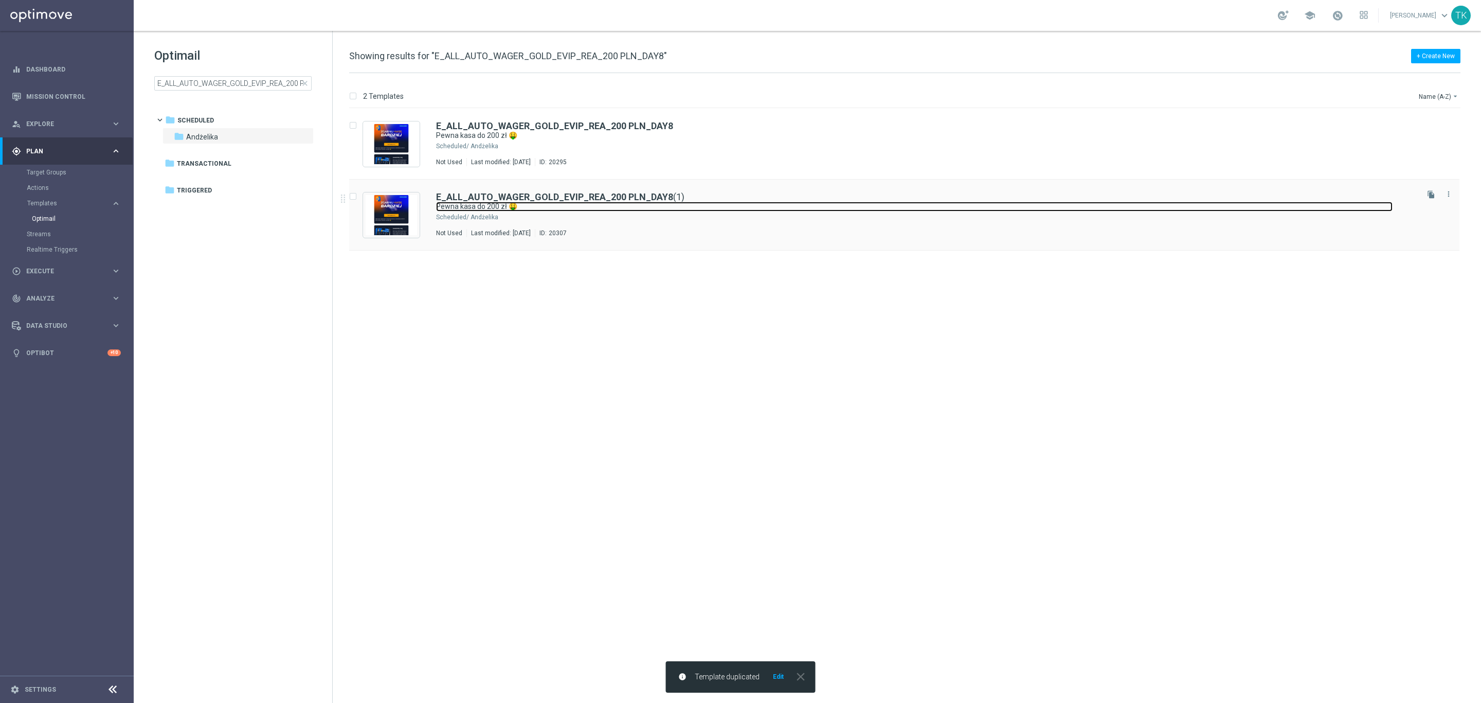
click at [560, 209] on link "Pewna kasa do 200 zł 🤑" at bounding box center [914, 207] width 957 height 10
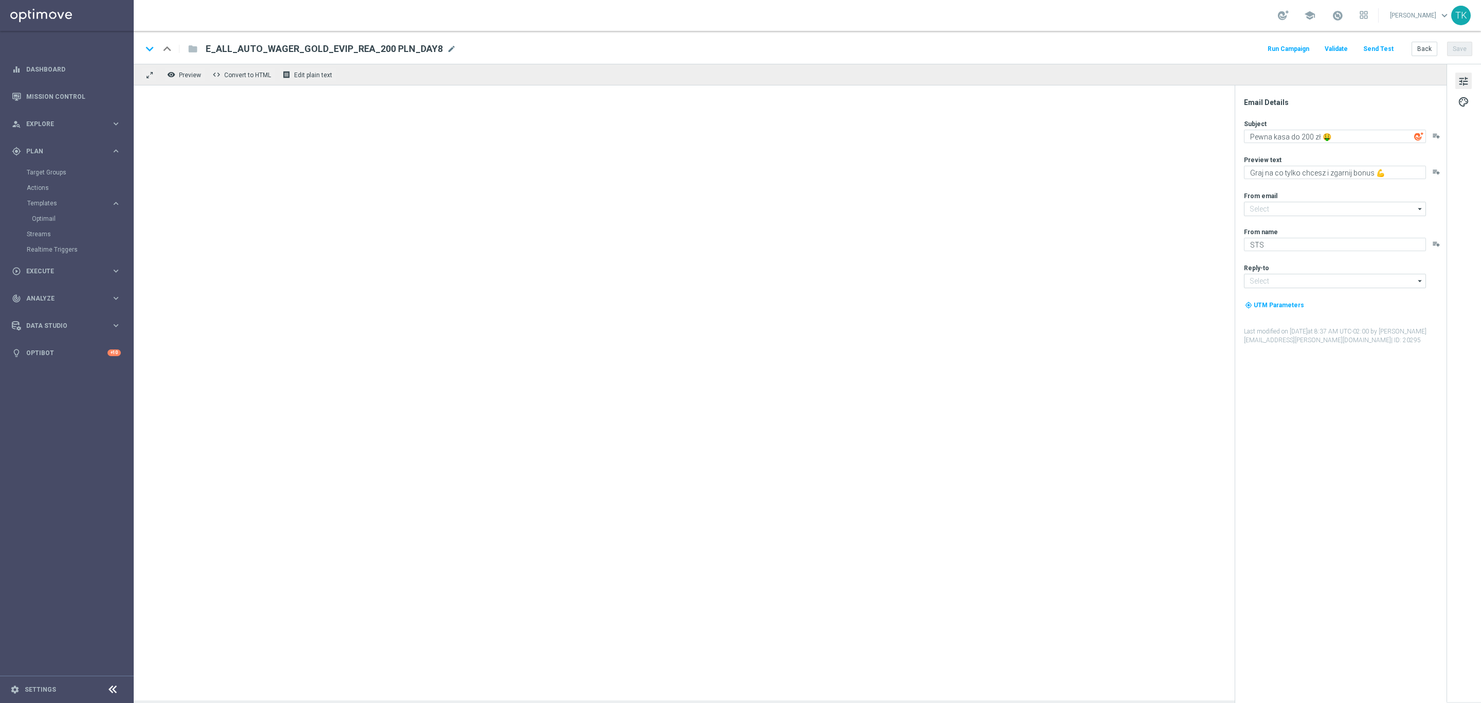
type input "[EMAIL_ADDRESS][DOMAIN_NAME]"
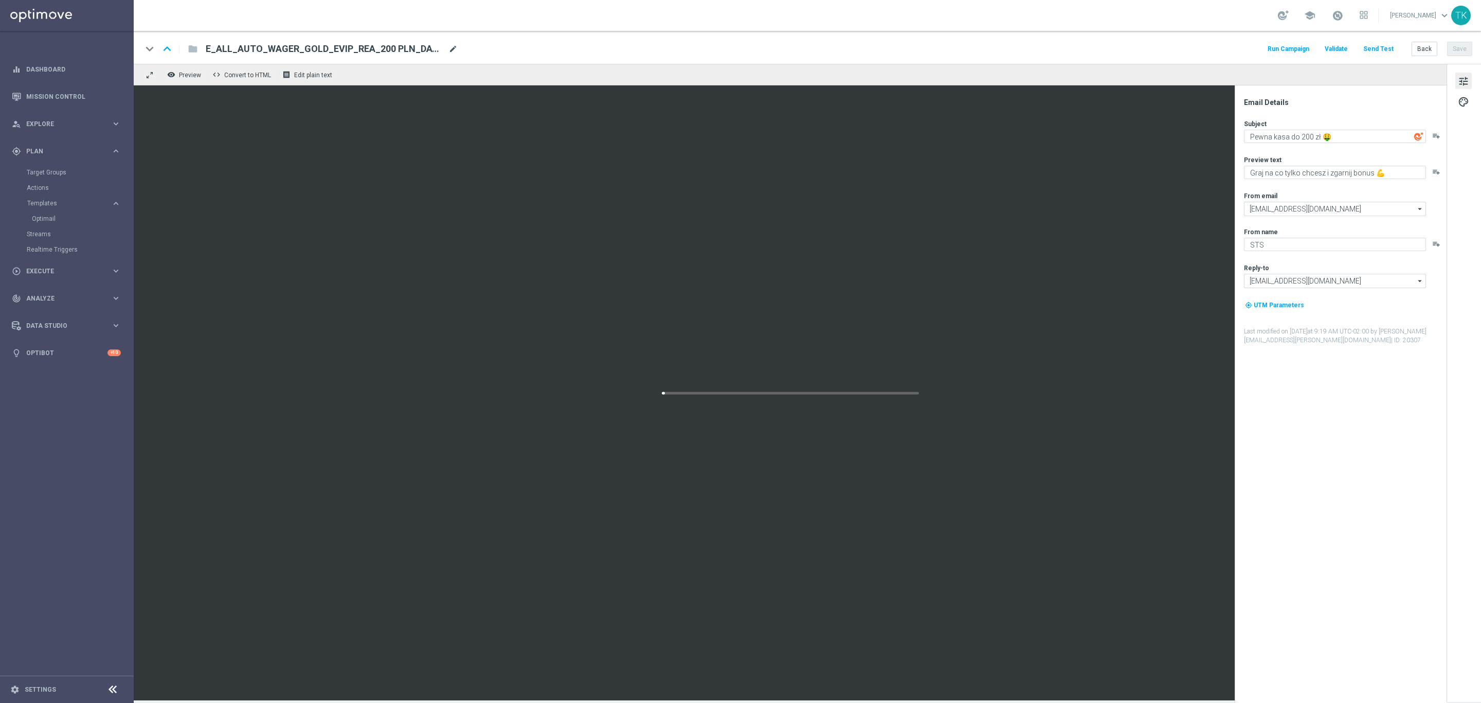
click at [454, 51] on span "mode_edit" at bounding box center [453, 48] width 9 height 9
click at [348, 49] on input "E_ALL_AUTO_WAGER_GOLD_EVIP_REA_200 PLN_DAY8(1)" at bounding box center [333, 48] width 255 height 13
paste input "15"
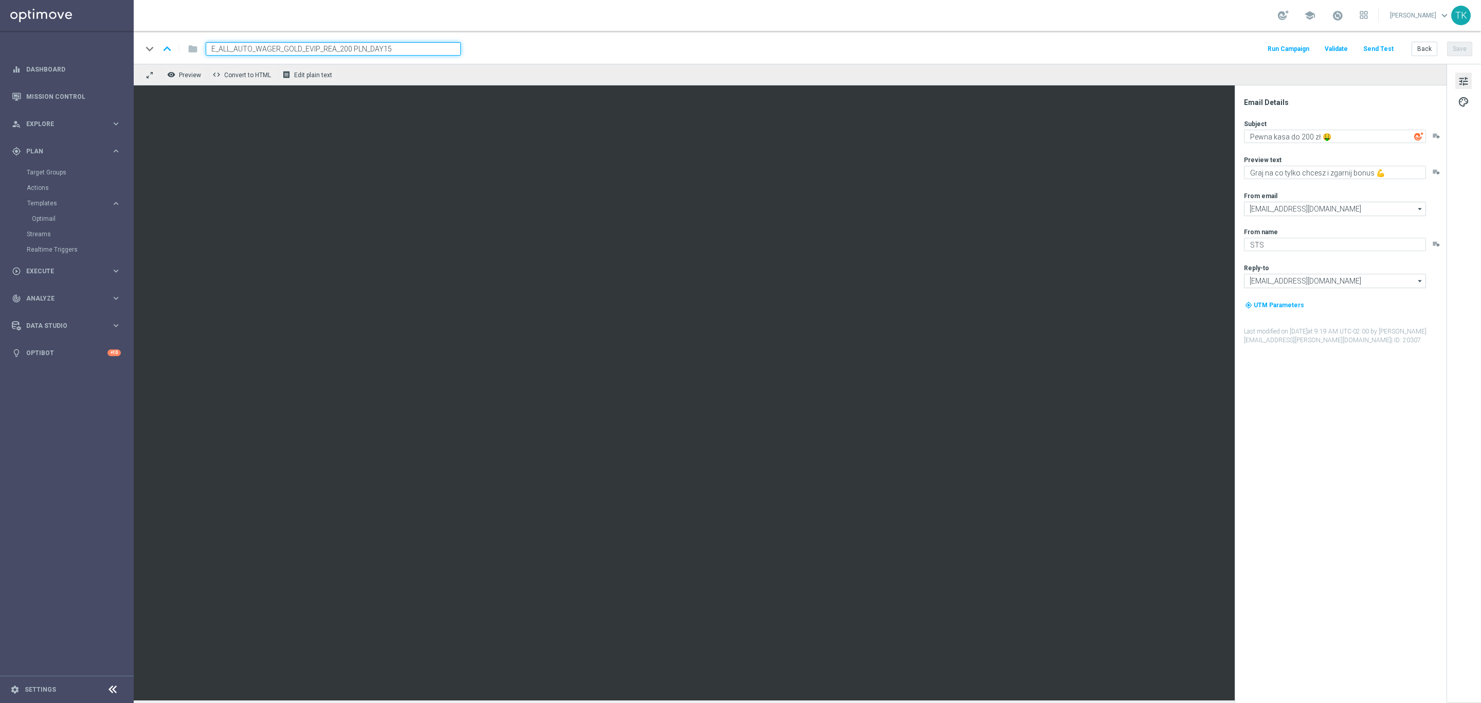
type input "E_ALL_AUTO_WAGER_GOLD_EVIP_REA_200 PLN_DAY15"
click at [522, 51] on div "keyboard_arrow_down keyboard_arrow_up folder E_ALL_AUTO_WAGER_GOLD_EVIP_REA_200…" at bounding box center [807, 48] width 1331 height 13
click at [1464, 48] on button "Save" at bounding box center [1459, 49] width 25 height 14
click at [1424, 48] on button "Back" at bounding box center [1425, 49] width 26 height 14
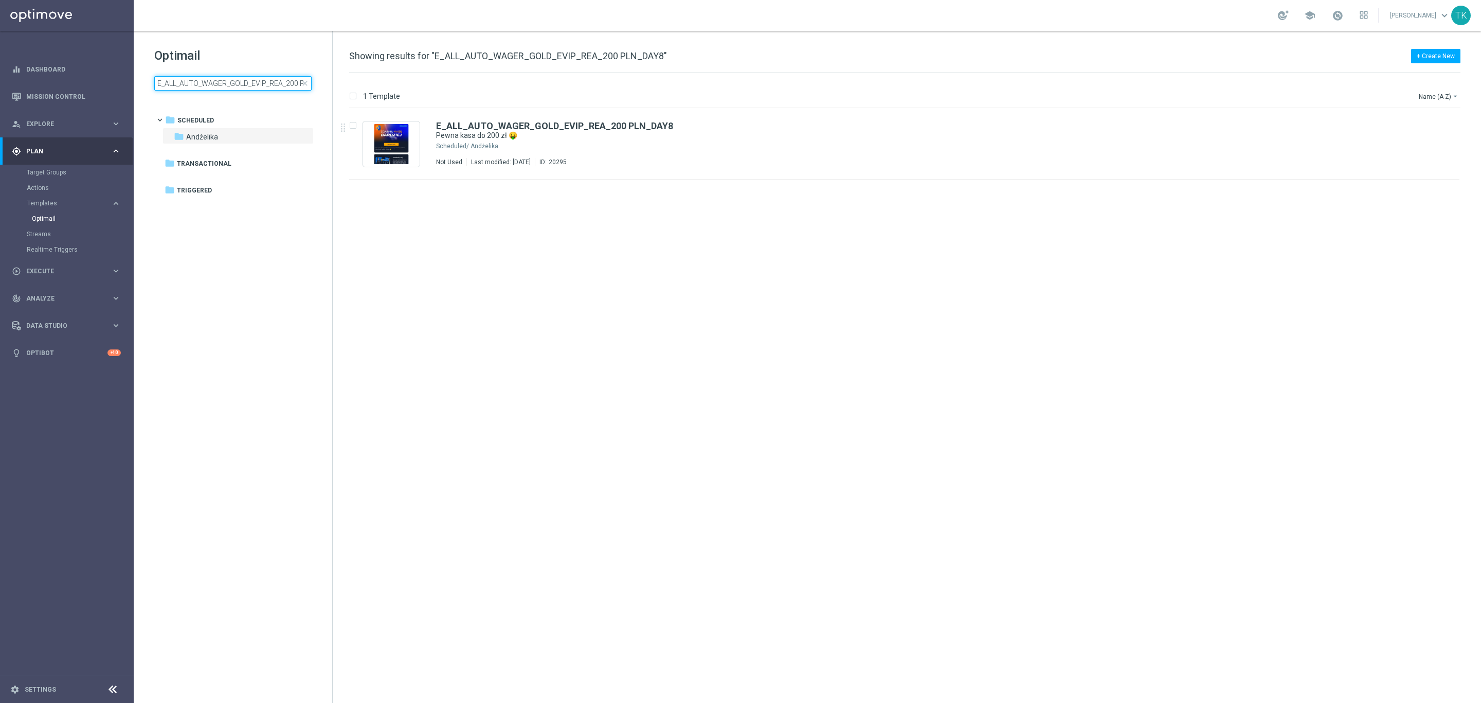
click at [211, 83] on input "E_ALL_AUTO_WAGER_GOLD_EVIP_REA_200 PLN_DAY8" at bounding box center [232, 83] width 157 height 14
type input "E_ALL_AUTO_WAGER_SILVER_EVIP_REA_100 PLN_DAY8"
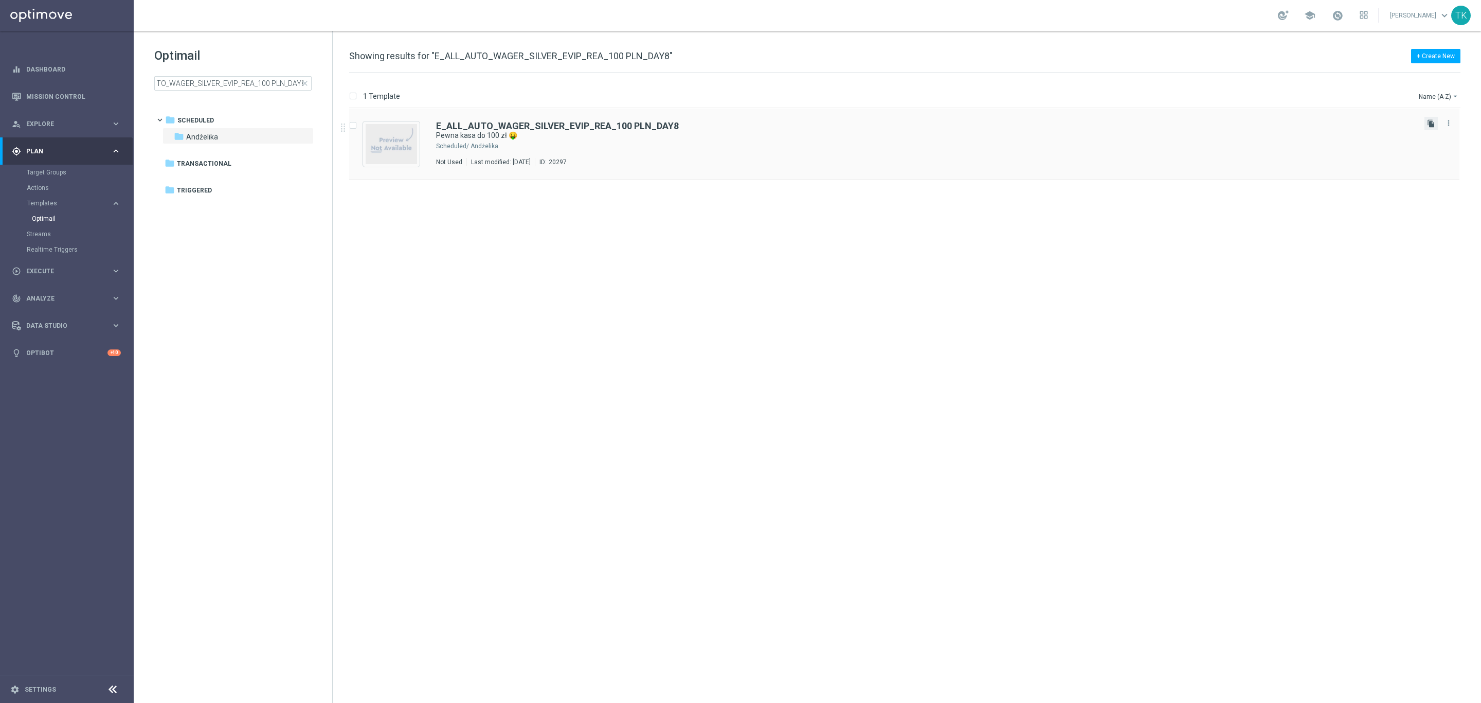
click at [1429, 123] on icon "file_copy" at bounding box center [1431, 123] width 8 height 8
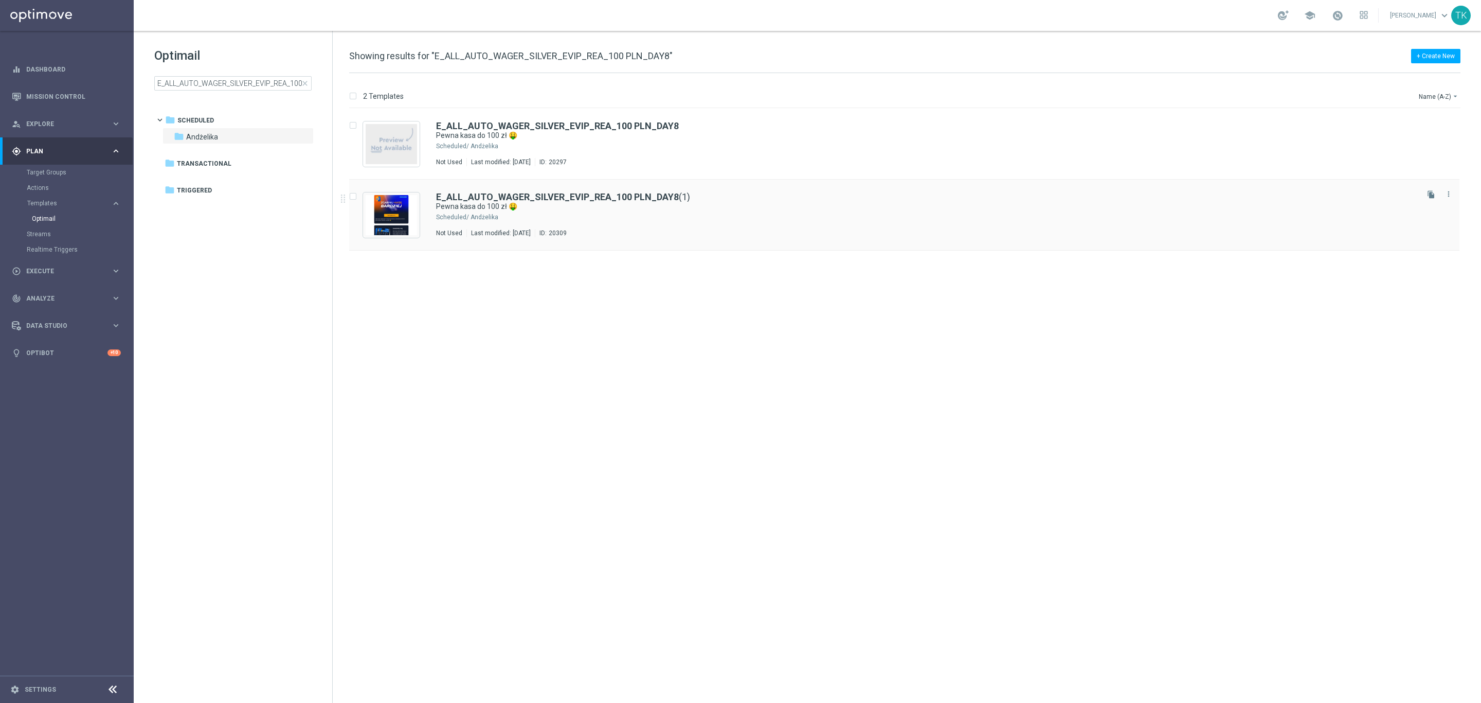
click at [609, 215] on div "Andżelika" at bounding box center [944, 217] width 946 height 8
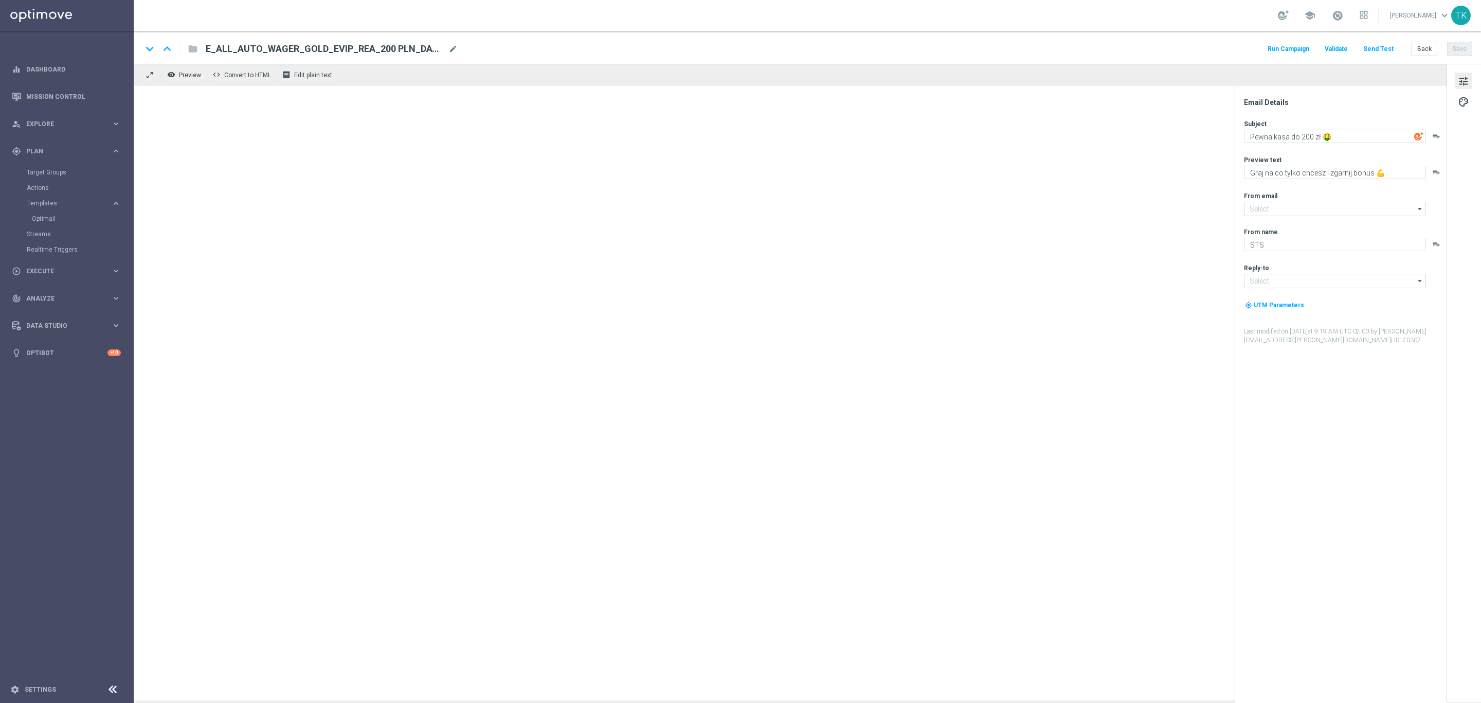
type input "[EMAIL_ADDRESS][DOMAIN_NAME]"
type input "E_ALL_AUTO_WAGER_SILVER_EVIP_REA_100 PLN_DAY8(1)"
type textarea "Pewna kasa do 100 zł 🤑"
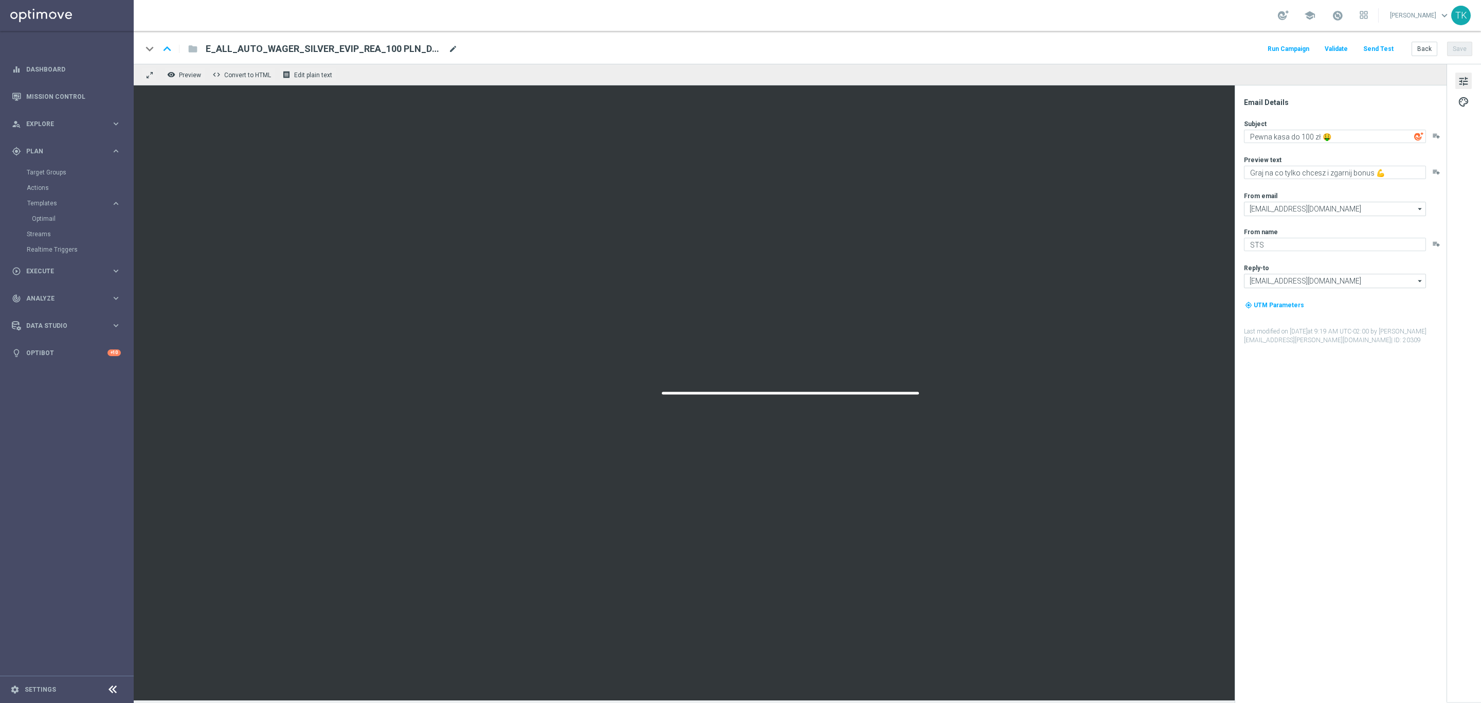
click at [455, 48] on span "mode_edit" at bounding box center [453, 48] width 9 height 9
click at [386, 43] on input "E_ALL_AUTO_WAGER_SILVER_EVIP_REA_100 PLN_DAY8(1)" at bounding box center [333, 48] width 255 height 13
paste input "15"
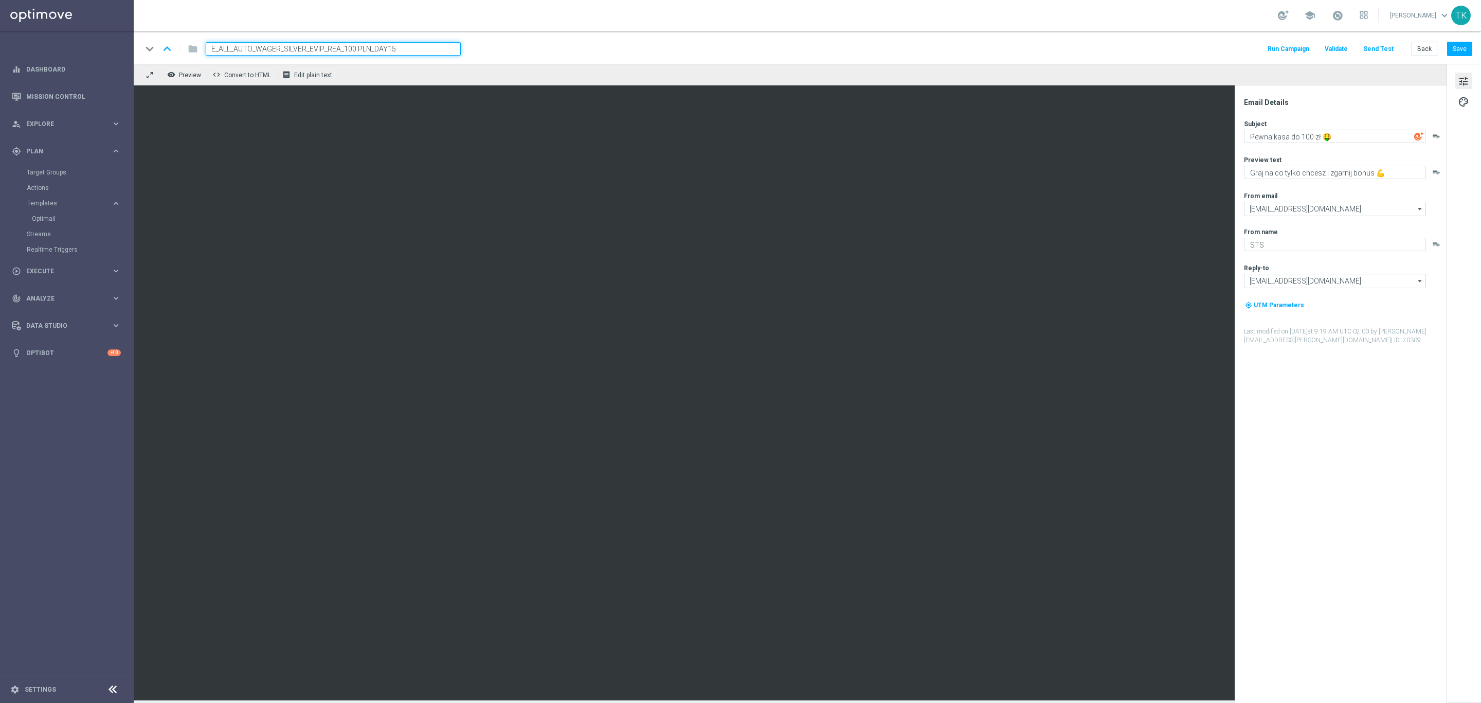
type input "E_ALL_AUTO_WAGER_SILVER_EVIP_REA_100 PLN_DAY15"
click at [585, 44] on div "keyboard_arrow_down keyboard_arrow_up folder E_ALL_AUTO_WAGER_SILVER_EVIP_REA_1…" at bounding box center [807, 48] width 1331 height 13
click at [1457, 54] on button "Save" at bounding box center [1459, 49] width 25 height 14
click at [1424, 48] on button "Back" at bounding box center [1425, 49] width 26 height 14
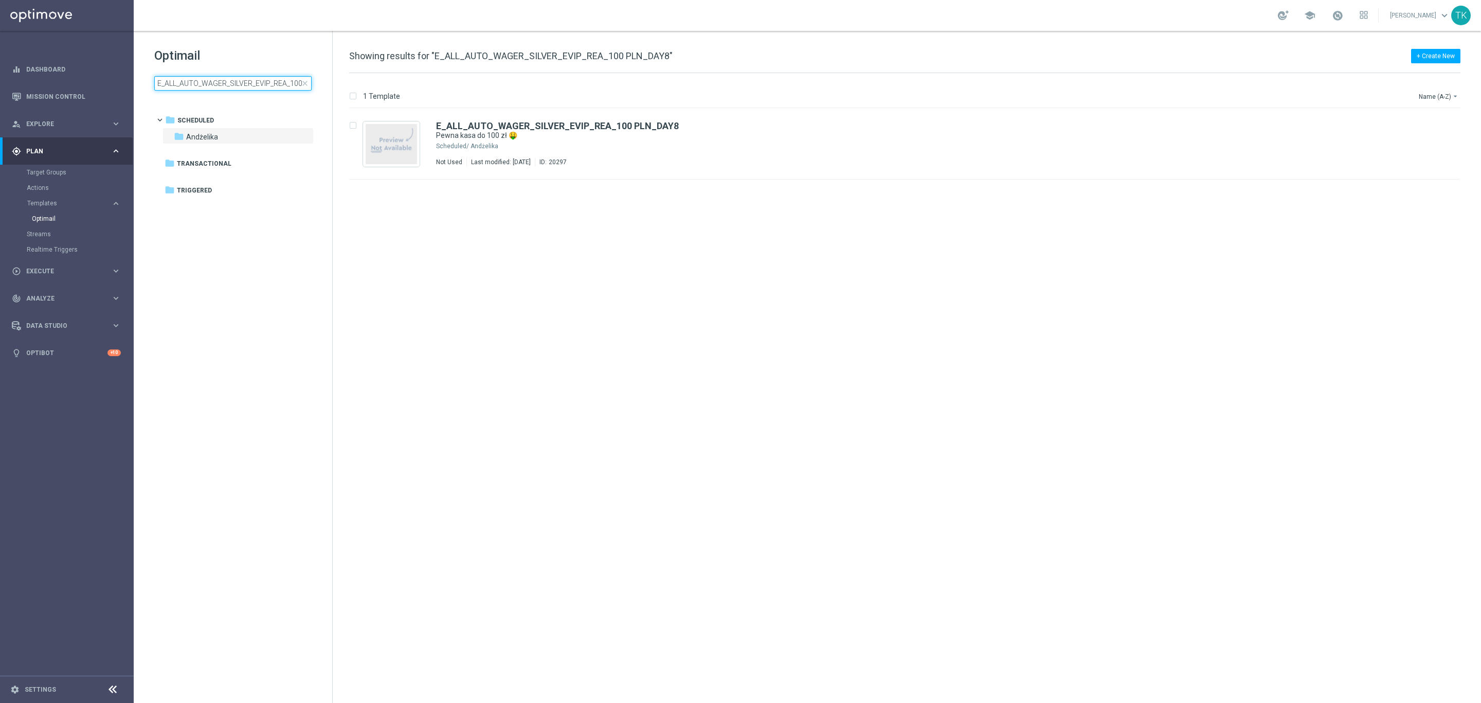
click at [192, 77] on input "E_ALL_AUTO_WAGER_SILVER_EVIP_REA_100 PLN_DAY8" at bounding box center [232, 83] width 157 height 14
